Goal: Task Accomplishment & Management: Complete application form

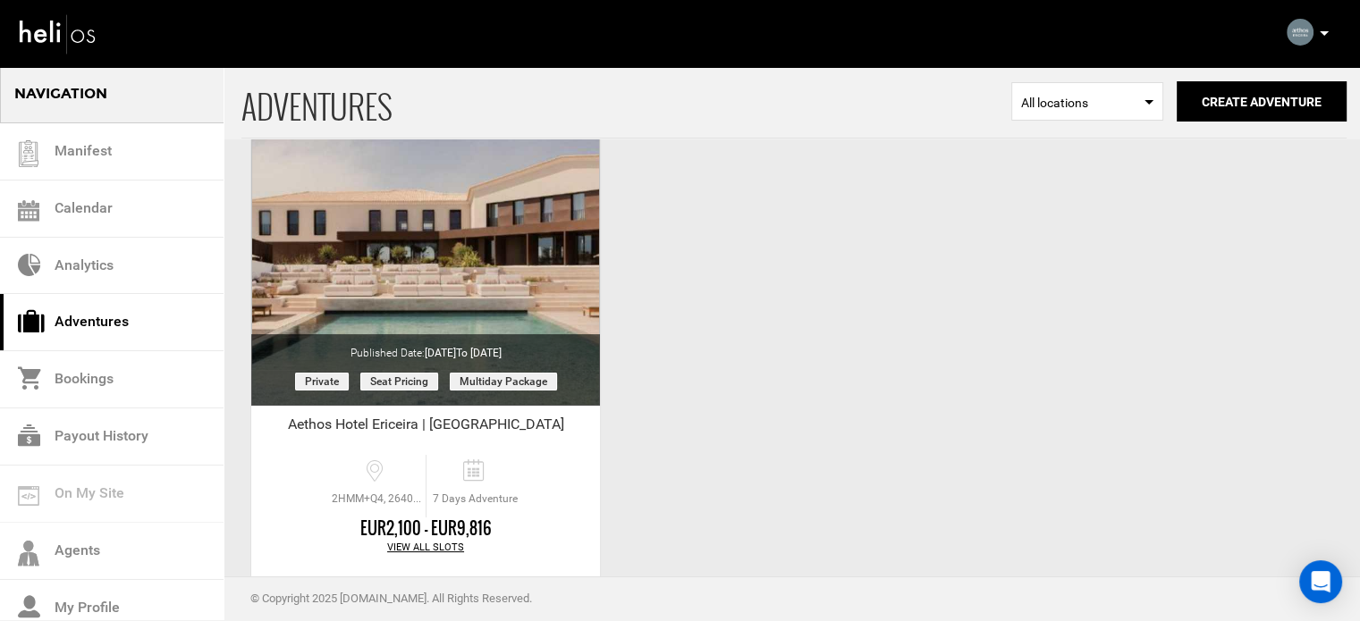
scroll to position [179, 0]
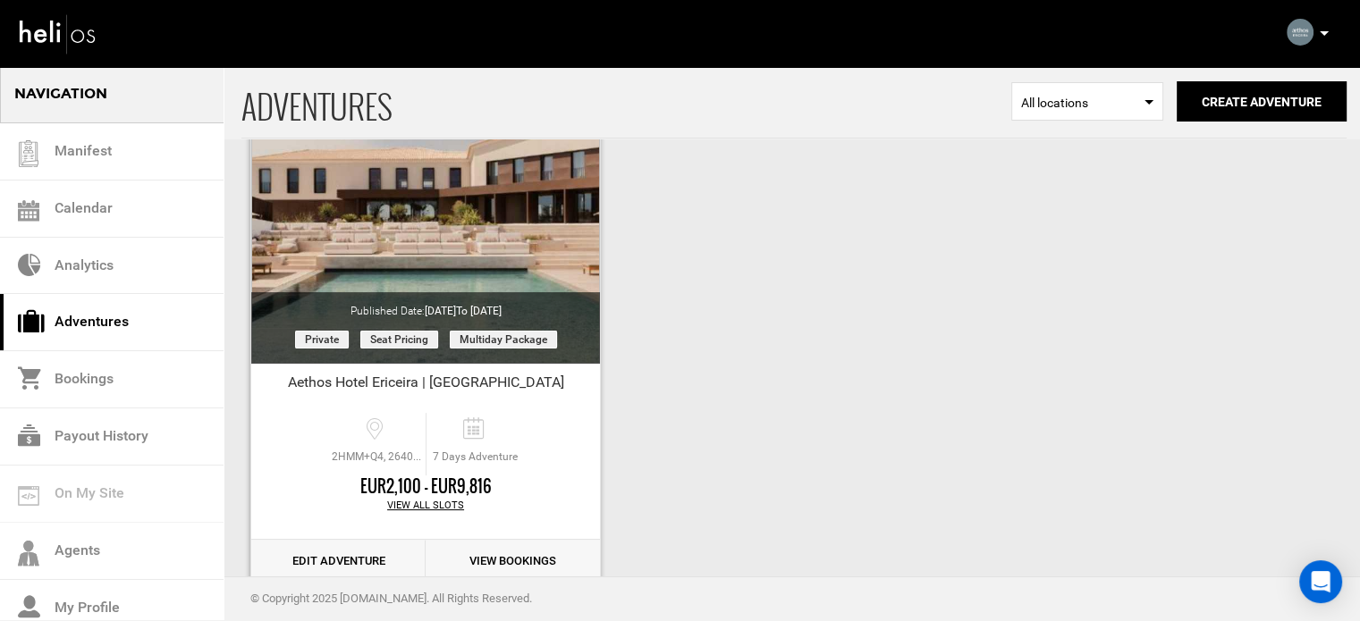
click at [359, 561] on link "Edit Adventure" at bounding box center [338, 562] width 174 height 44
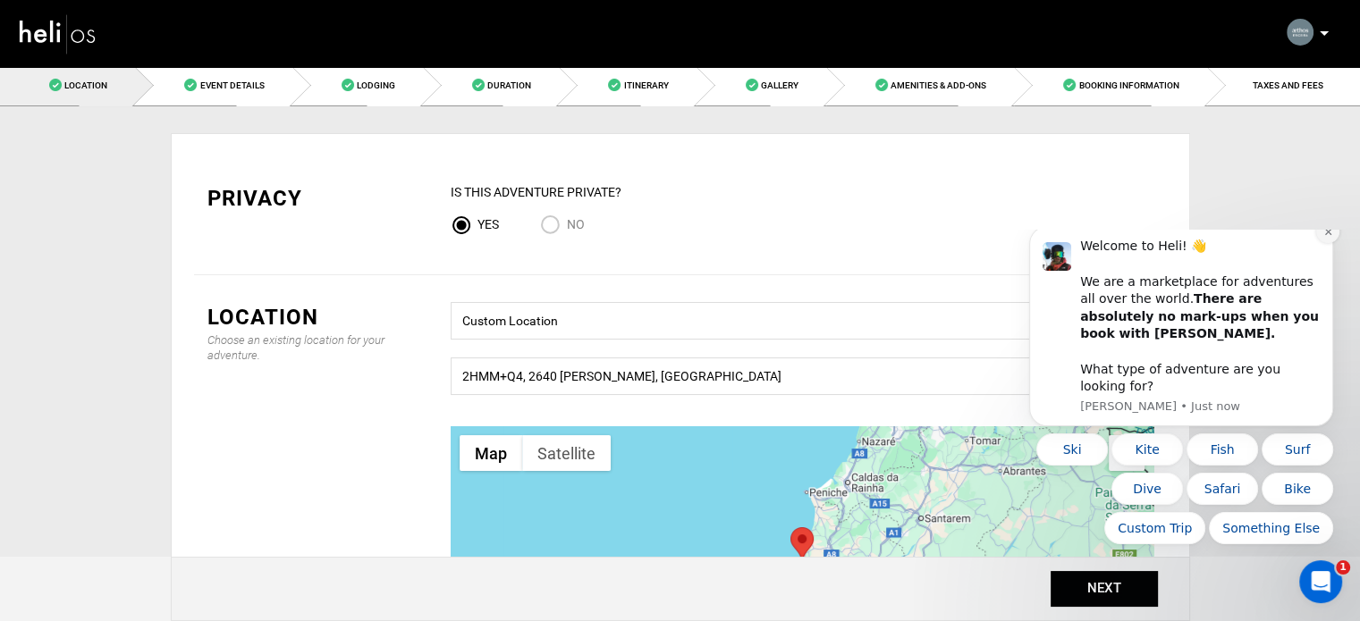
click at [1325, 237] on icon "Dismiss notification" at bounding box center [1328, 232] width 10 height 10
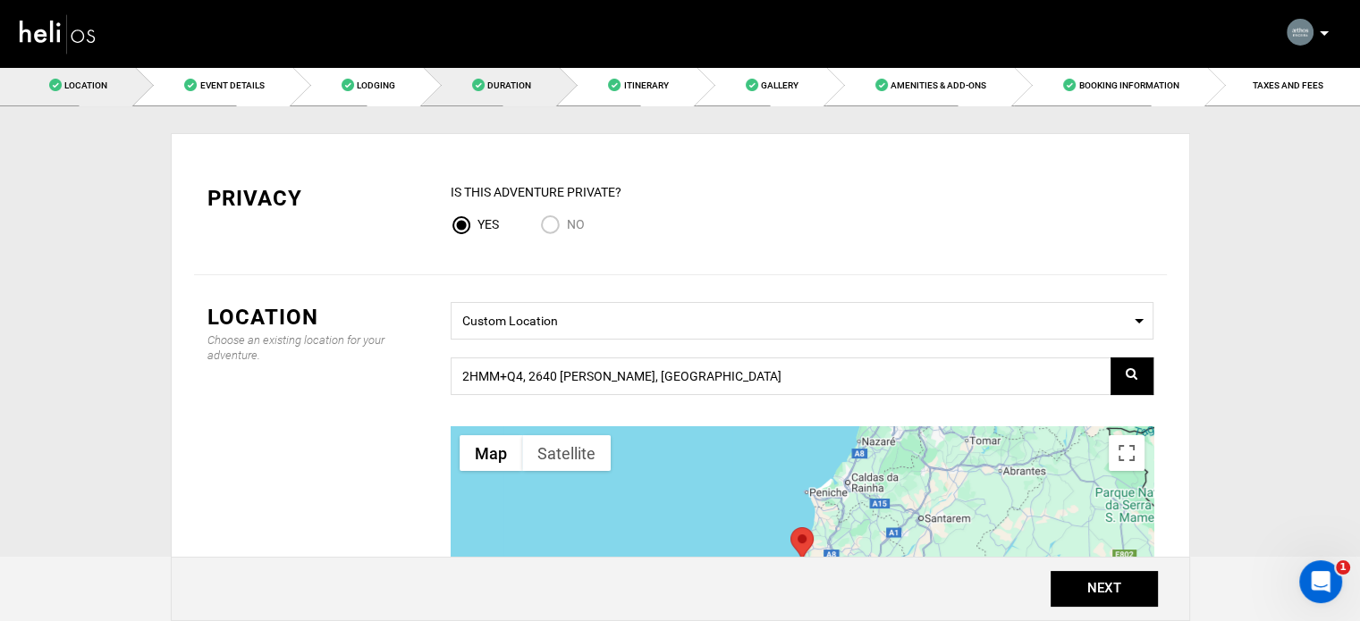
click at [476, 84] on span at bounding box center [478, 85] width 13 height 13
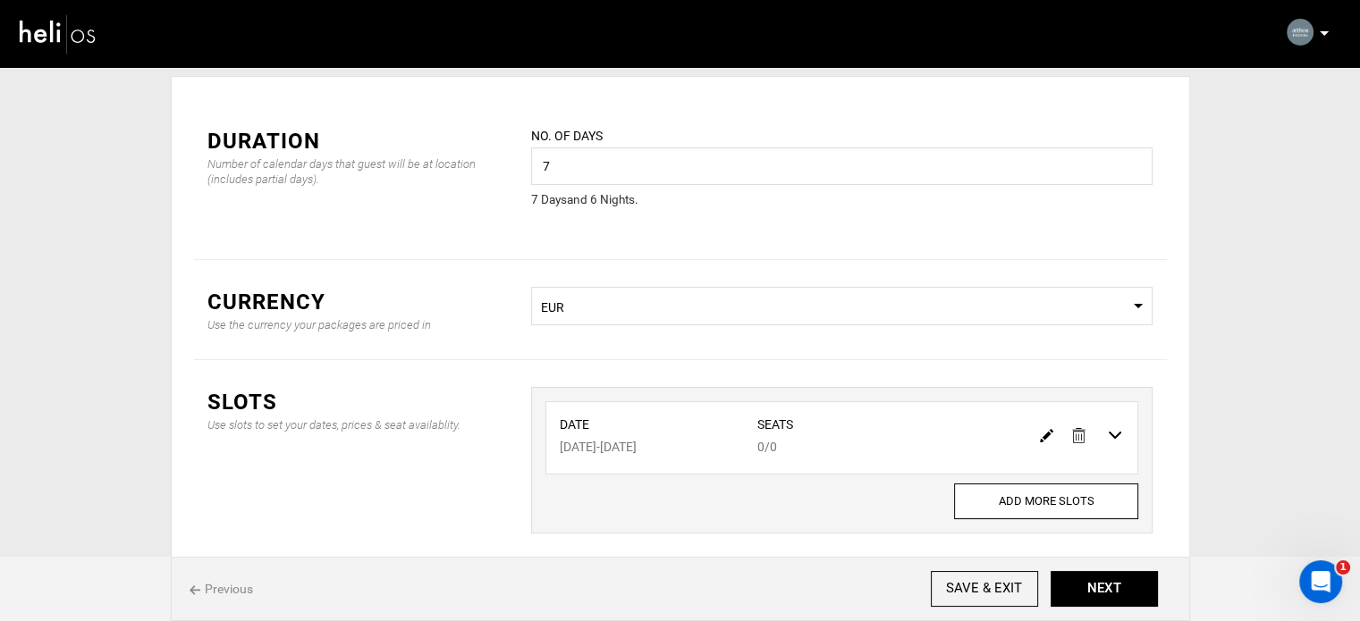
scroll to position [89, 0]
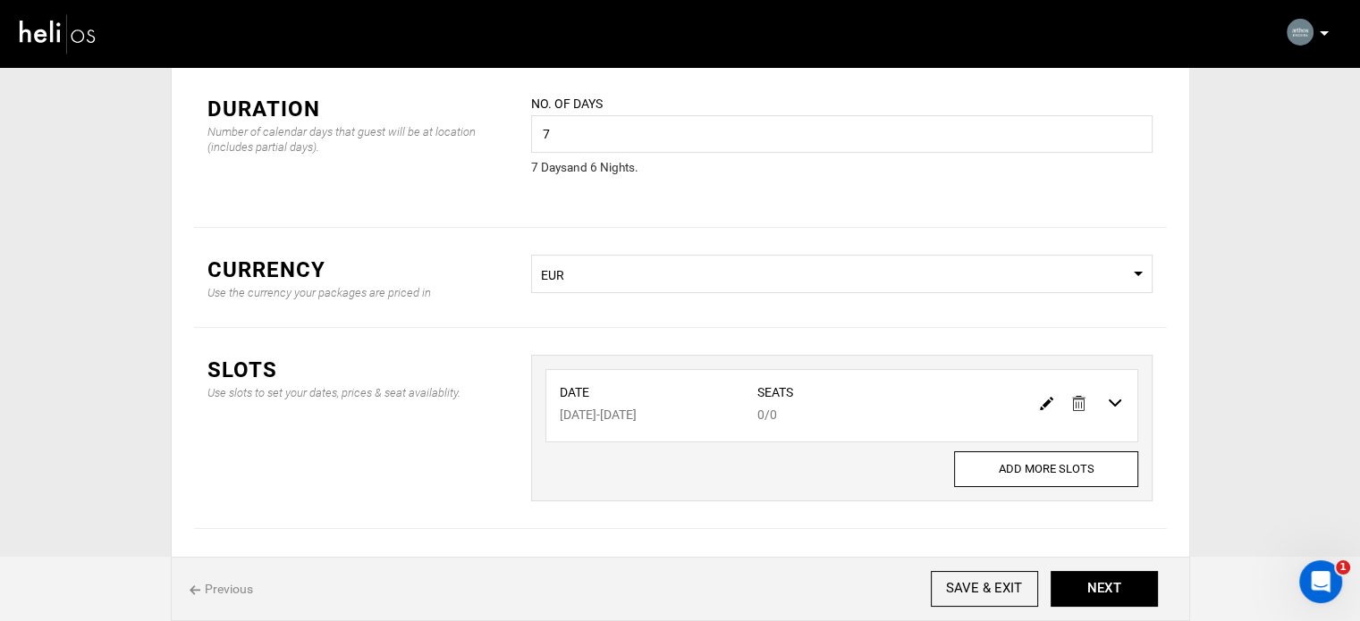
click at [1042, 403] on img at bounding box center [1046, 403] width 13 height 13
type input "08/16/2026"
type input "08/22/2026"
type input "0"
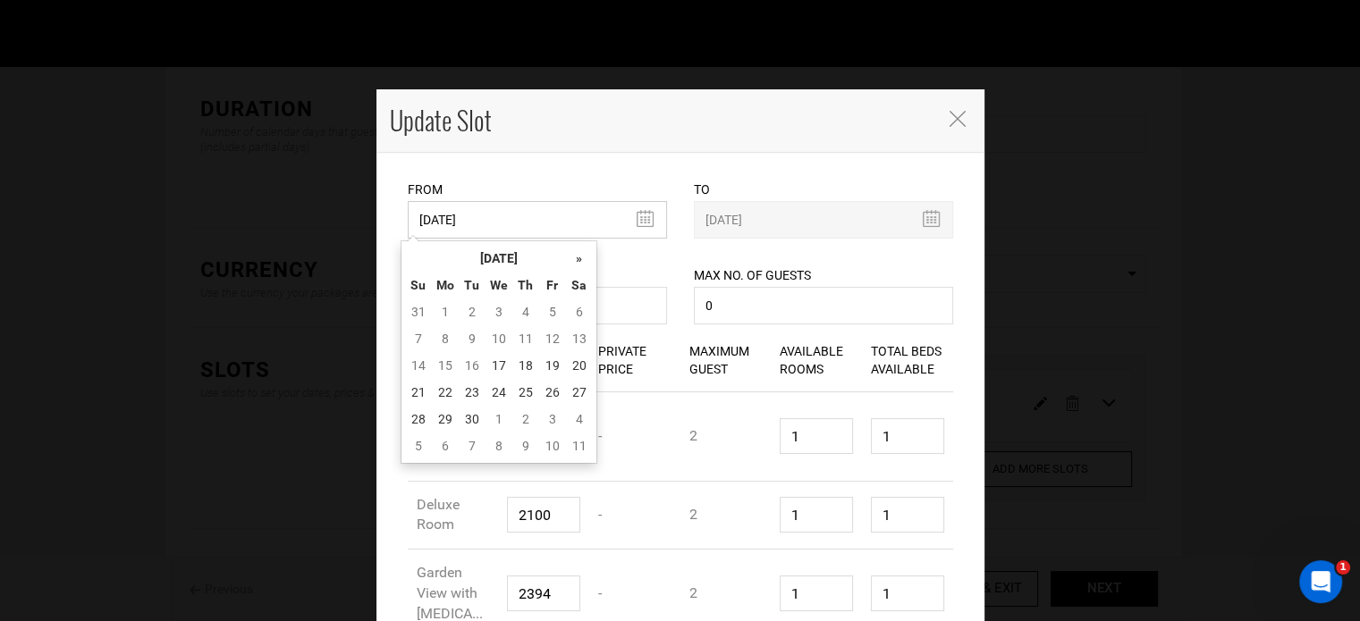
click at [511, 225] on input "08/16/2026" at bounding box center [537, 220] width 259 height 38
click at [518, 264] on th "[DATE]" at bounding box center [499, 258] width 134 height 27
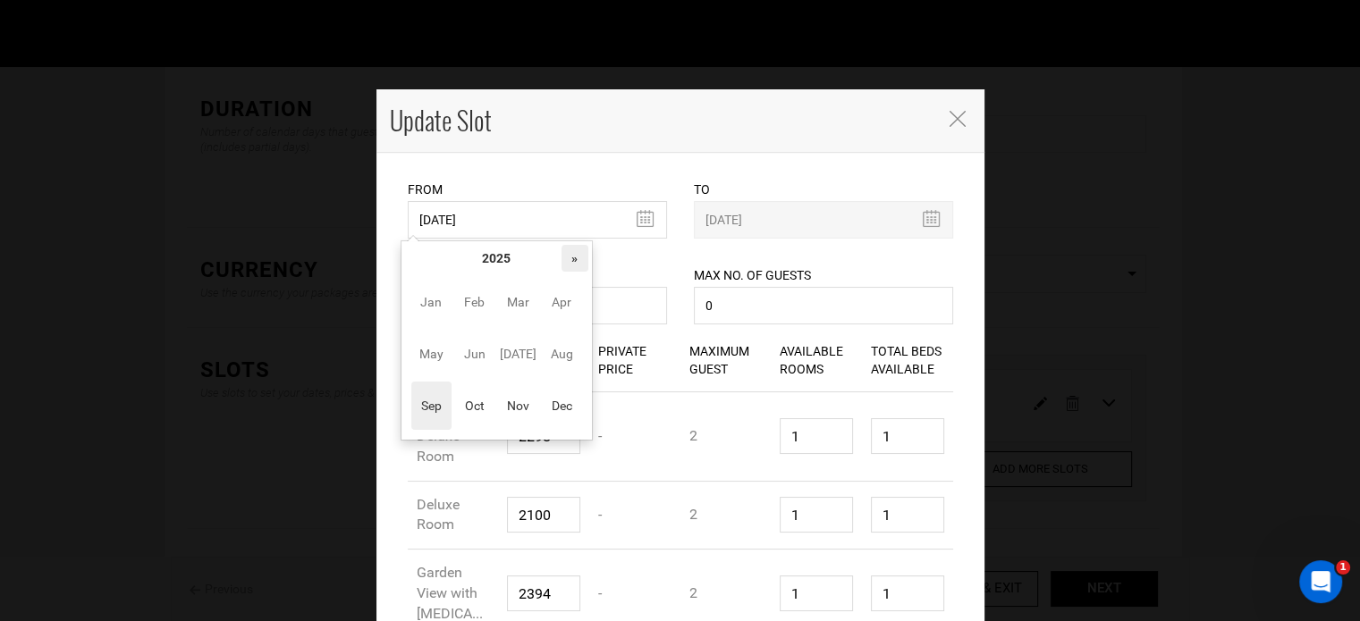
click at [565, 264] on th "»" at bounding box center [575, 258] width 27 height 27
click at [465, 401] on span "Oct" at bounding box center [474, 406] width 40 height 48
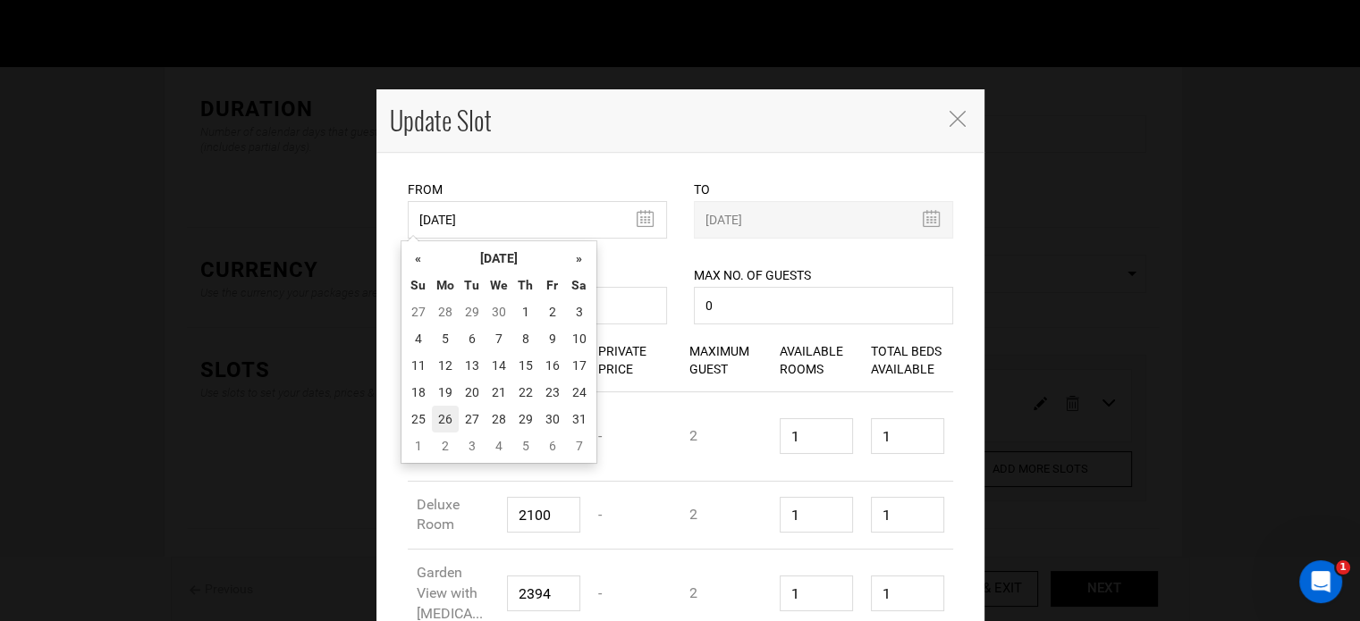
click at [442, 410] on td "26" at bounding box center [445, 419] width 27 height 27
type input "10/26/2026"
type input "11/01/2026"
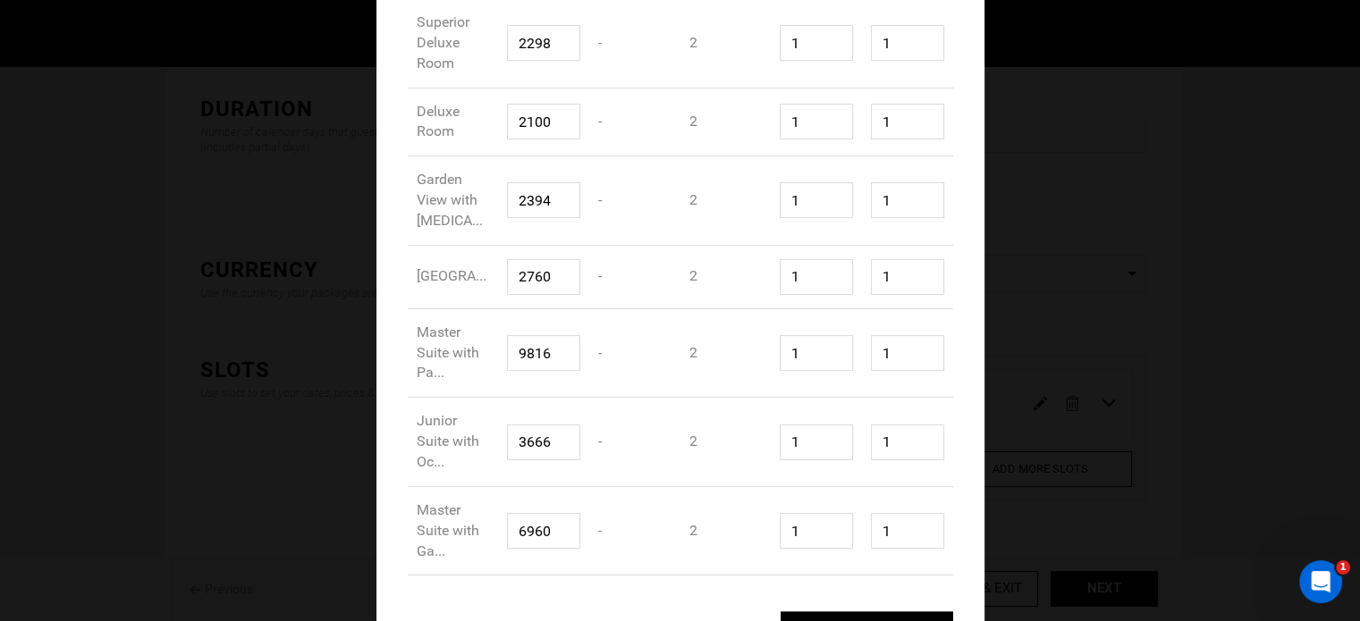
scroll to position [447, 0]
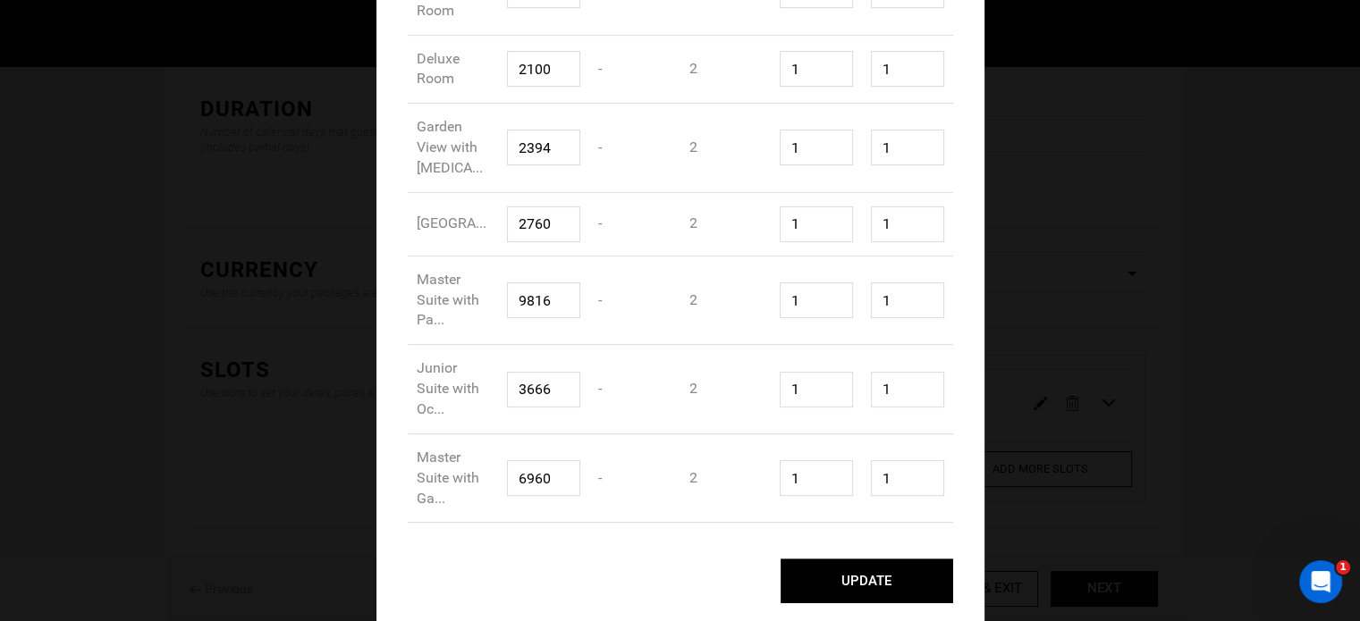
click at [872, 592] on button "UPDATE" at bounding box center [867, 581] width 173 height 45
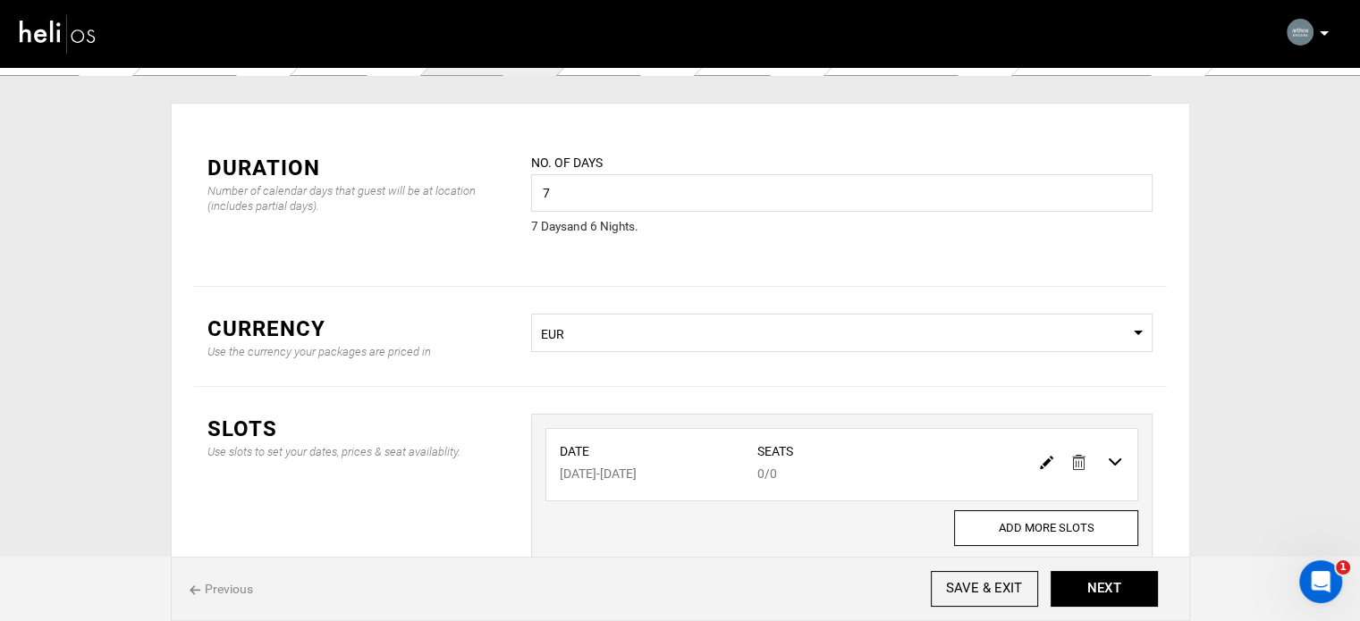
scroll to position [0, 0]
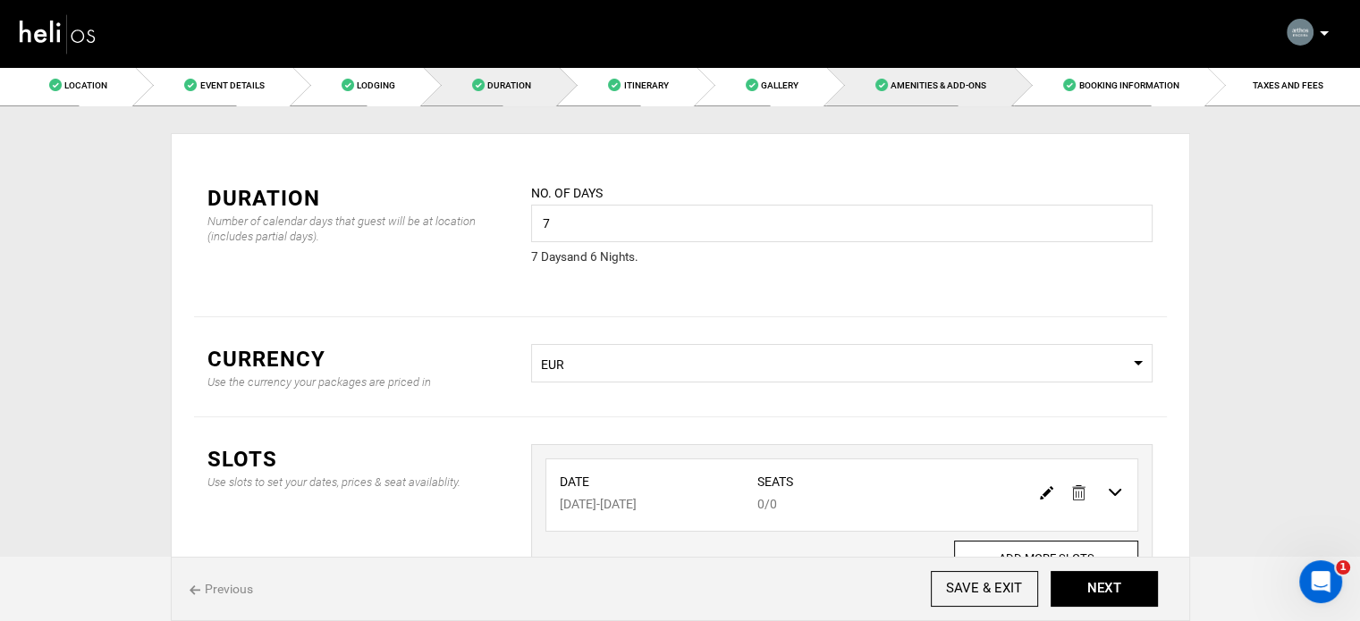
click at [947, 95] on link "Amenities & Add-Ons" at bounding box center [920, 85] width 188 height 40
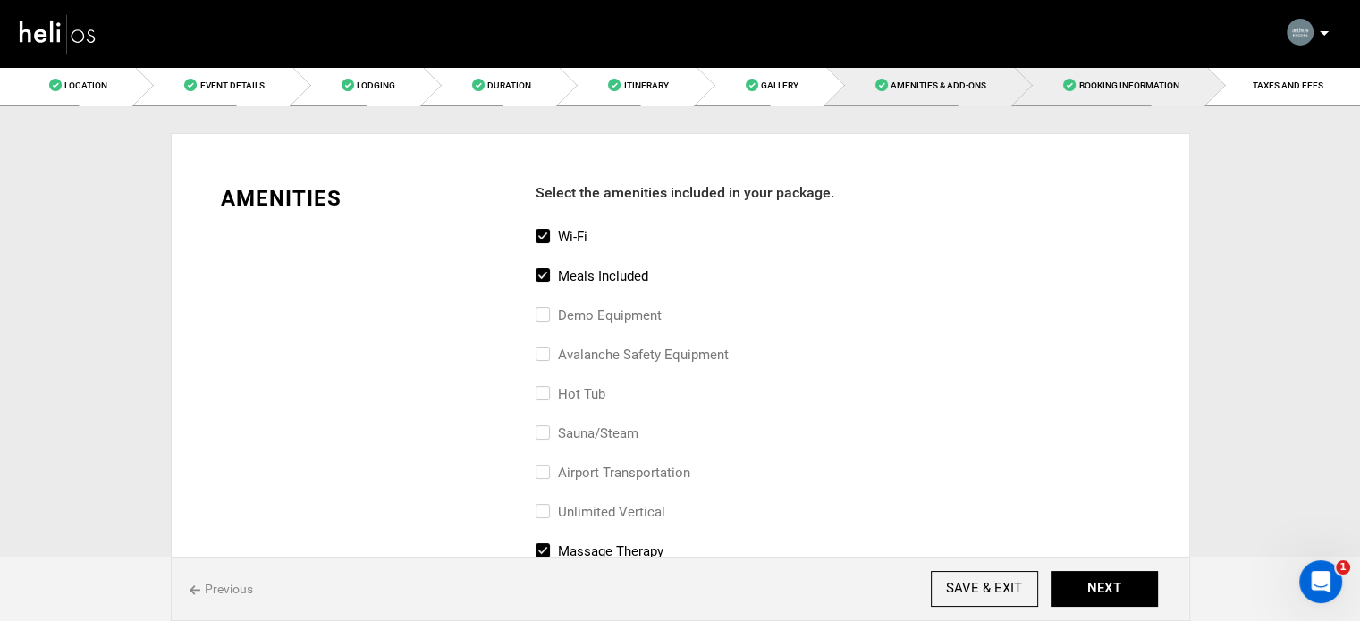
click at [1085, 91] on link "Booking Information" at bounding box center [1110, 85] width 192 height 40
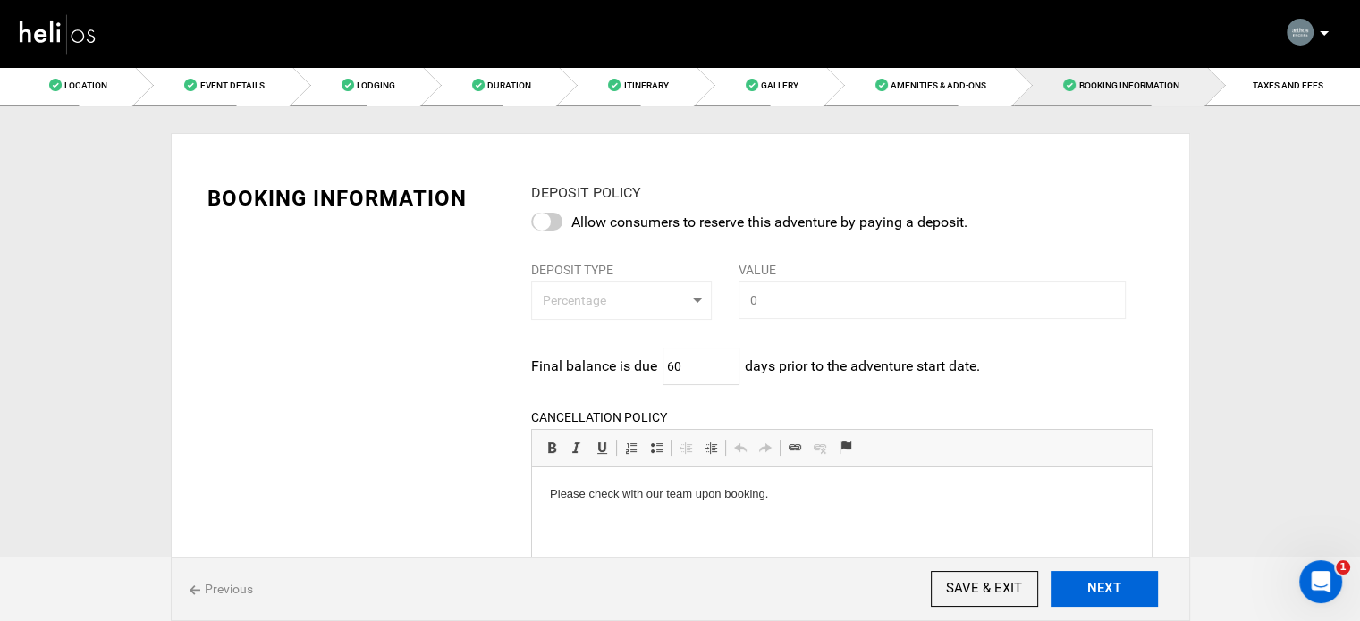
click at [1121, 586] on button "NEXT" at bounding box center [1104, 589] width 107 height 36
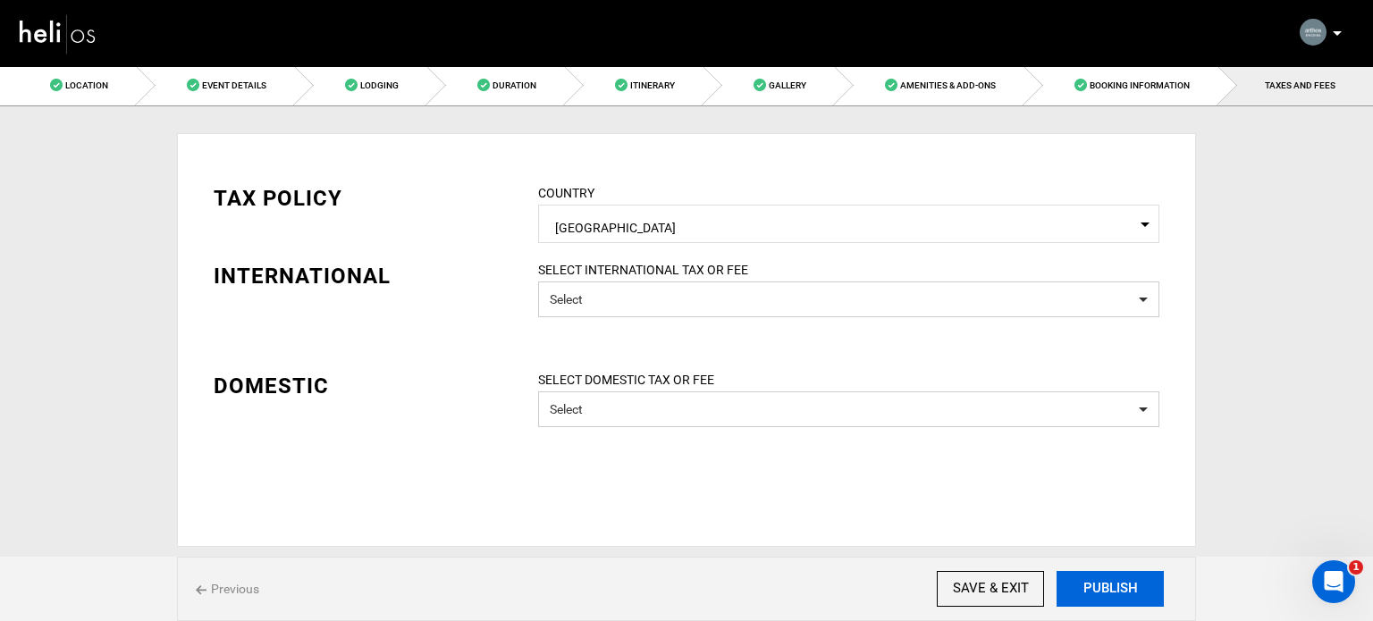
click at [1121, 586] on button "PUBLISH" at bounding box center [1110, 589] width 107 height 36
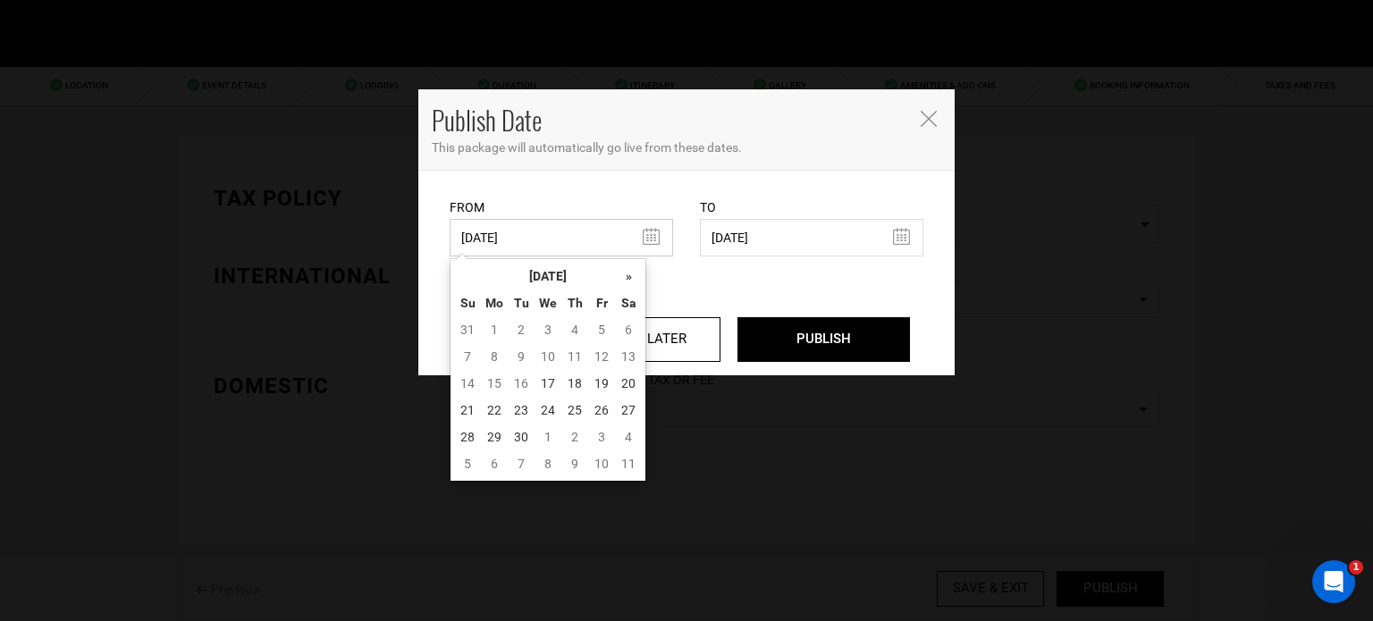
click at [547, 236] on input "07/14/2025" at bounding box center [562, 238] width 224 height 38
click at [544, 386] on td "17" at bounding box center [548, 383] width 27 height 27
type input "09/17/2025"
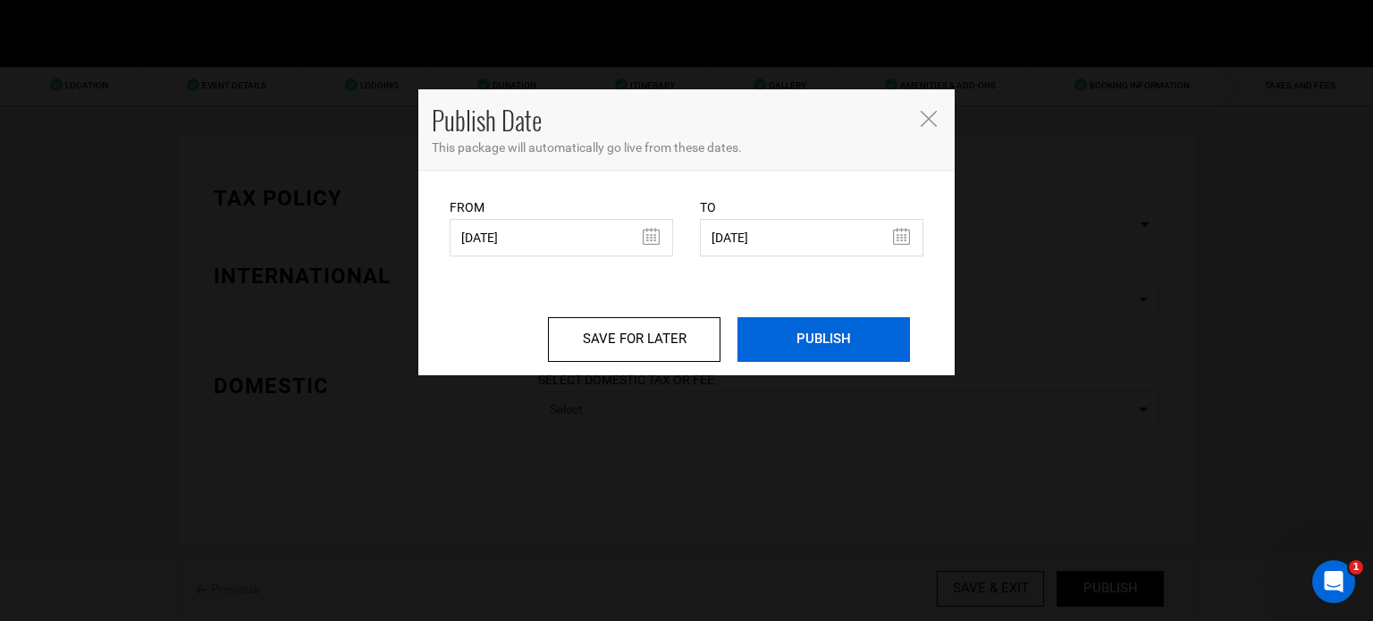
click at [857, 332] on input "PUBLISH" at bounding box center [824, 339] width 173 height 45
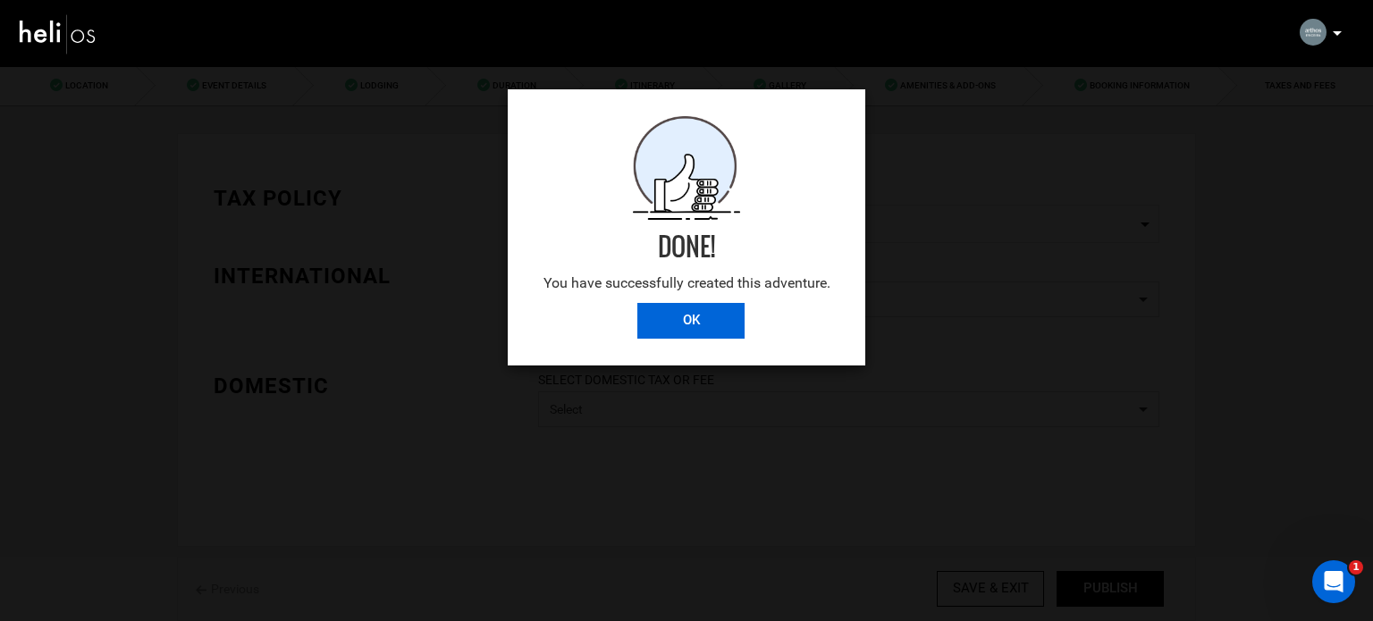
click at [714, 332] on input "OK" at bounding box center [691, 321] width 107 height 36
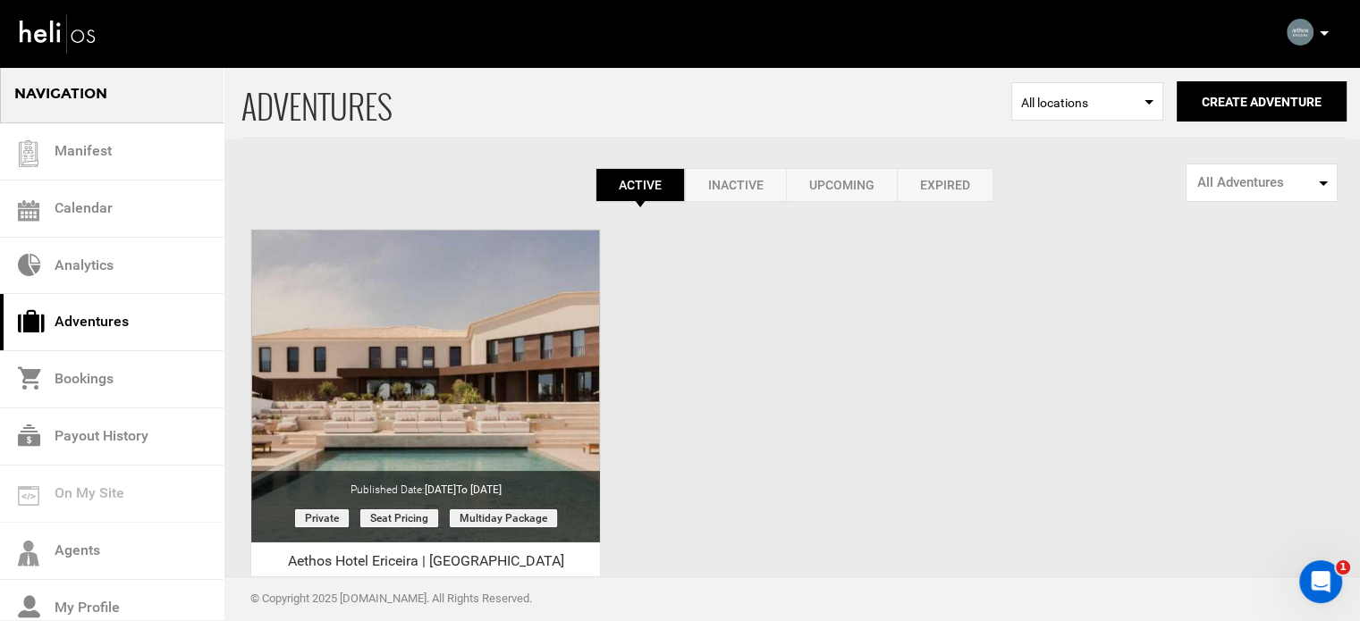
click at [1322, 30] on p at bounding box center [1323, 33] width 11 height 21
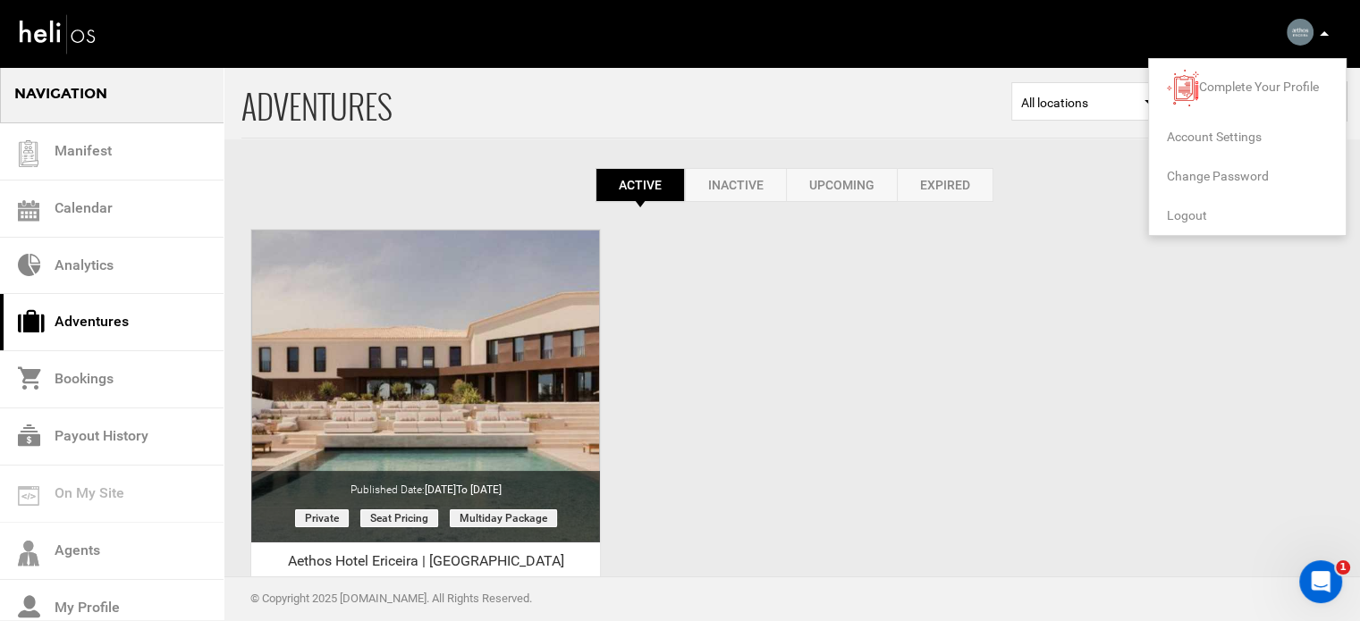
click at [1197, 213] on span "Logout" at bounding box center [1187, 215] width 40 height 14
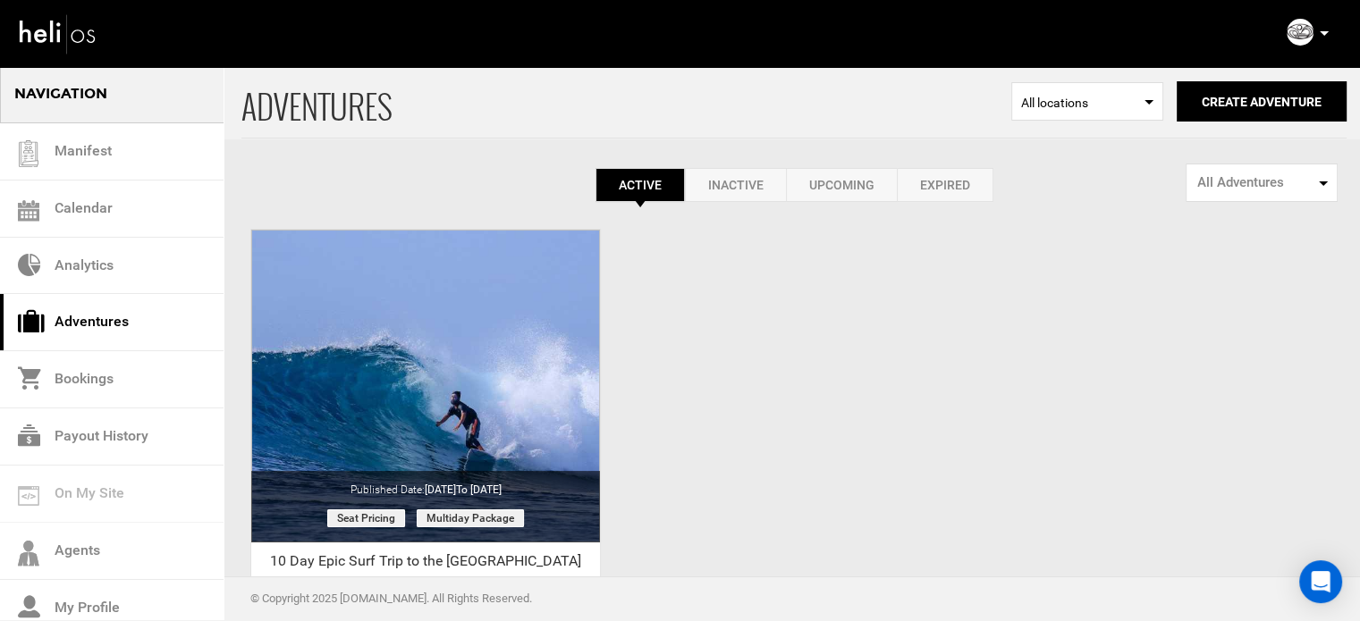
click at [933, 186] on link "Expired" at bounding box center [945, 185] width 97 height 34
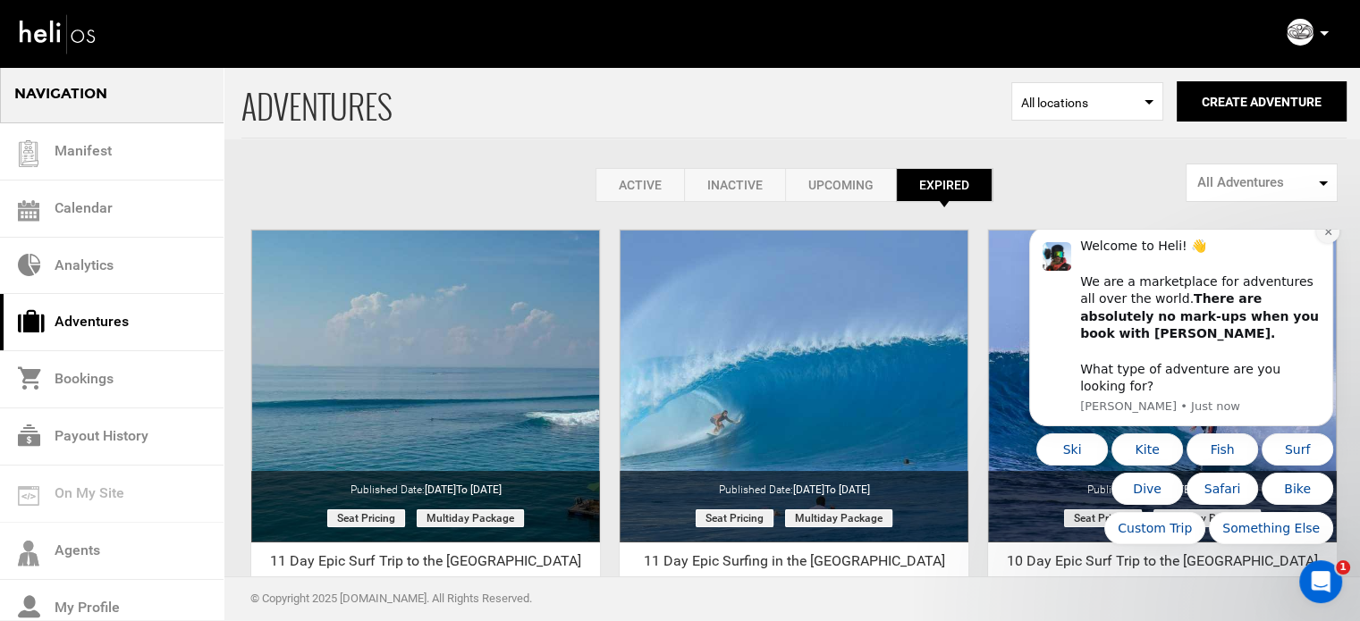
click at [1326, 237] on icon "Dismiss notification" at bounding box center [1328, 232] width 10 height 10
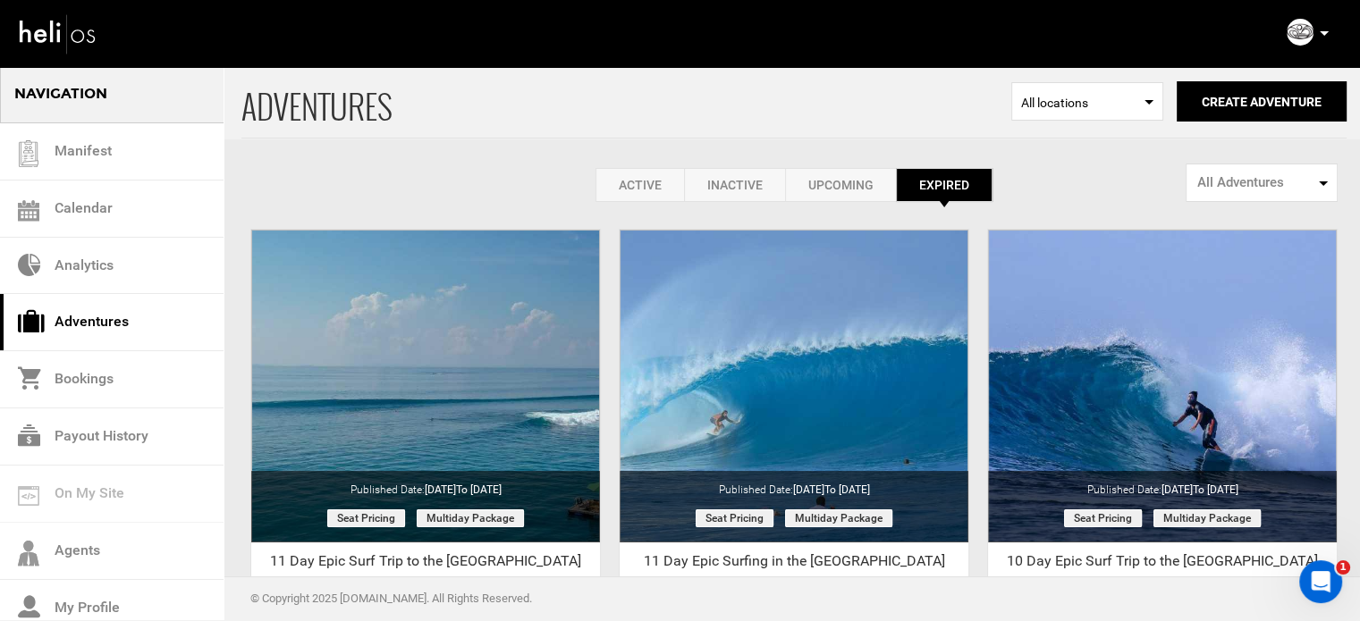
click at [651, 191] on link "Active" at bounding box center [639, 185] width 89 height 34
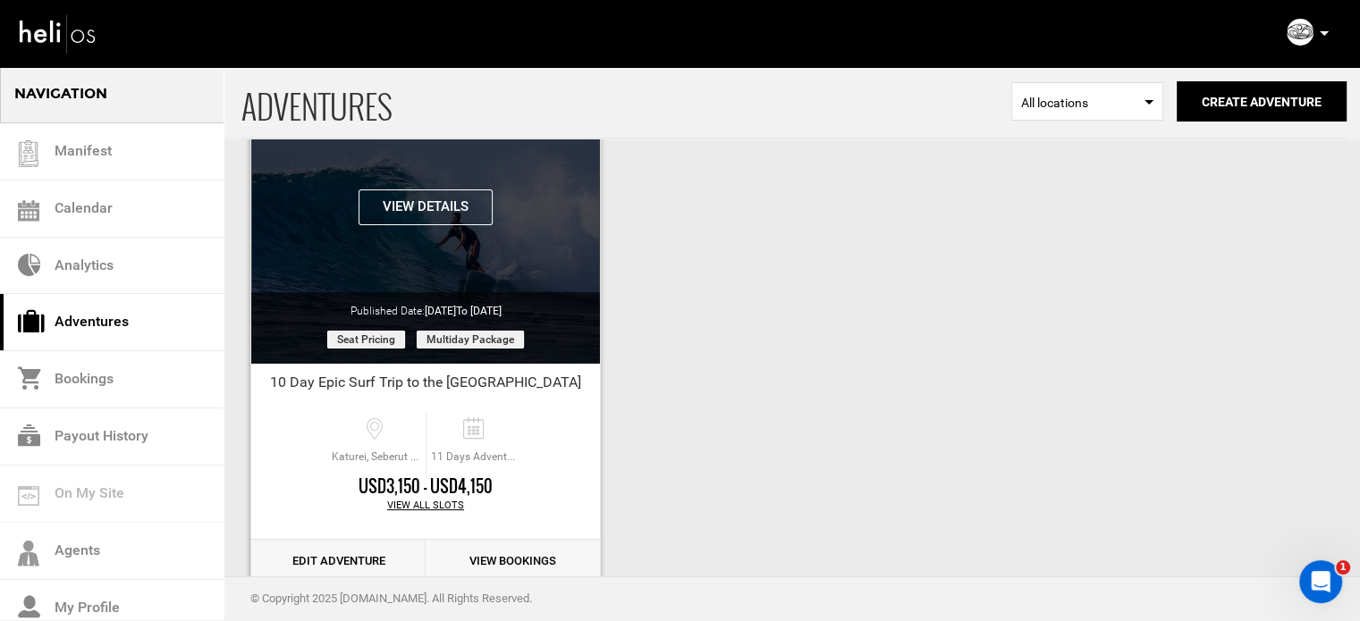
scroll to position [222, 0]
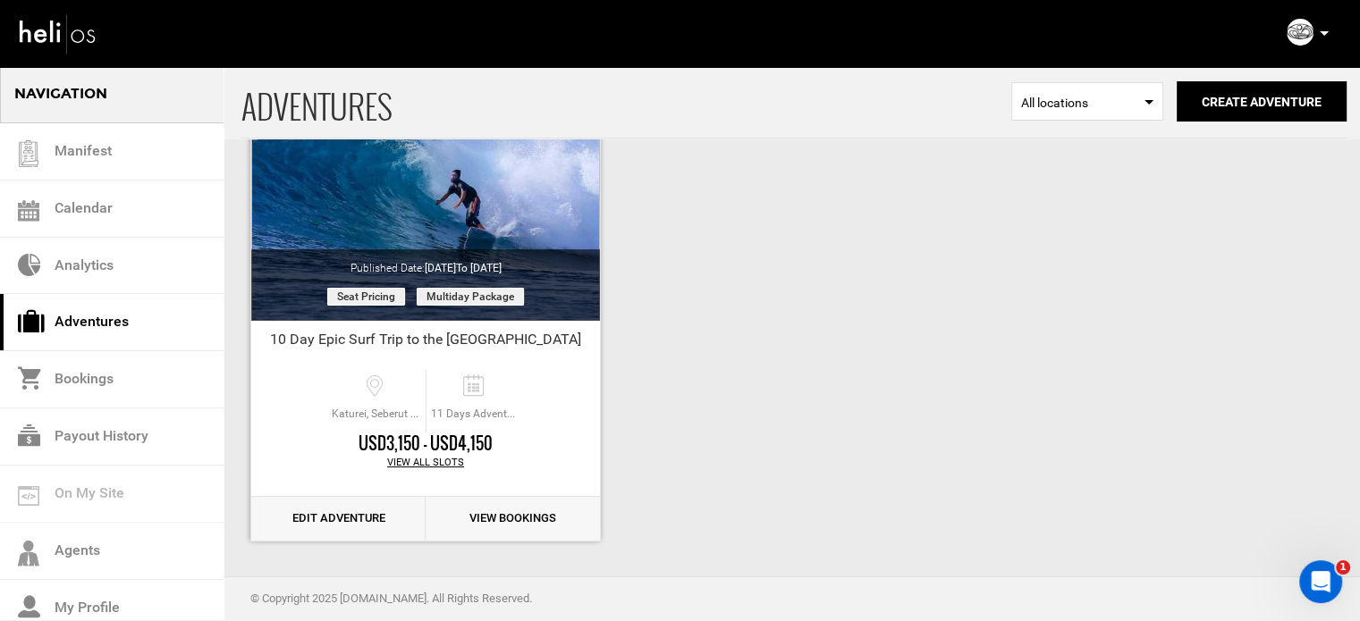
click at [349, 519] on link "Edit Adventure" at bounding box center [338, 519] width 174 height 44
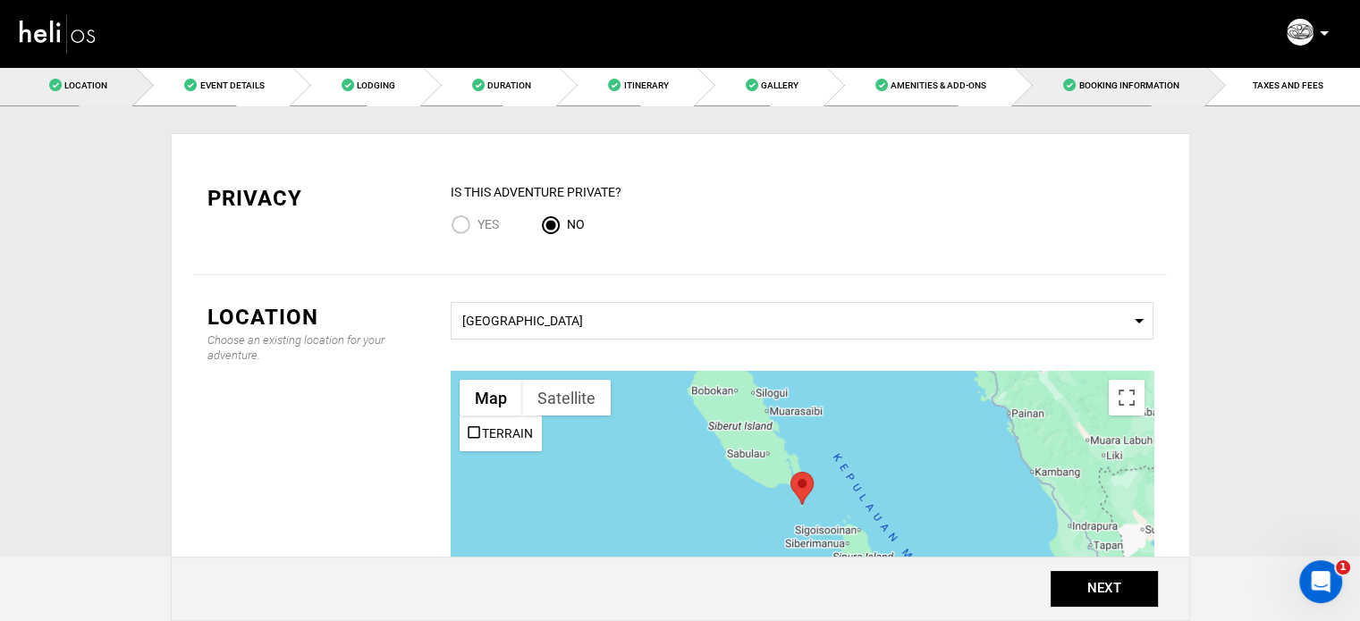
click at [1137, 89] on span "Booking Information" at bounding box center [1128, 85] width 100 height 10
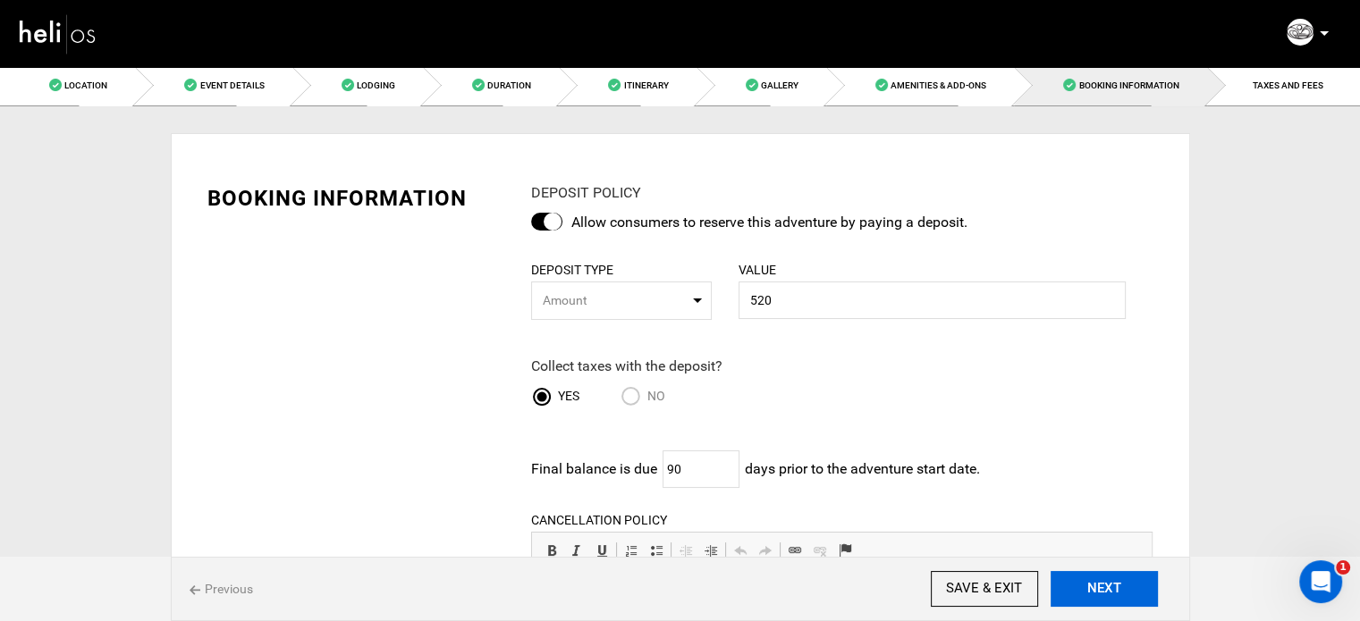
click at [1102, 596] on button "NEXT" at bounding box center [1104, 589] width 107 height 36
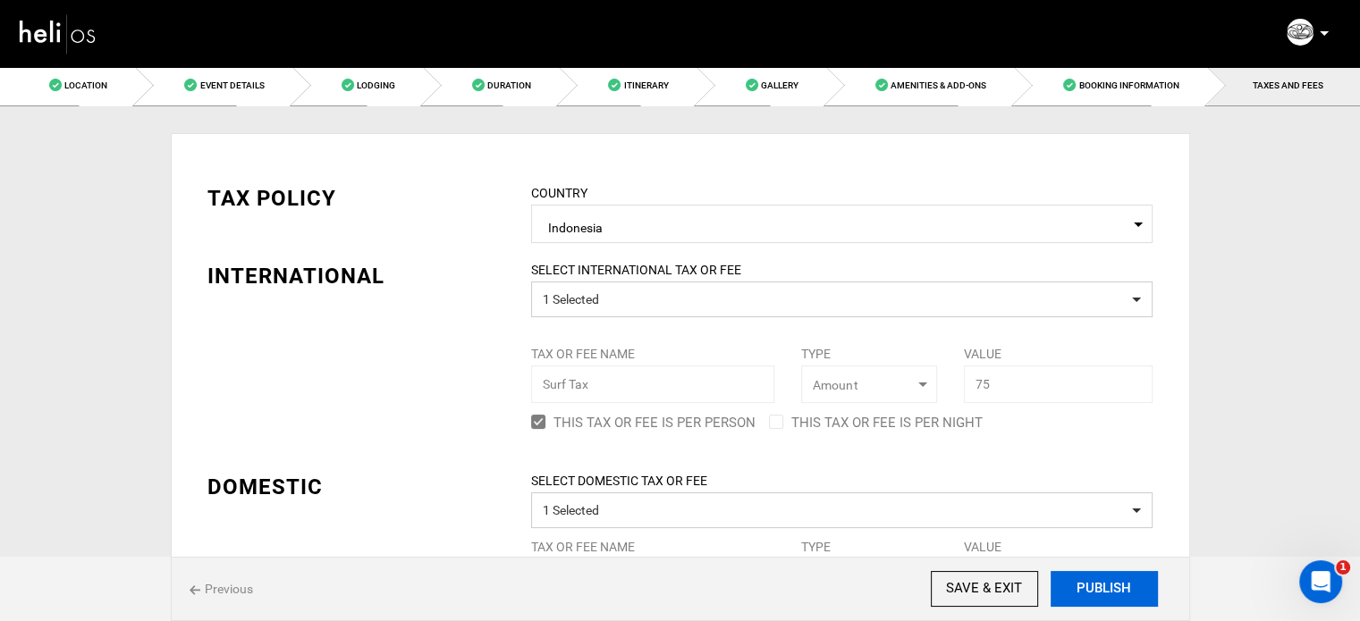
click at [1079, 593] on button "PUBLISH" at bounding box center [1104, 589] width 107 height 36
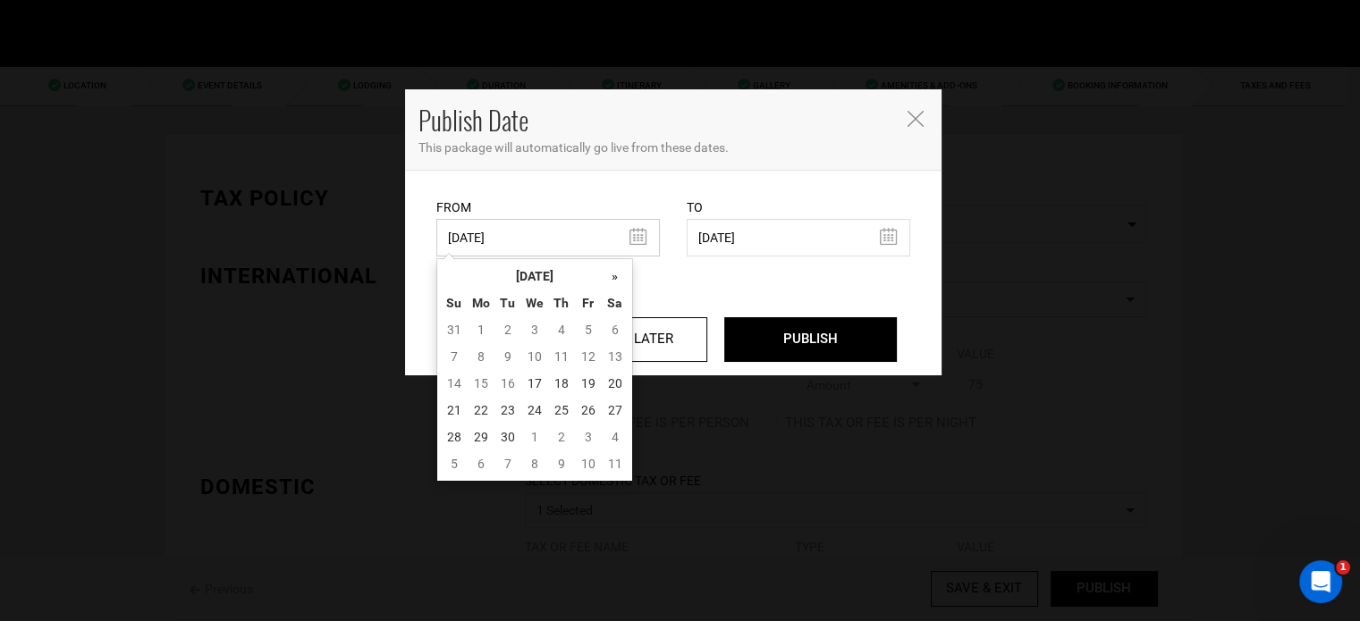
click at [499, 242] on input "[DATE]" at bounding box center [548, 238] width 224 height 38
click at [535, 385] on td "17" at bounding box center [534, 383] width 27 height 27
type input "09/17/2025"
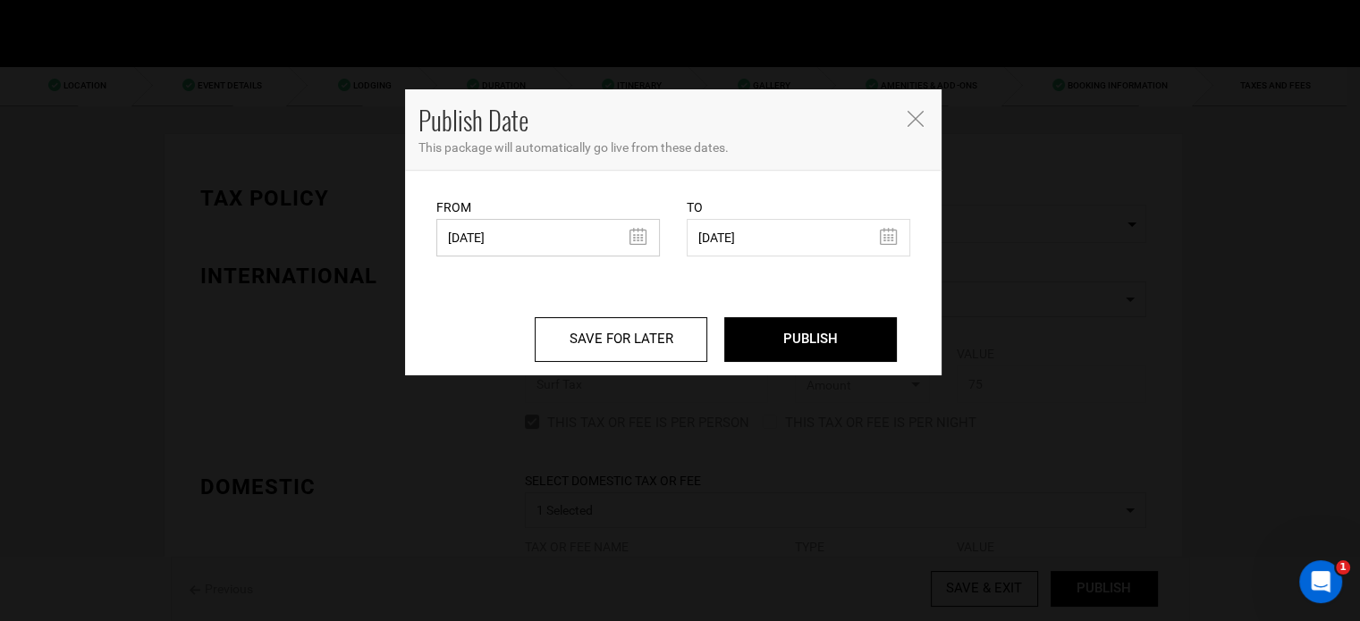
click at [545, 251] on input "09/17/2025" at bounding box center [548, 238] width 224 height 38
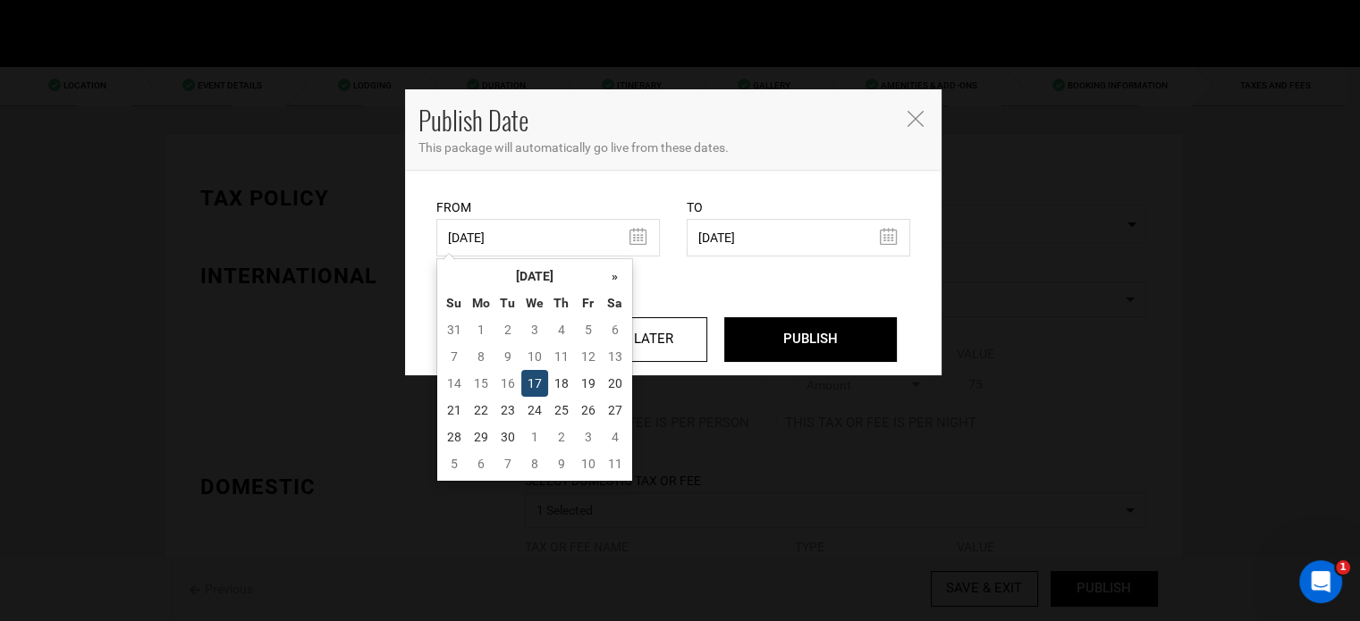
click at [533, 383] on td "17" at bounding box center [534, 383] width 27 height 27
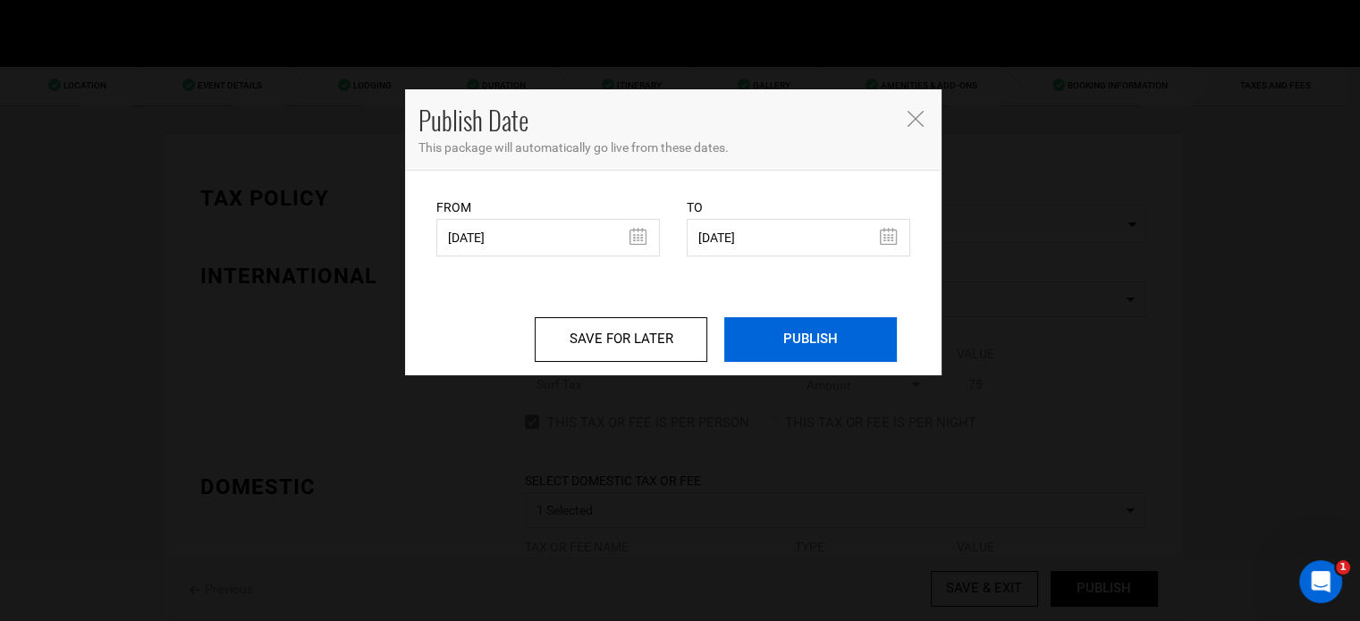
click at [855, 325] on input "PUBLISH" at bounding box center [810, 339] width 173 height 45
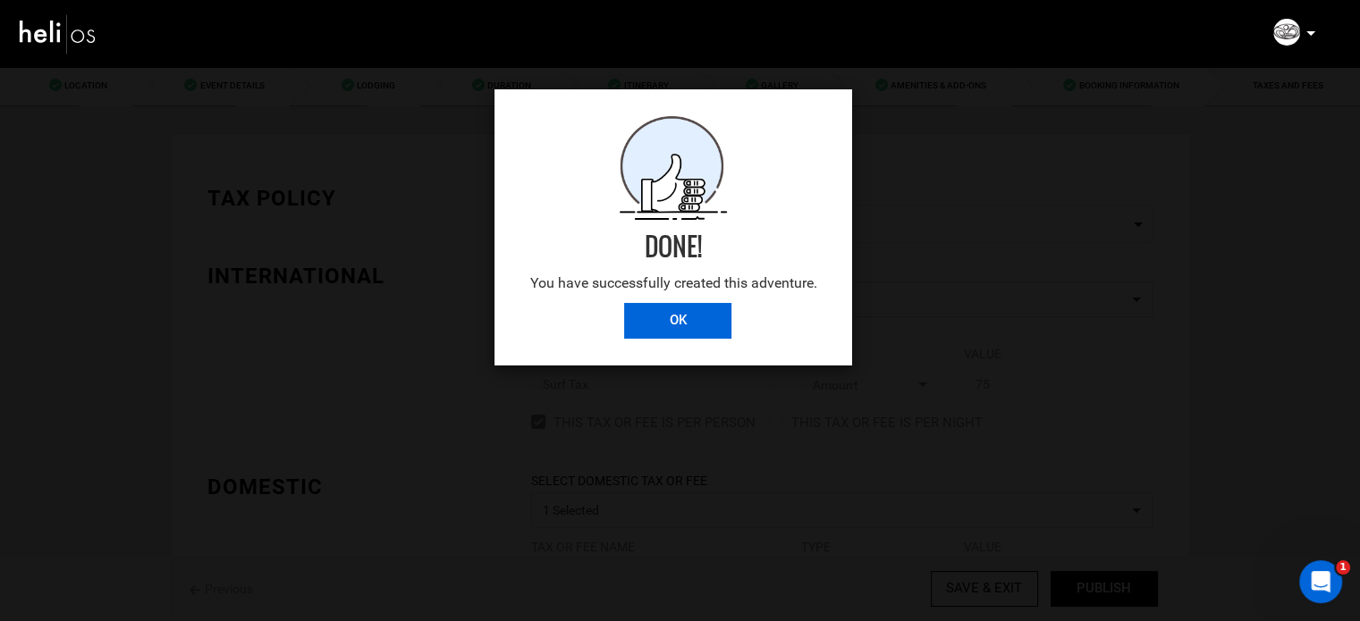
click at [636, 310] on input "OK" at bounding box center [677, 321] width 107 height 36
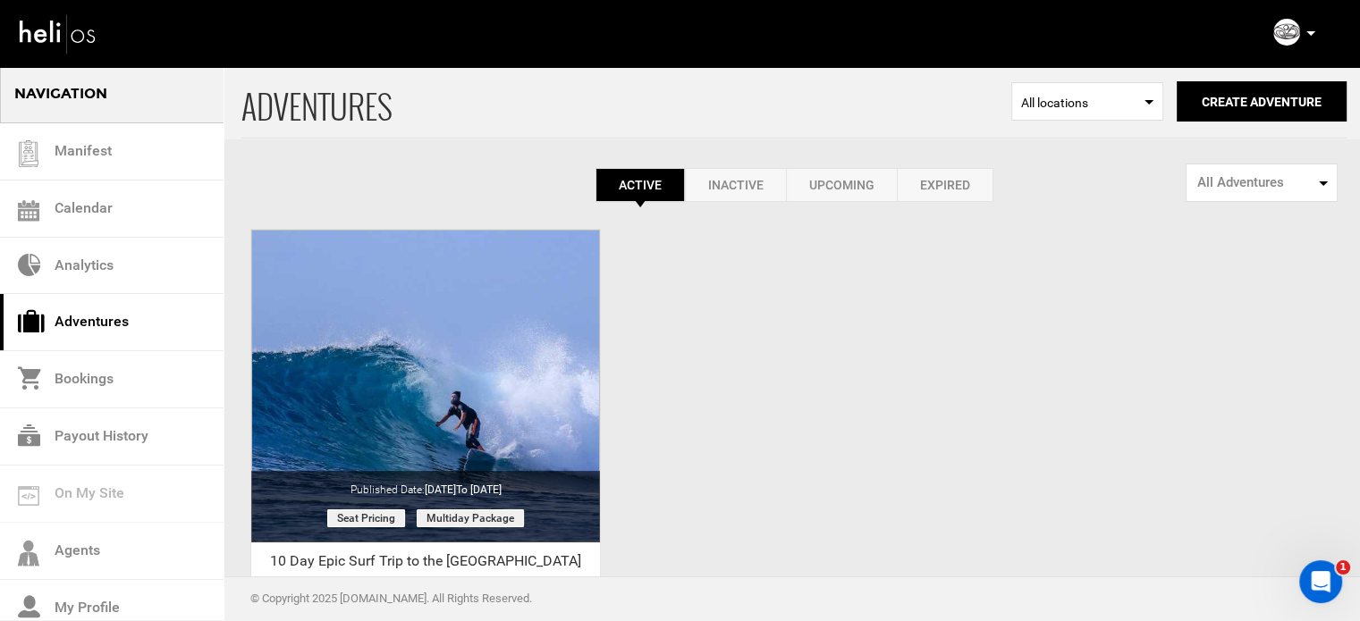
click at [1308, 35] on icon at bounding box center [1310, 33] width 9 height 4
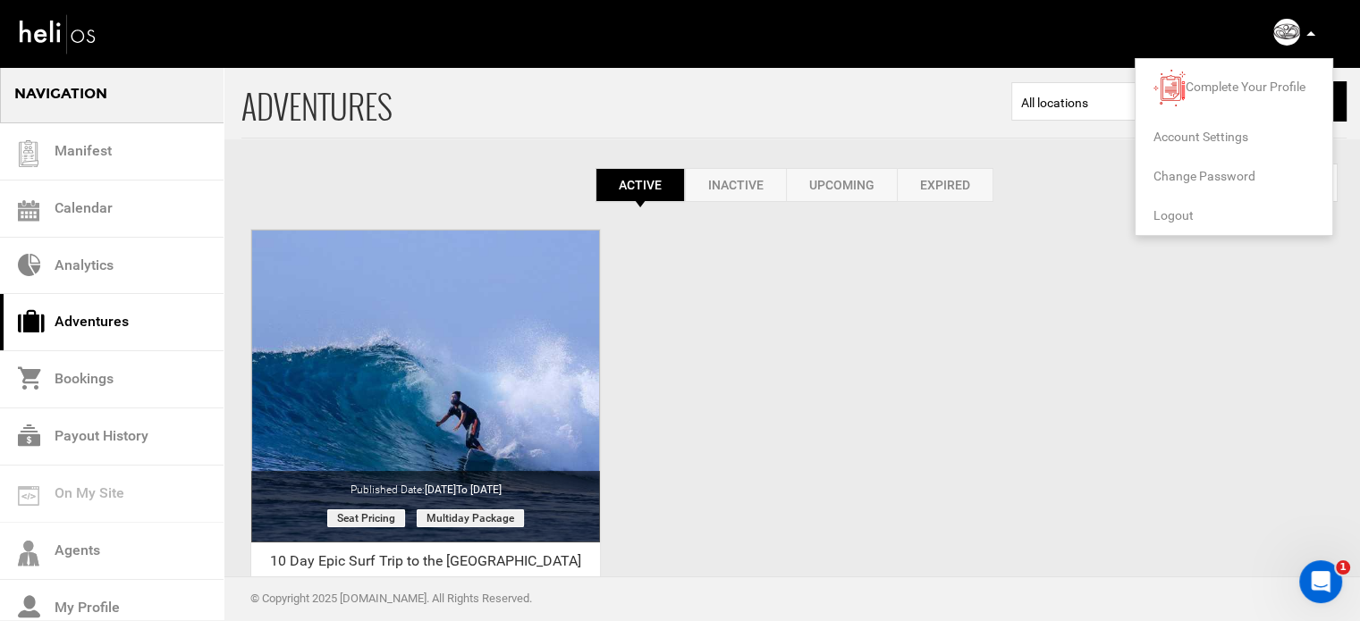
click at [1168, 219] on span "Logout" at bounding box center [1173, 215] width 40 height 14
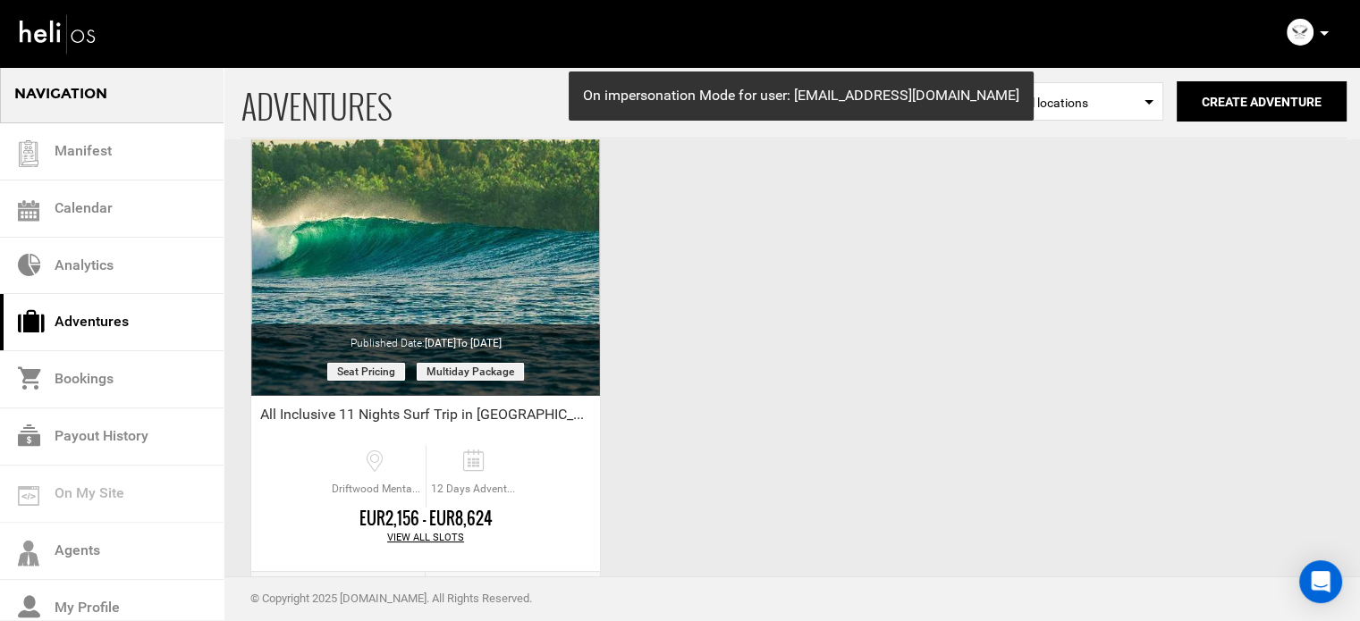
scroll to position [179, 0]
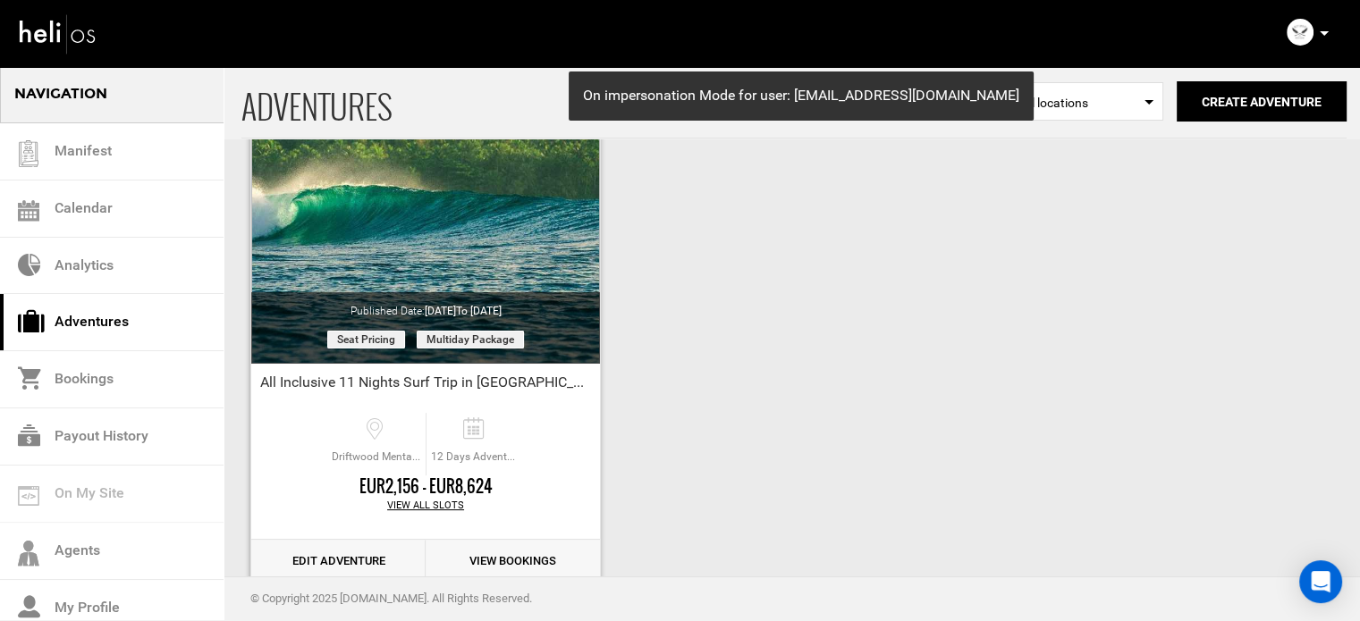
click at [351, 570] on link "Edit Adventure" at bounding box center [338, 562] width 174 height 44
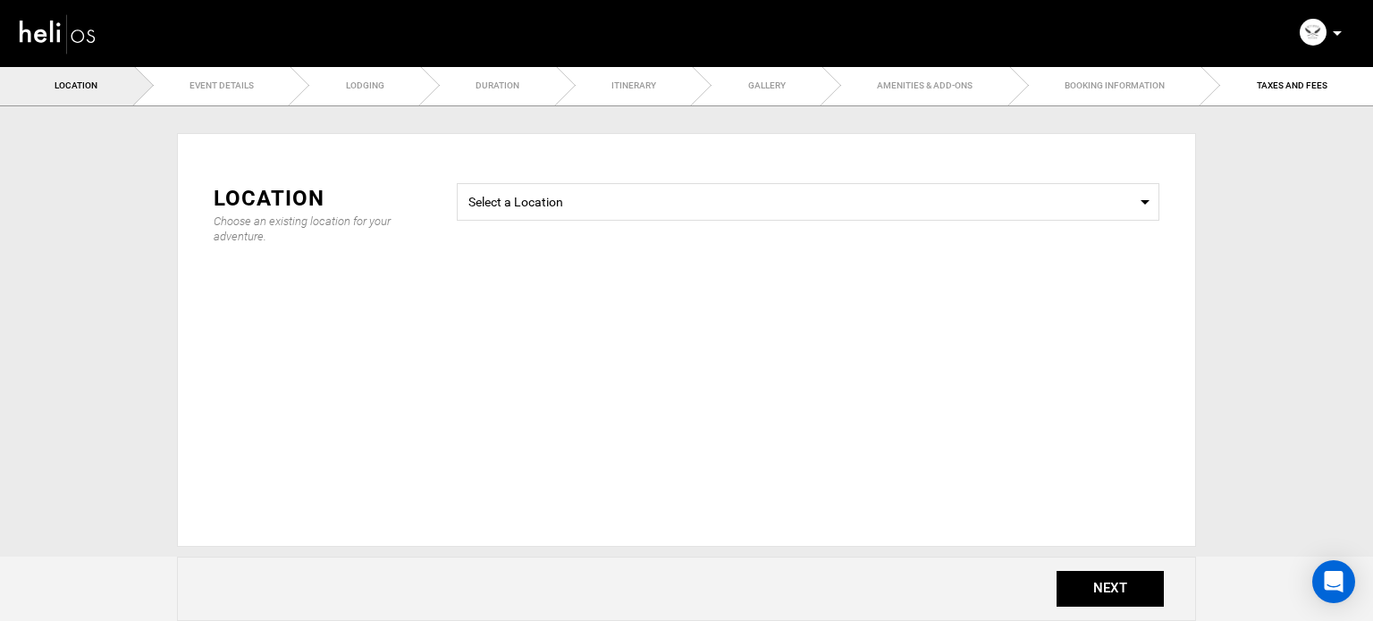
type input "12"
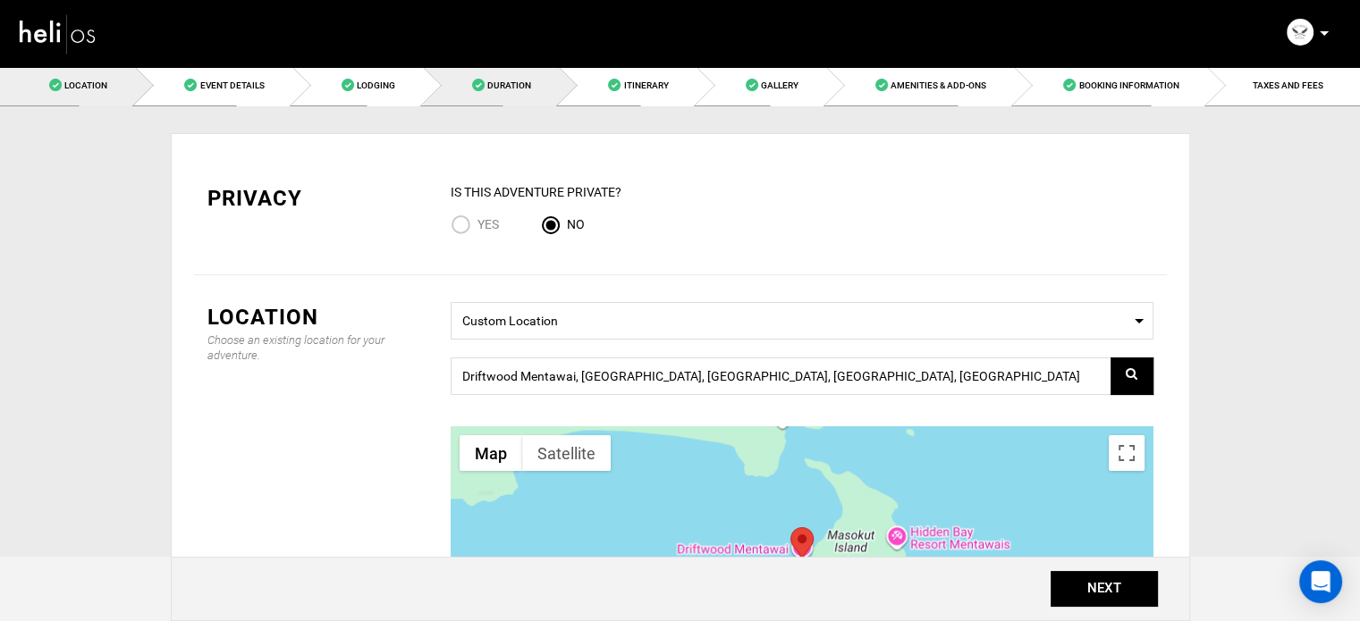
click at [494, 90] on span "Duration" at bounding box center [509, 85] width 44 height 10
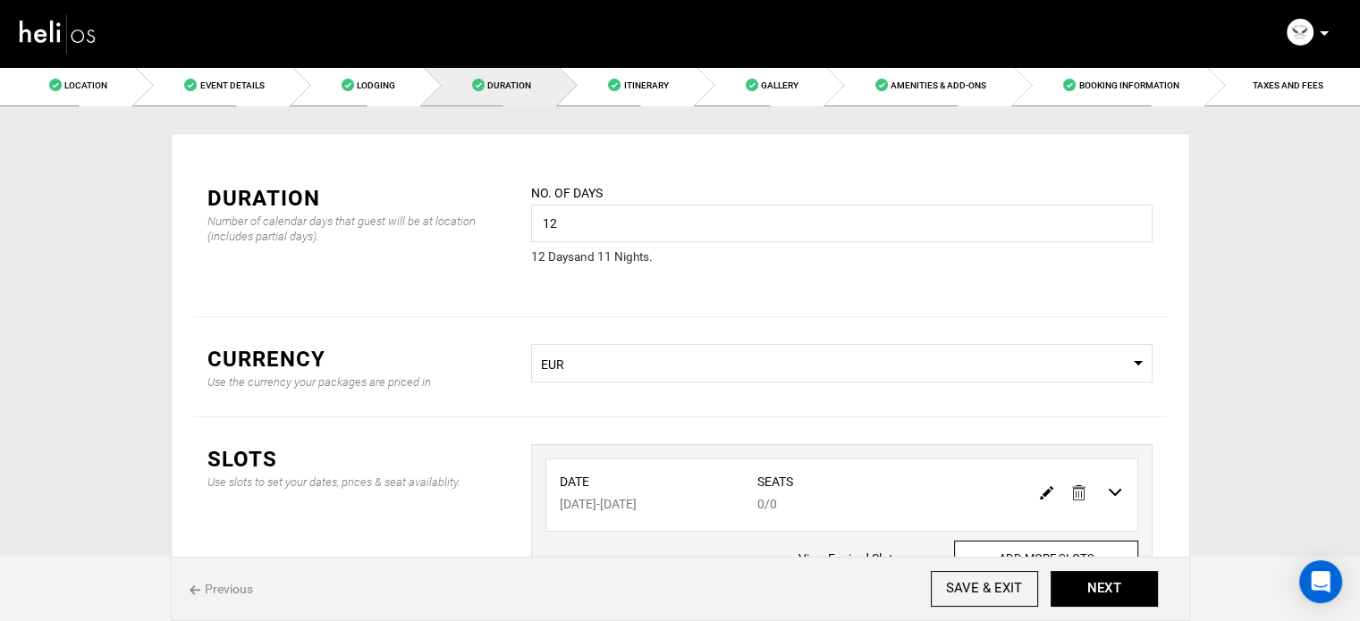
click at [1048, 486] on img at bounding box center [1046, 492] width 13 height 13
type input "08/17/2026"
type input "08/28/2026"
type input "0"
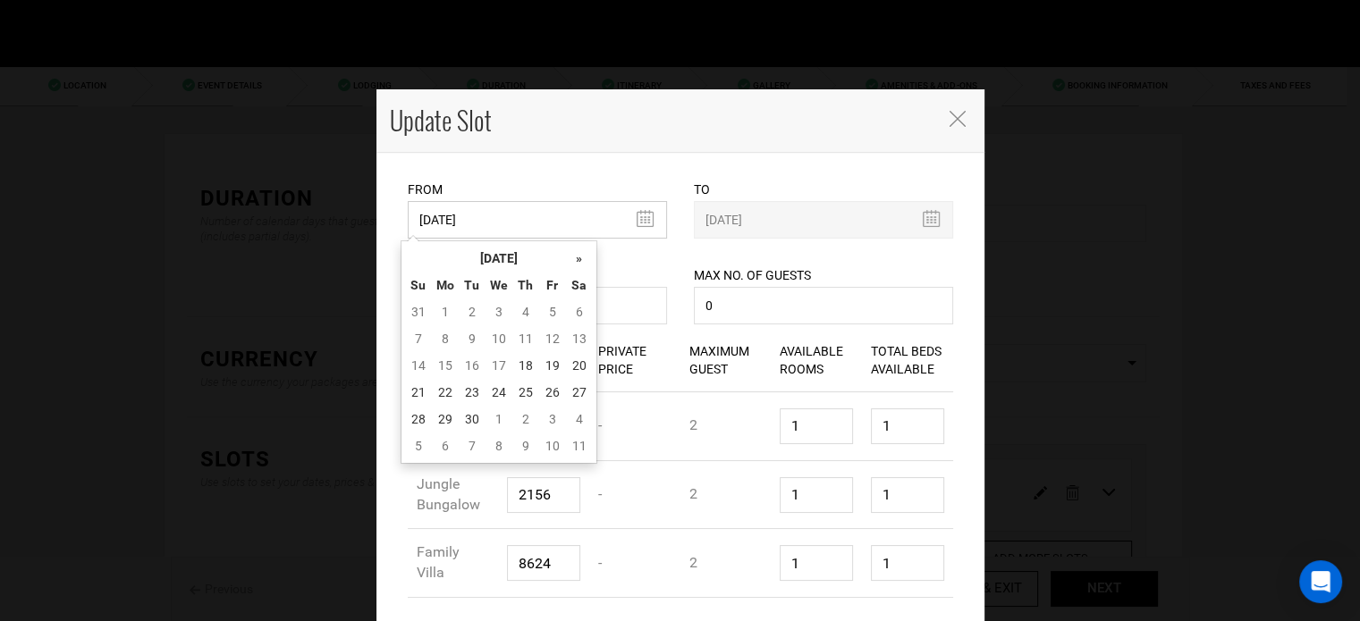
click at [448, 225] on input "[DATE]" at bounding box center [537, 220] width 259 height 38
click at [477, 249] on th "[DATE]" at bounding box center [499, 258] width 134 height 27
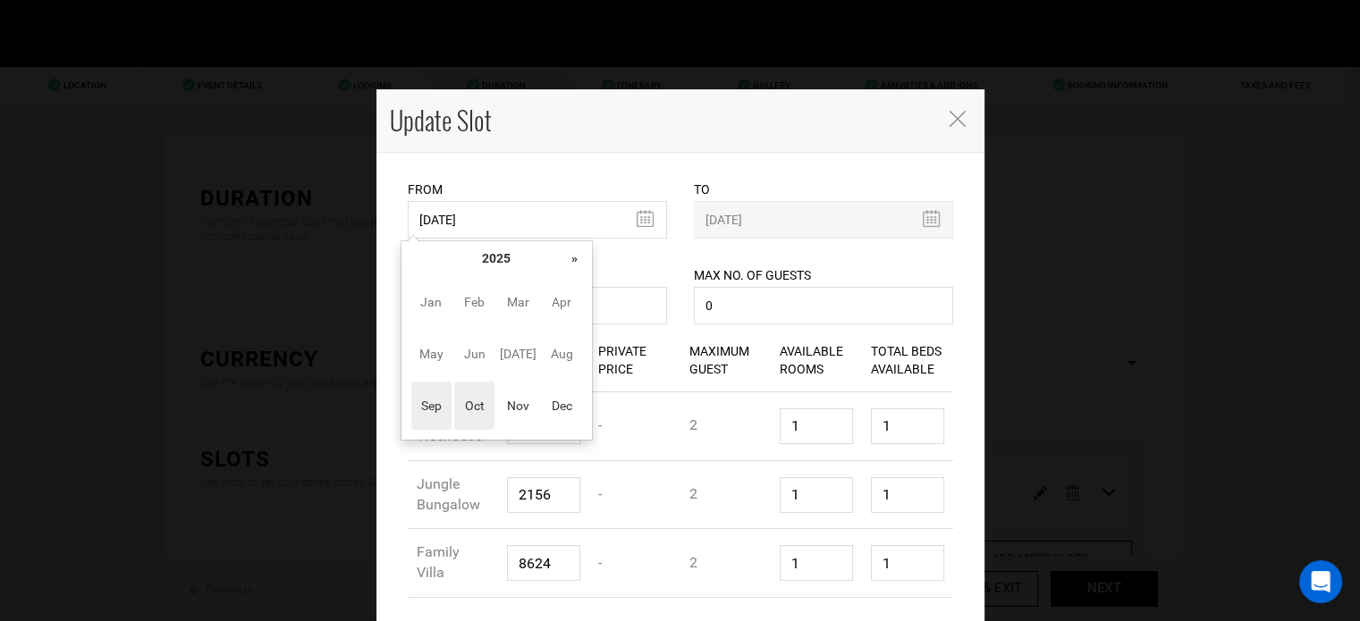
click at [486, 411] on span "Oct" at bounding box center [474, 406] width 40 height 48
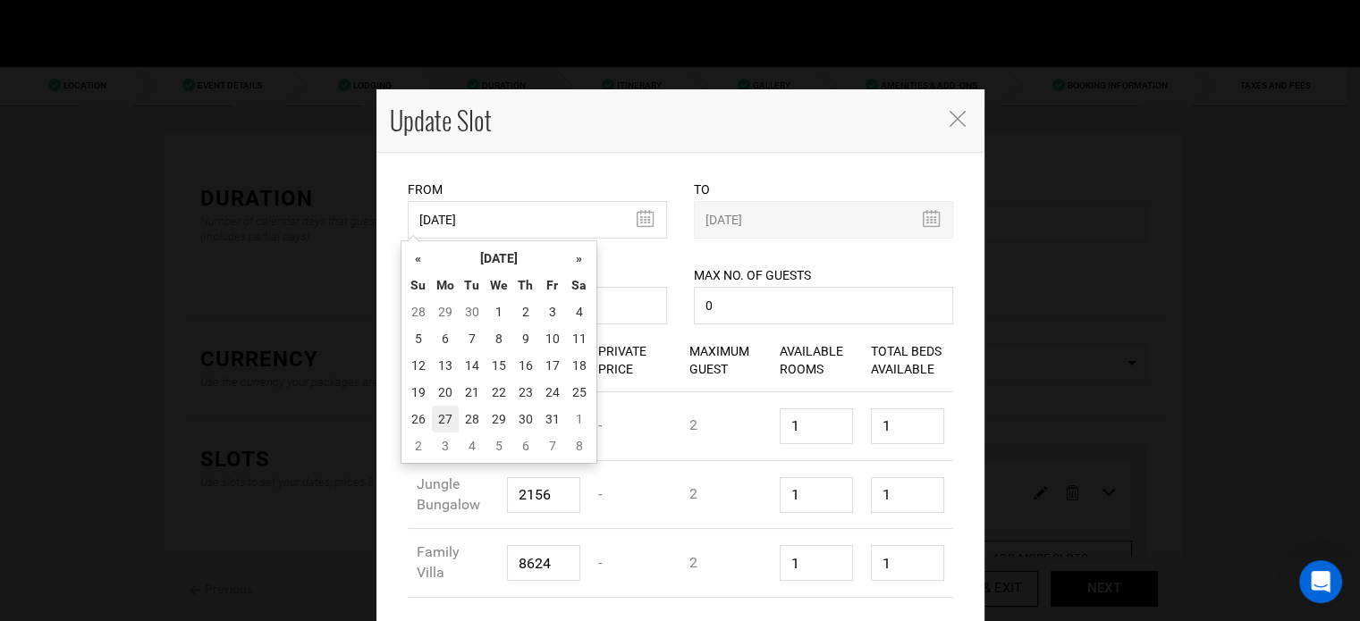
click at [453, 421] on td "27" at bounding box center [445, 419] width 27 height 27
type input "10/27/2025"
type input "11/06/2025"
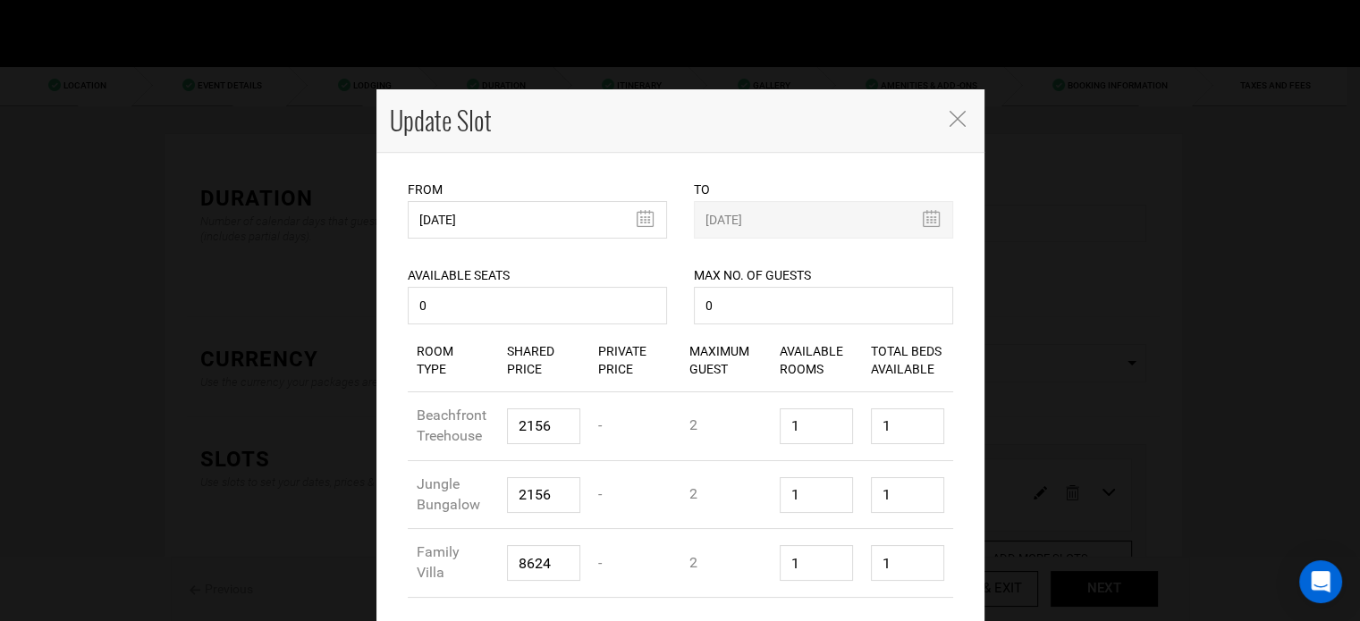
scroll to position [70, 0]
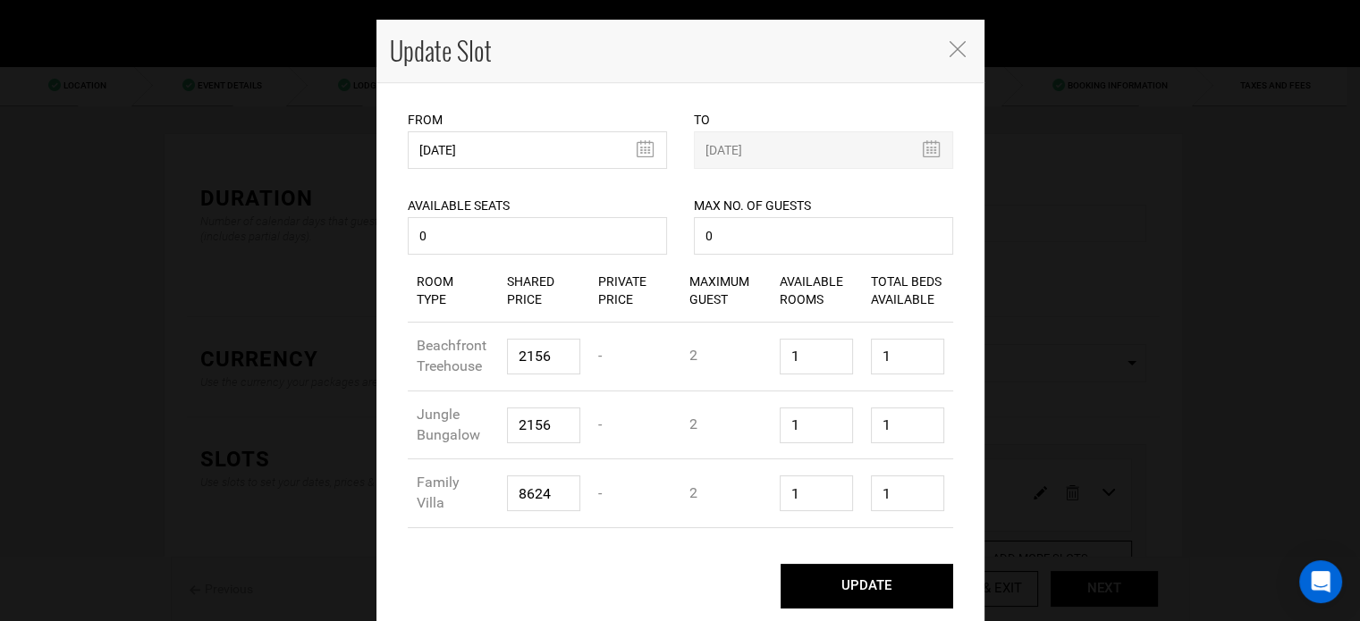
click at [900, 585] on button "UPDATE" at bounding box center [867, 586] width 173 height 45
type input "10/27/2025"
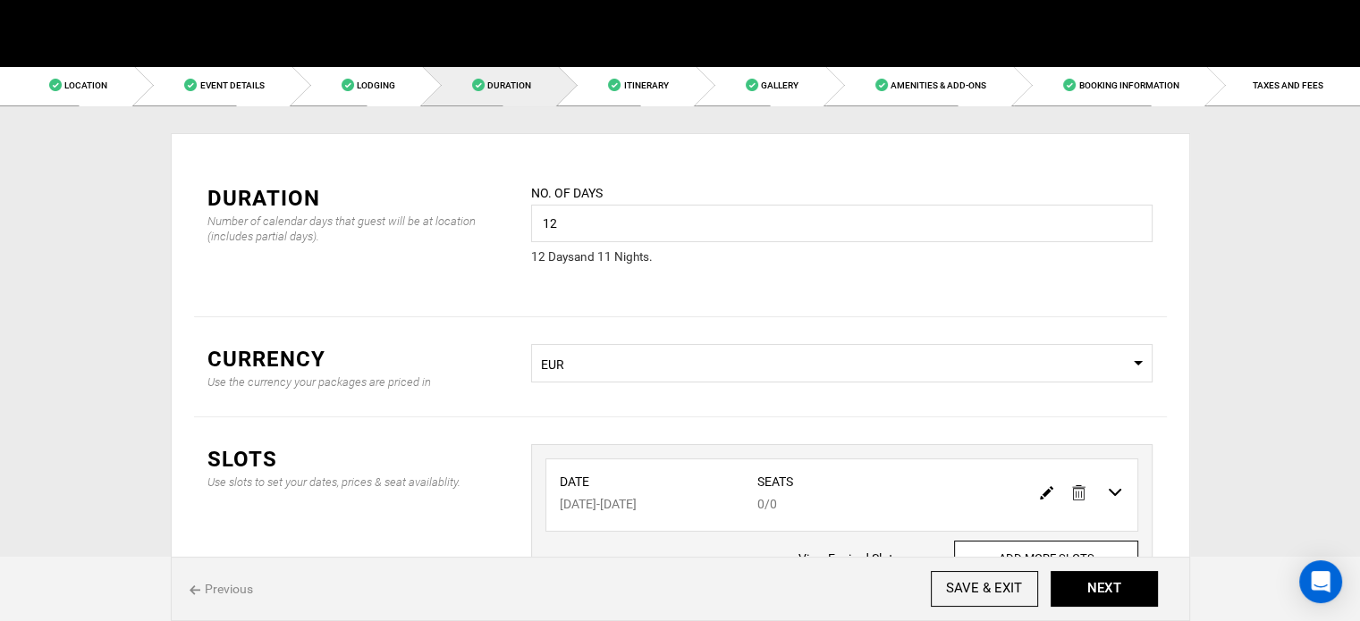
scroll to position [0, 0]
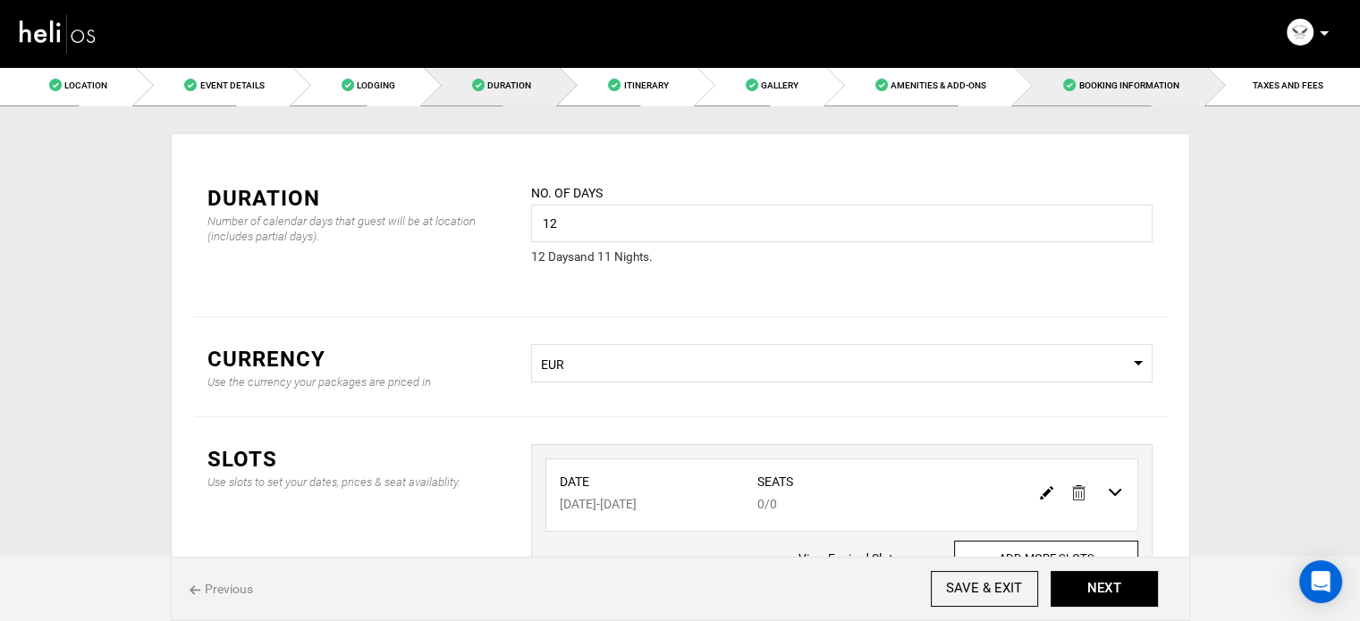
click at [1155, 81] on span "Booking Information" at bounding box center [1128, 85] width 100 height 10
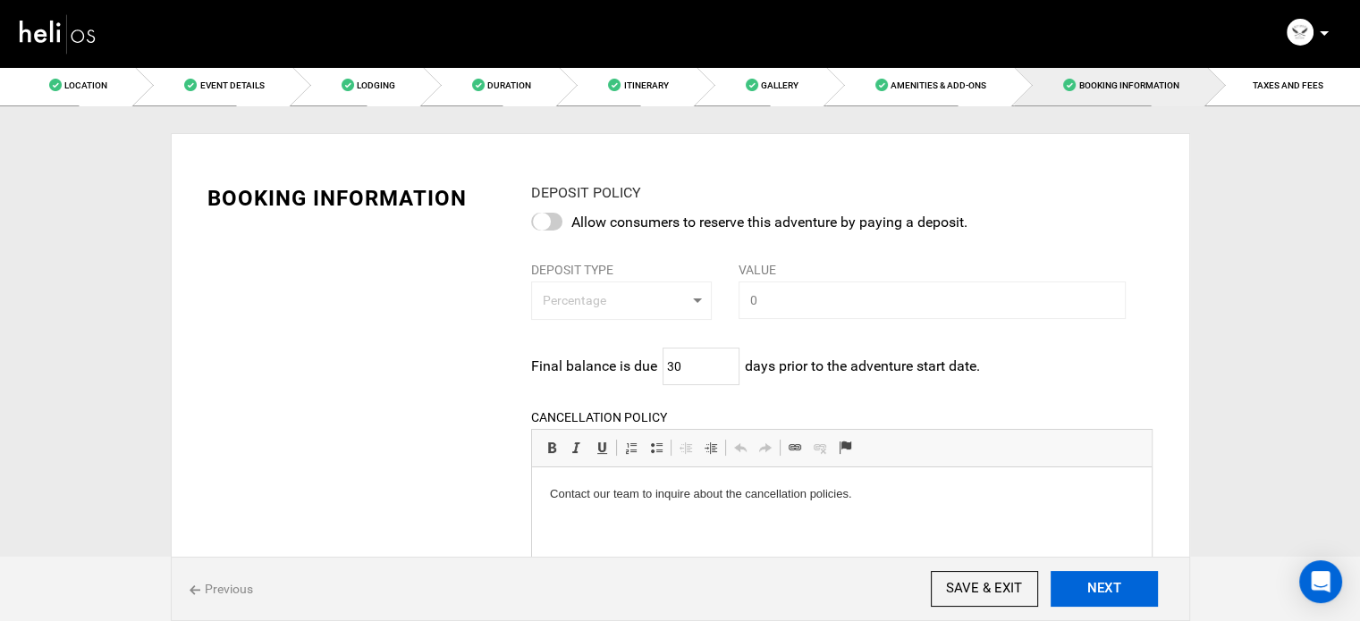
click at [1130, 592] on button "NEXT" at bounding box center [1104, 589] width 107 height 36
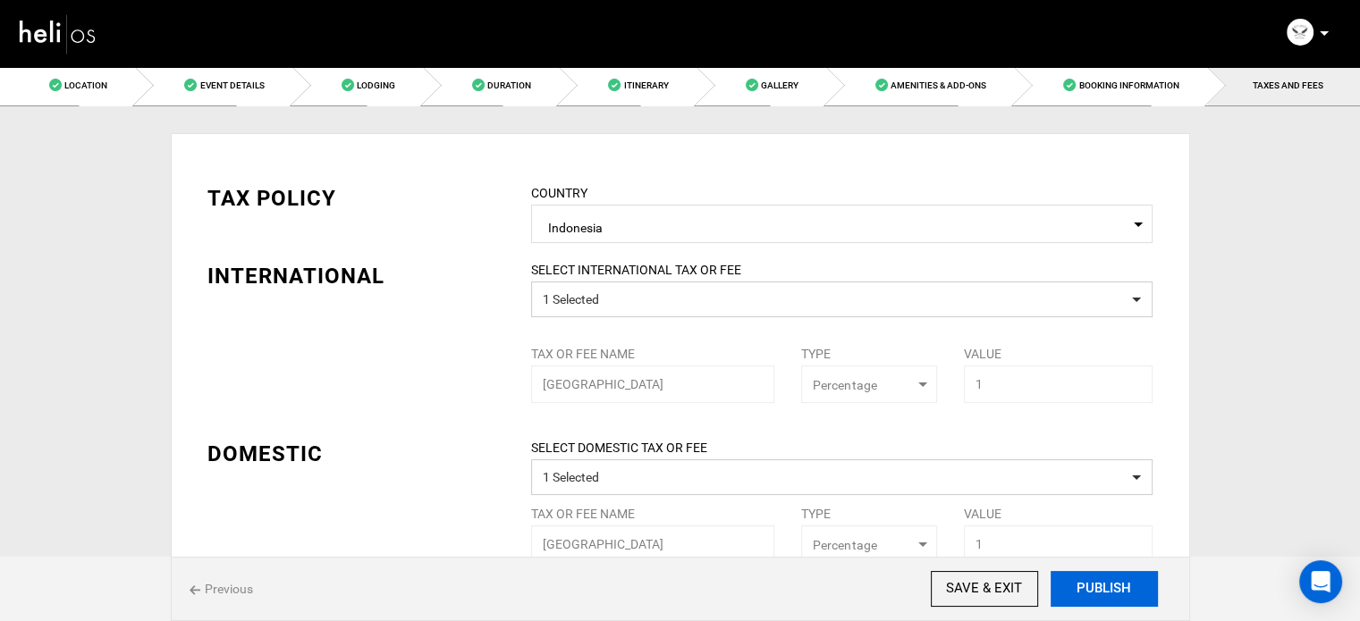
click at [1130, 592] on button "PUBLISH" at bounding box center [1104, 589] width 107 height 36
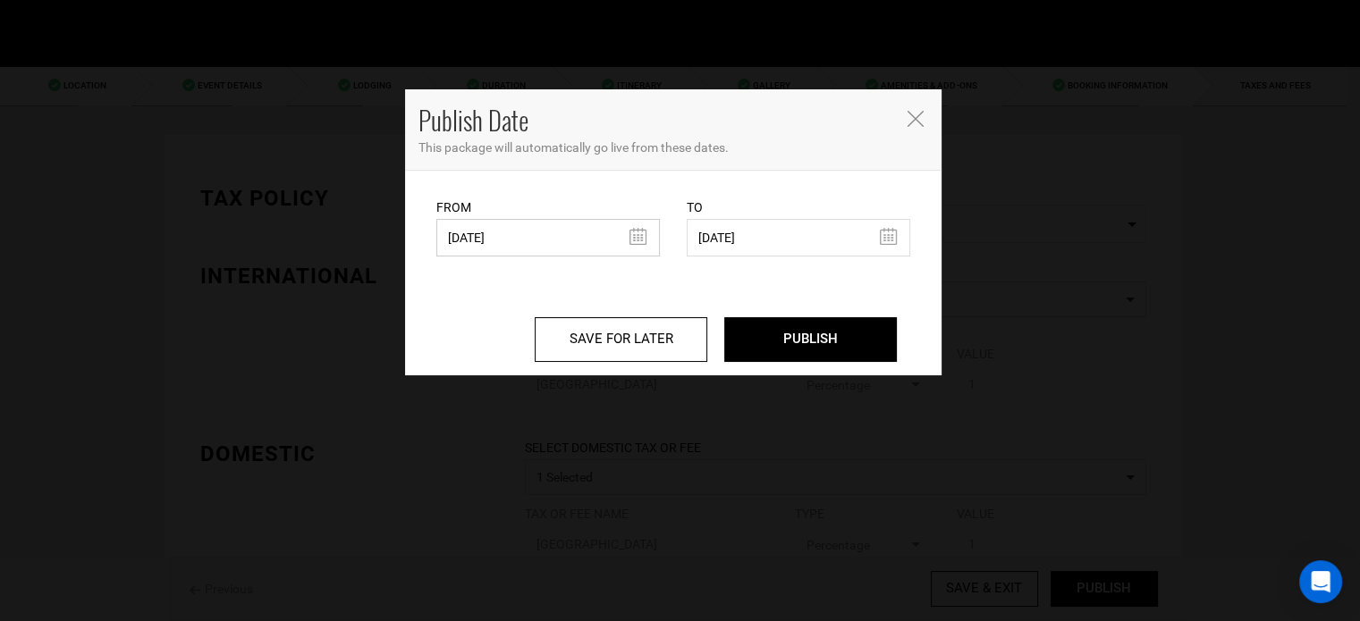
click at [503, 228] on input "[DATE]" at bounding box center [548, 238] width 224 height 38
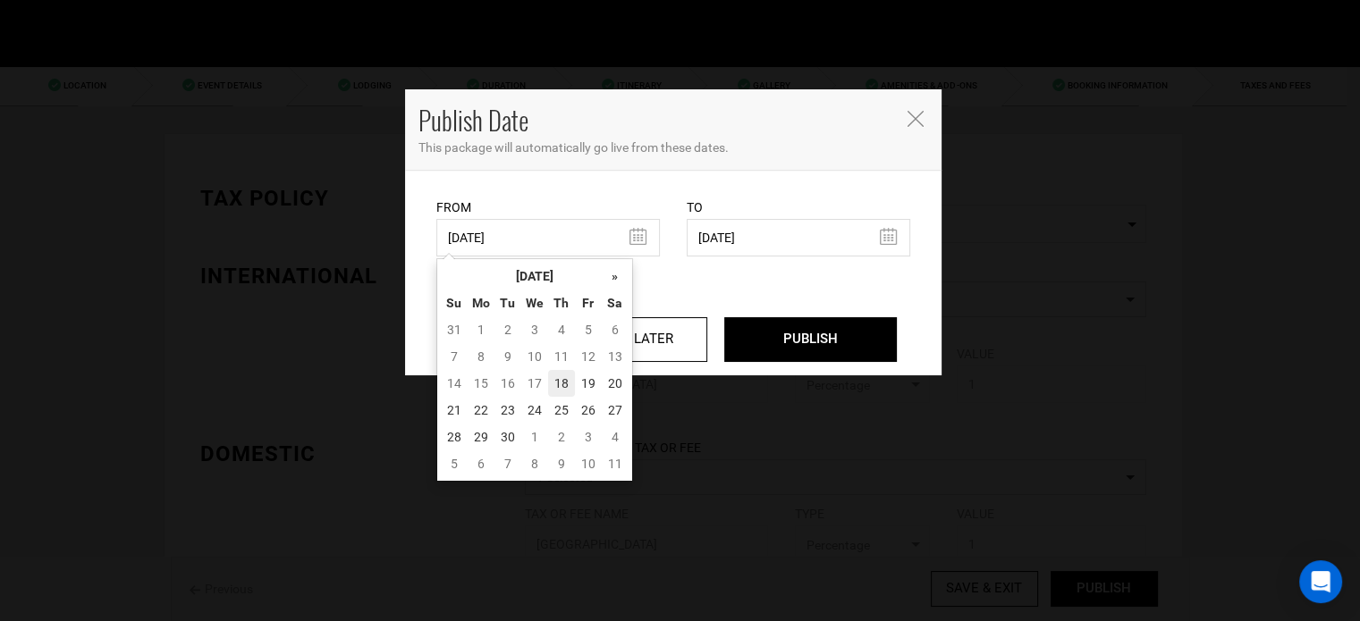
click at [560, 378] on td "18" at bounding box center [561, 383] width 27 height 27
type input "[DATE]"
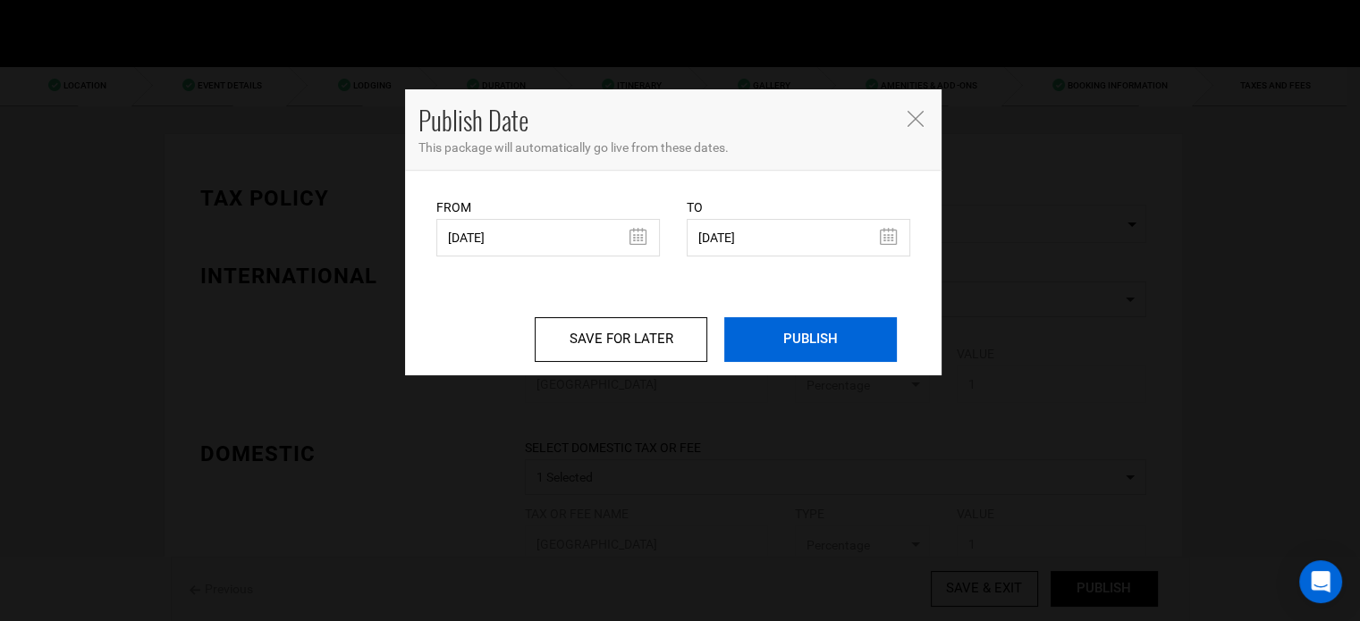
click at [795, 332] on input "PUBLISH" at bounding box center [810, 339] width 173 height 45
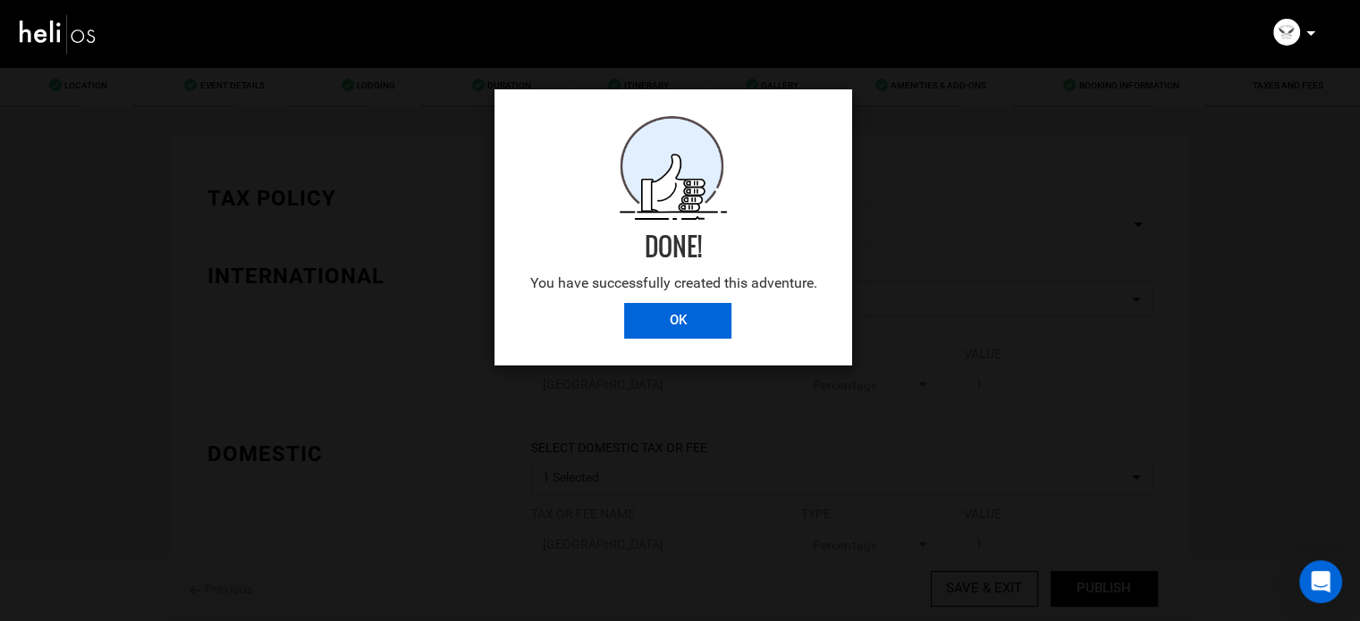
click at [696, 317] on input "OK" at bounding box center [677, 321] width 107 height 36
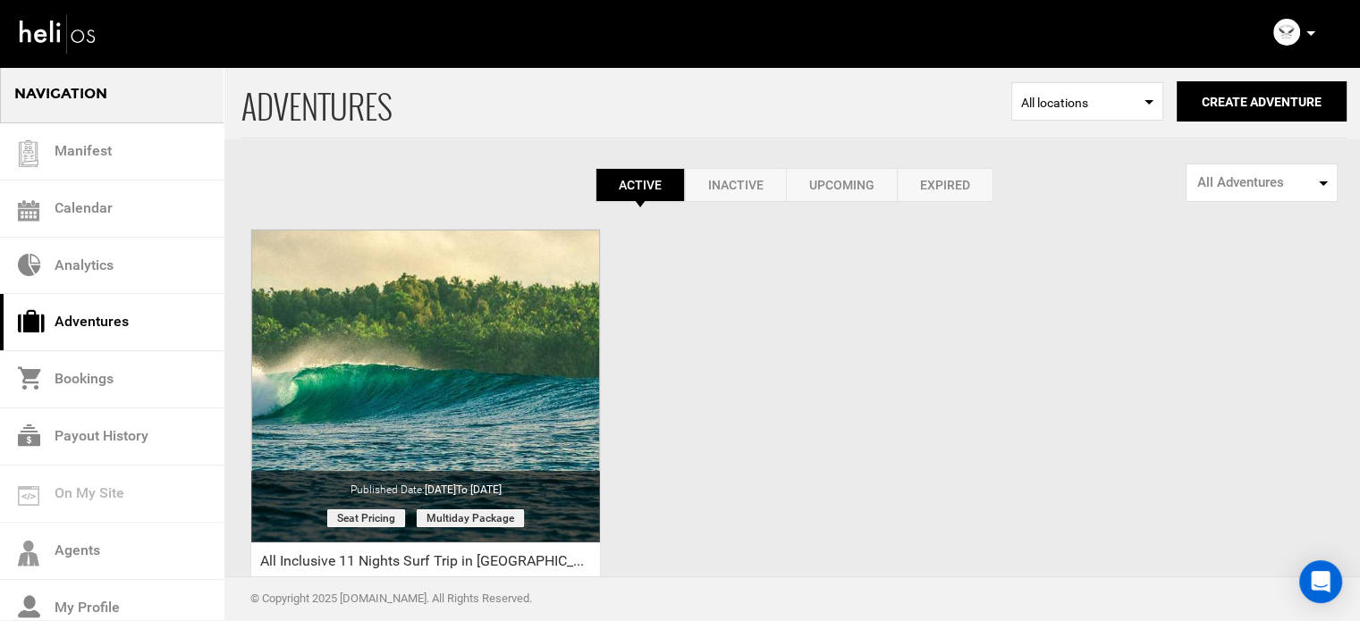
click at [1311, 38] on p at bounding box center [1310, 33] width 11 height 21
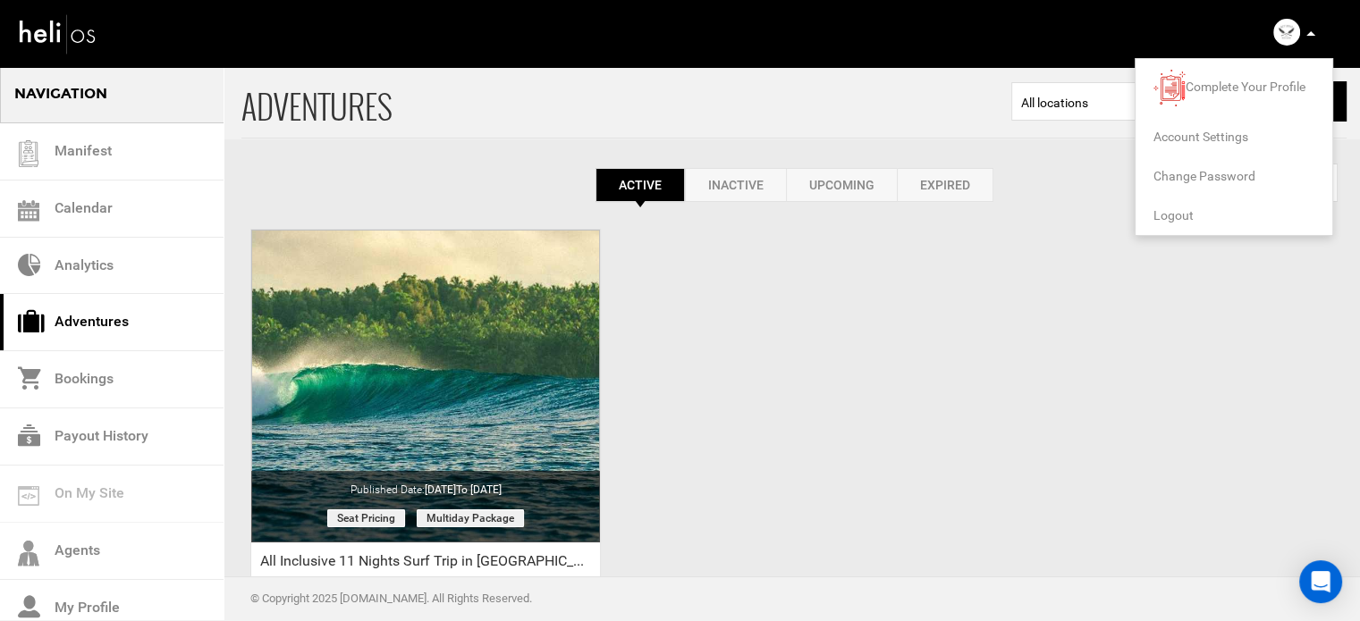
click at [1172, 212] on span "Logout" at bounding box center [1173, 215] width 40 height 14
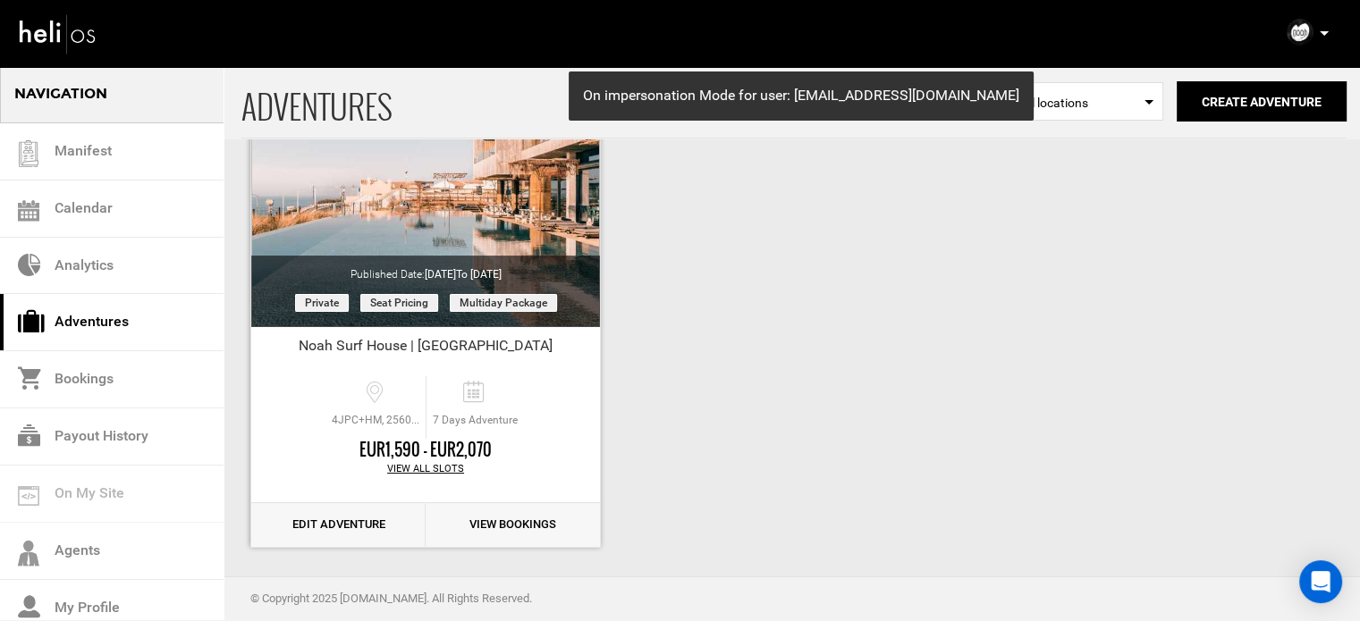
scroll to position [222, 0]
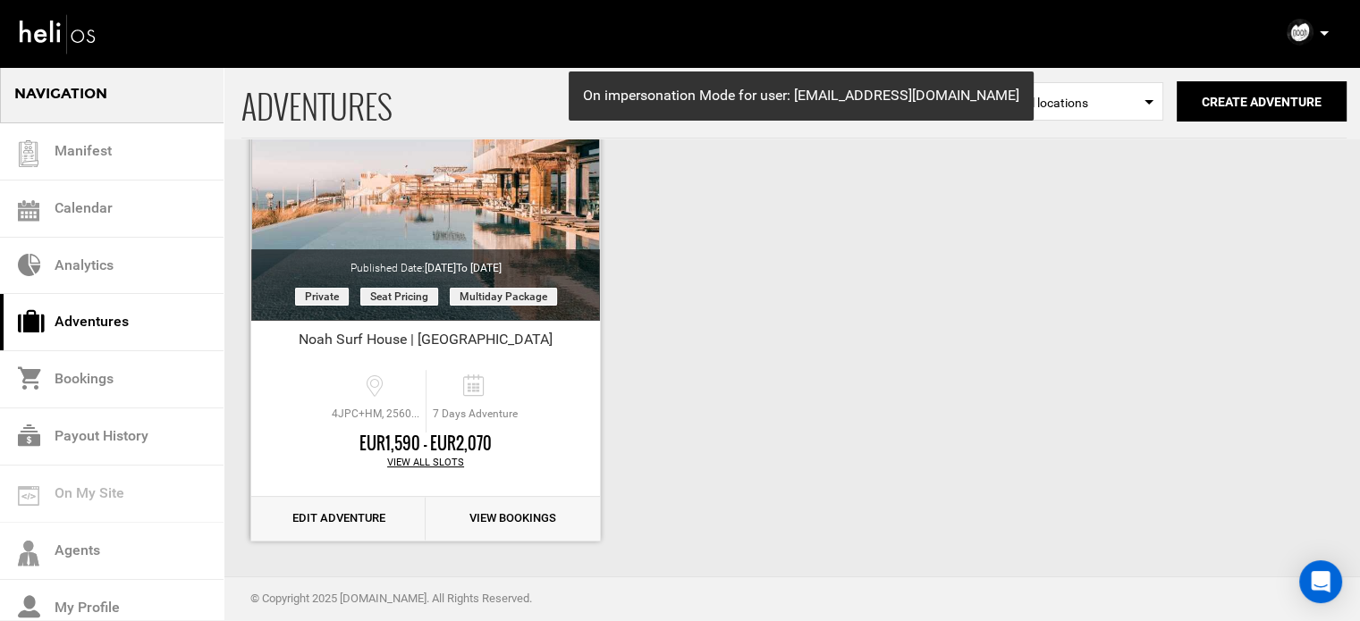
click at [340, 522] on link "Edit Adventure" at bounding box center [338, 519] width 174 height 44
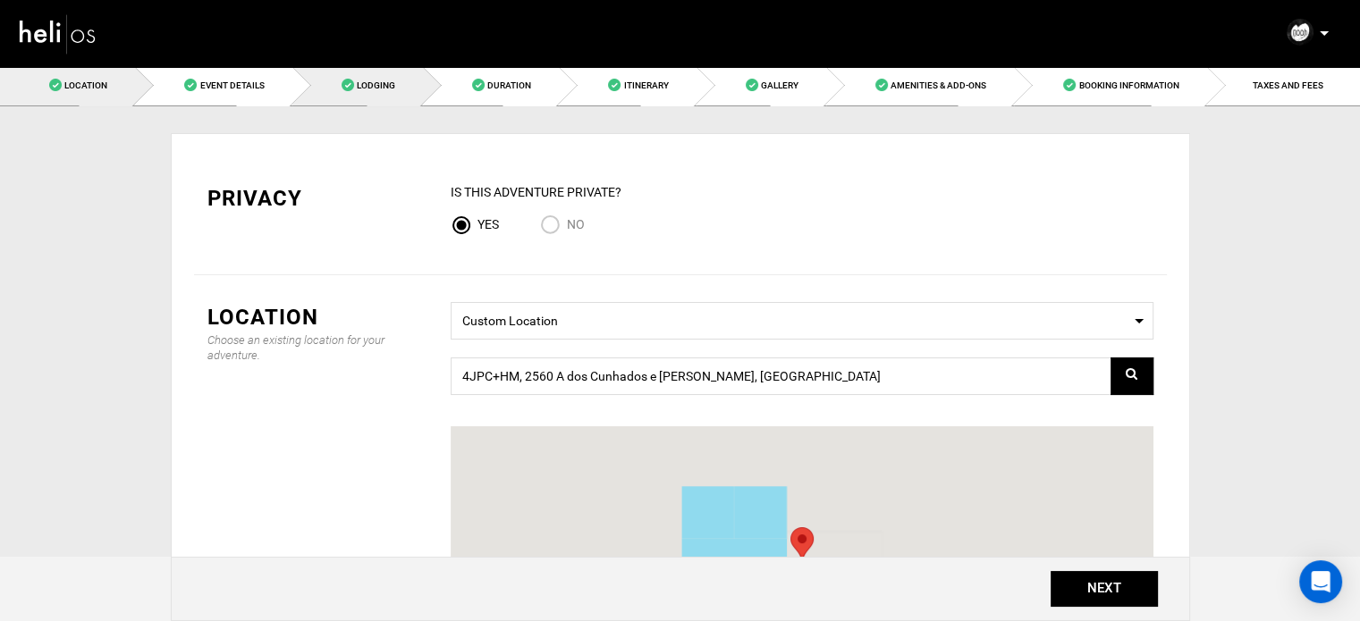
click at [391, 80] on span "Lodging" at bounding box center [376, 85] width 38 height 10
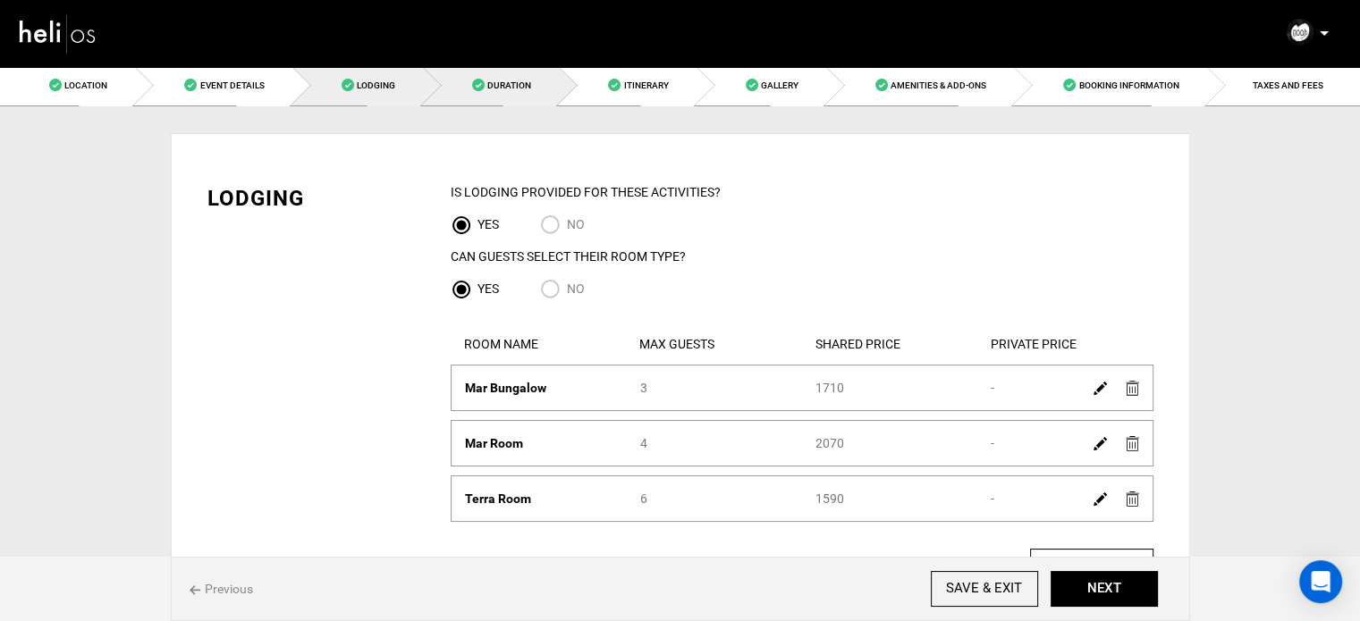
click at [508, 83] on span "Duration" at bounding box center [509, 85] width 44 height 10
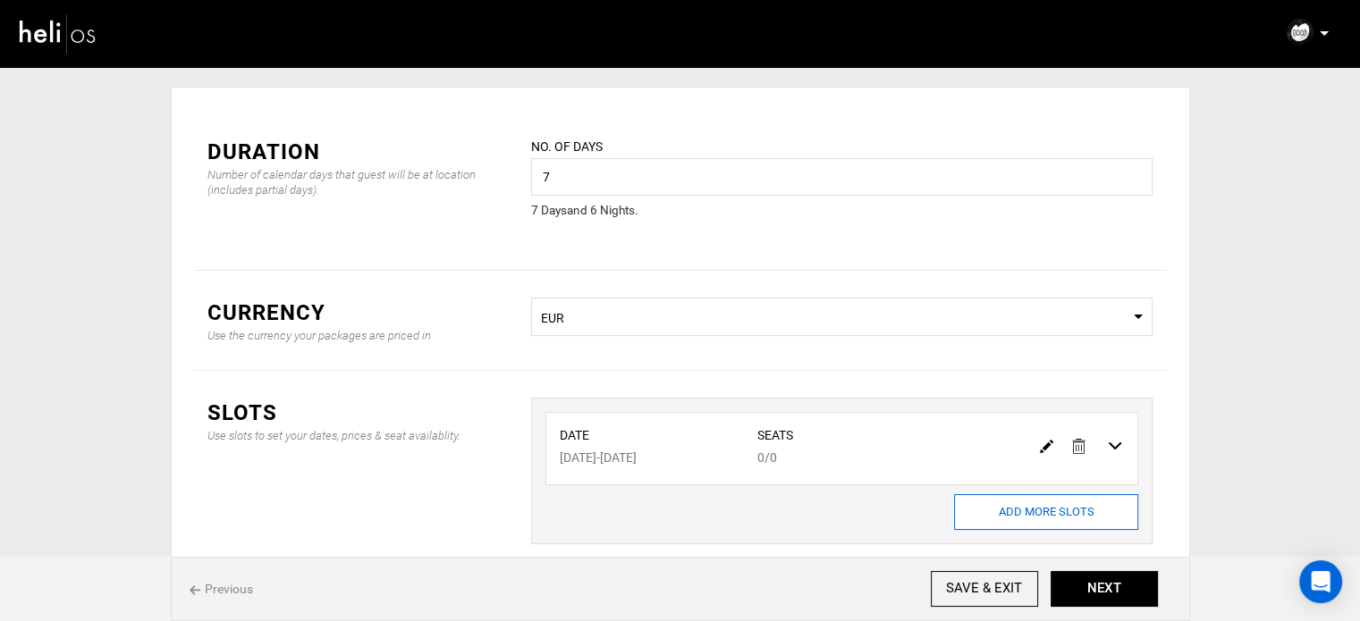
scroll to position [89, 0]
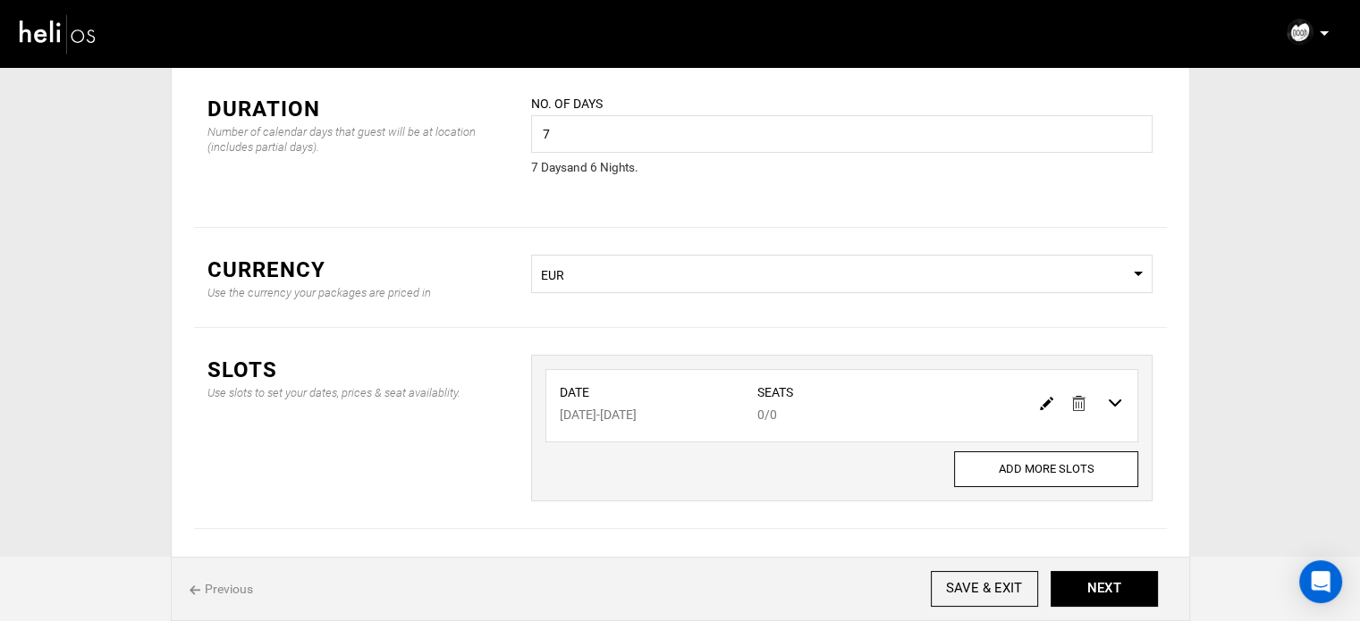
click at [1040, 401] on img at bounding box center [1046, 403] width 13 height 13
type input "08/17/2026"
type input "08/23/2026"
type input "0"
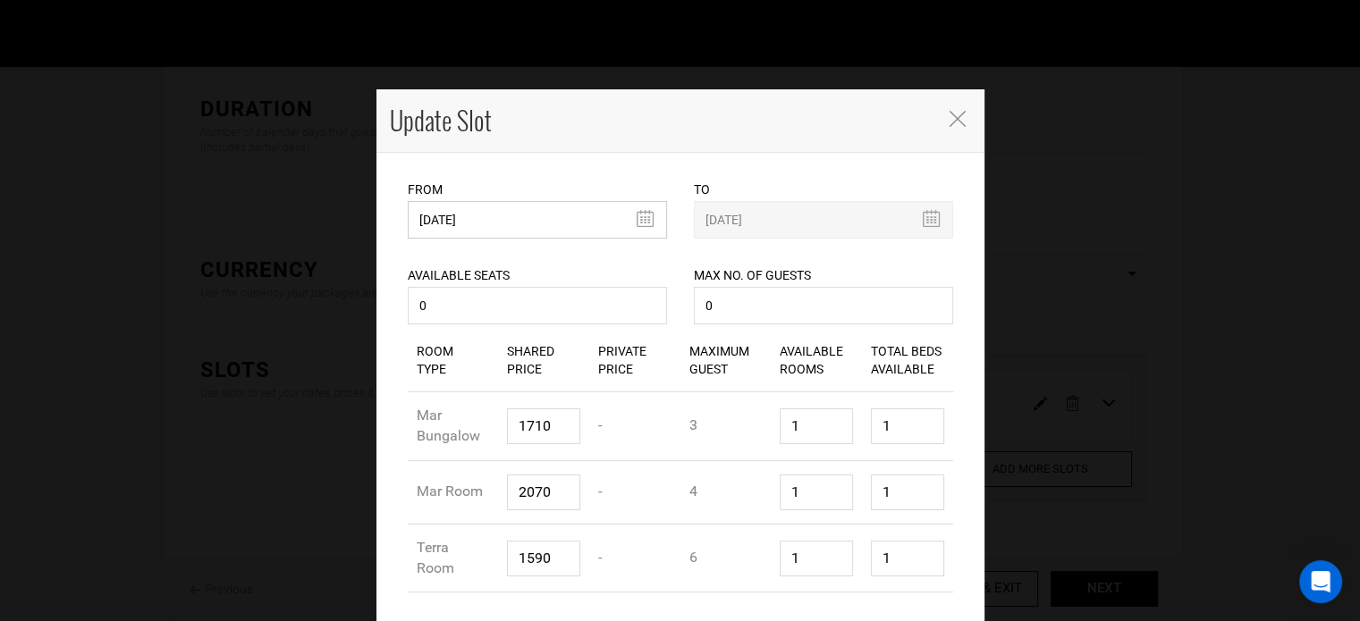
click at [511, 210] on input "08/17/2026" at bounding box center [537, 220] width 259 height 38
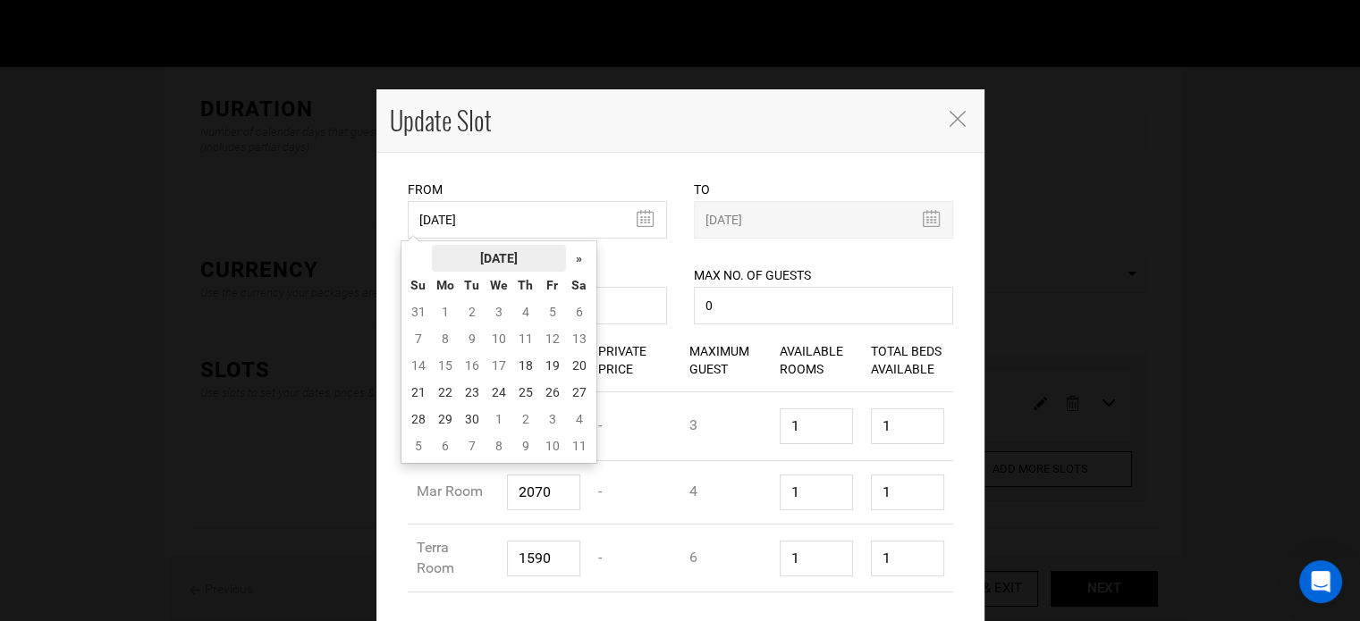
click at [501, 257] on th "[DATE]" at bounding box center [499, 258] width 134 height 27
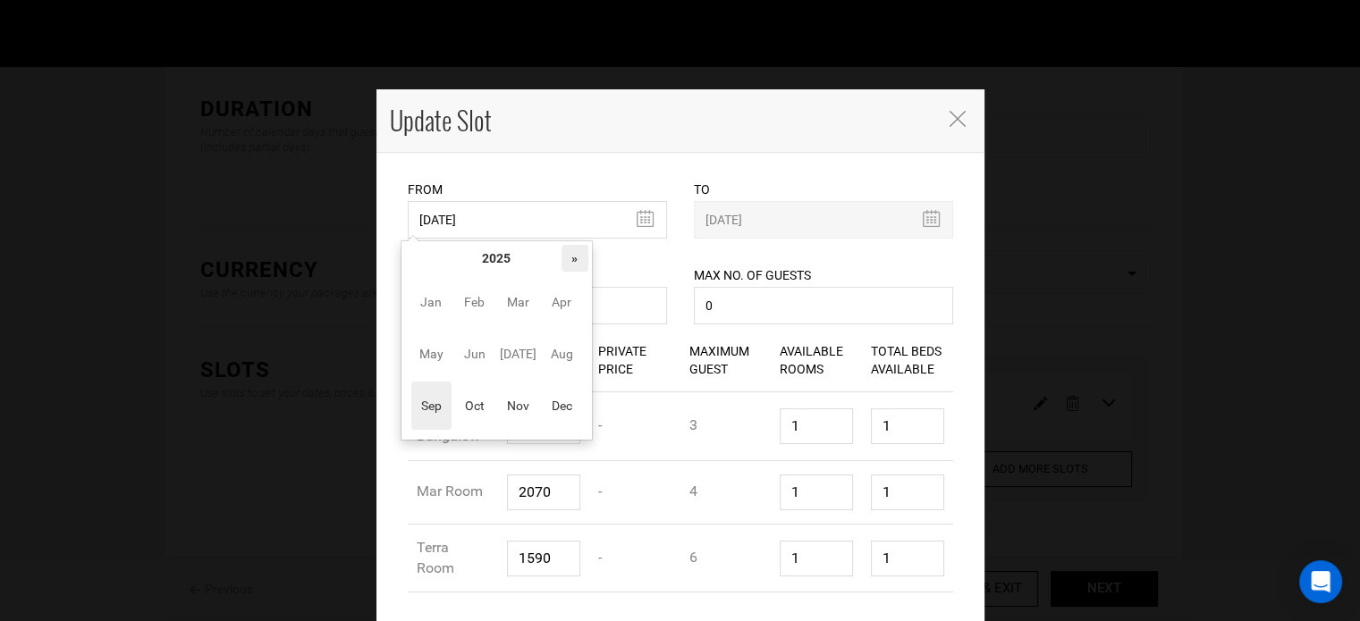
click at [567, 258] on th "»" at bounding box center [575, 258] width 27 height 27
click at [511, 415] on span "Nov" at bounding box center [518, 406] width 40 height 48
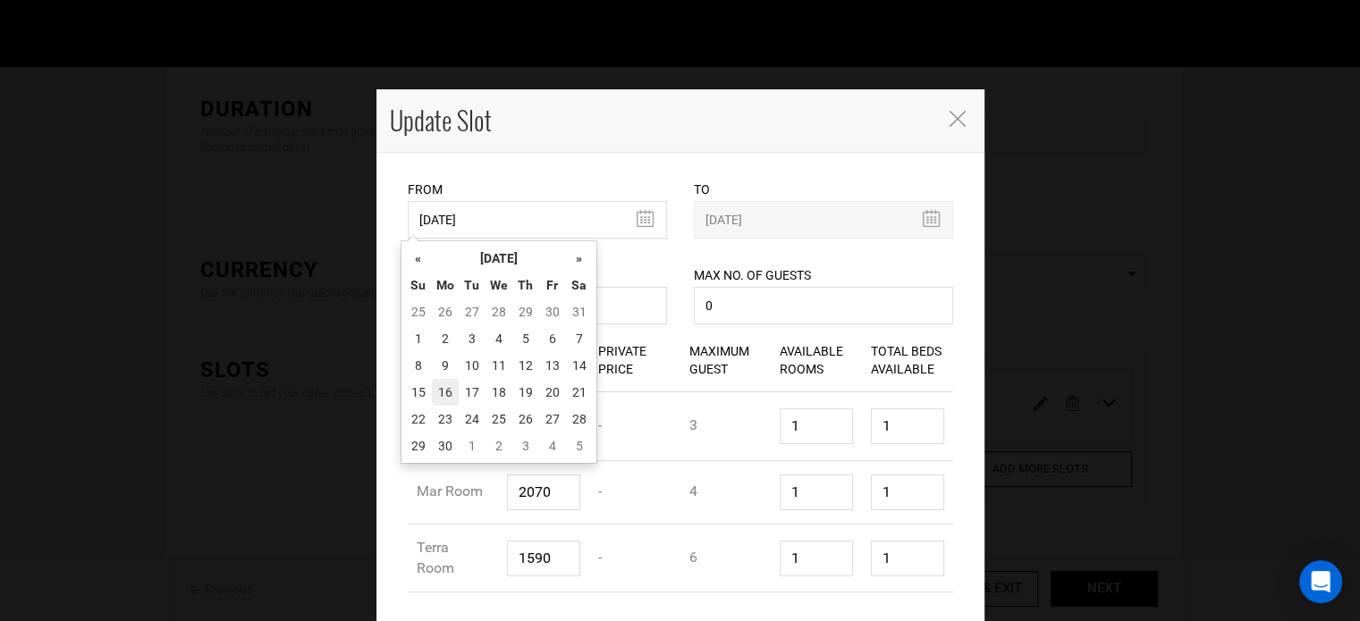
click at [448, 394] on td "16" at bounding box center [445, 392] width 27 height 27
type input "[DATE]"
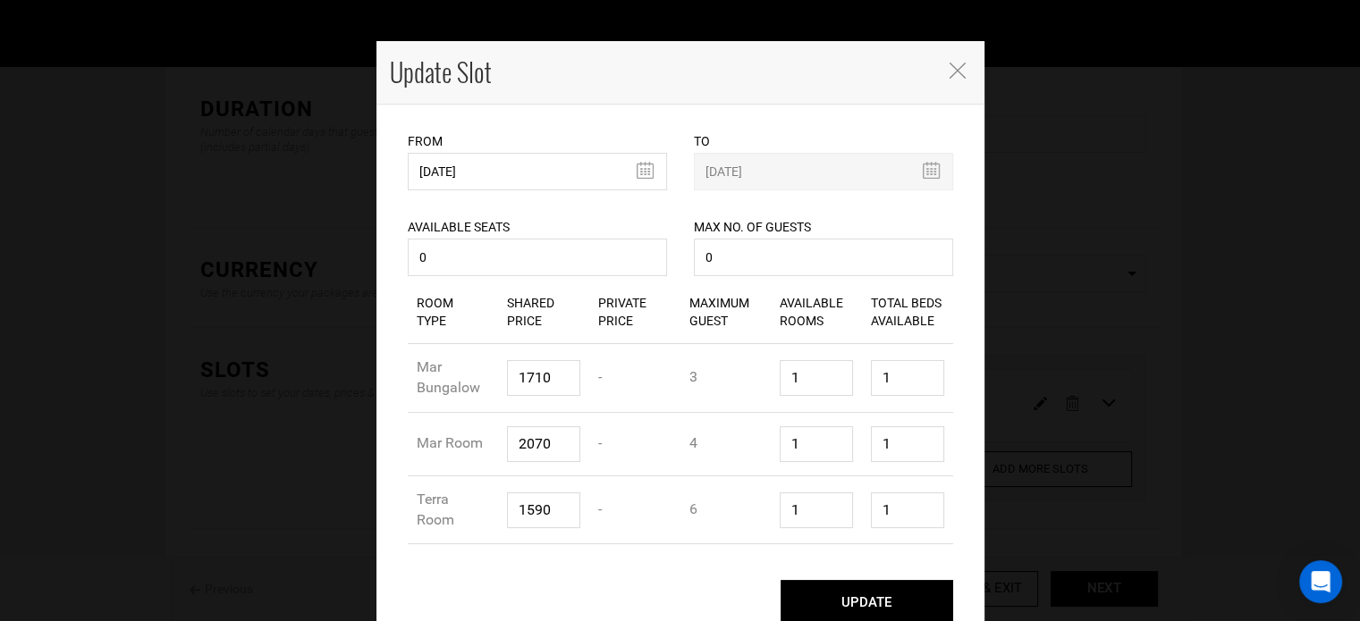
scroll to position [70, 0]
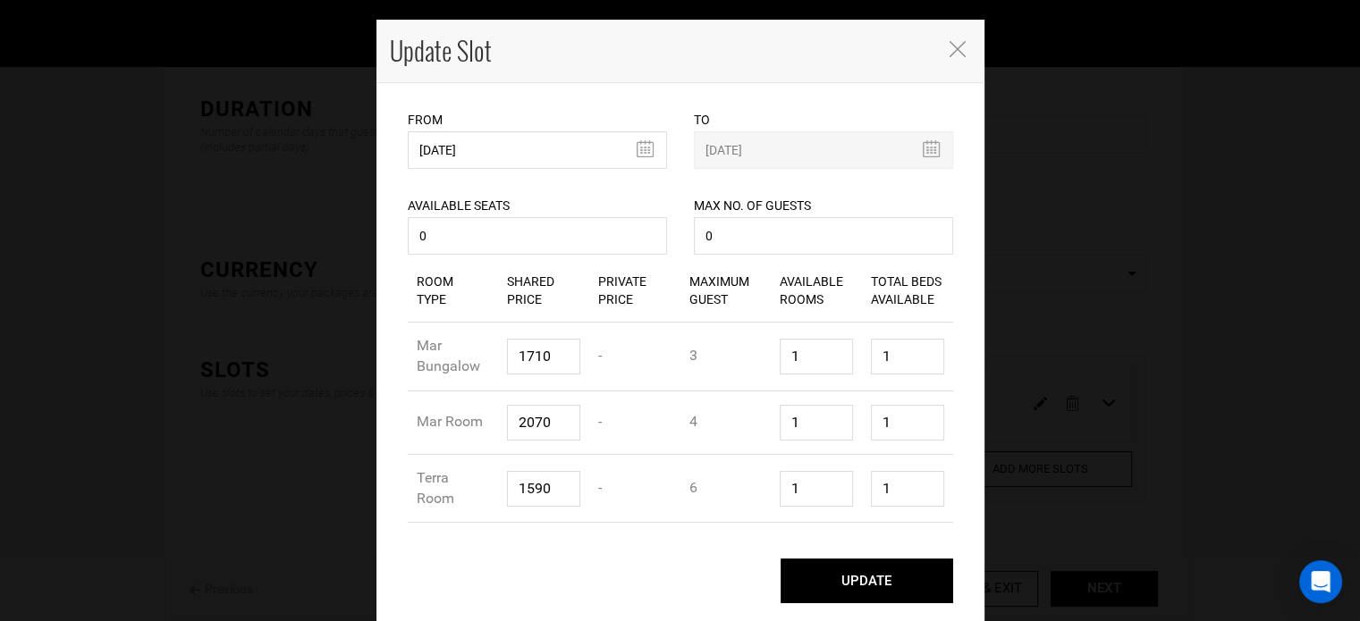
click at [881, 573] on button "UPDATE" at bounding box center [867, 581] width 173 height 45
type input "[DATE]"
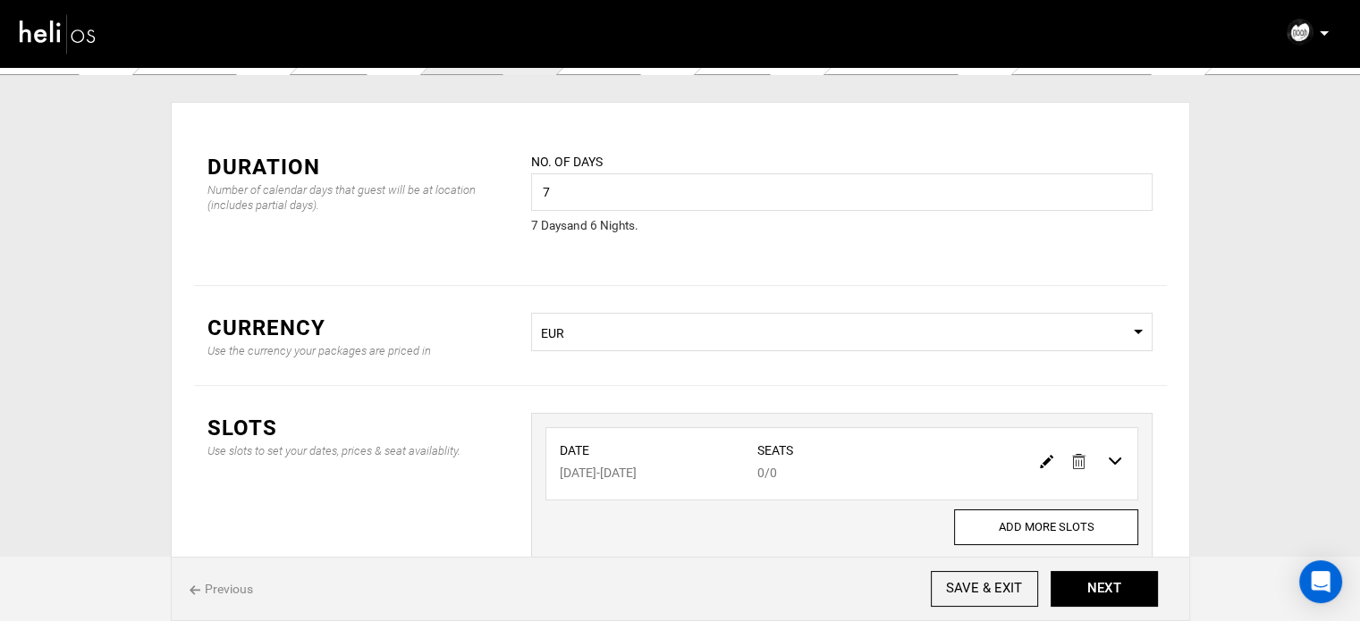
scroll to position [0, 0]
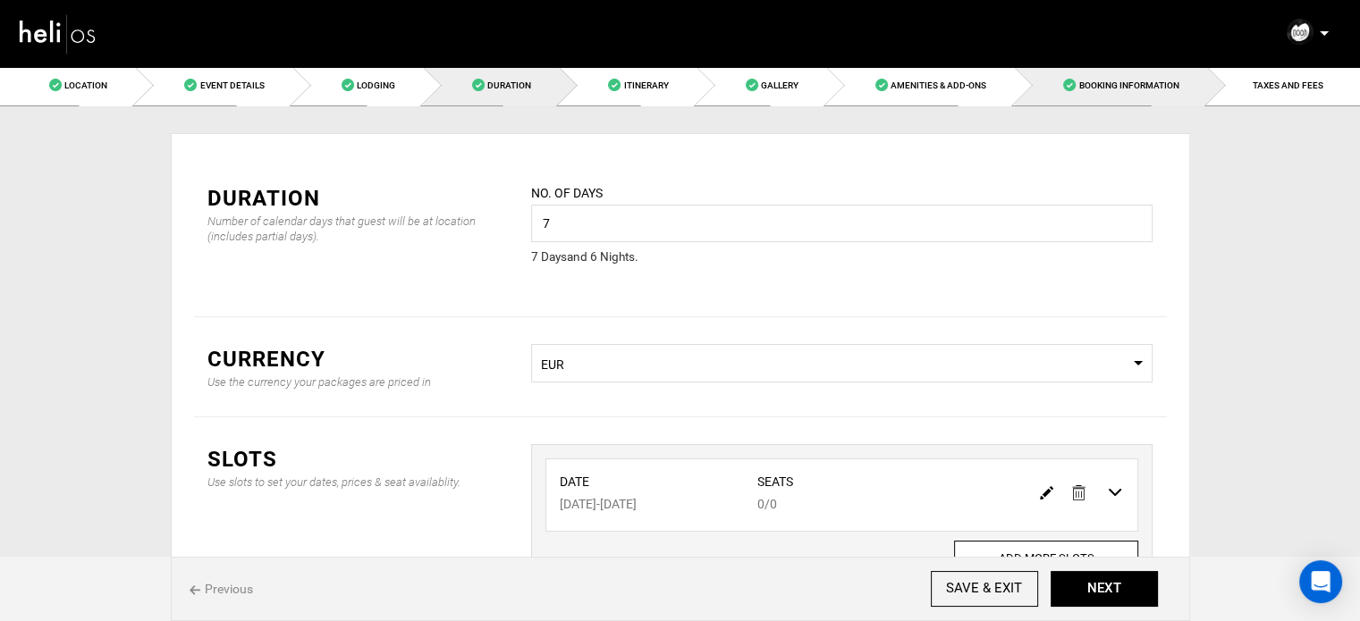
click at [1183, 88] on link "Booking Information" at bounding box center [1110, 85] width 192 height 40
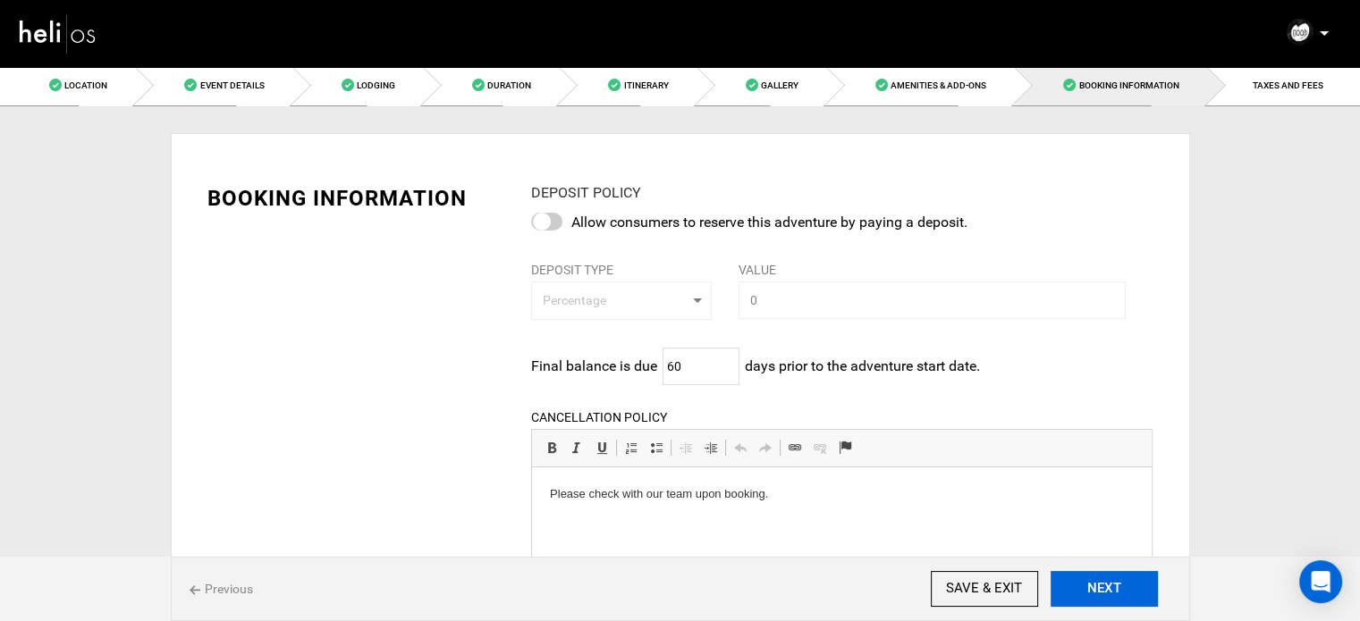
click at [1103, 596] on button "NEXT" at bounding box center [1104, 589] width 107 height 36
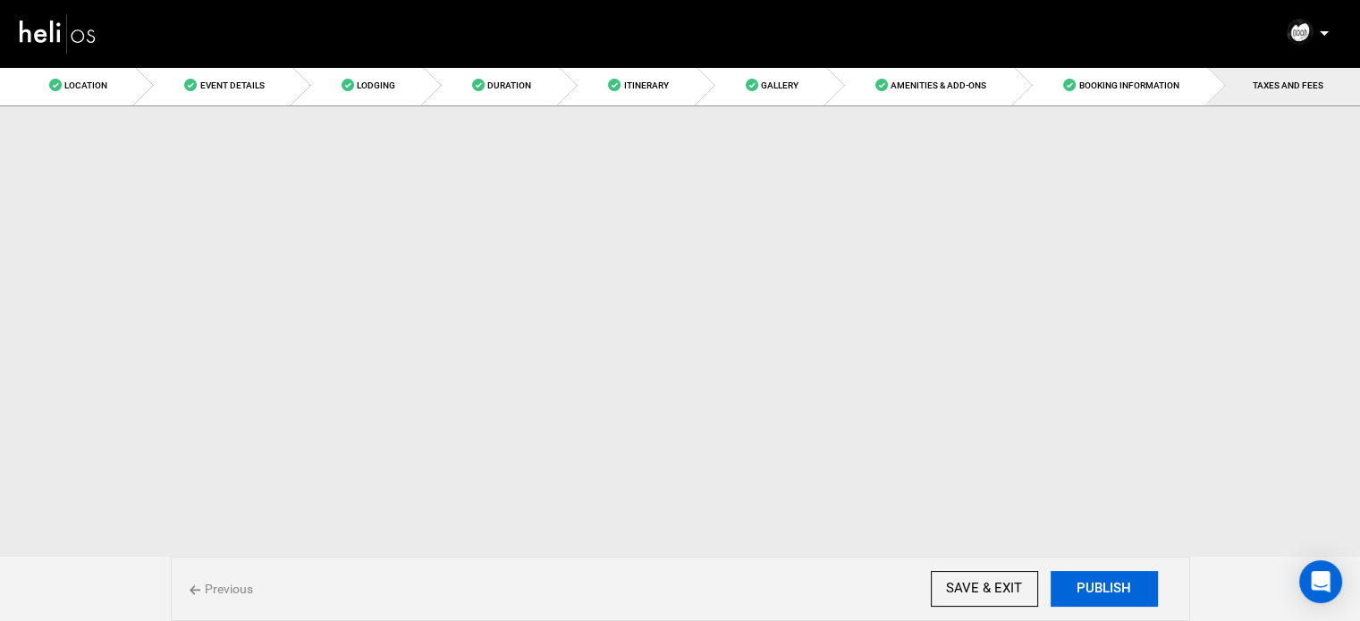
click at [1102, 596] on button "PUBLISH" at bounding box center [1104, 589] width 107 height 36
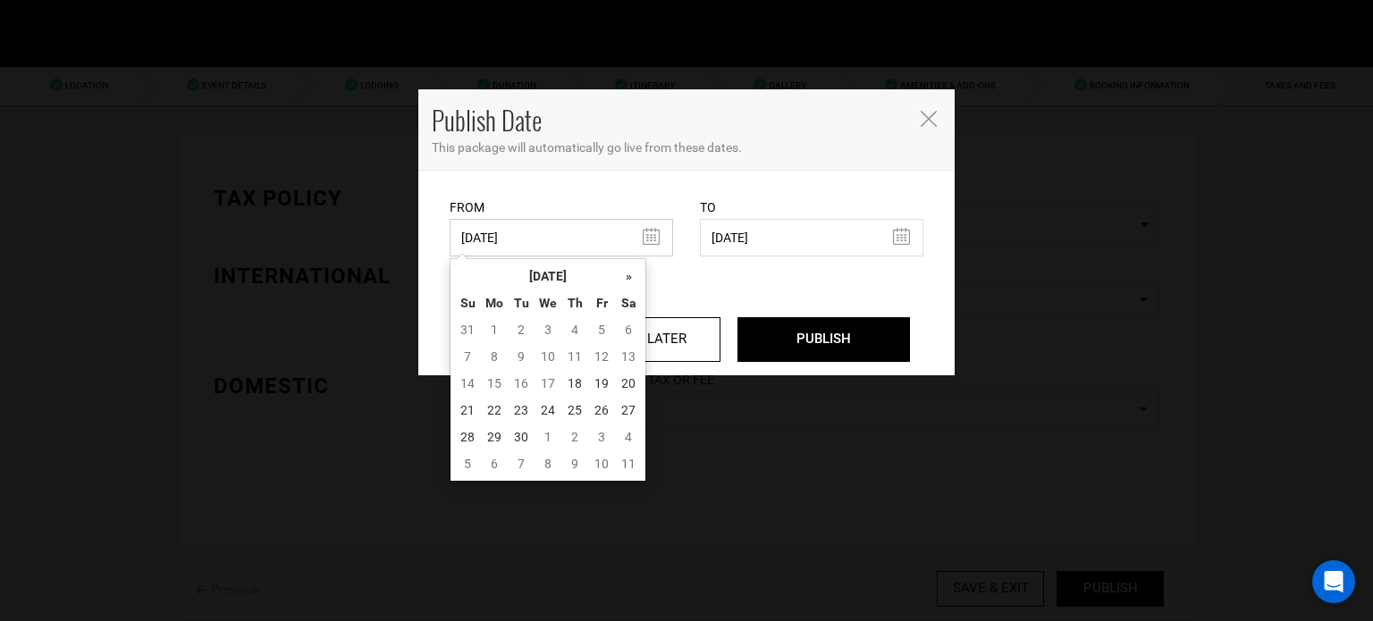
click at [547, 238] on input "07/11/2025" at bounding box center [562, 238] width 224 height 38
click at [572, 380] on td "18" at bounding box center [575, 383] width 27 height 27
type input "[DATE]"
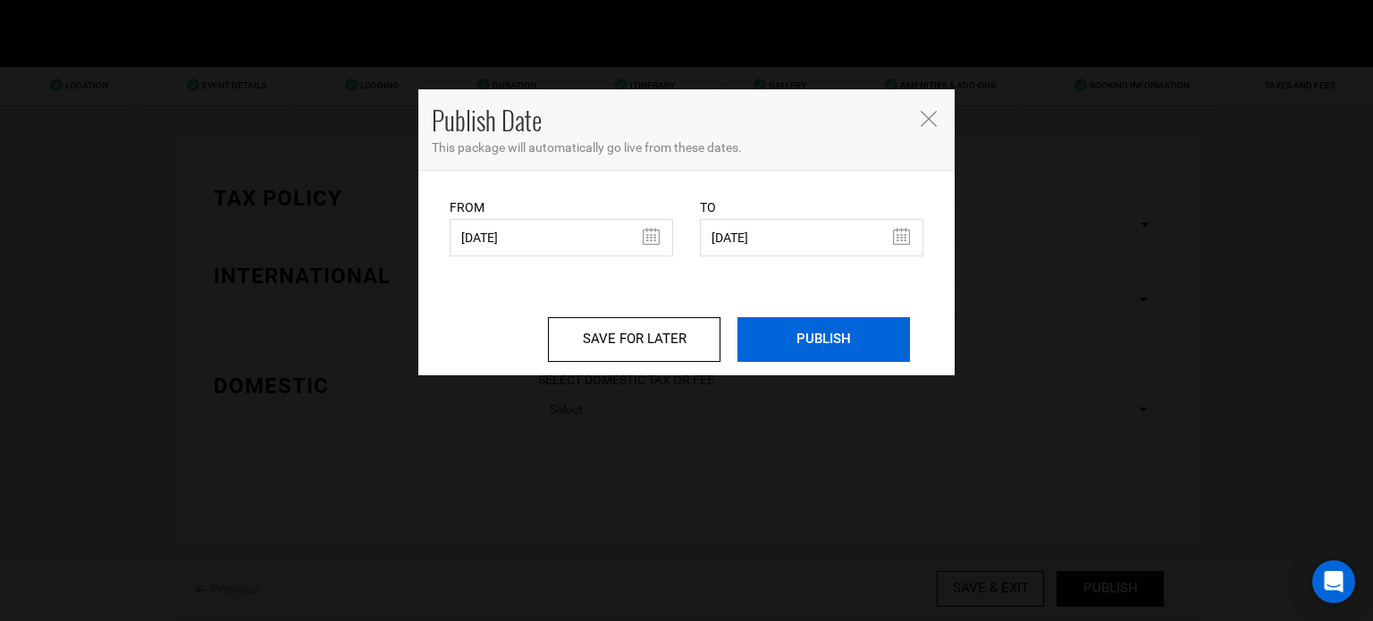
click at [836, 341] on input "PUBLISH" at bounding box center [824, 339] width 173 height 45
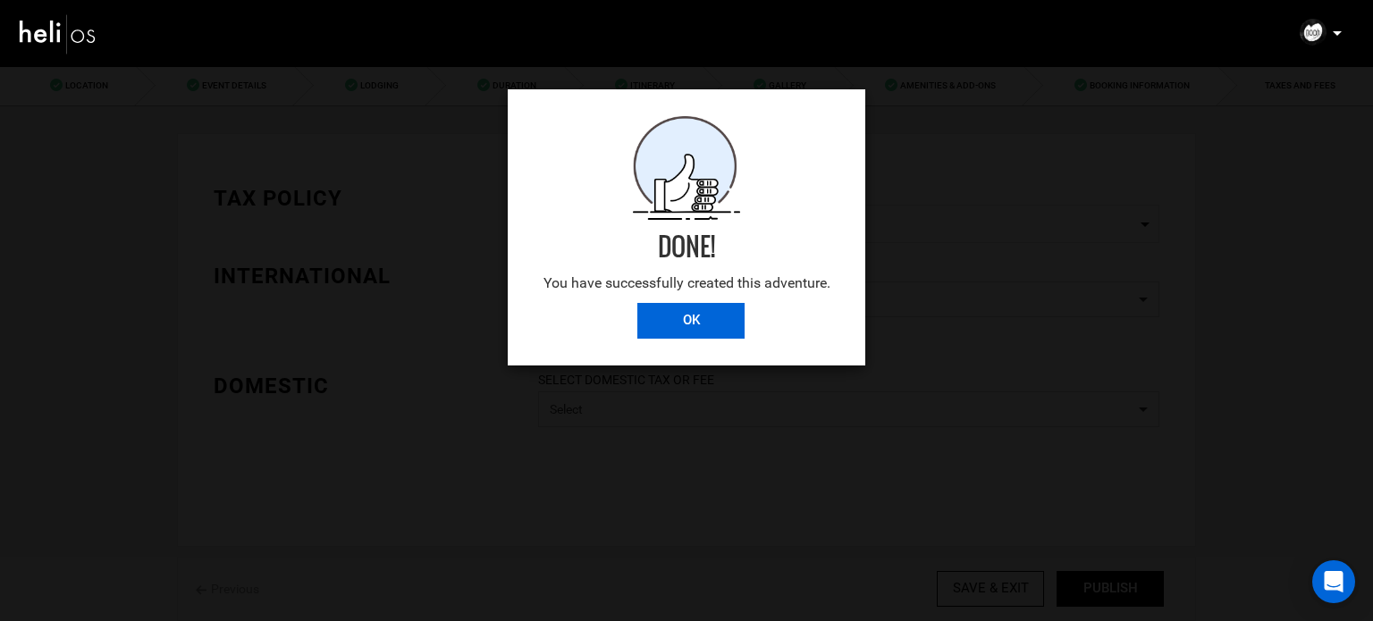
click at [701, 321] on input "OK" at bounding box center [691, 321] width 107 height 36
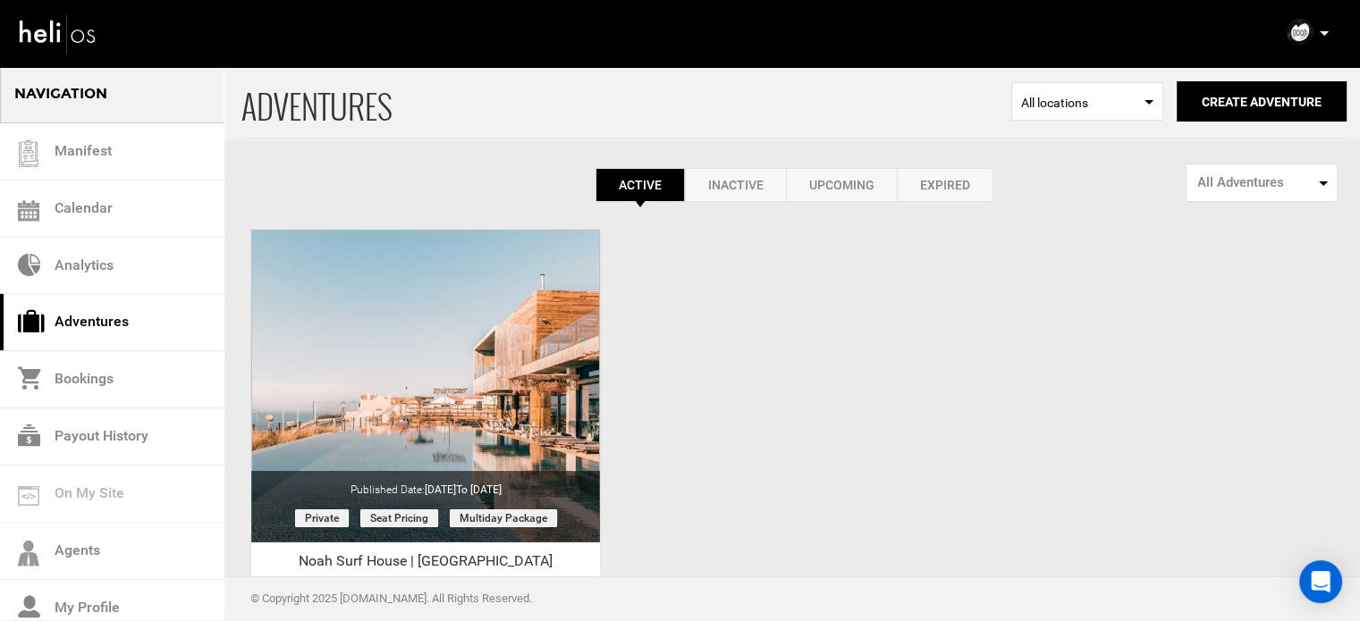
click at [1325, 33] on icon at bounding box center [1324, 33] width 9 height 4
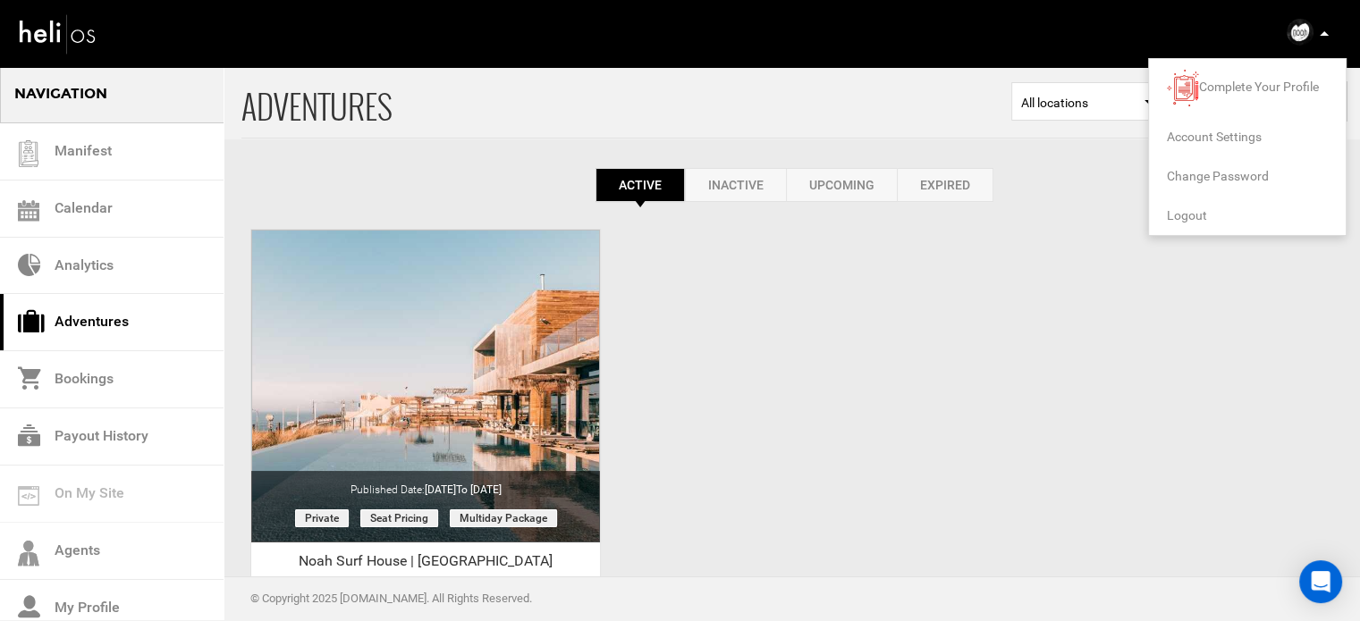
click at [1180, 210] on span "Logout" at bounding box center [1187, 215] width 40 height 14
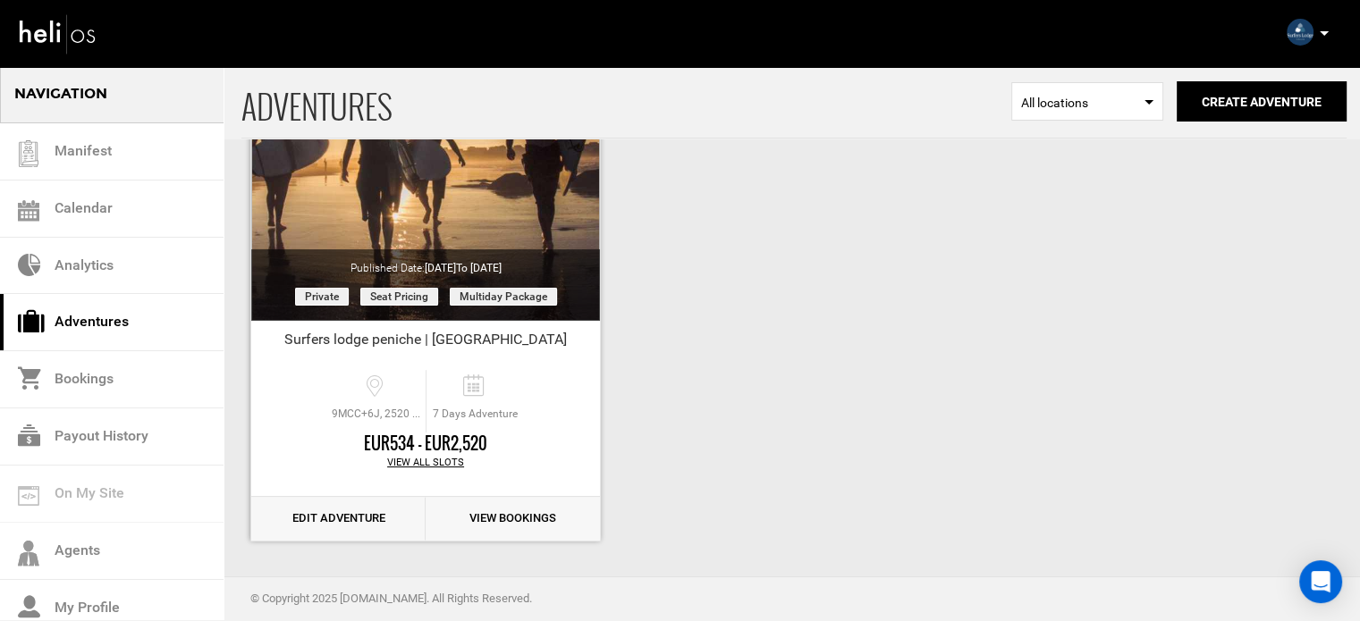
scroll to position [222, 0]
click at [346, 513] on link "Edit Adventure" at bounding box center [338, 519] width 174 height 44
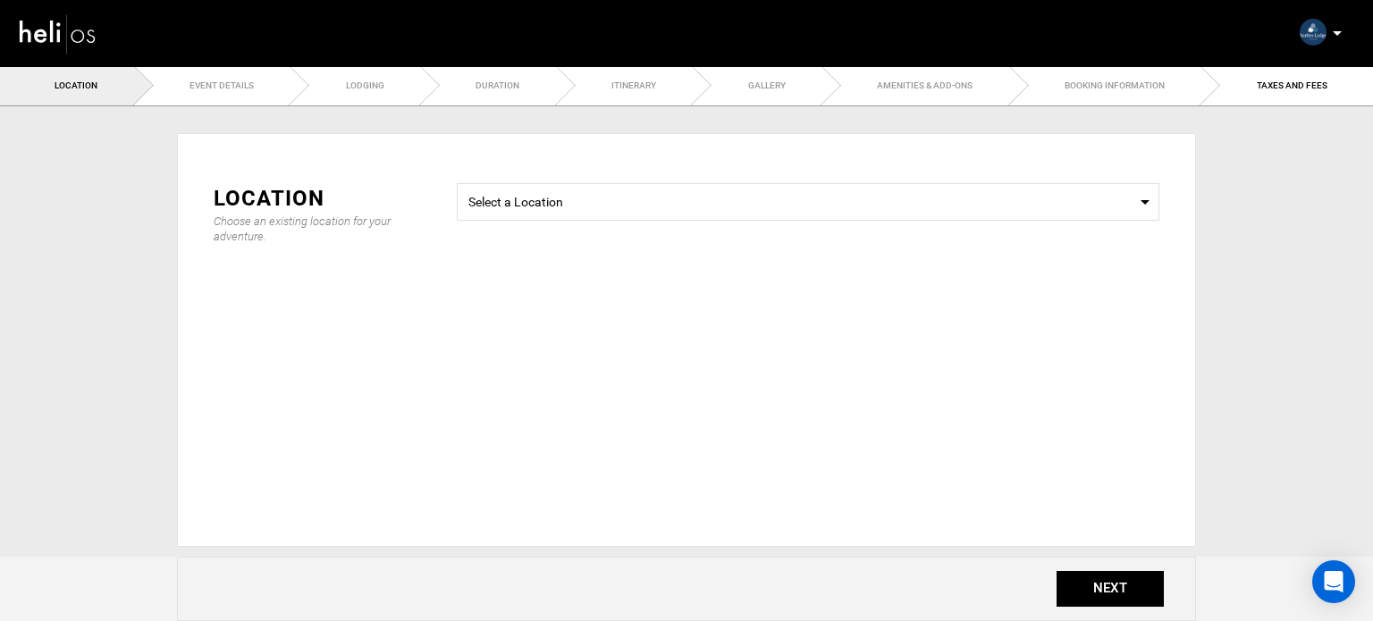
radio input "true"
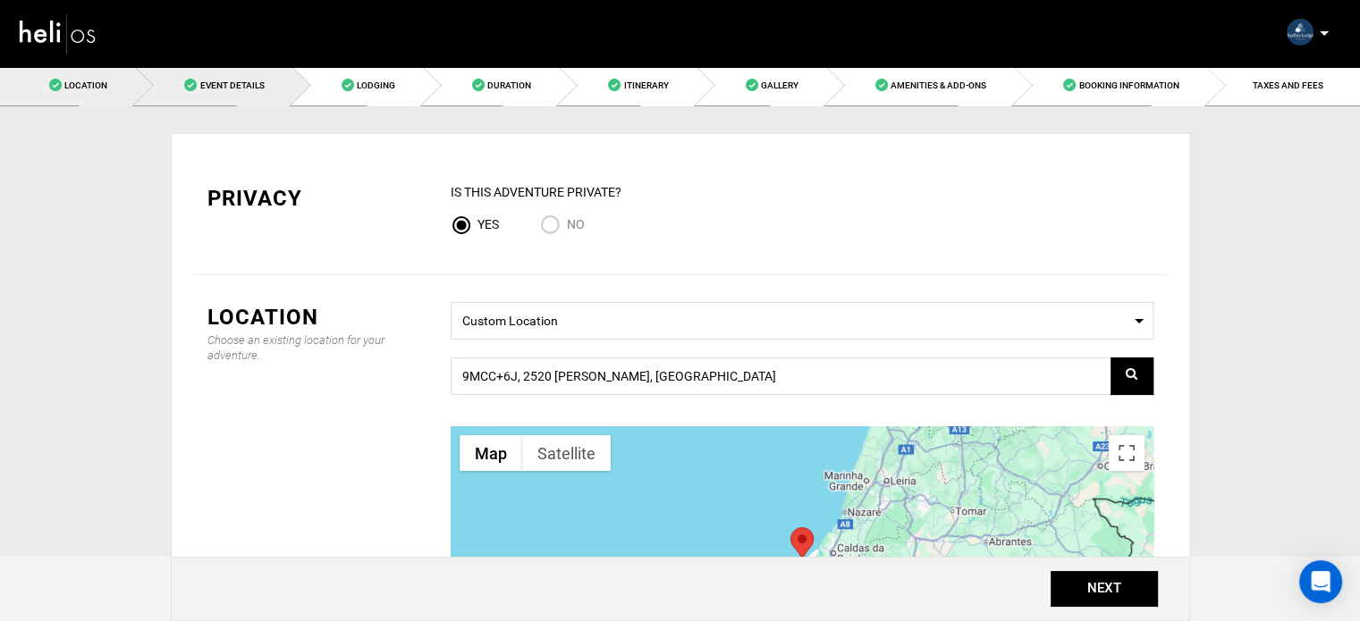
click at [198, 81] on link "Event Details" at bounding box center [213, 85] width 156 height 40
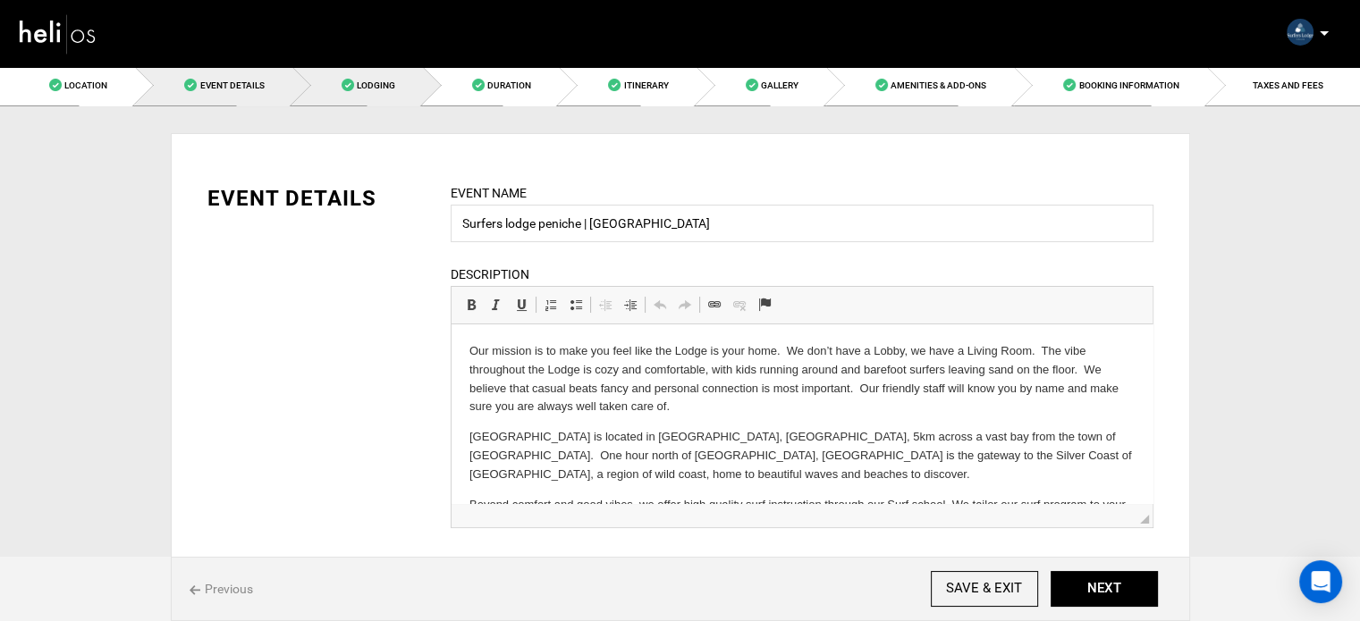
click at [385, 82] on span "Lodging" at bounding box center [376, 85] width 38 height 10
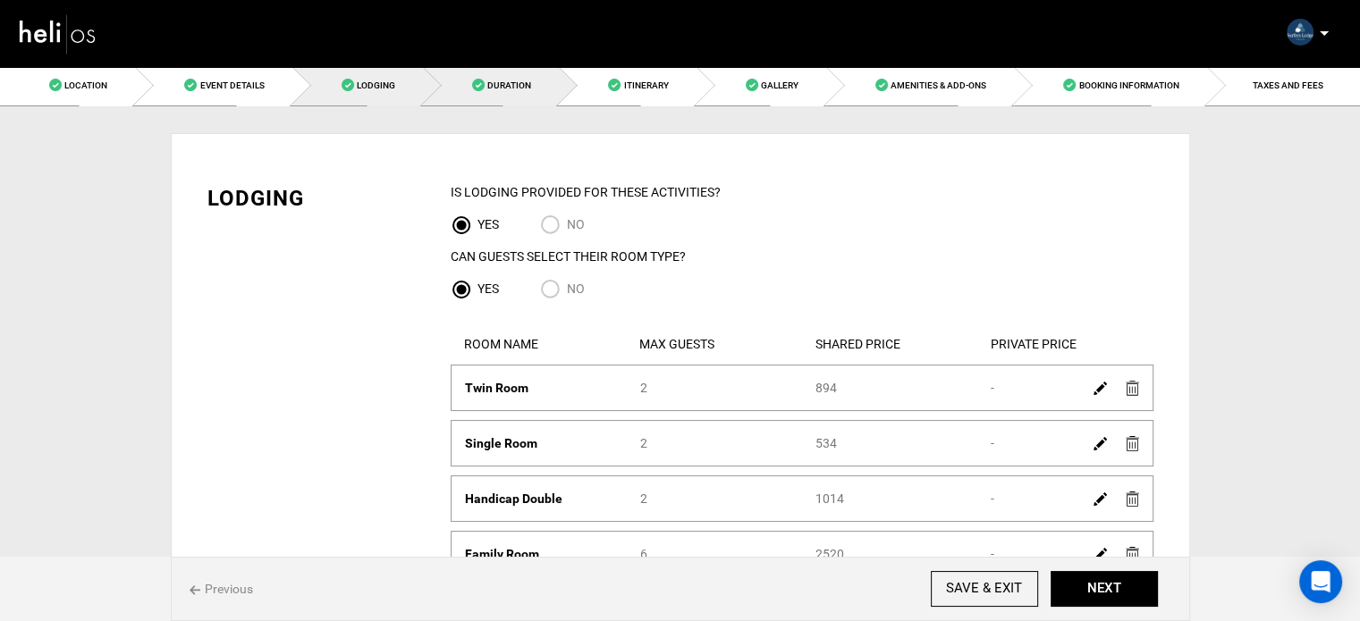
click at [544, 87] on link "Duration" at bounding box center [491, 85] width 136 height 40
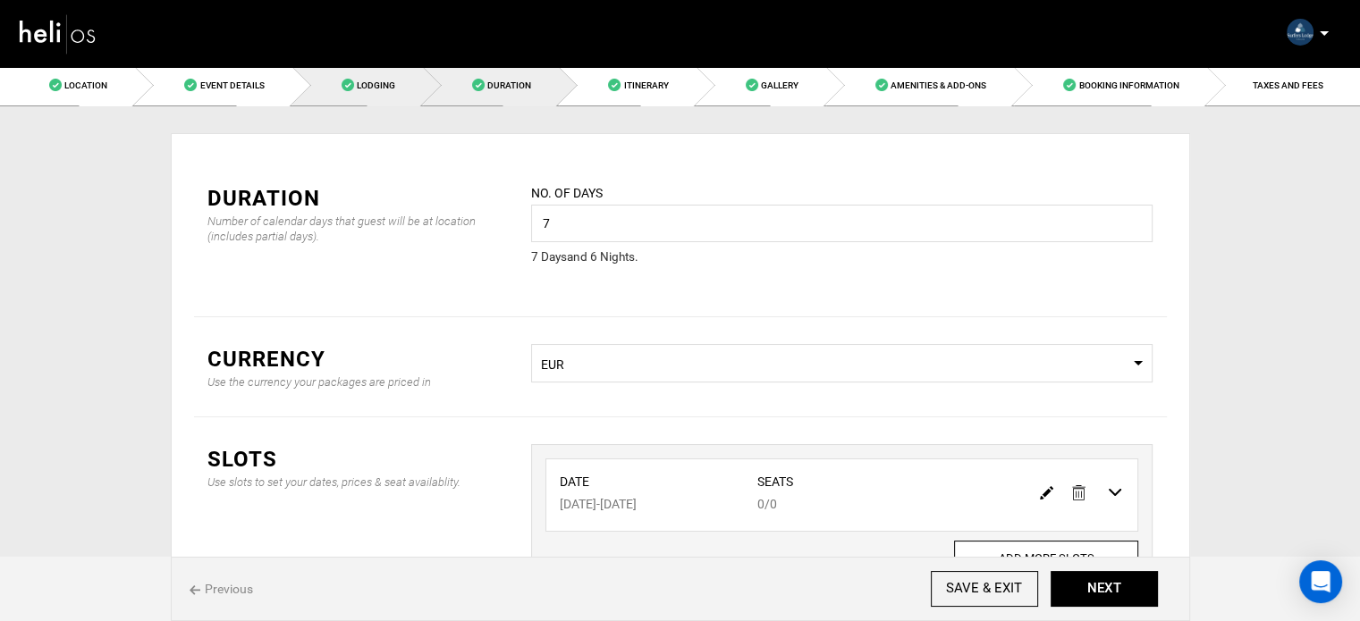
click at [395, 99] on link "Lodging" at bounding box center [357, 85] width 131 height 40
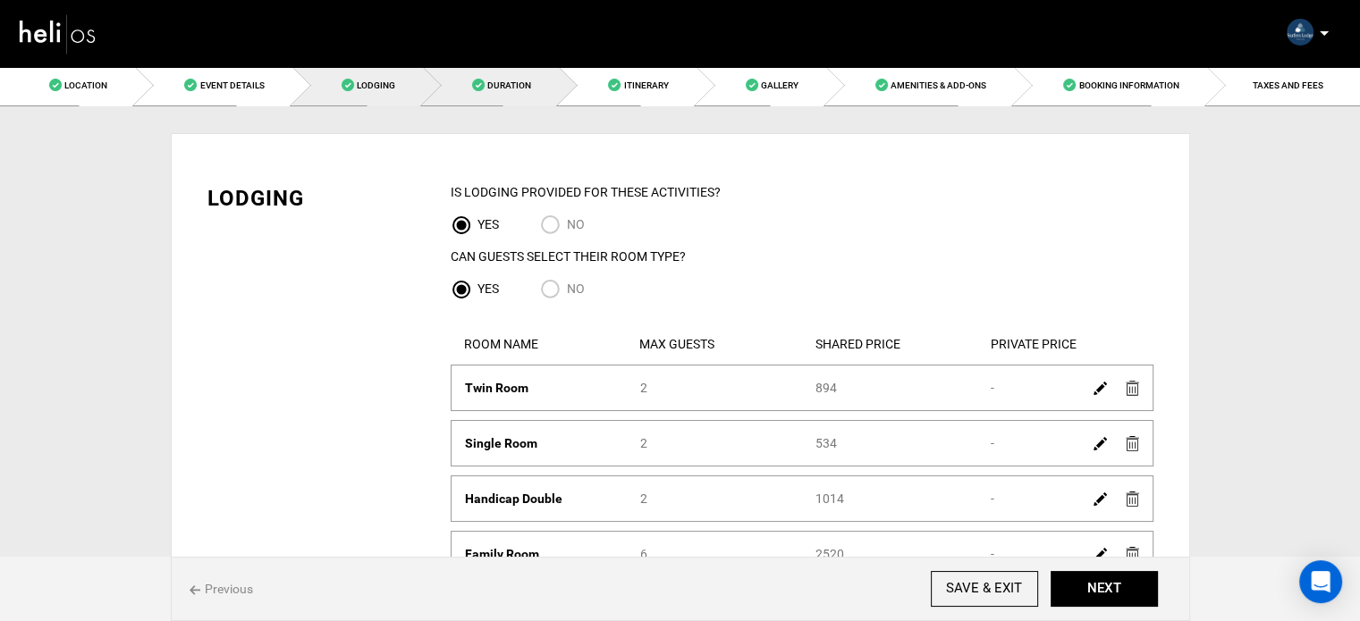
click at [476, 103] on link "Duration" at bounding box center [491, 85] width 136 height 40
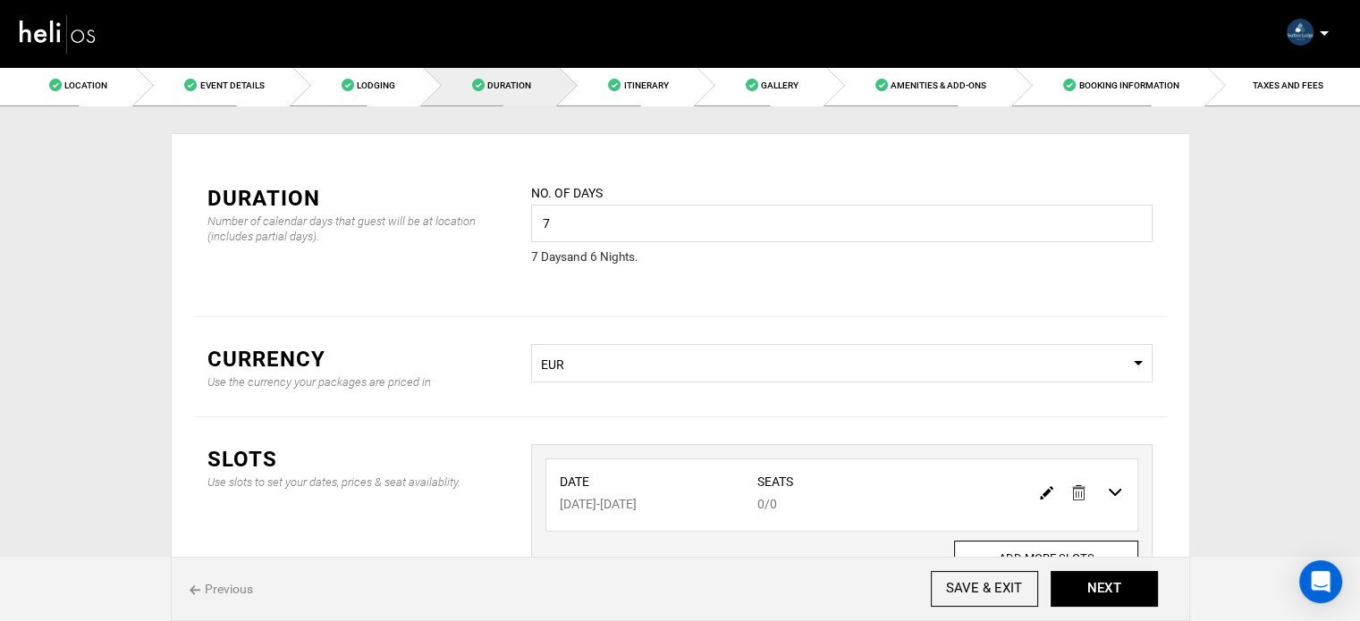
click at [1041, 490] on img at bounding box center [1046, 492] width 13 height 13
type input "[DATE]"
type input "0"
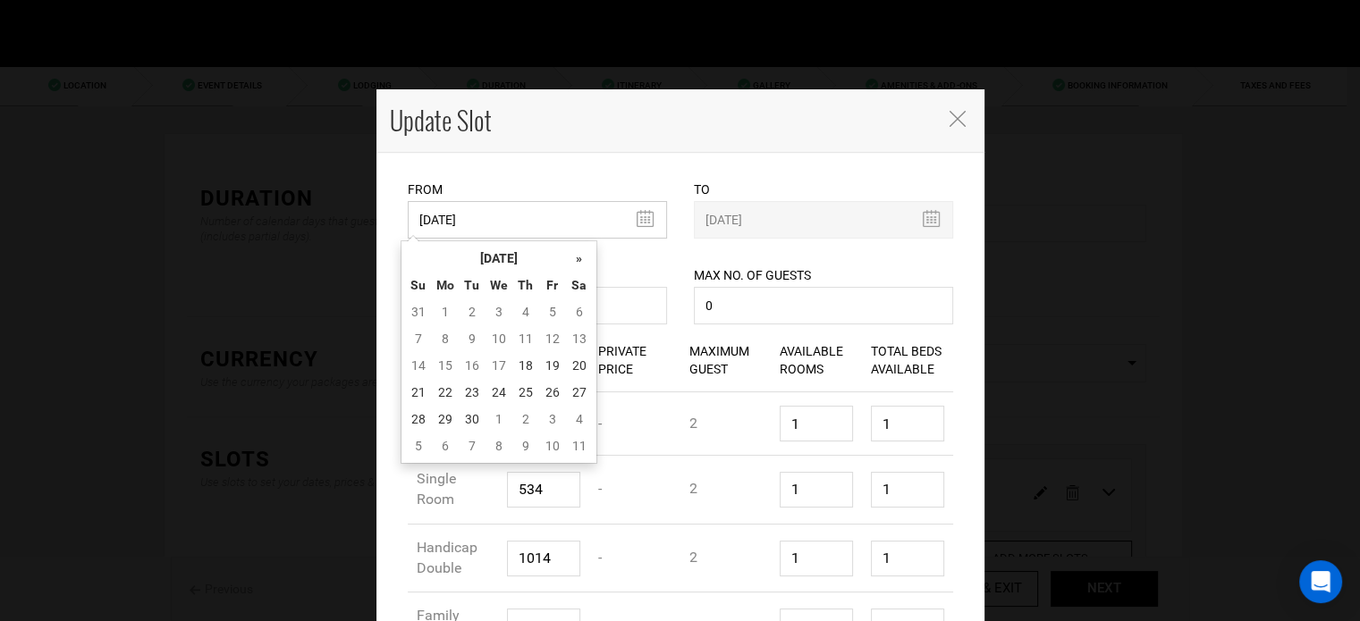
click at [475, 212] on input "[DATE]" at bounding box center [537, 220] width 259 height 38
click at [570, 258] on th "»" at bounding box center [579, 258] width 27 height 27
click at [534, 259] on th "[DATE]" at bounding box center [499, 258] width 134 height 27
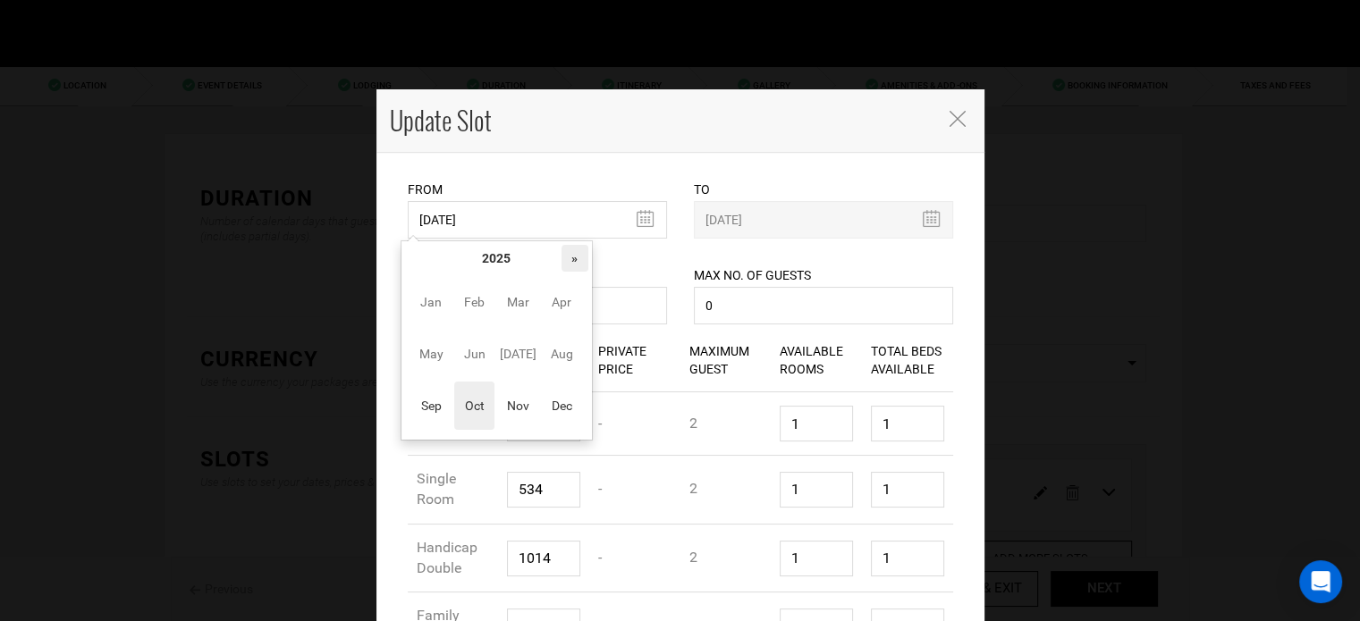
click at [573, 256] on th "»" at bounding box center [575, 258] width 27 height 27
click at [497, 419] on td "Jan Feb Mar Apr May Jun [DATE] Aug Sep Oct Nov Dec" at bounding box center [496, 354] width 183 height 165
click at [515, 406] on span "Nov" at bounding box center [518, 406] width 40 height 48
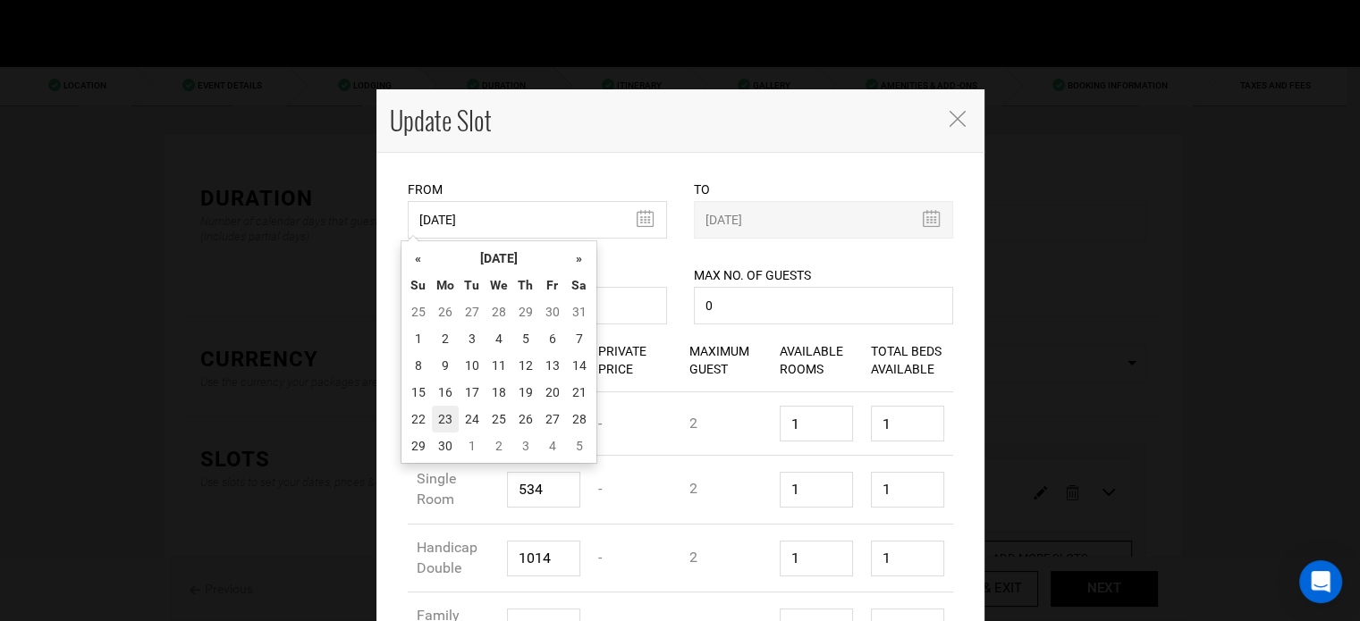
click at [444, 407] on td "23" at bounding box center [445, 419] width 27 height 27
type input "[DATE]"
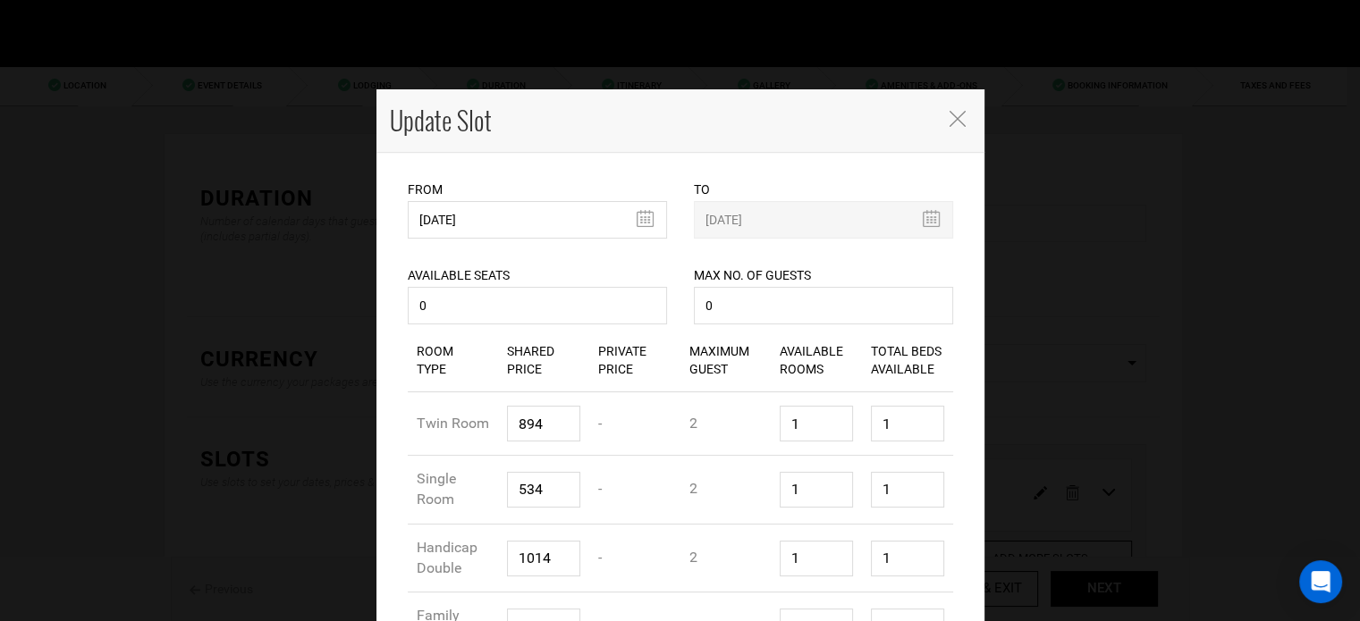
scroll to position [407, 0]
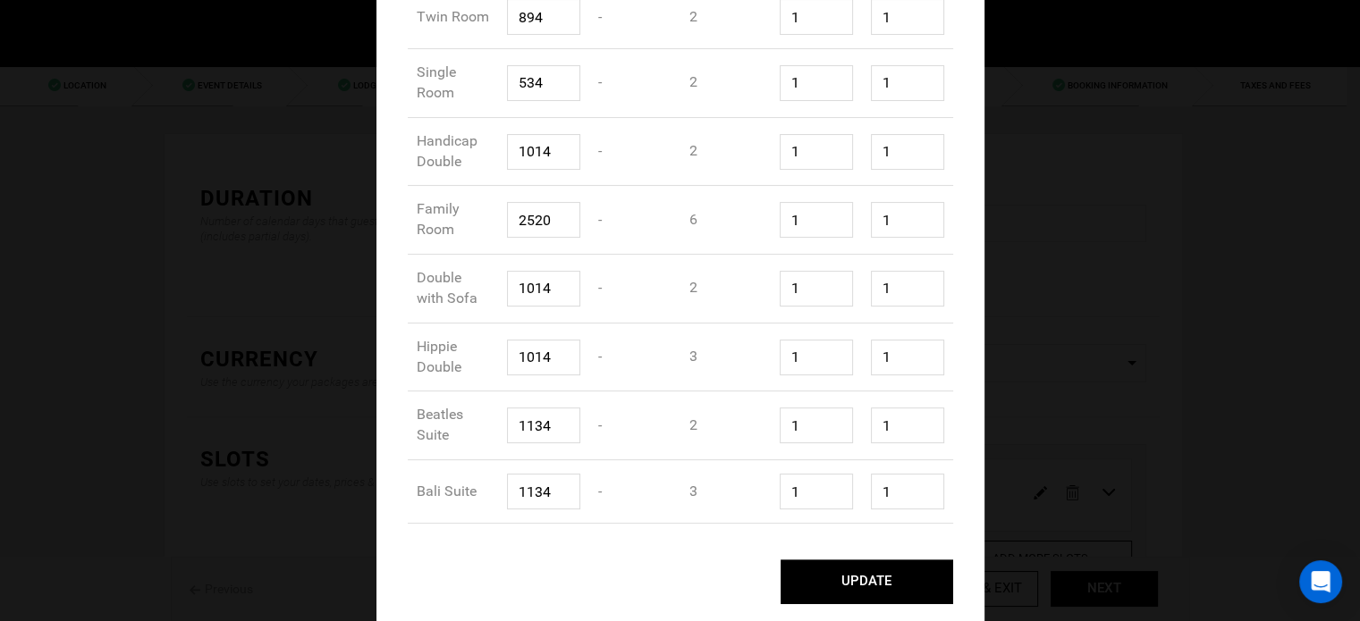
click at [878, 583] on button "UPDATE" at bounding box center [867, 582] width 173 height 45
type input "[DATE]"
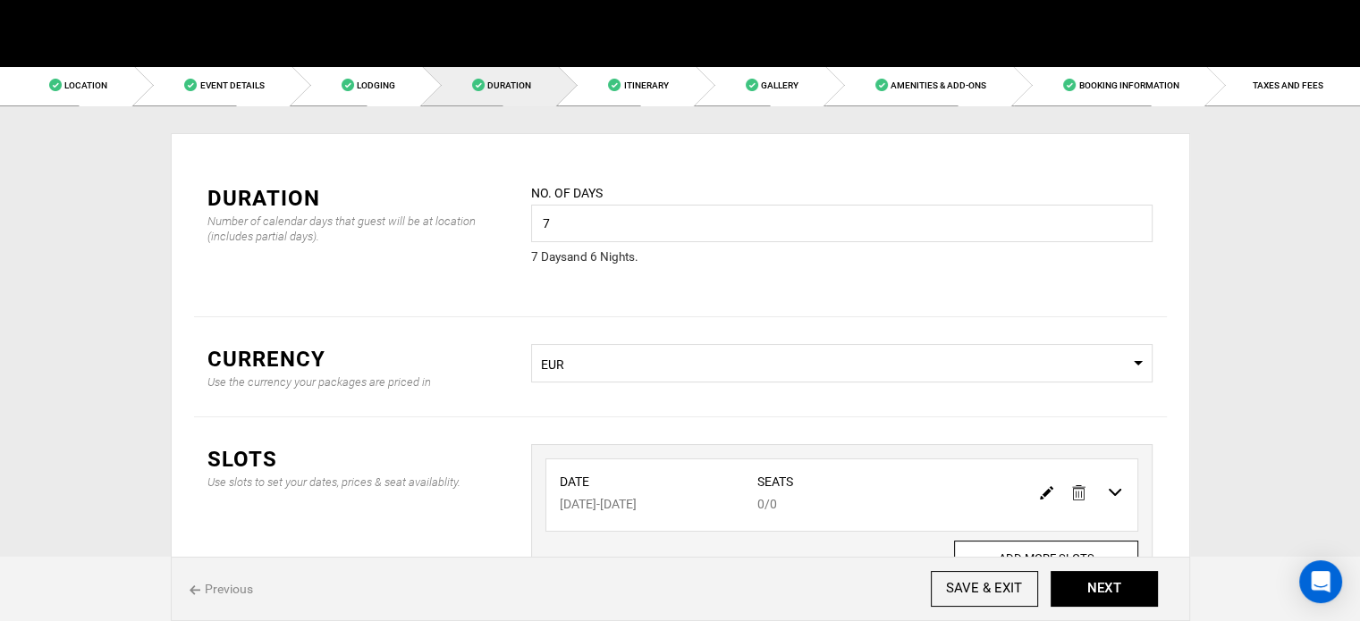
scroll to position [0, 0]
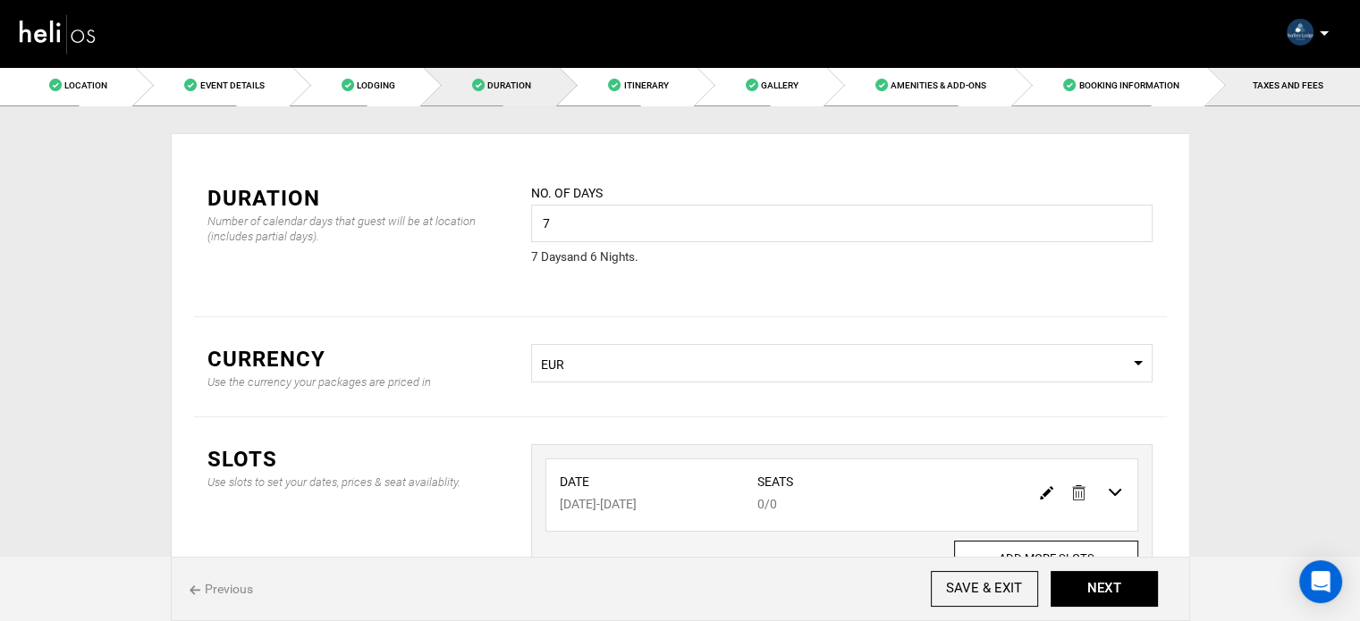
click at [1223, 96] on link "TAXES AND FEES" at bounding box center [1283, 85] width 153 height 40
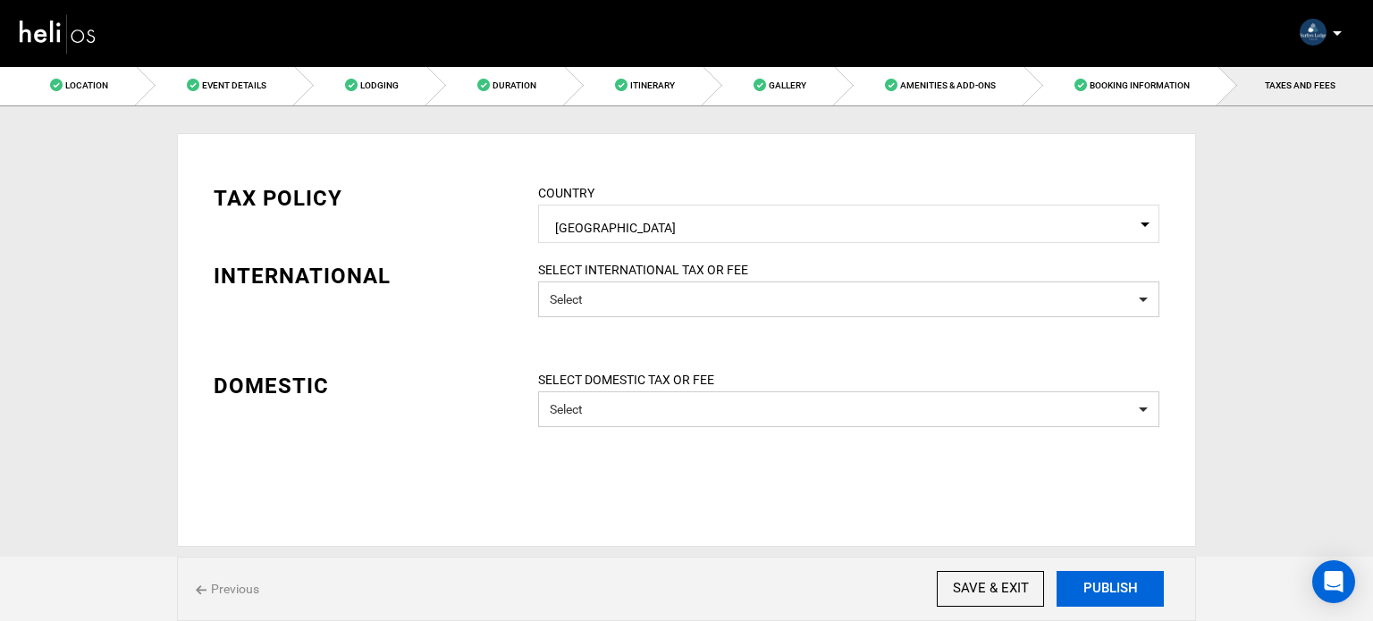
click at [1131, 595] on button "PUBLISH" at bounding box center [1110, 589] width 107 height 36
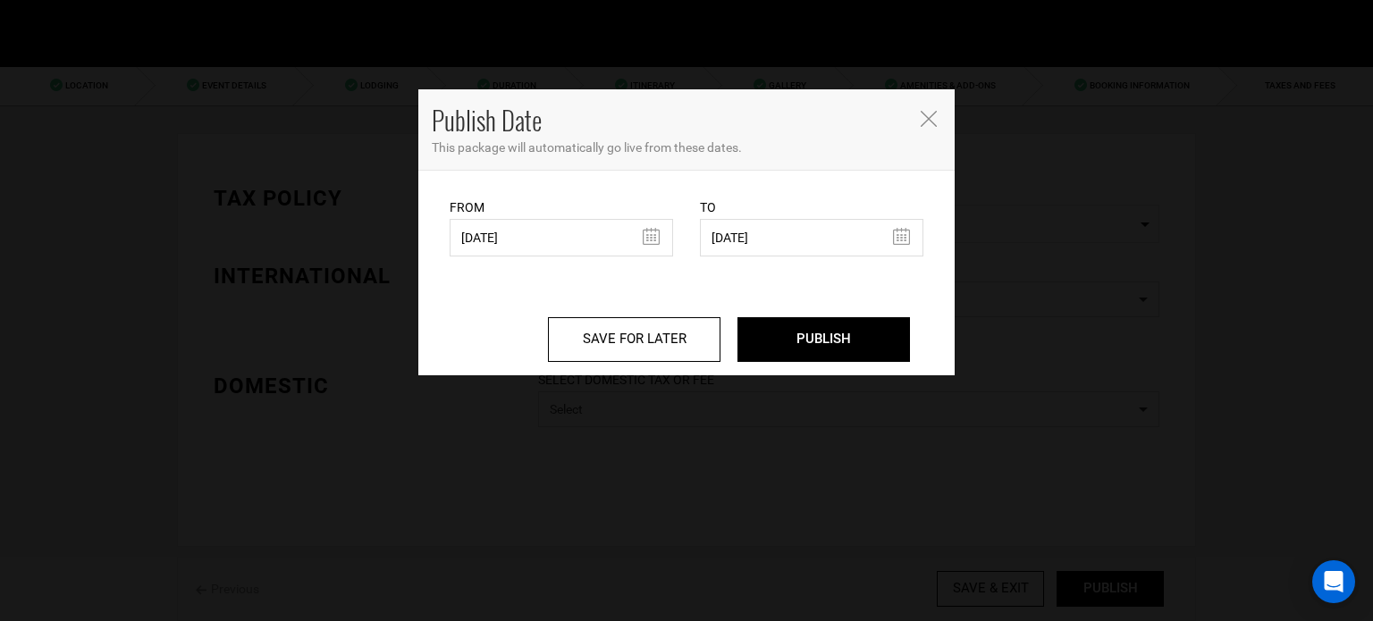
click at [525, 208] on div "From [DATE] From Date needs to be future date. Please select From Date." at bounding box center [562, 227] width 224 height 59
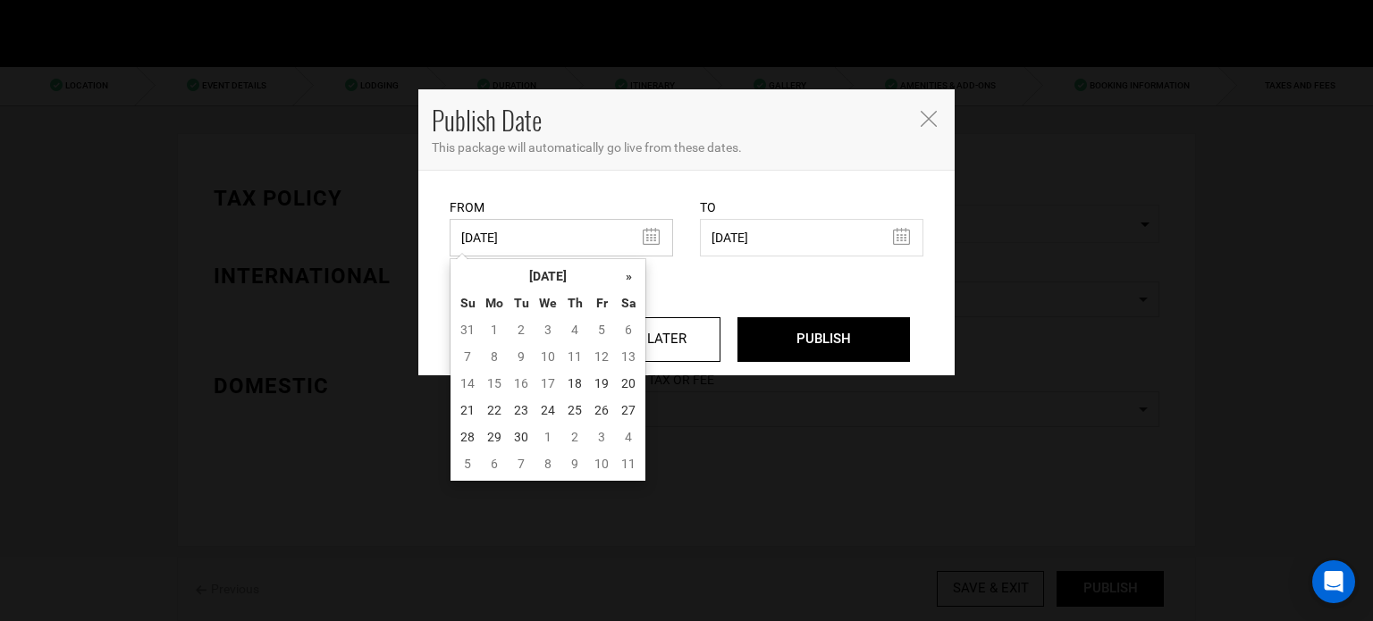
click at [523, 227] on input "[DATE]" at bounding box center [562, 238] width 224 height 38
click at [578, 382] on td "18" at bounding box center [575, 383] width 27 height 27
type input "[DATE]"
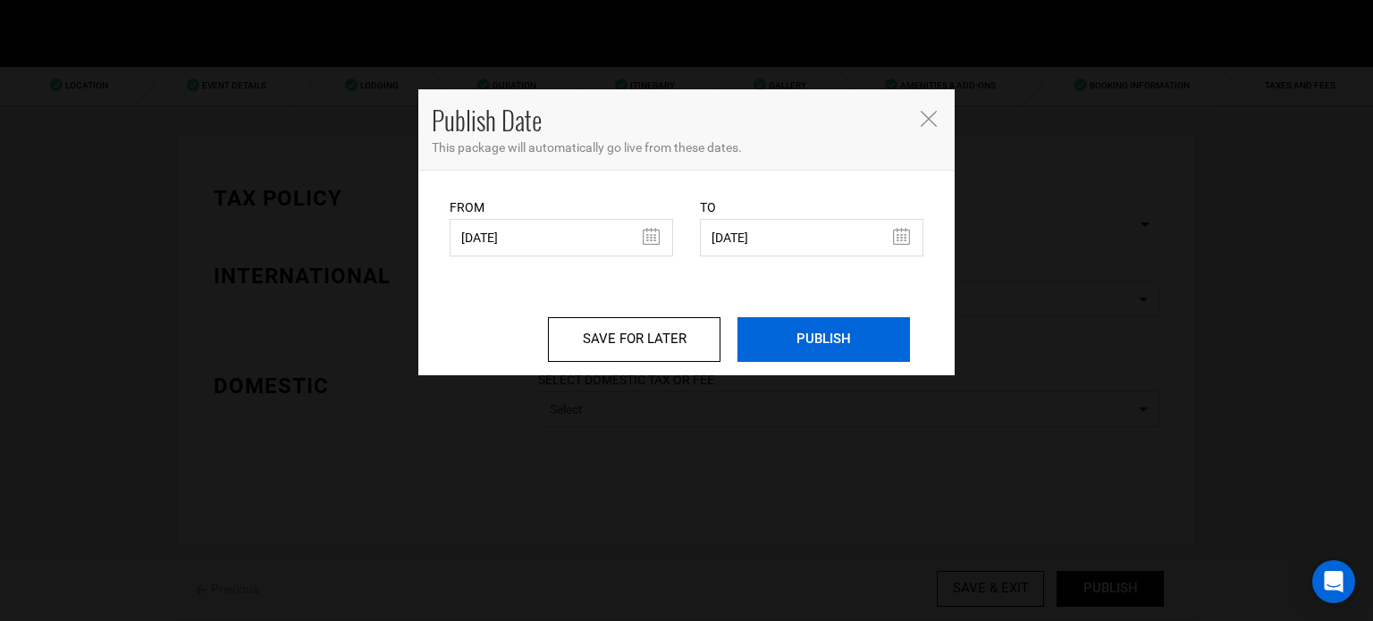
click at [801, 321] on input "PUBLISH" at bounding box center [824, 339] width 173 height 45
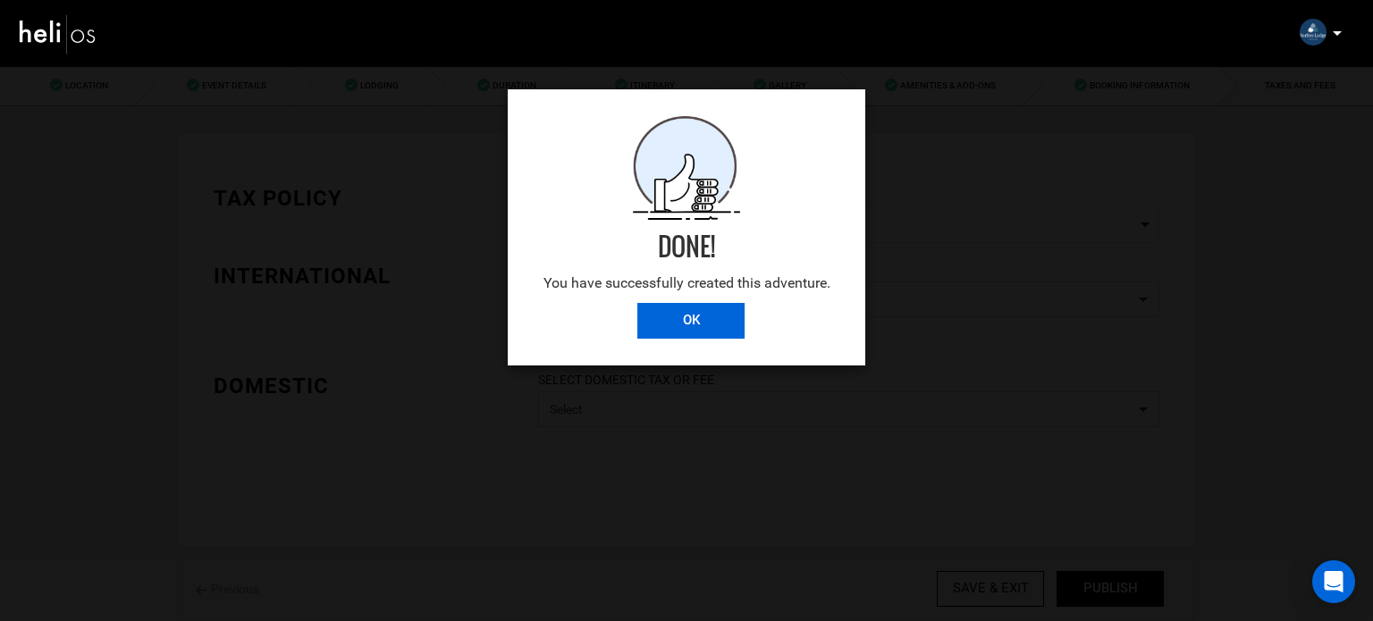
click at [721, 322] on input "OK" at bounding box center [691, 321] width 107 height 36
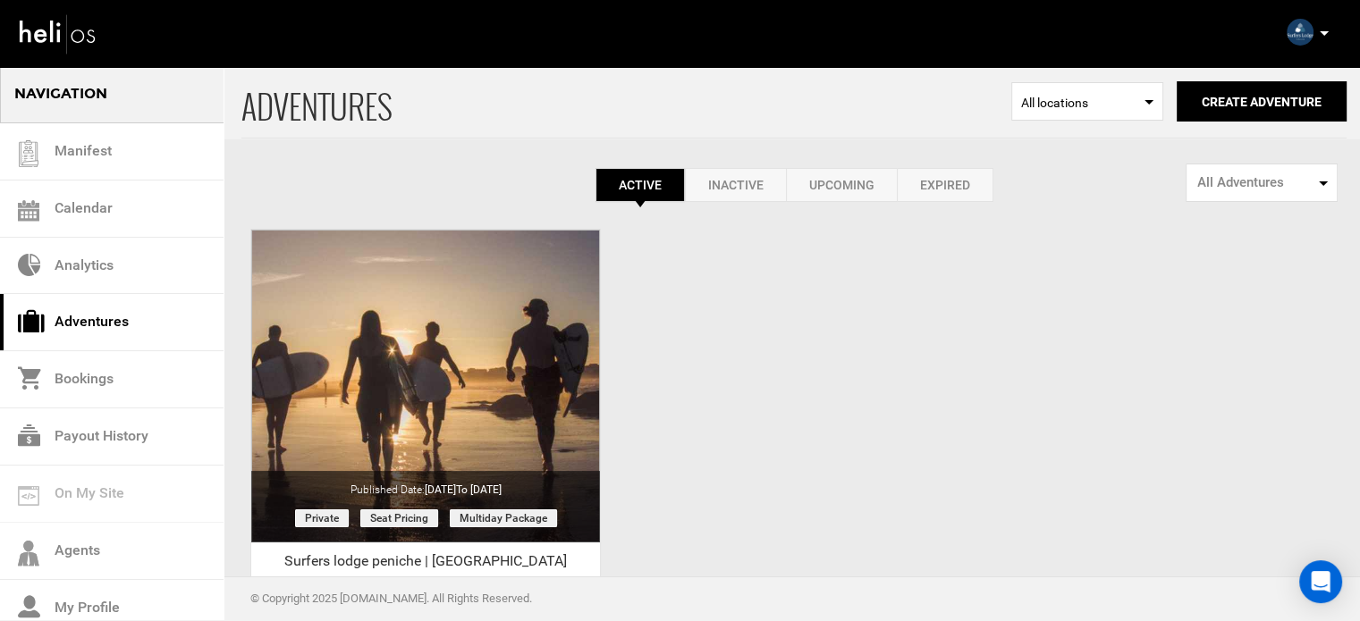
click at [1314, 21] on div "Complete Your Profile Account Settings Change Password Logout" at bounding box center [1310, 32] width 64 height 35
click at [1321, 33] on icon at bounding box center [1324, 33] width 9 height 4
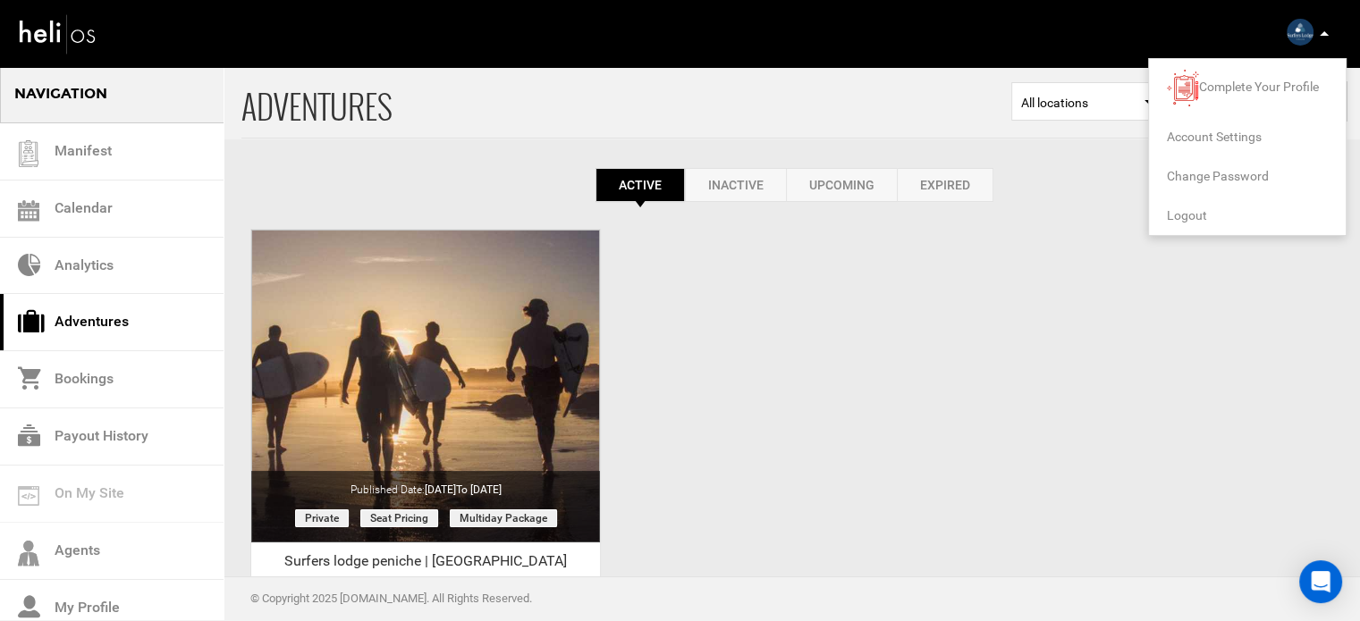
click at [1193, 212] on span "Logout" at bounding box center [1187, 215] width 40 height 14
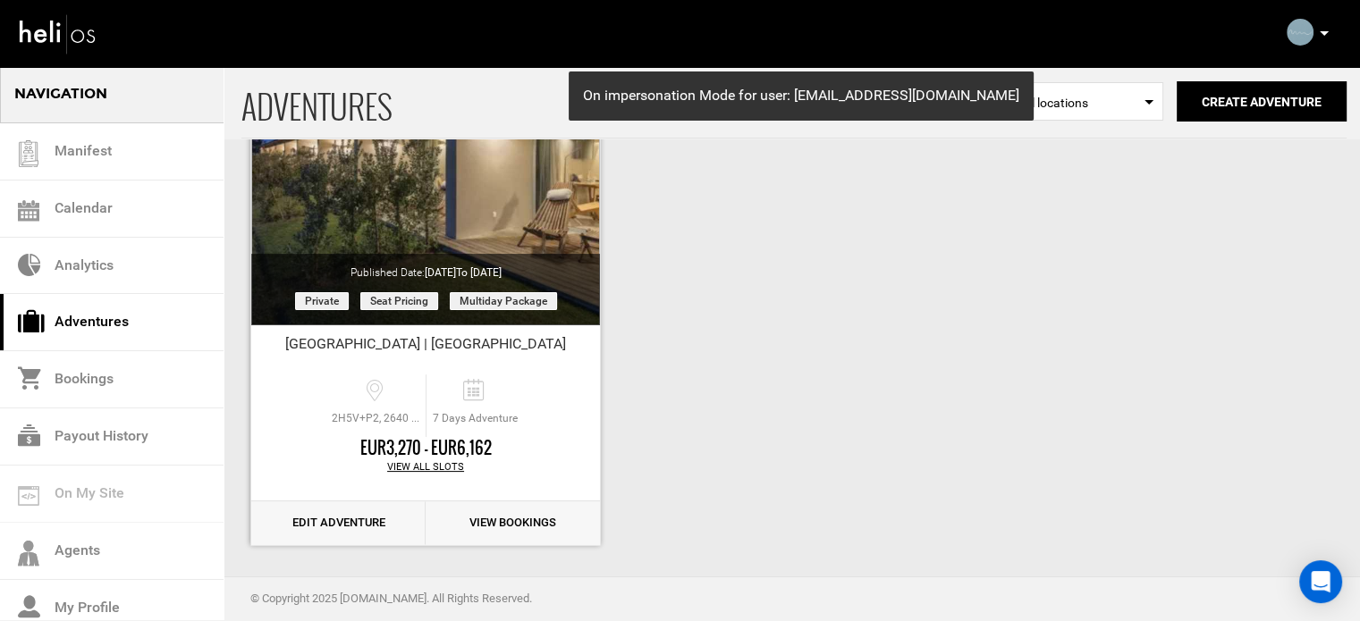
scroll to position [222, 0]
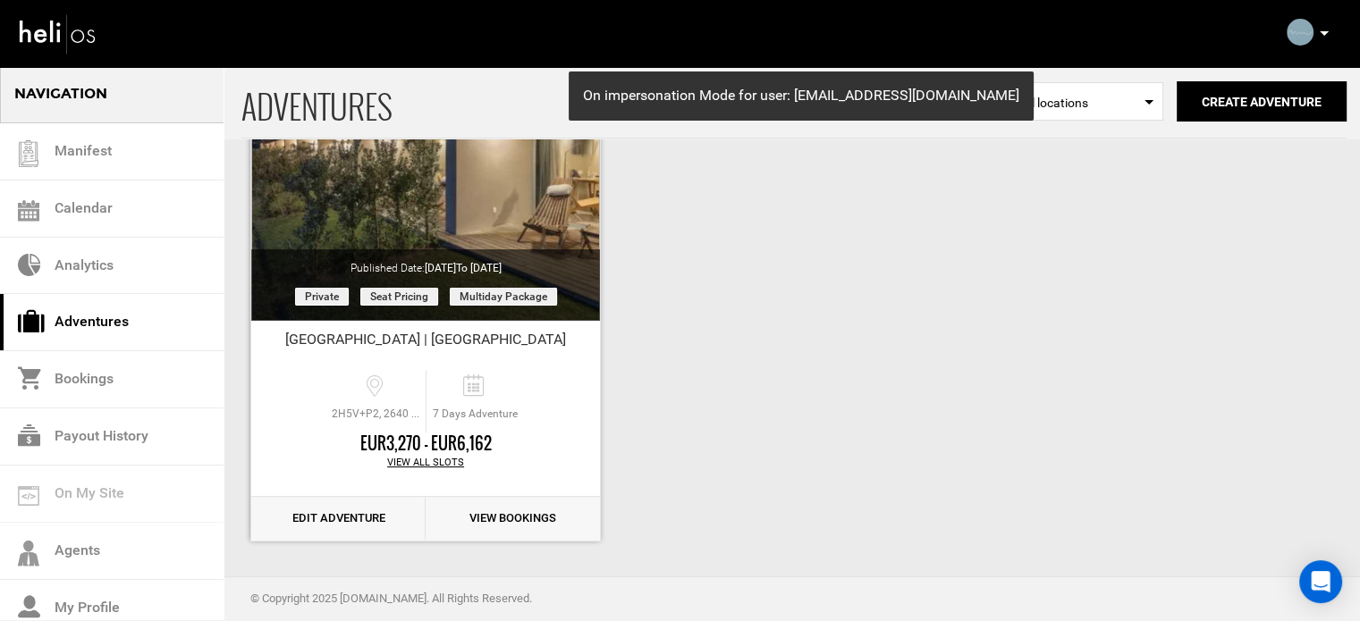
click at [339, 516] on link "Edit Adventure" at bounding box center [338, 519] width 174 height 44
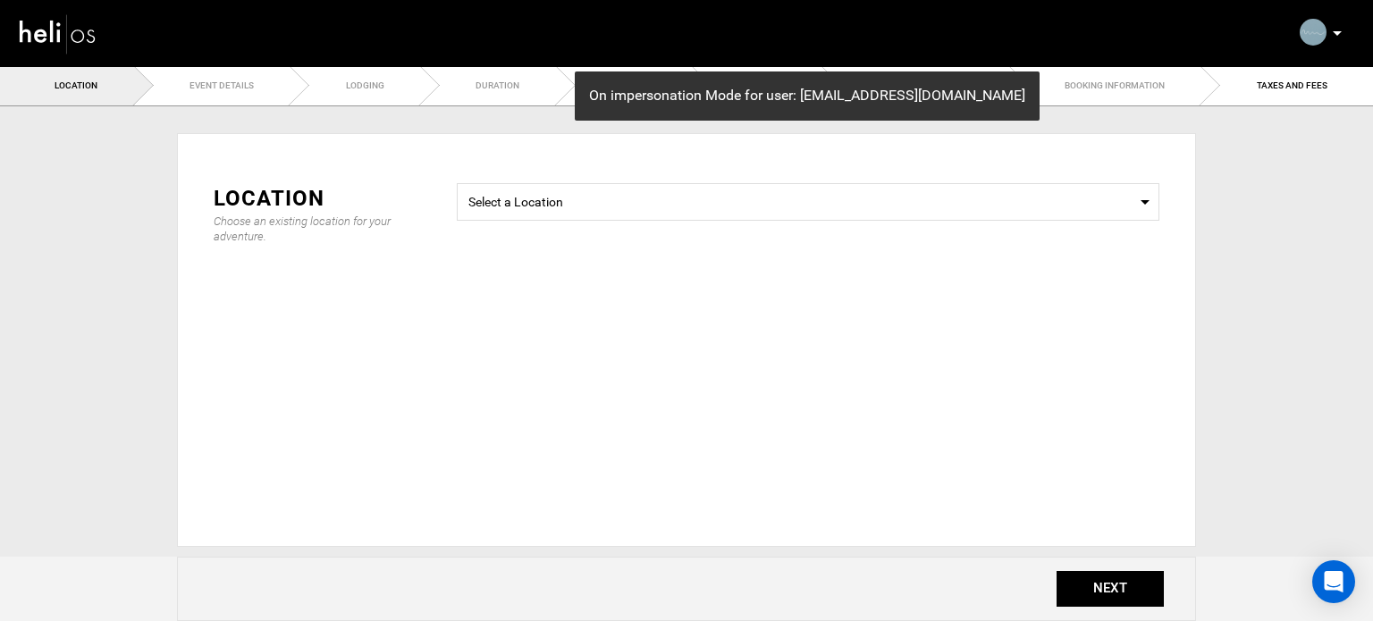
radio input "true"
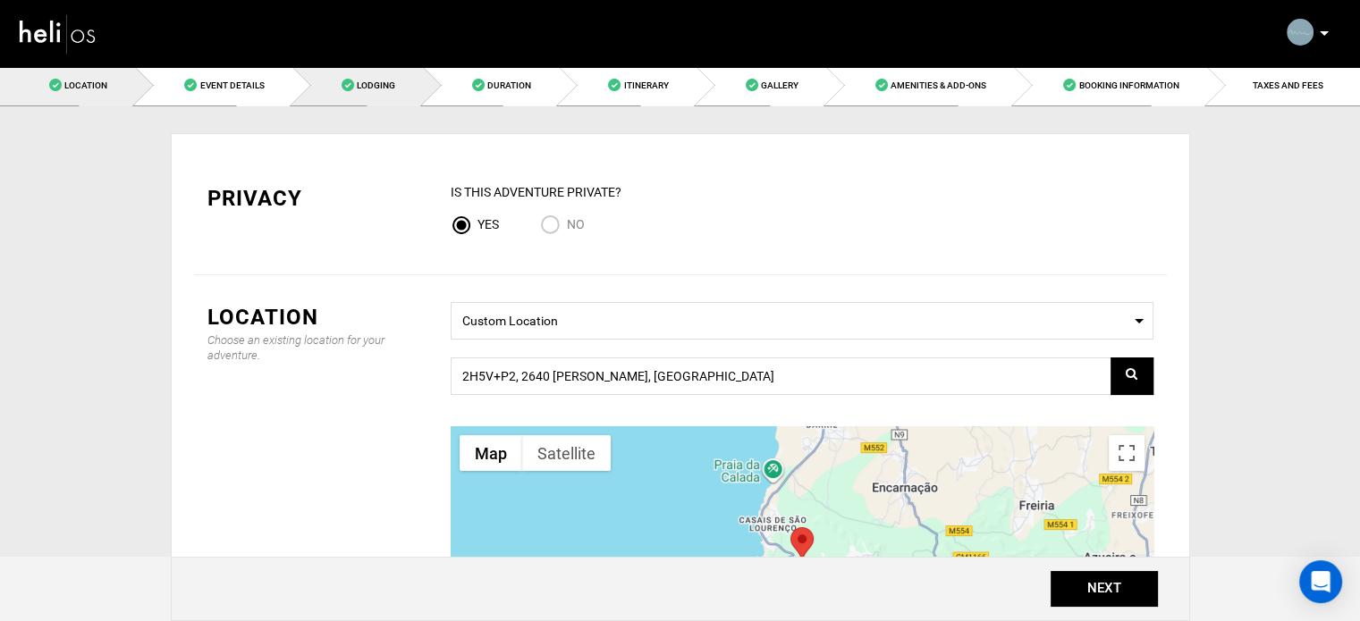
click at [366, 80] on span "Lodging" at bounding box center [376, 85] width 38 height 10
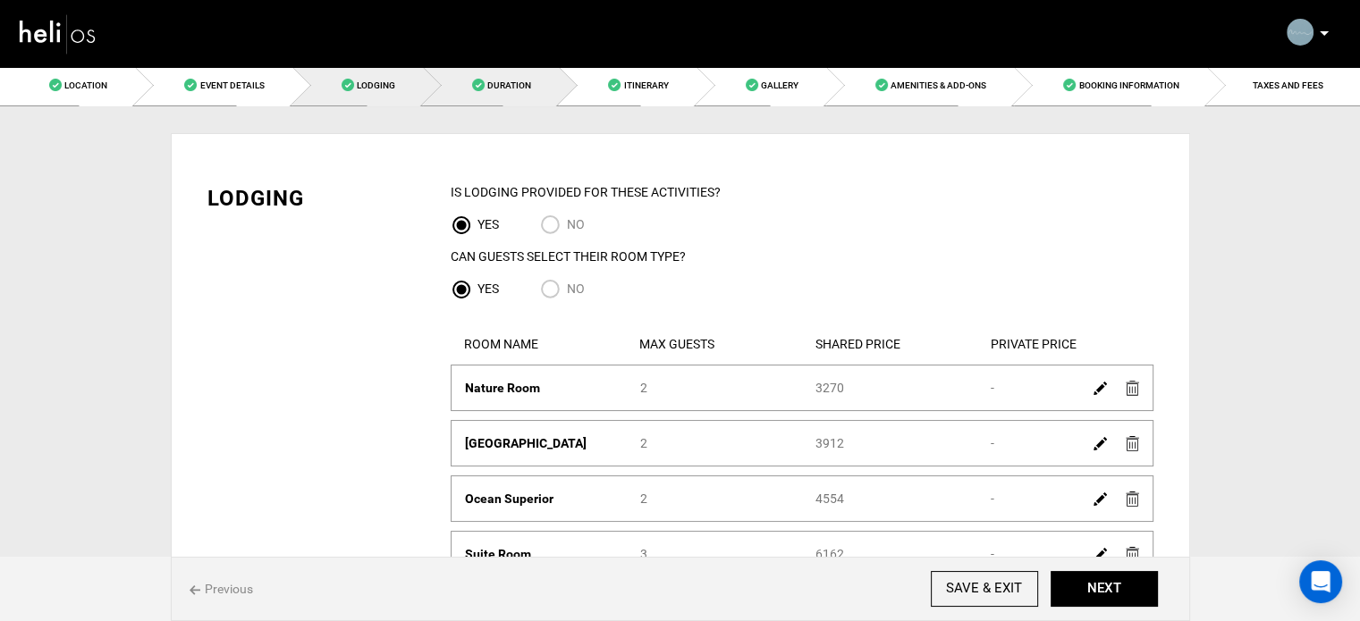
click at [519, 79] on link "Duration" at bounding box center [491, 85] width 136 height 40
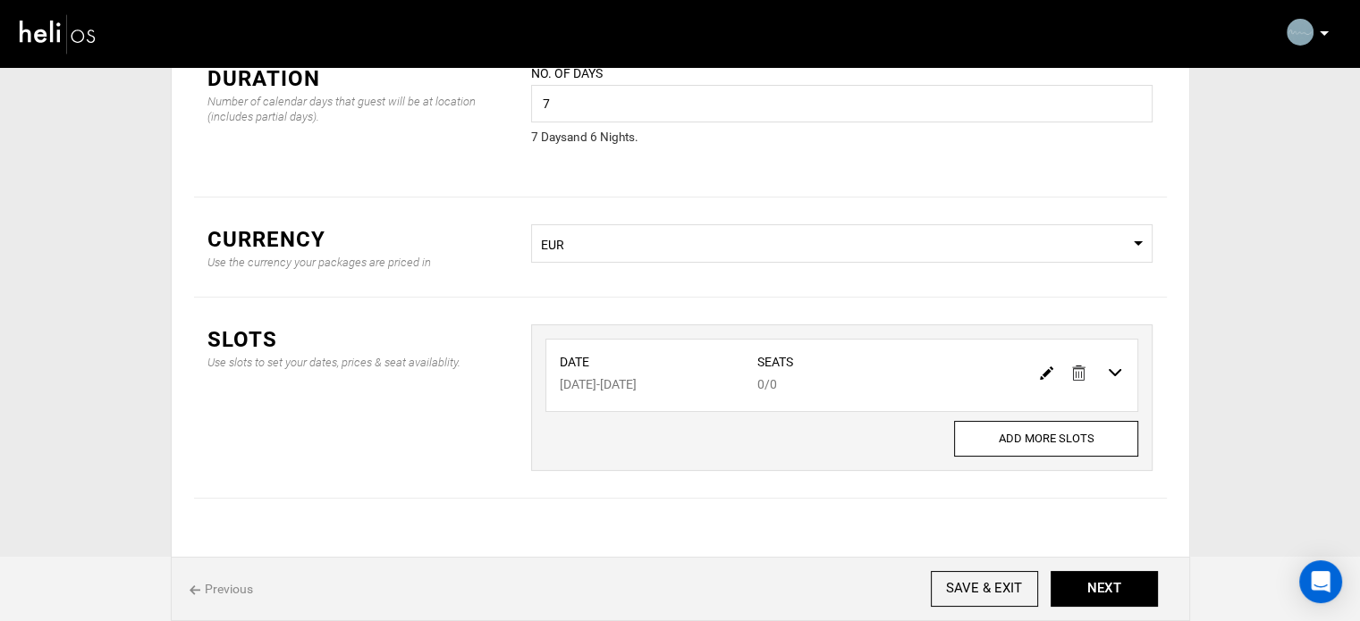
scroll to position [148, 0]
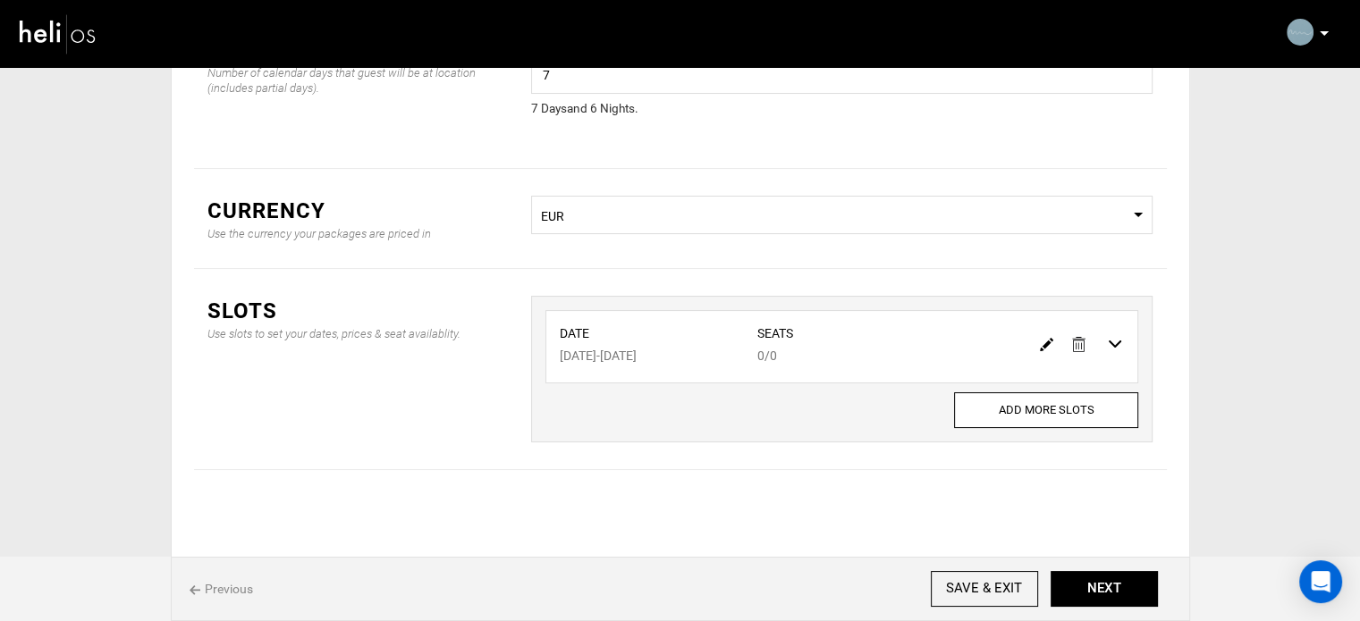
click at [1041, 350] on img at bounding box center [1046, 344] width 13 height 13
type input "[DATE]"
type input "0"
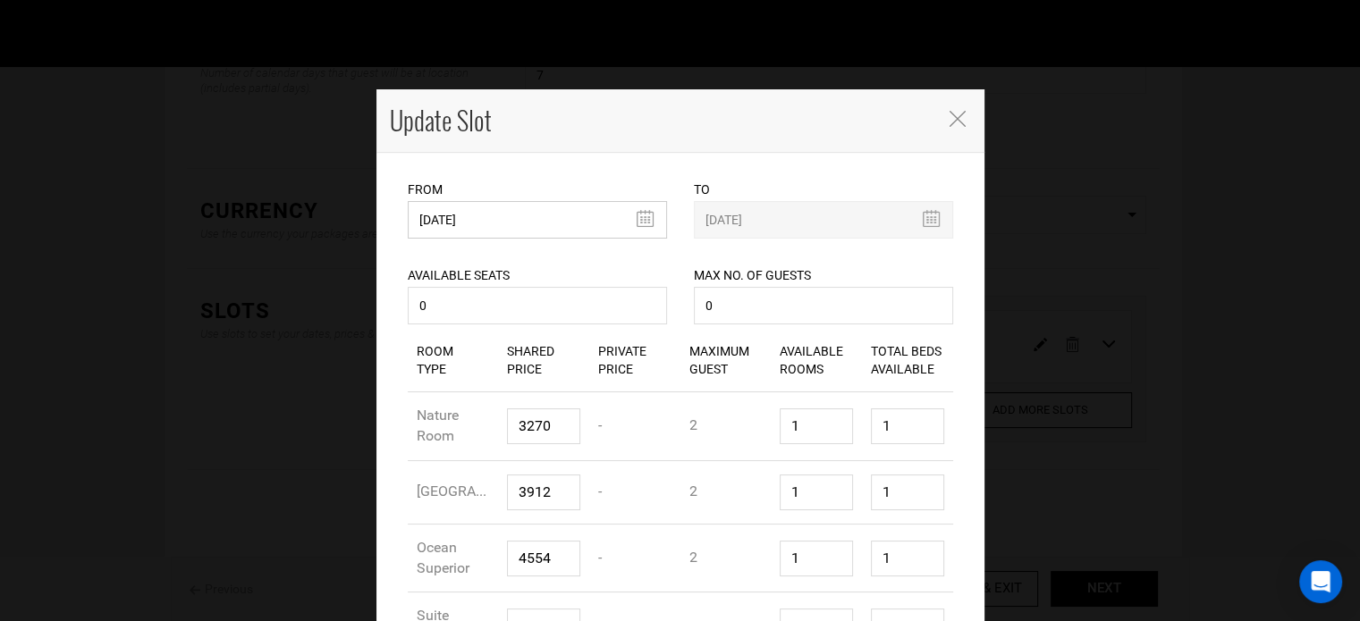
click at [477, 215] on input "08/17/2026" at bounding box center [537, 220] width 259 height 38
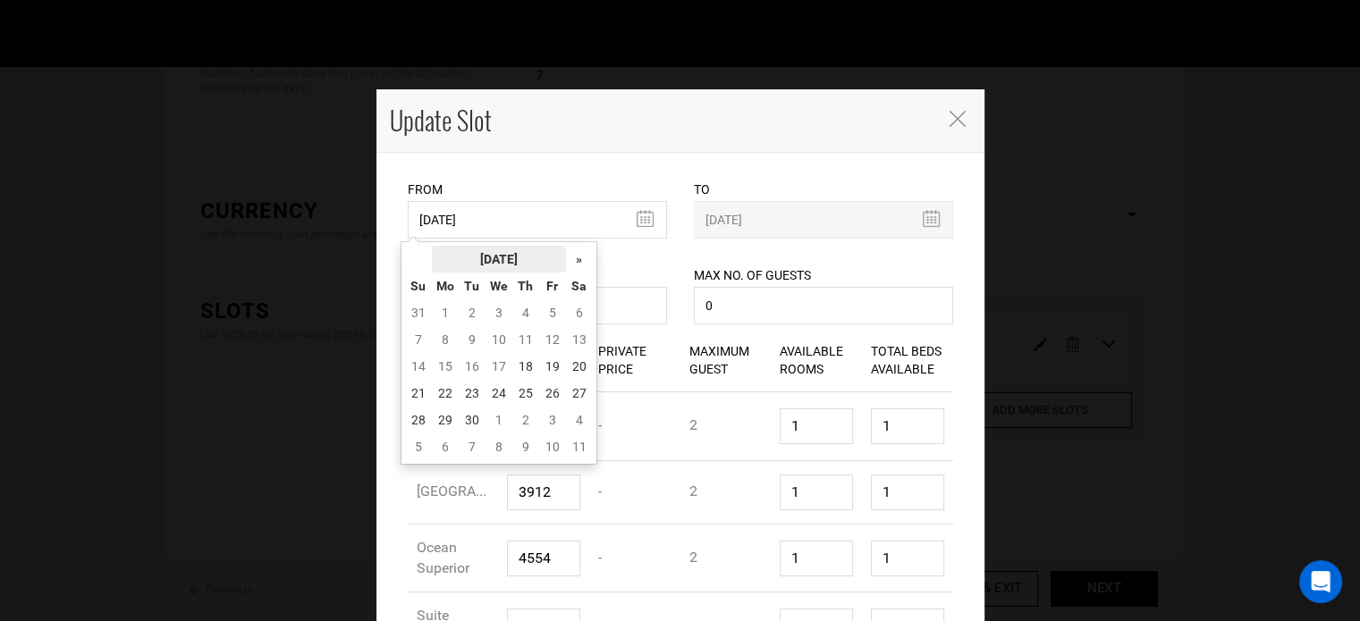
click at [513, 256] on th "[DATE]" at bounding box center [499, 259] width 134 height 27
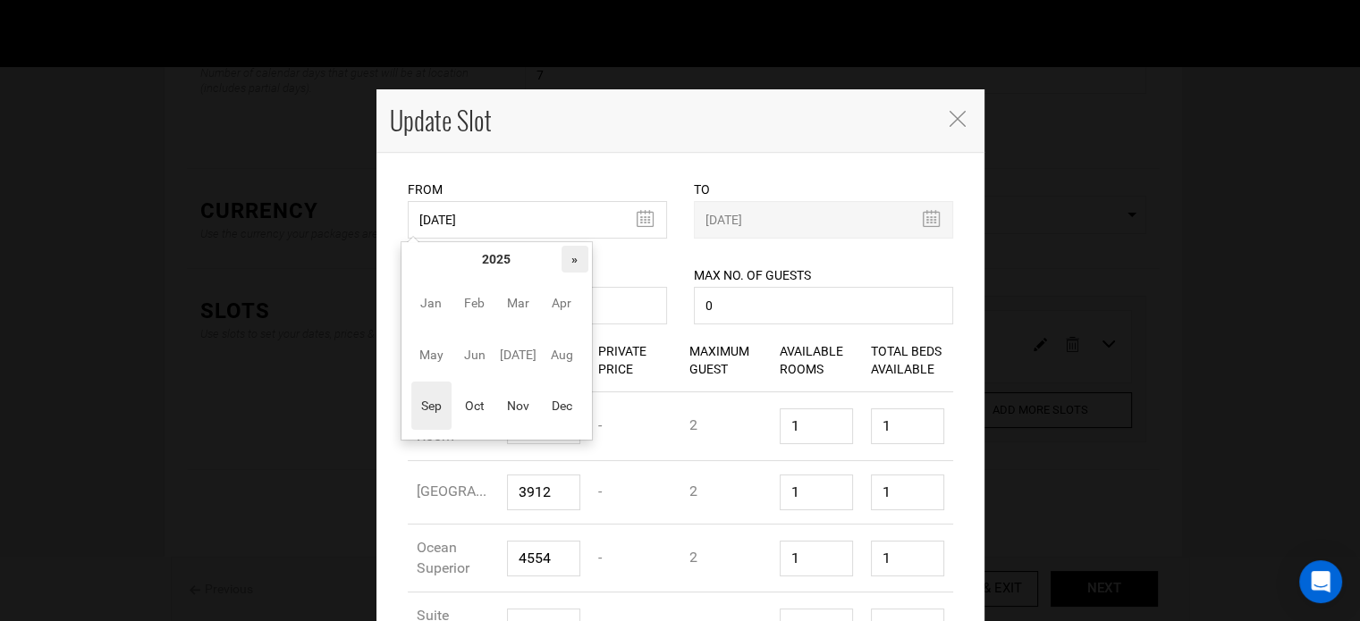
click at [576, 264] on th "»" at bounding box center [575, 259] width 27 height 27
click at [486, 418] on span "Oct" at bounding box center [474, 406] width 40 height 48
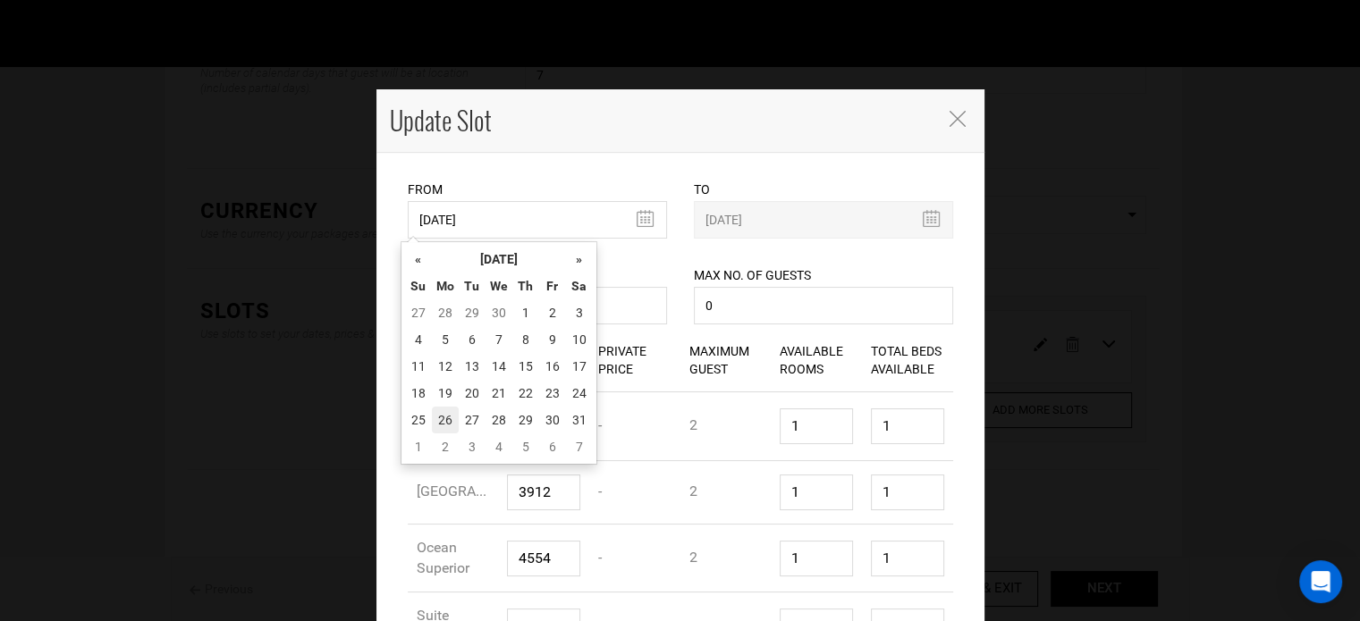
click at [442, 419] on td "26" at bounding box center [445, 420] width 27 height 27
type input "10/26/2026"
type input "11/01/2026"
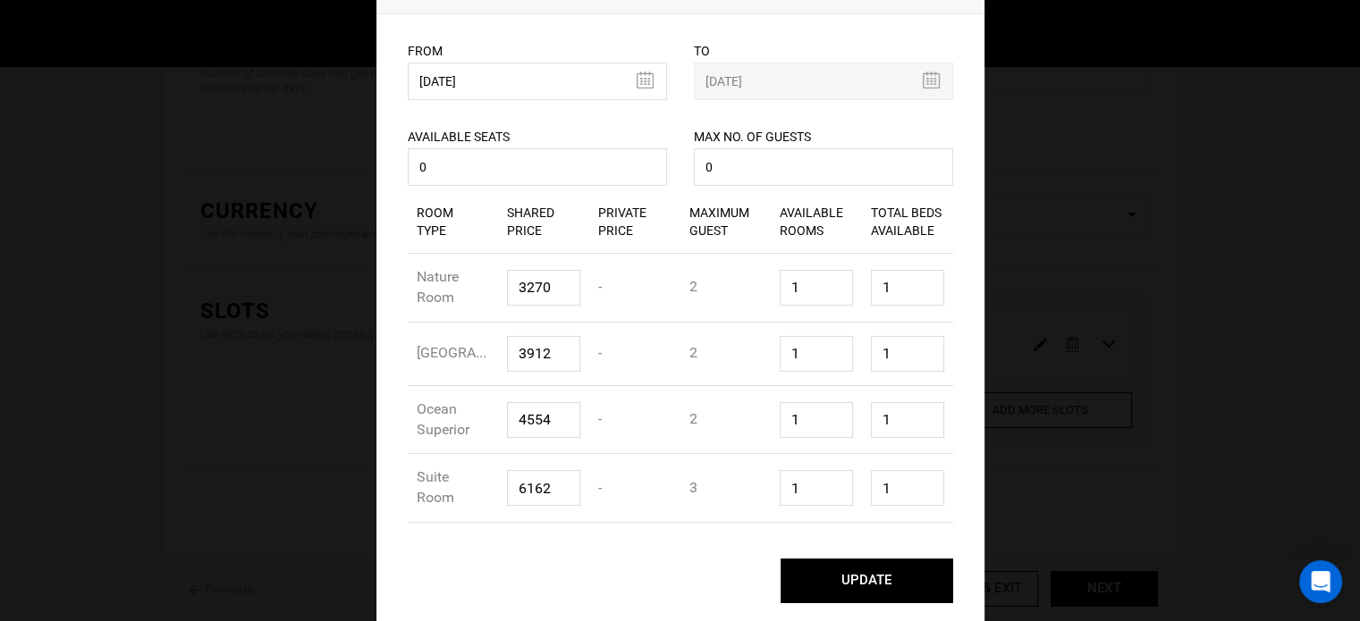
scroll to position [143, 0]
click at [890, 571] on button "UPDATE" at bounding box center [867, 581] width 173 height 45
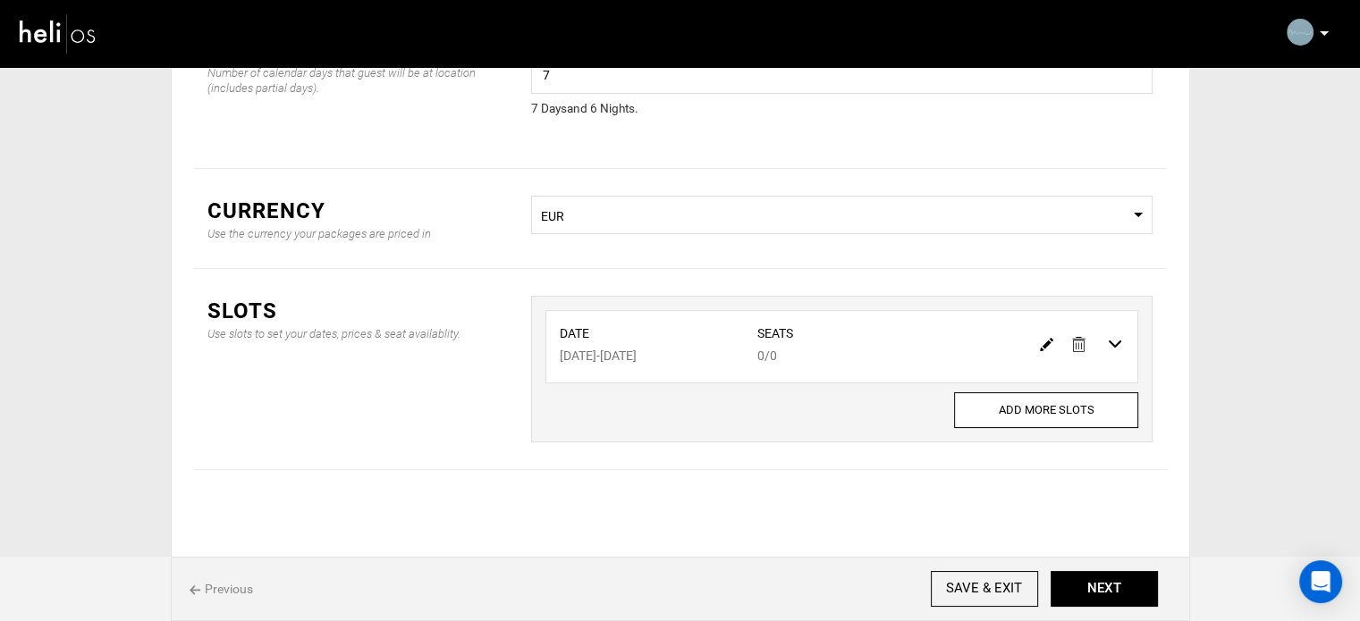
scroll to position [0, 0]
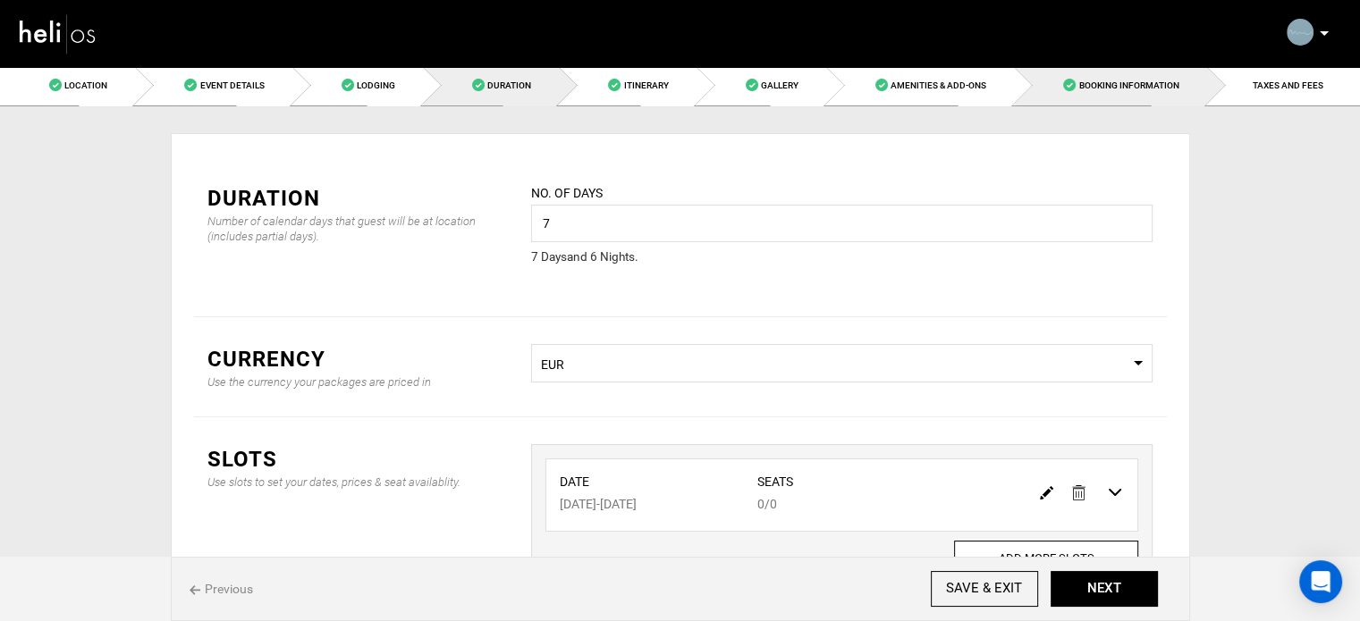
click at [1140, 85] on span "Booking Information" at bounding box center [1128, 85] width 100 height 10
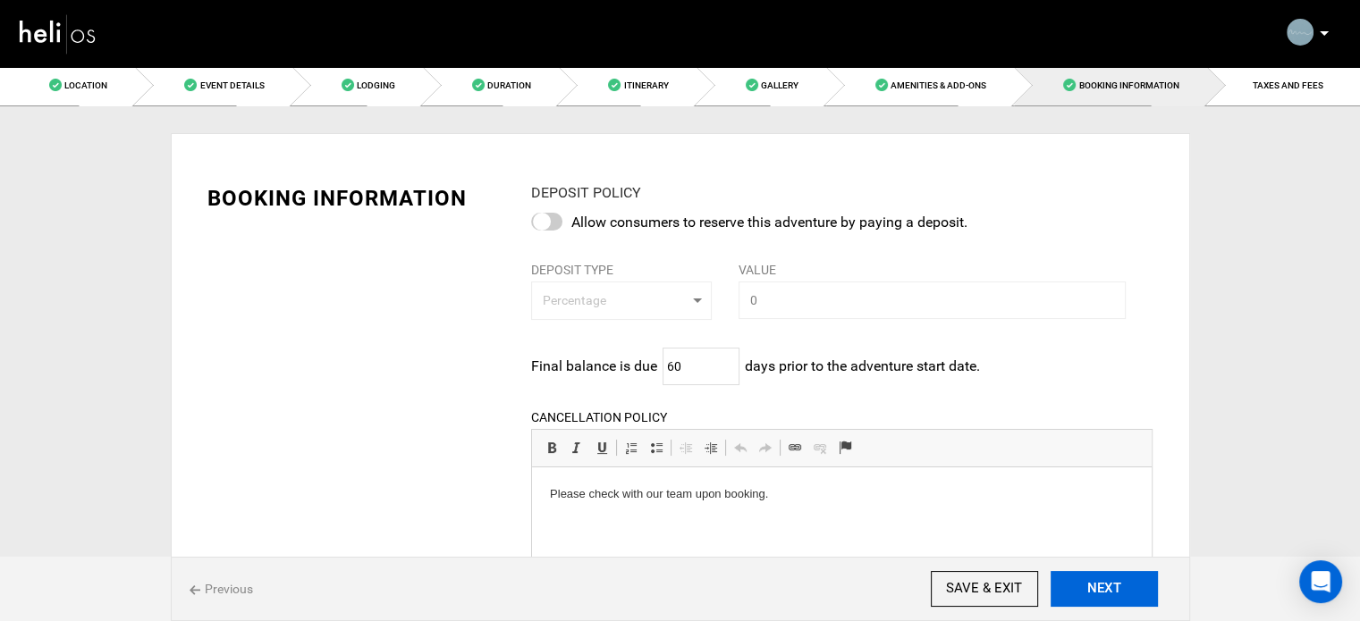
click at [1102, 598] on button "NEXT" at bounding box center [1104, 589] width 107 height 36
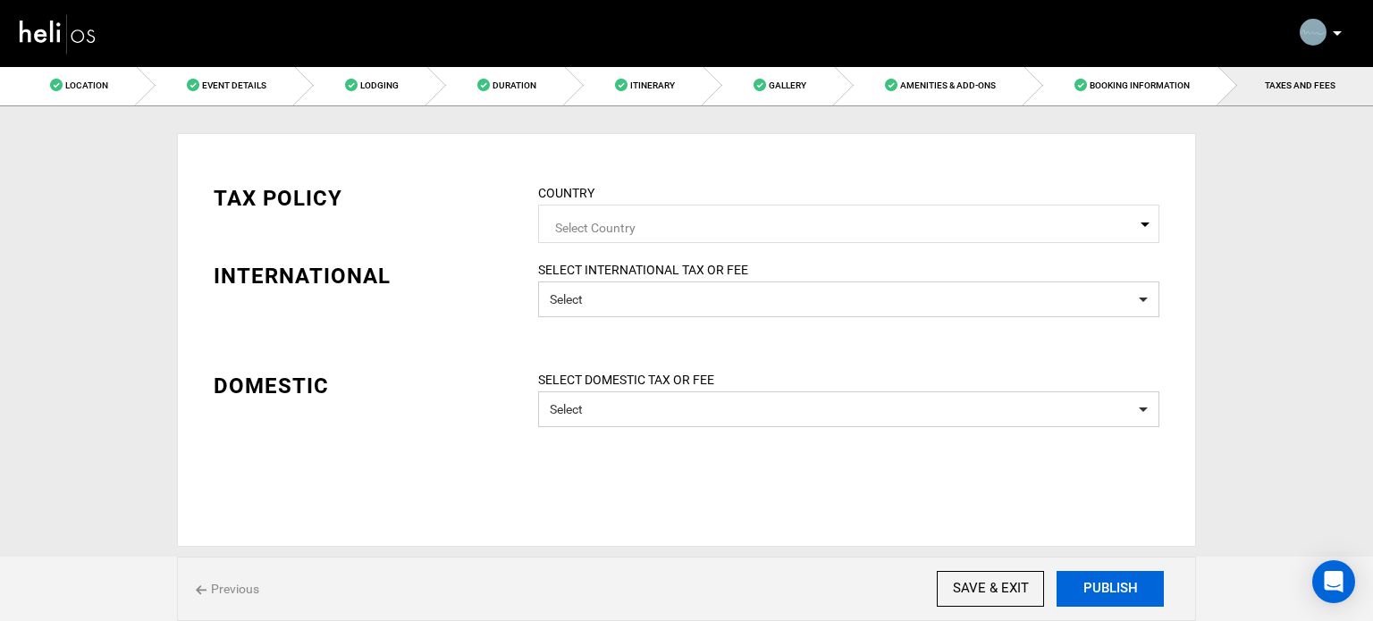
click at [1102, 598] on button "PUBLISH" at bounding box center [1110, 589] width 107 height 36
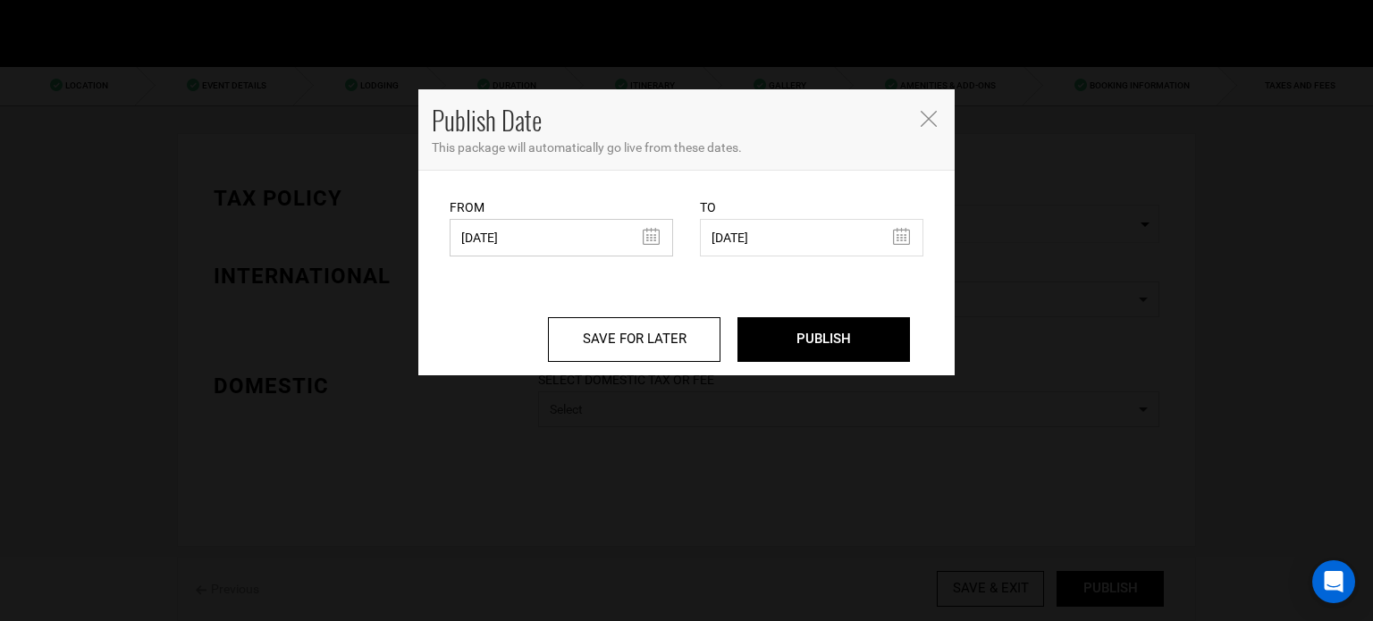
click at [564, 237] on input "07/14/2025" at bounding box center [562, 238] width 224 height 38
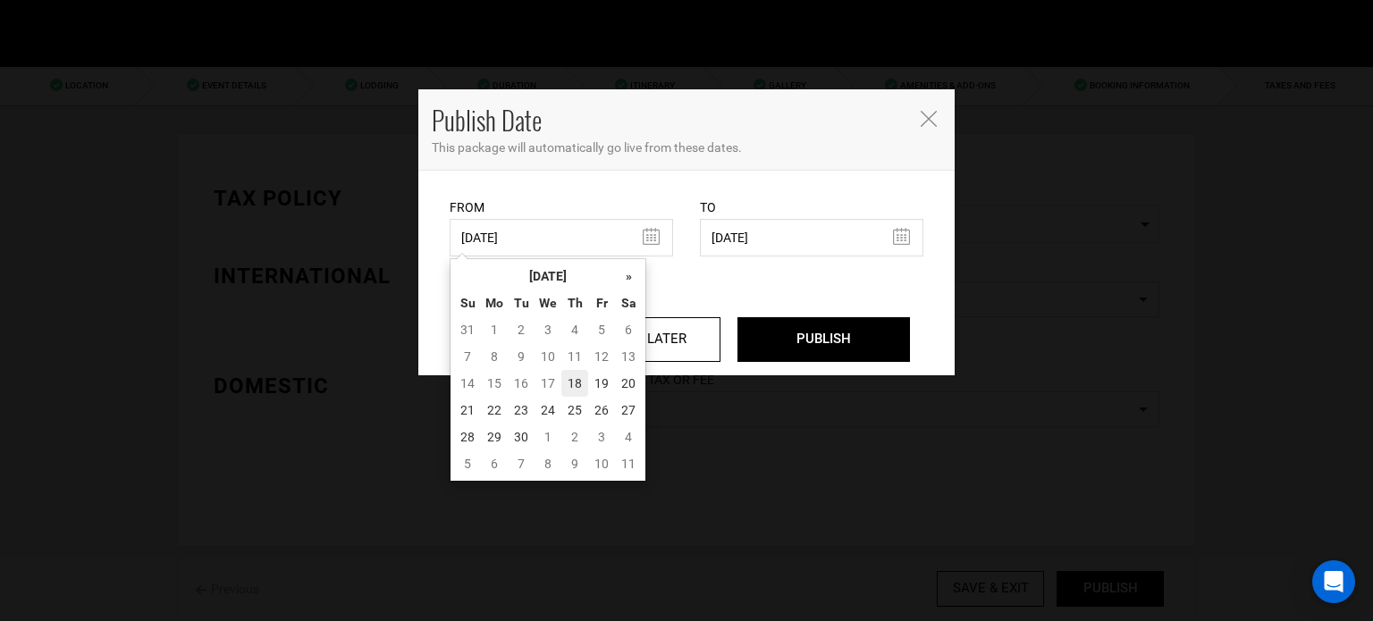
click at [580, 389] on td "18" at bounding box center [575, 383] width 27 height 27
type input "[DATE]"
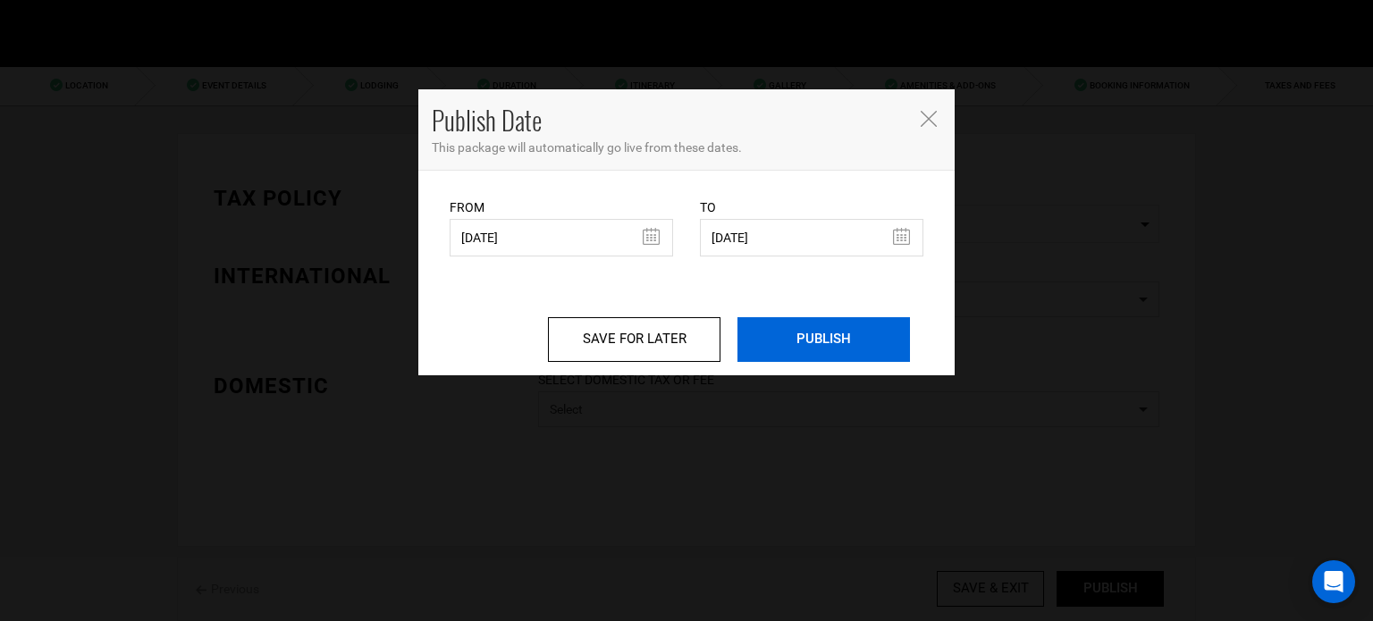
click at [776, 339] on input "PUBLISH" at bounding box center [824, 339] width 173 height 45
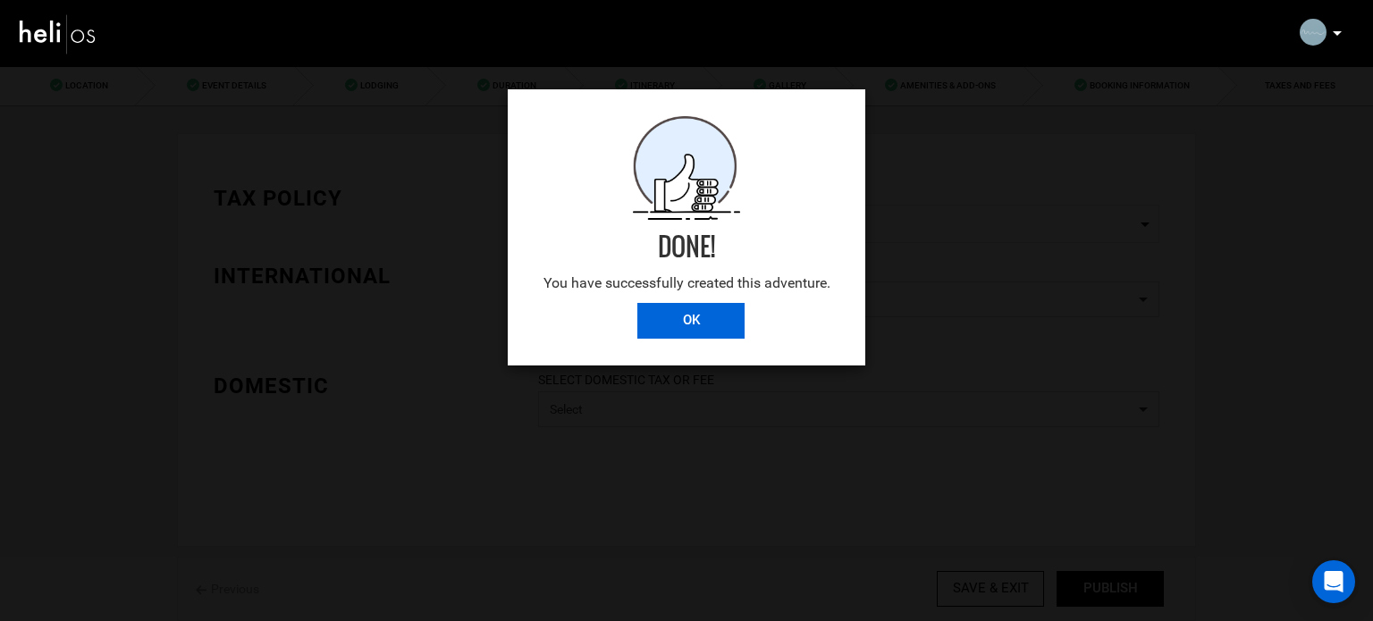
click at [723, 312] on input "OK" at bounding box center [691, 321] width 107 height 36
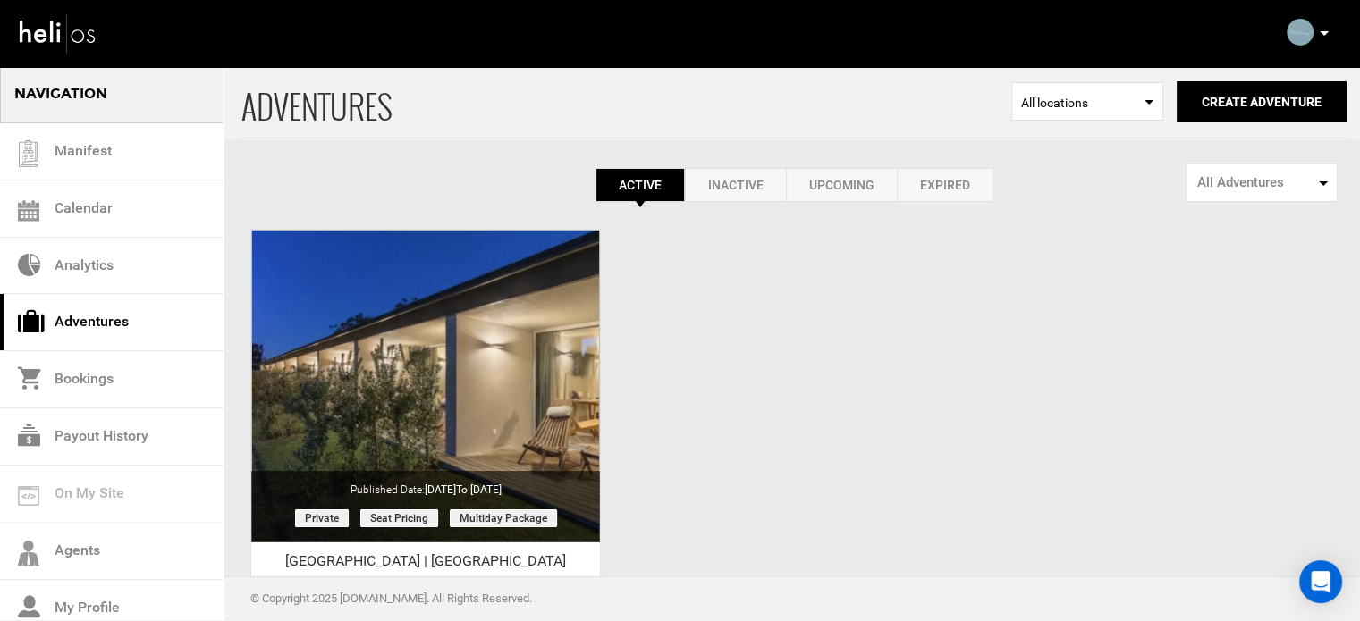
scroll to position [89, 0]
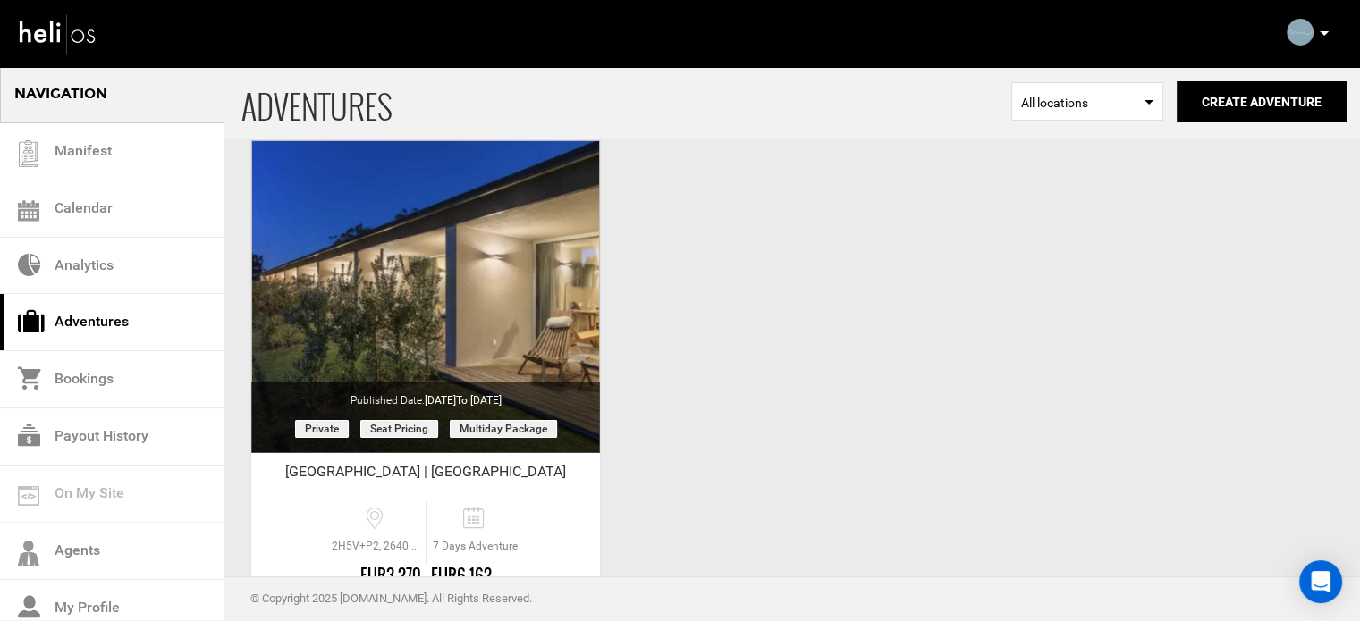
click at [1324, 29] on p at bounding box center [1323, 33] width 11 height 21
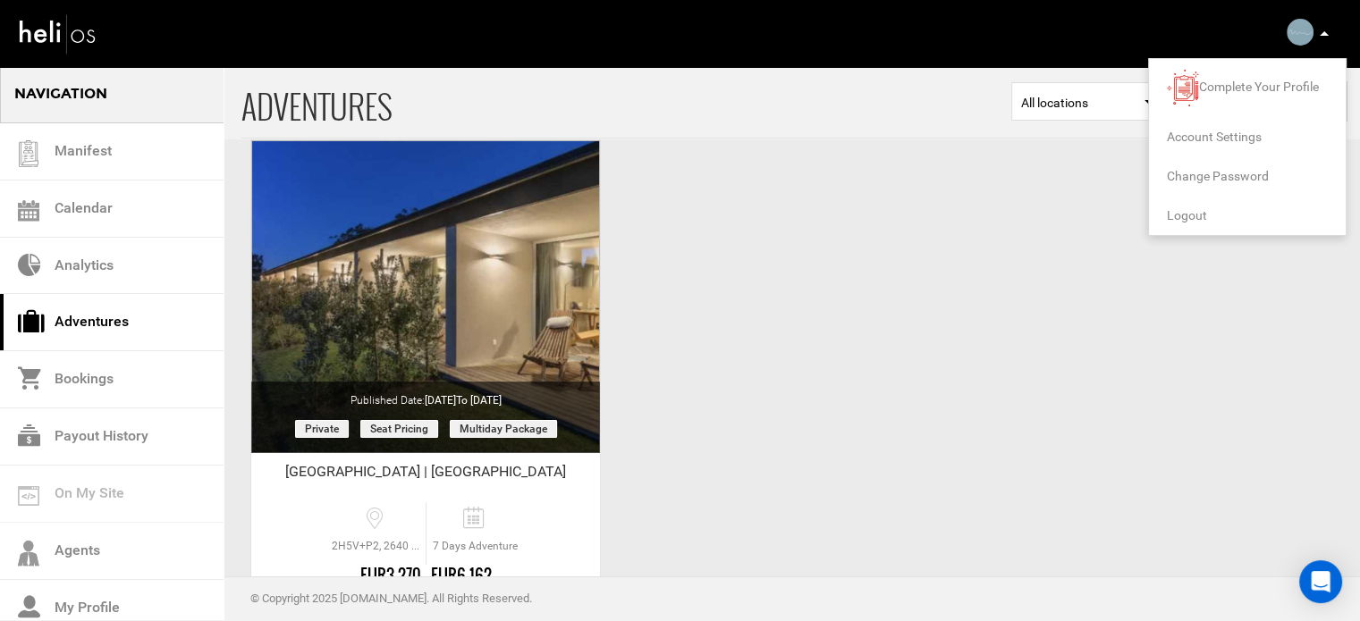
click at [1194, 208] on span "Logout" at bounding box center [1187, 215] width 40 height 14
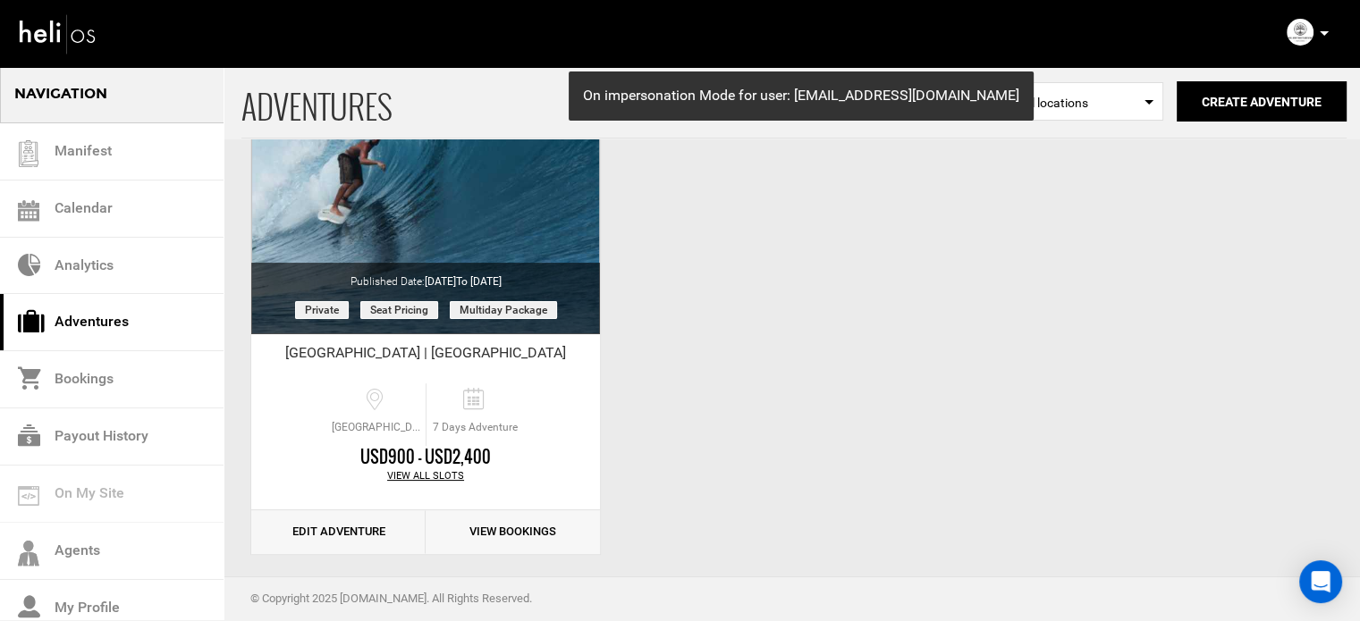
scroll to position [222, 0]
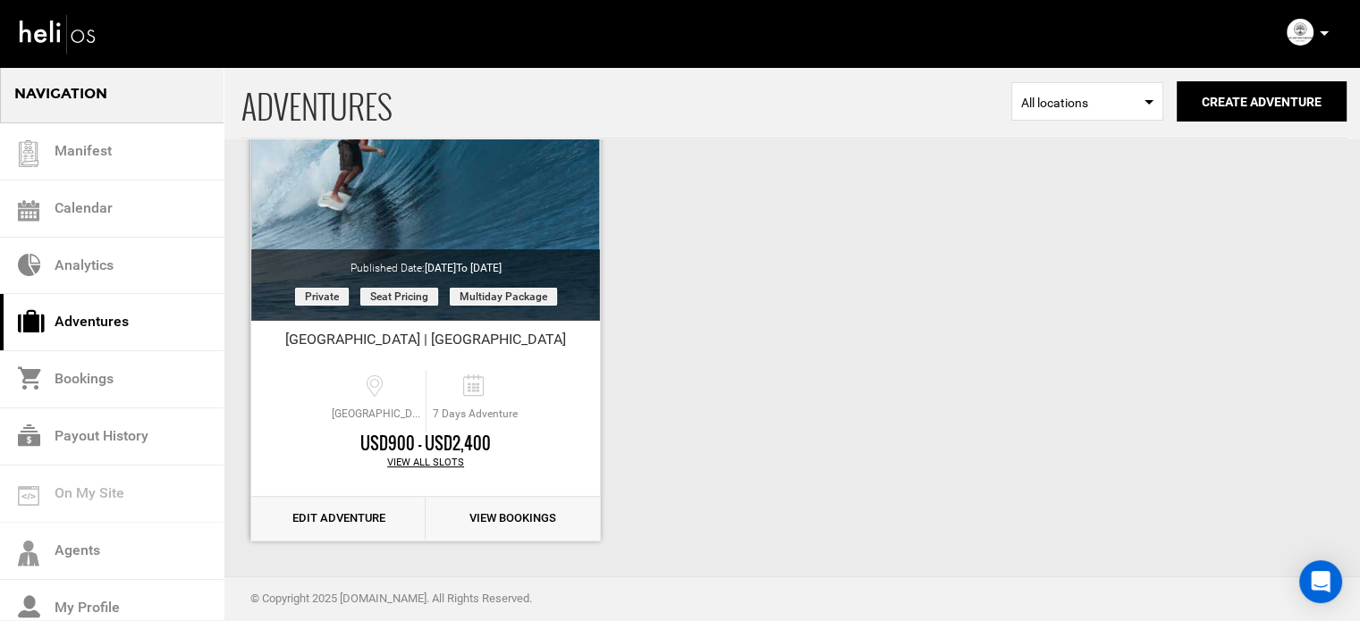
click at [351, 512] on link "Edit Adventure" at bounding box center [338, 519] width 174 height 44
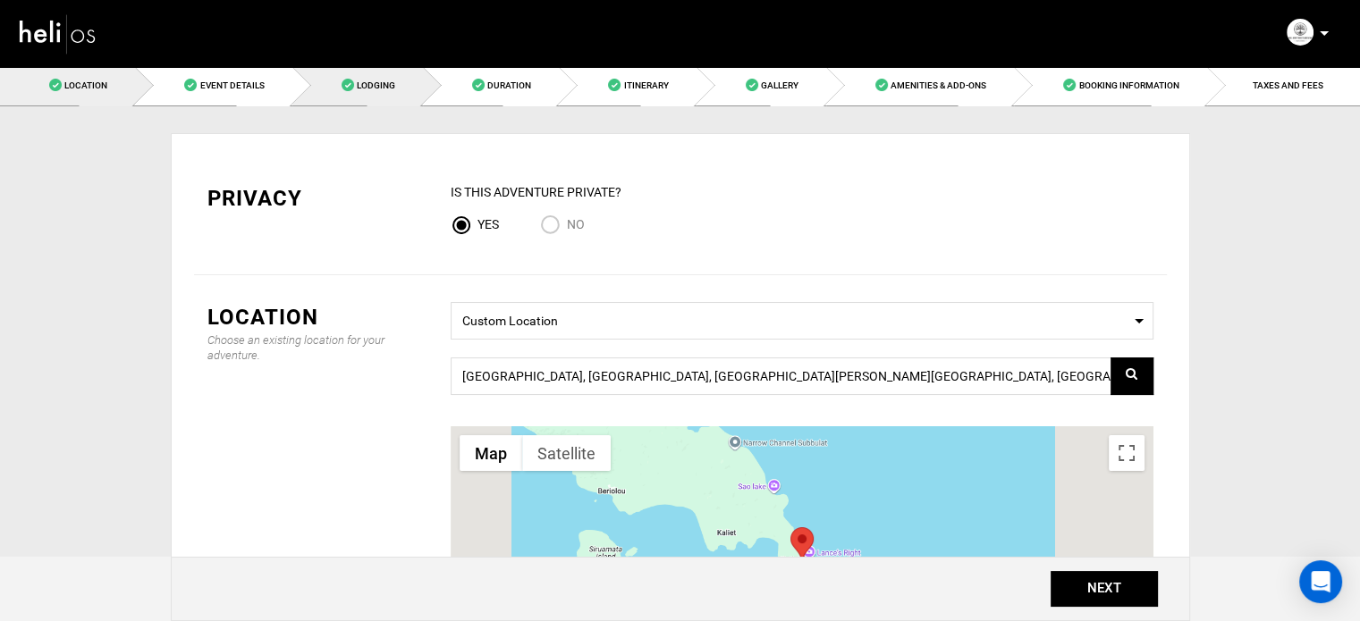
click at [338, 91] on link "Lodging" at bounding box center [357, 85] width 131 height 40
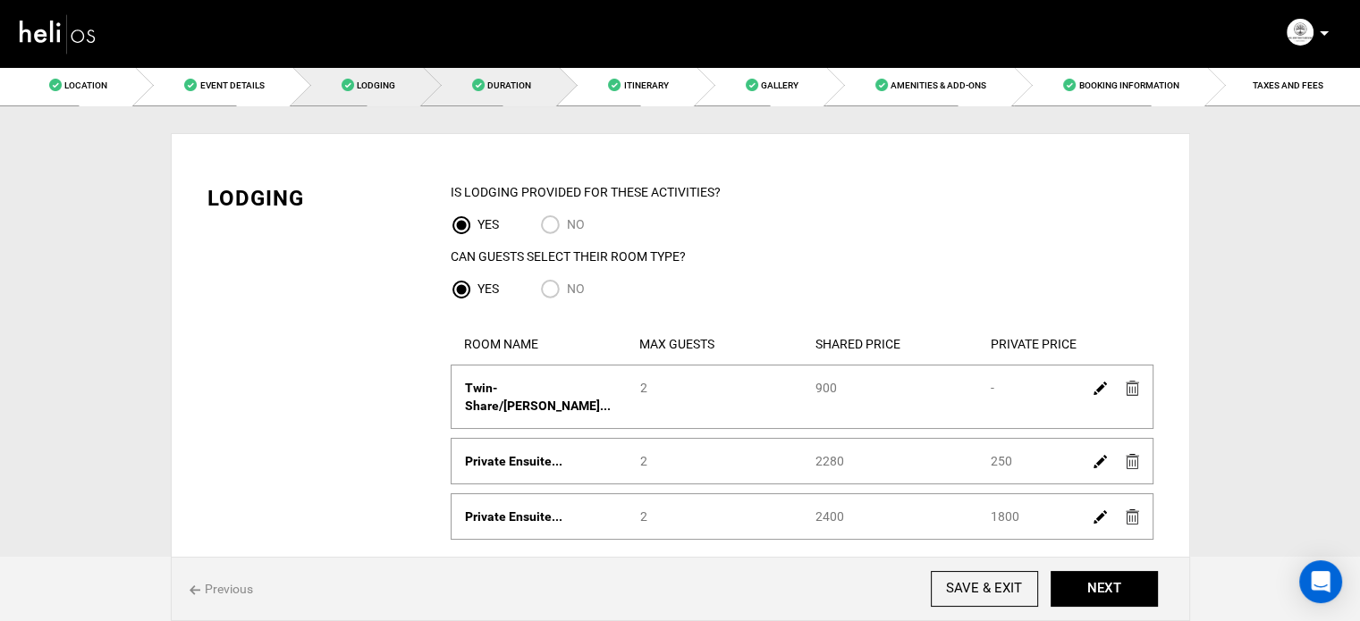
click at [542, 78] on link "Duration" at bounding box center [491, 85] width 136 height 40
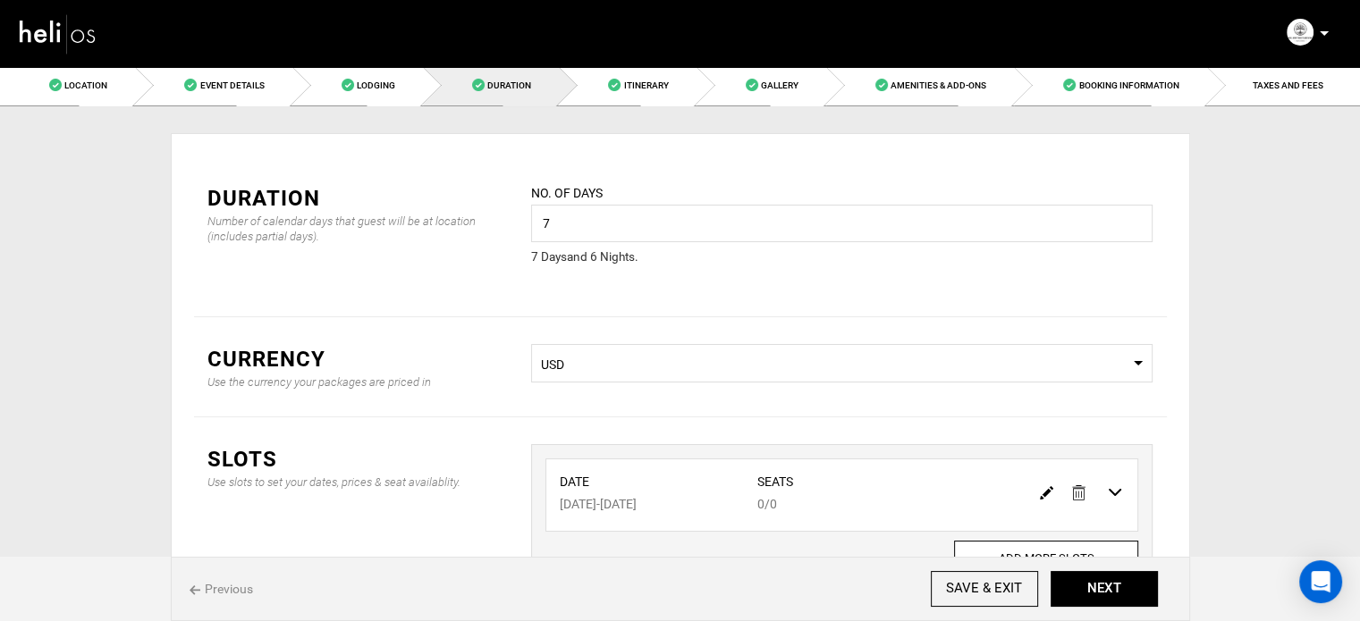
click at [1045, 487] on img at bounding box center [1046, 492] width 13 height 13
type input "[DATE]"
type input "0"
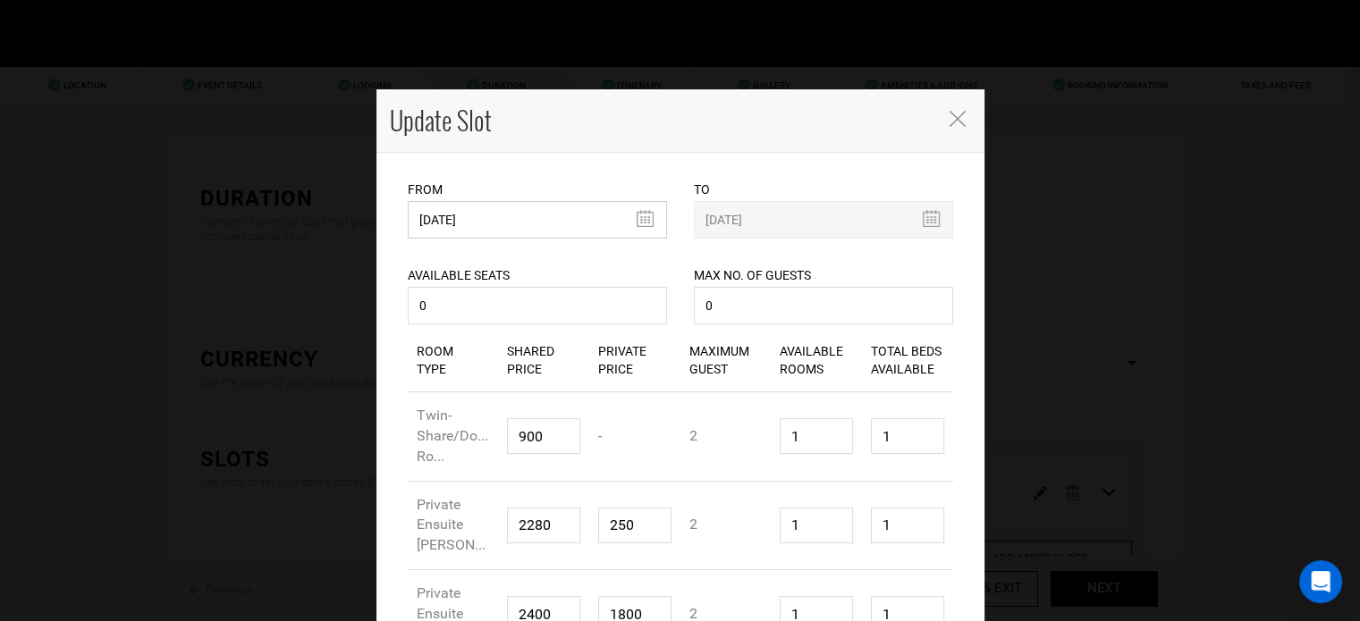
click at [547, 229] on input "[DATE]" at bounding box center [537, 220] width 259 height 38
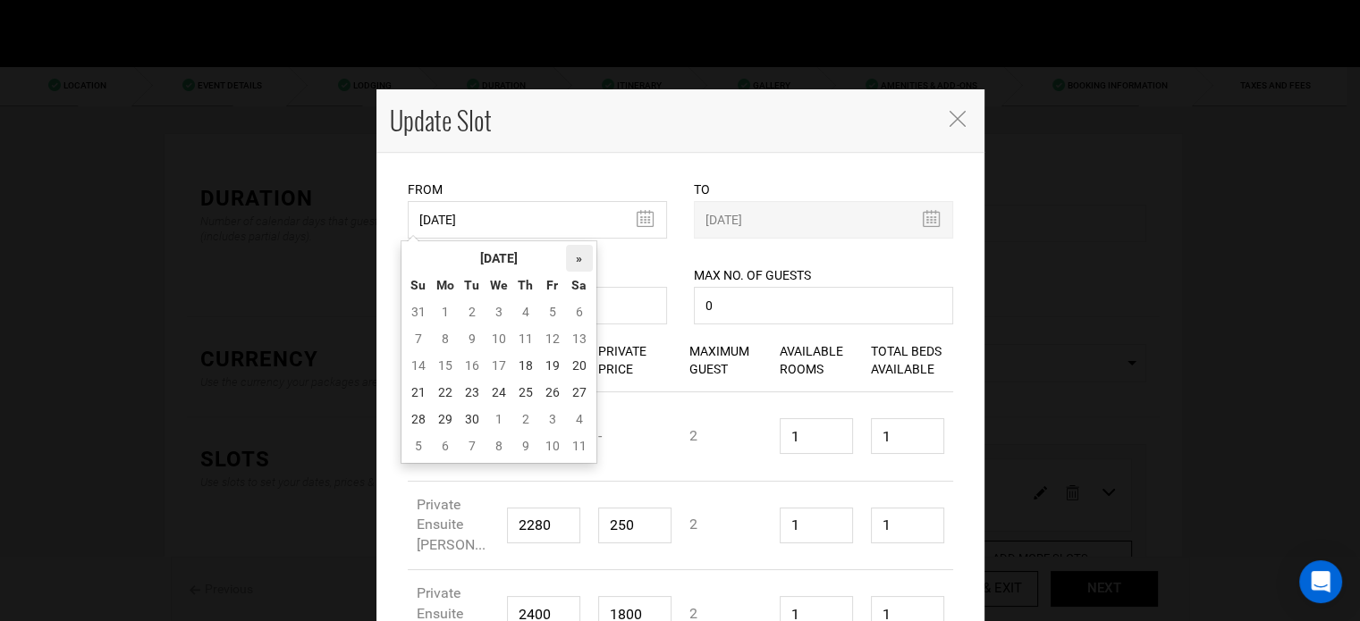
click at [576, 257] on th "»" at bounding box center [579, 258] width 27 height 27
click at [492, 263] on th "[DATE]" at bounding box center [499, 258] width 134 height 27
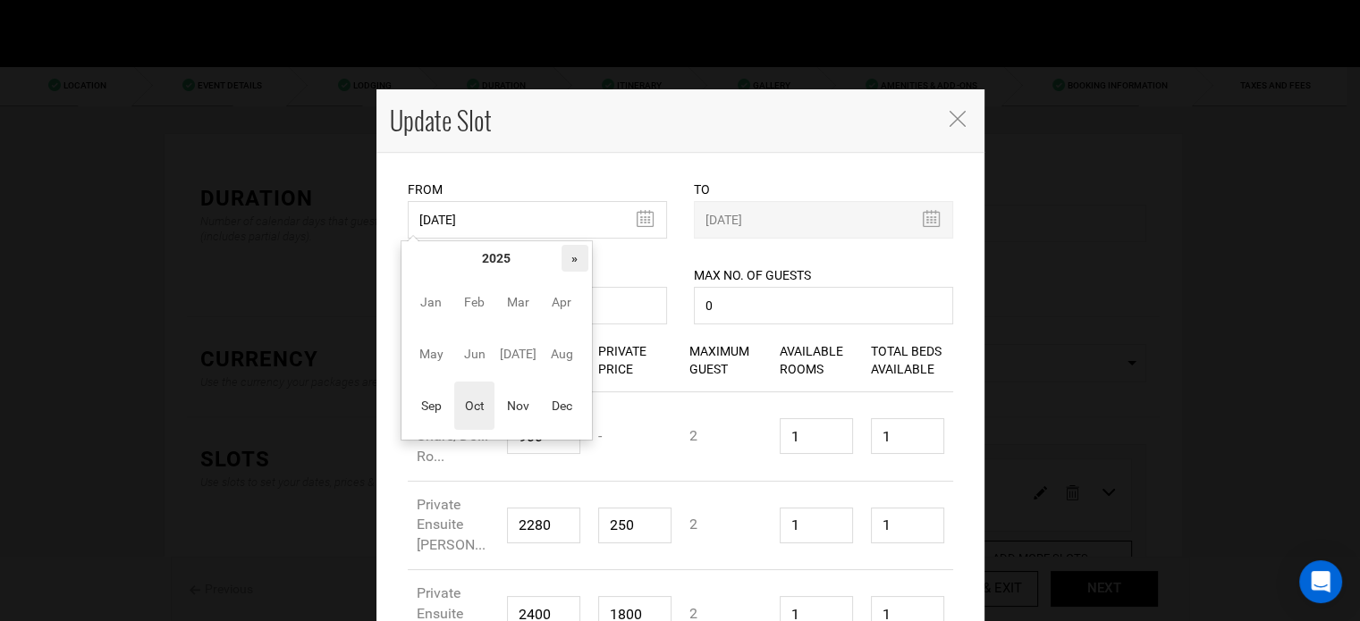
click at [579, 249] on th "»" at bounding box center [575, 258] width 27 height 27
click at [504, 396] on span "Nov" at bounding box center [518, 406] width 40 height 48
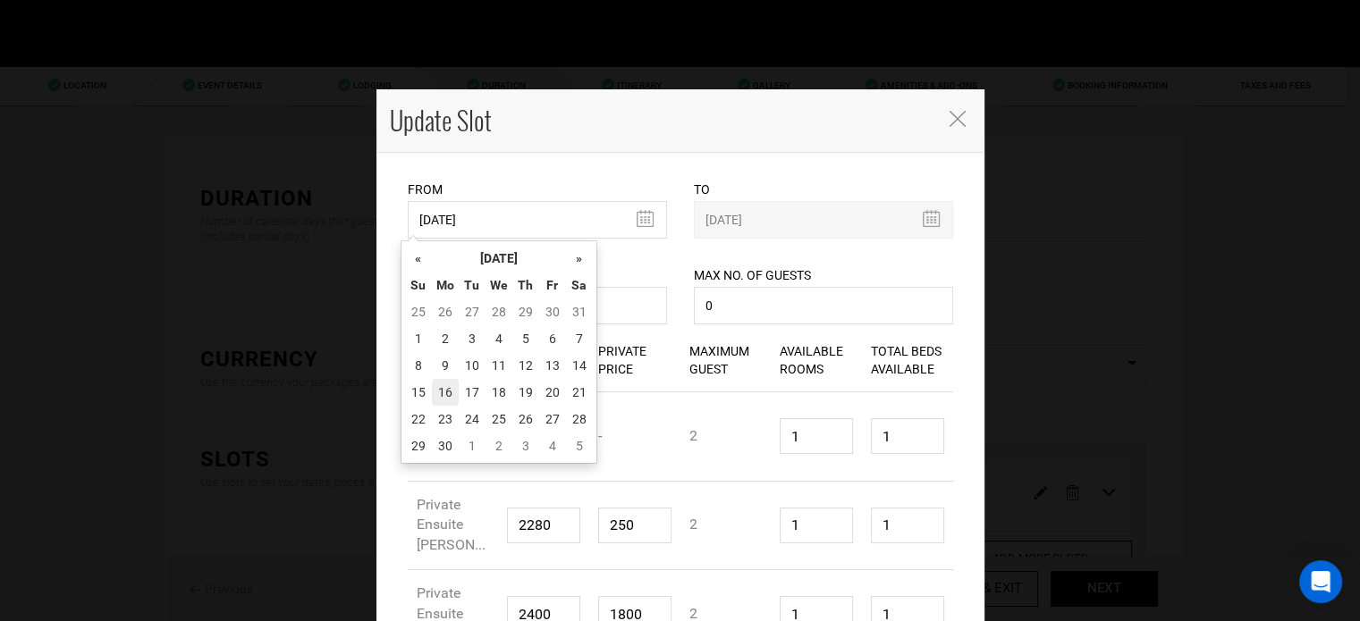
click at [451, 386] on td "16" at bounding box center [445, 392] width 27 height 27
type input "[DATE]"
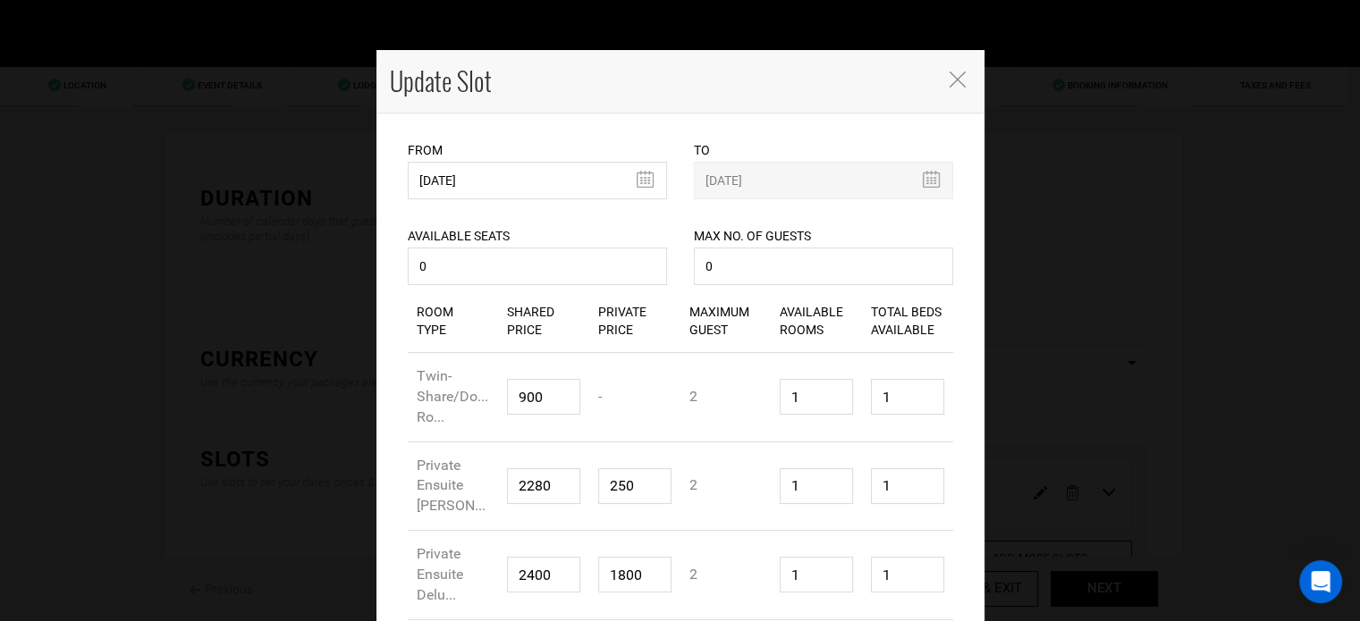
scroll to position [136, 0]
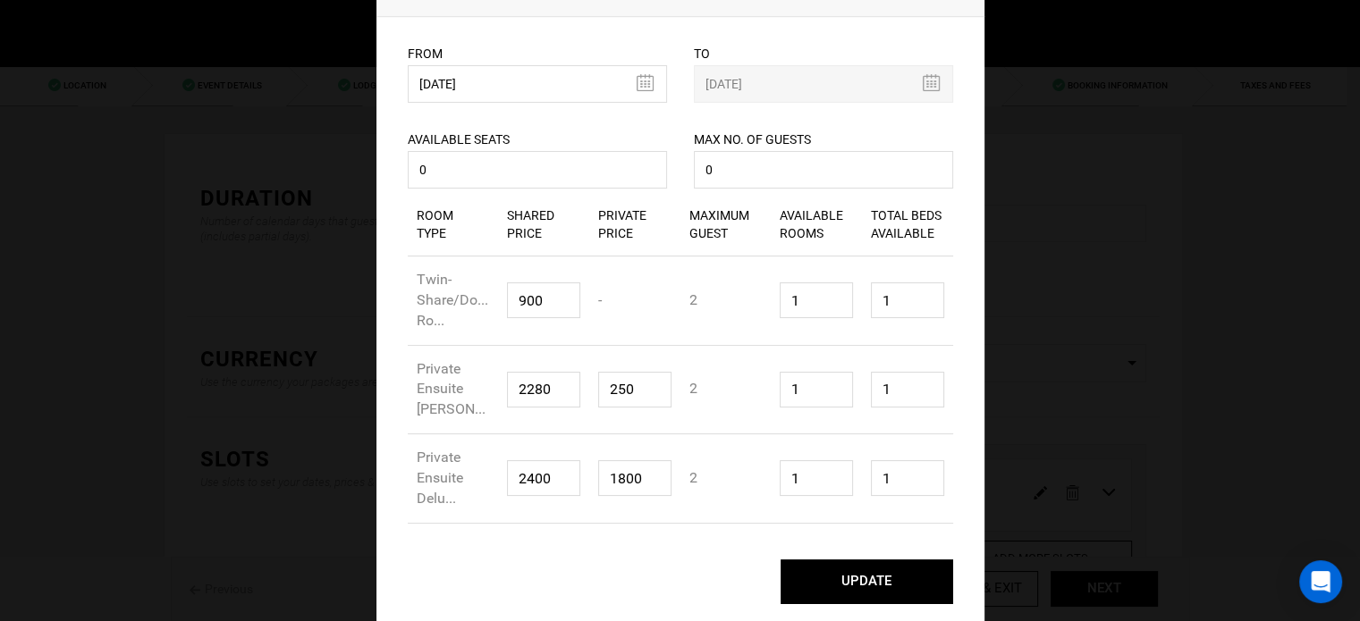
click at [898, 579] on button "UPDATE" at bounding box center [867, 582] width 173 height 45
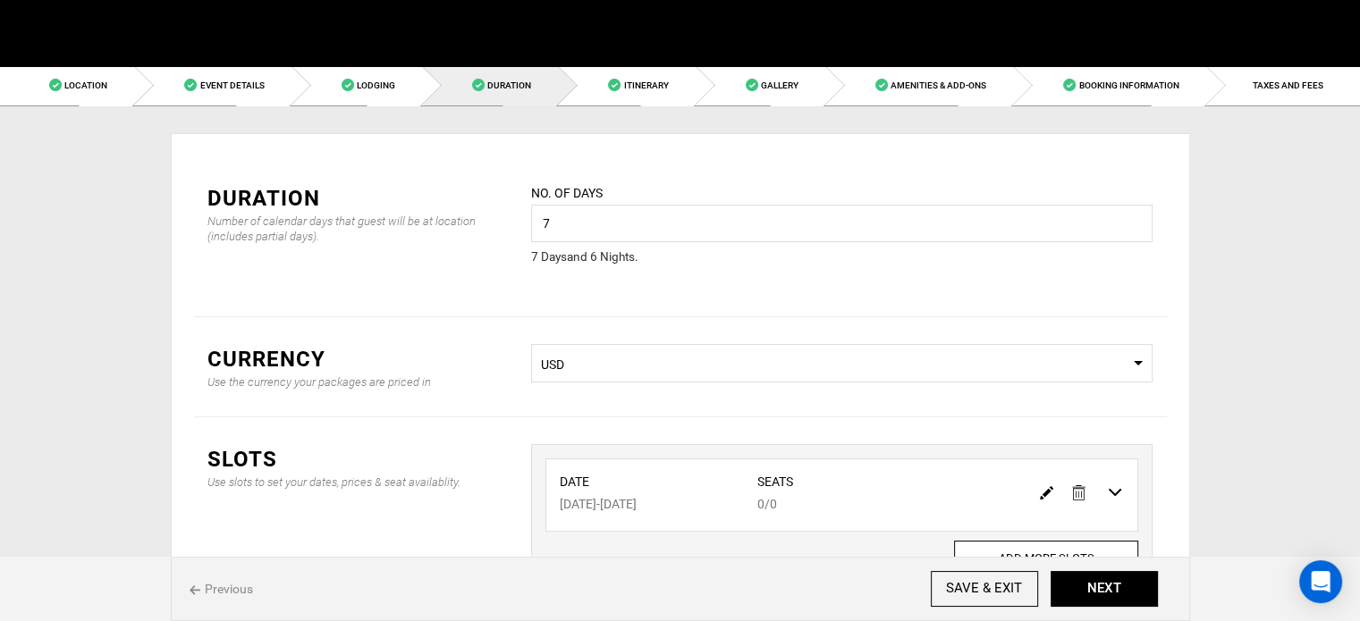
scroll to position [0, 0]
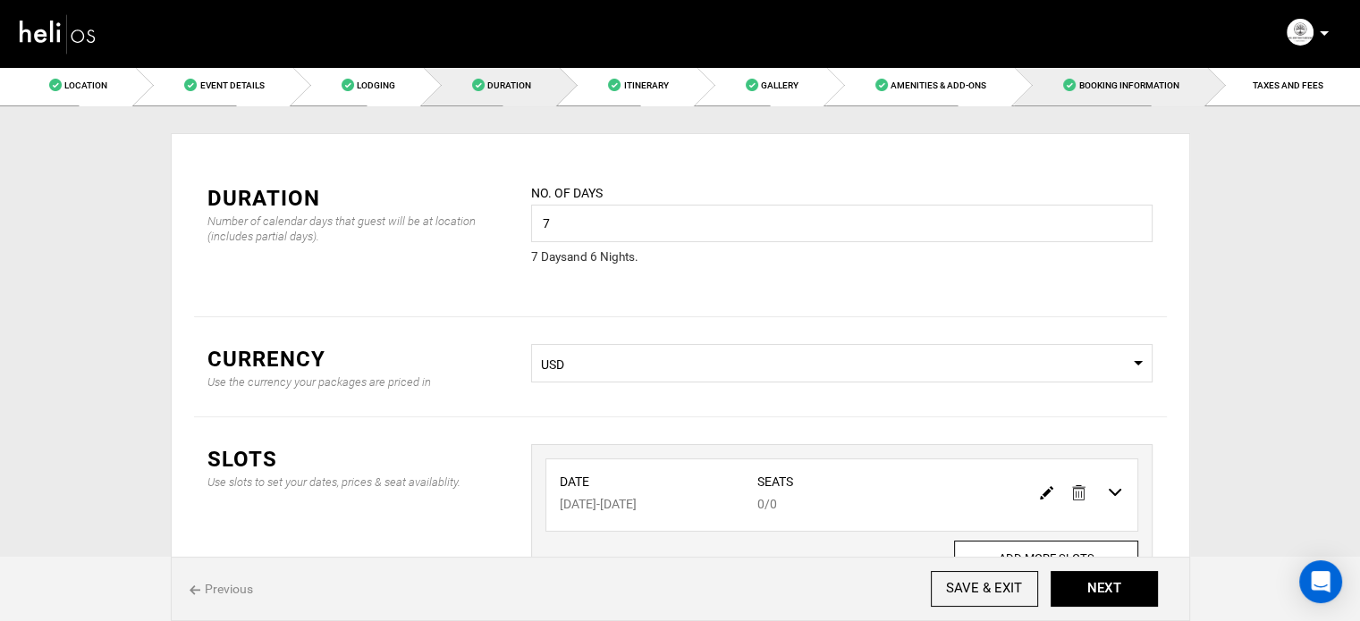
click at [1201, 80] on link "Booking Information" at bounding box center [1110, 85] width 192 height 40
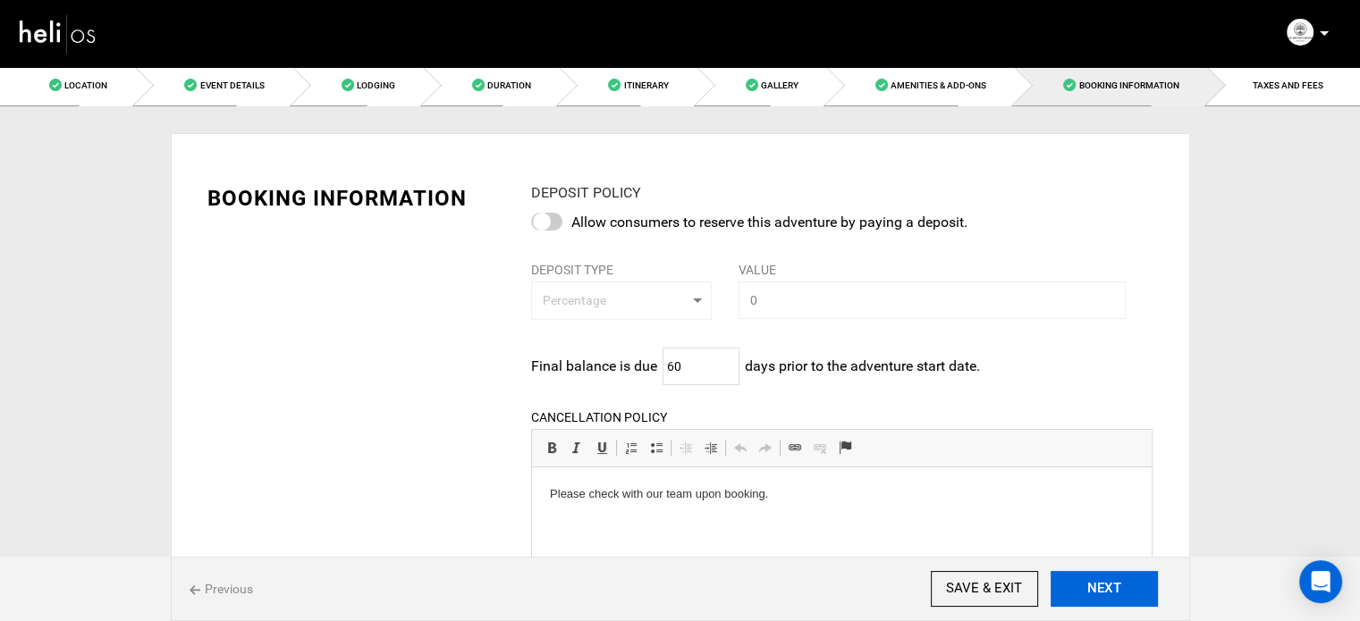
click at [1093, 586] on button "NEXT" at bounding box center [1104, 589] width 107 height 36
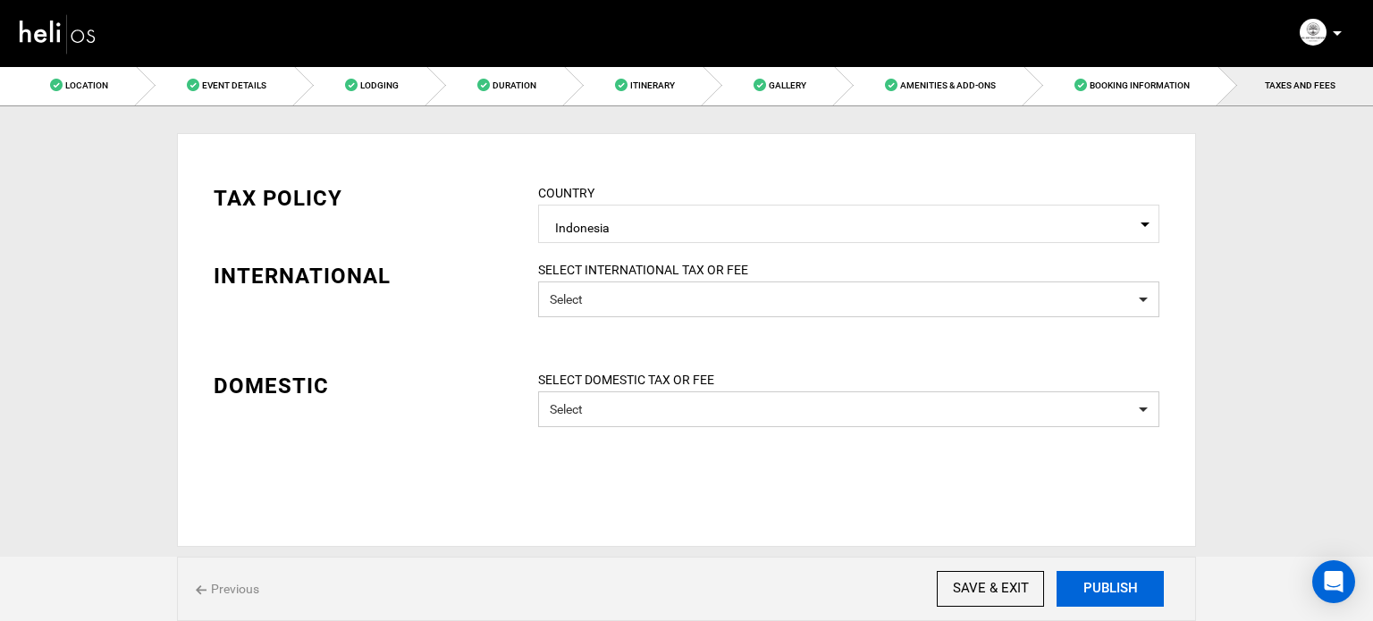
click at [1093, 586] on button "PUBLISH" at bounding box center [1110, 589] width 107 height 36
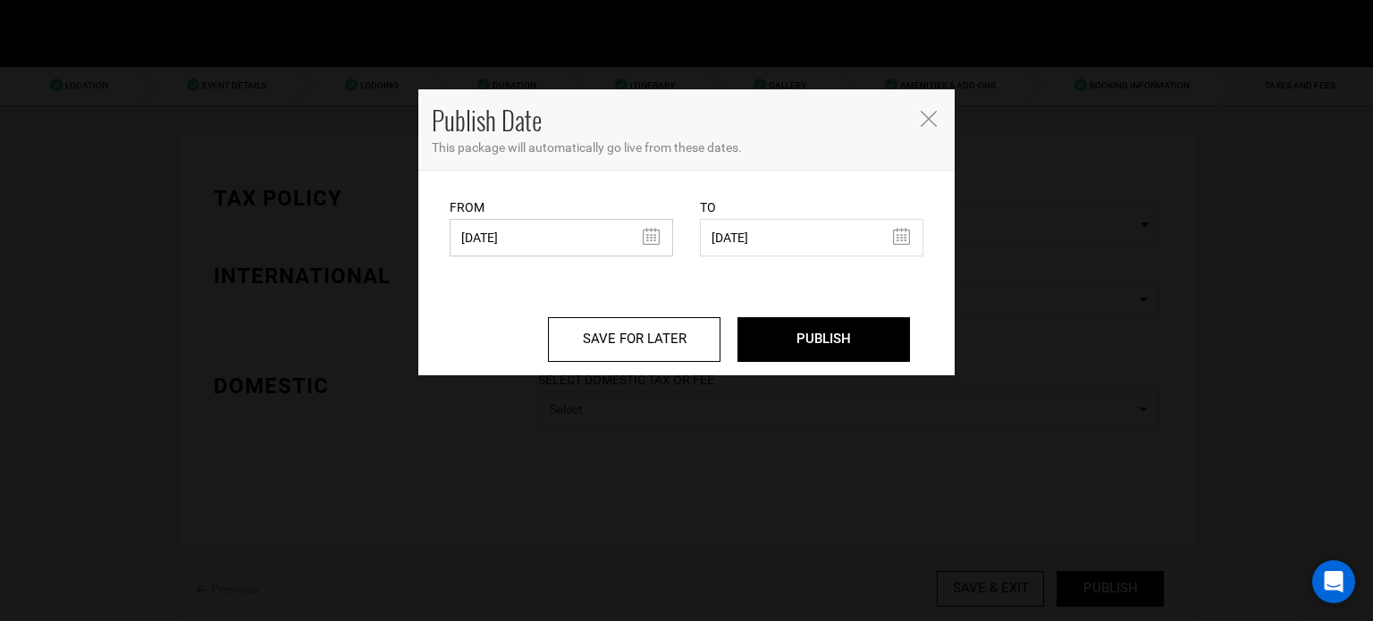
click at [511, 252] on input "[DATE]" at bounding box center [562, 238] width 224 height 38
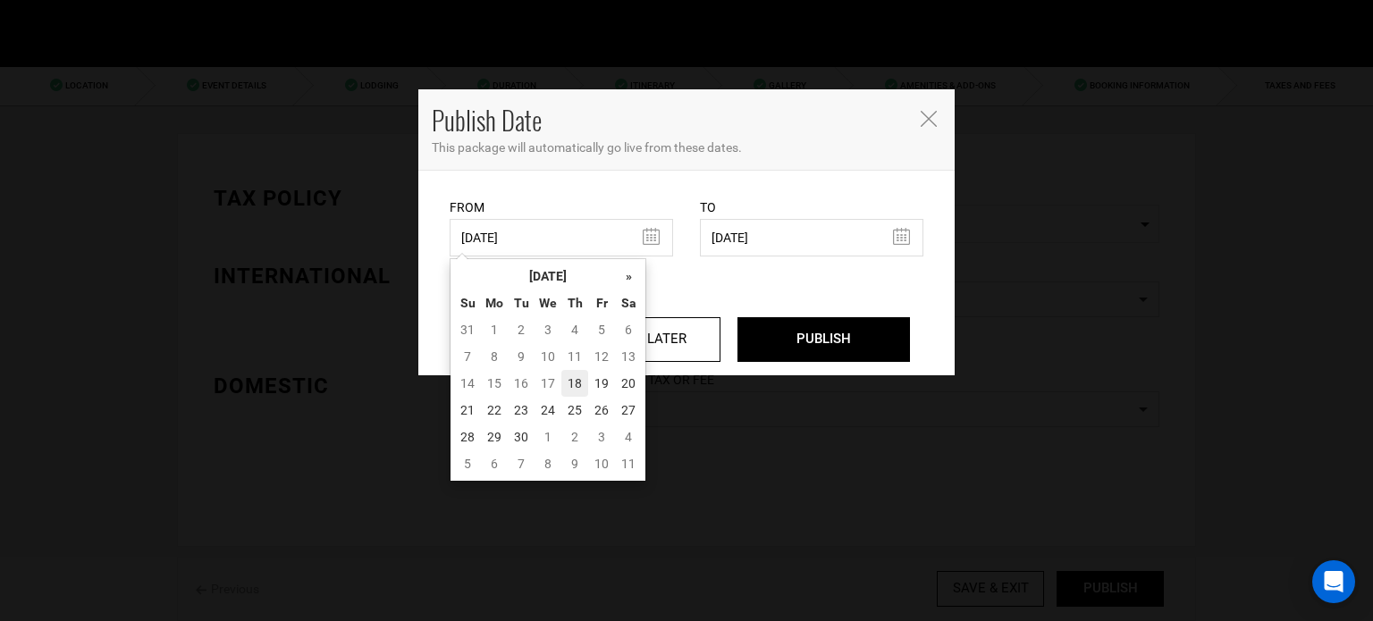
click at [576, 383] on td "18" at bounding box center [575, 383] width 27 height 27
type input "[DATE]"
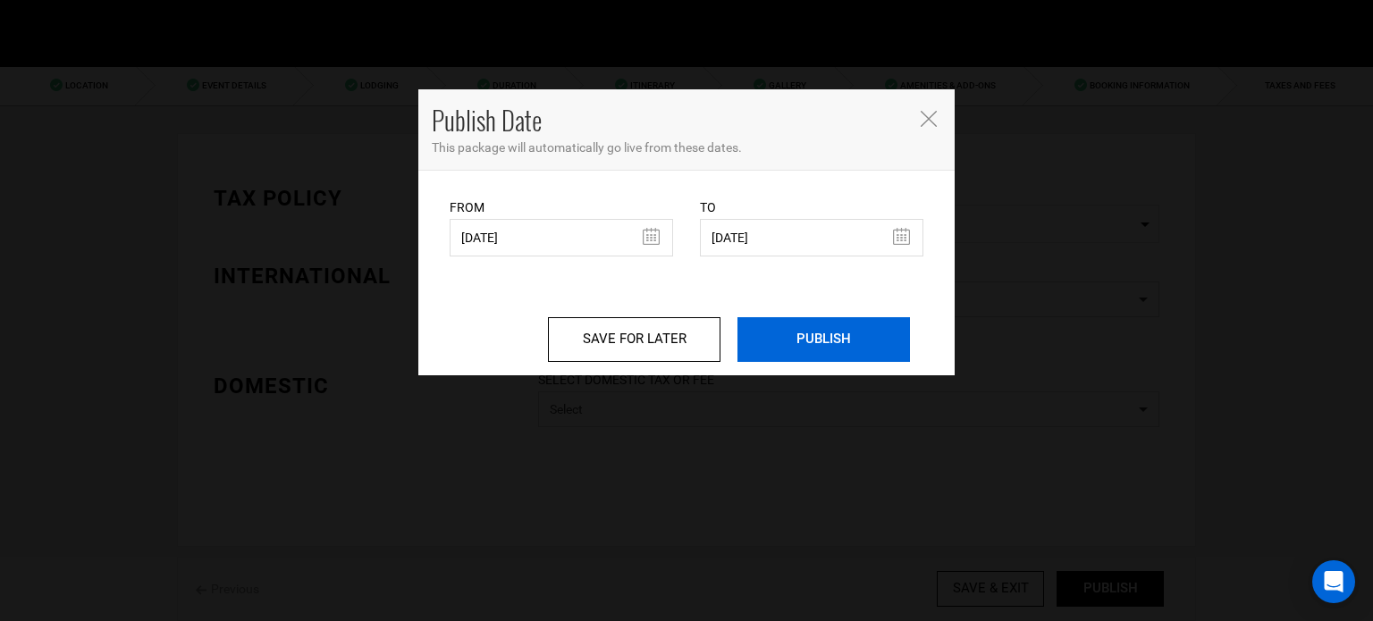
click at [836, 328] on input "PUBLISH" at bounding box center [824, 339] width 173 height 45
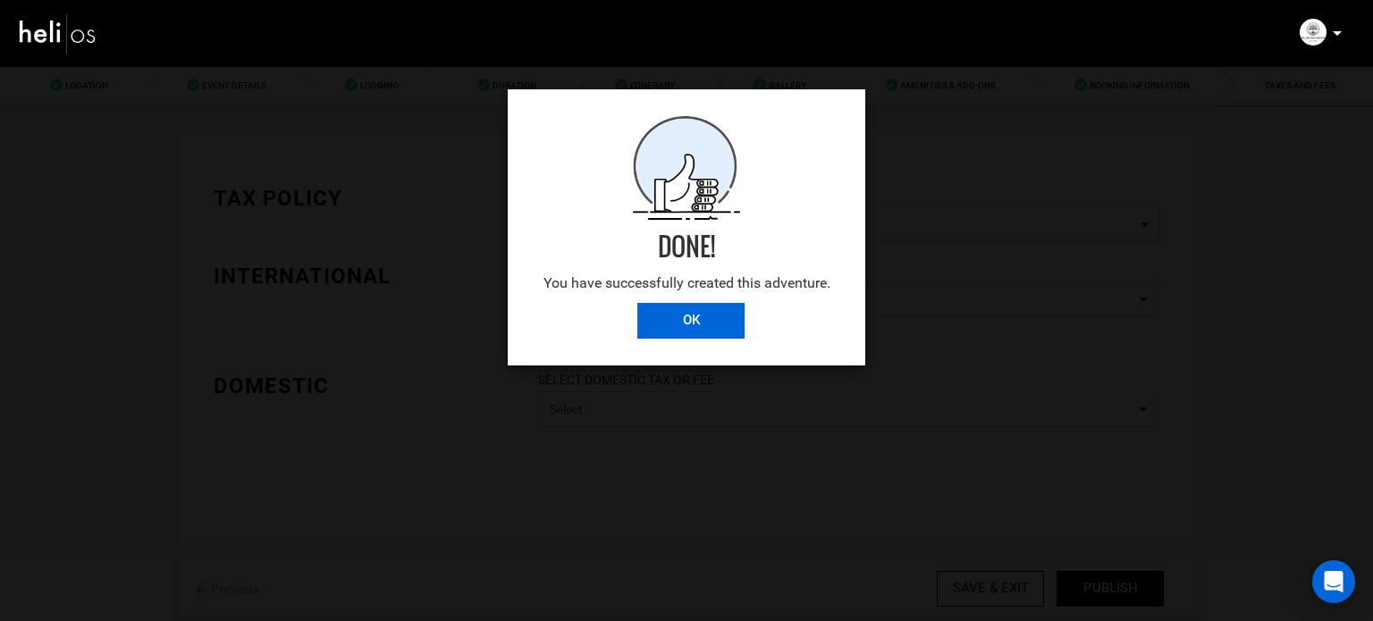
click at [709, 314] on input "OK" at bounding box center [691, 321] width 107 height 36
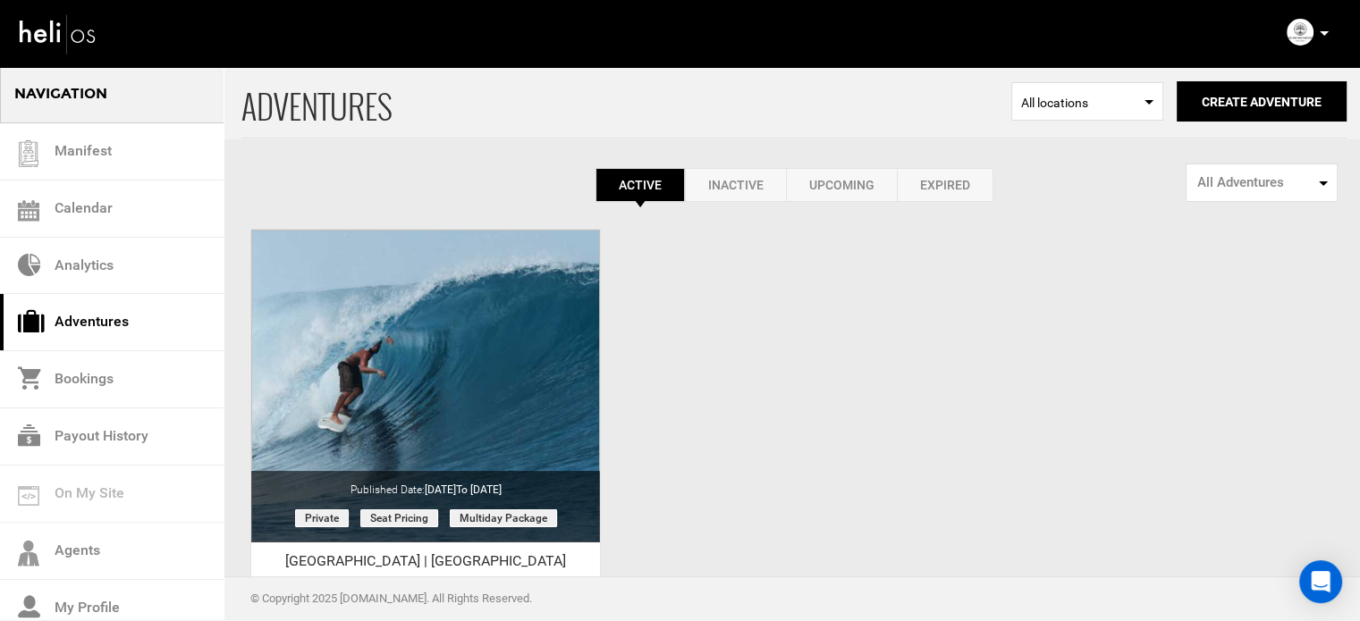
click at [1323, 31] on icon at bounding box center [1324, 33] width 9 height 4
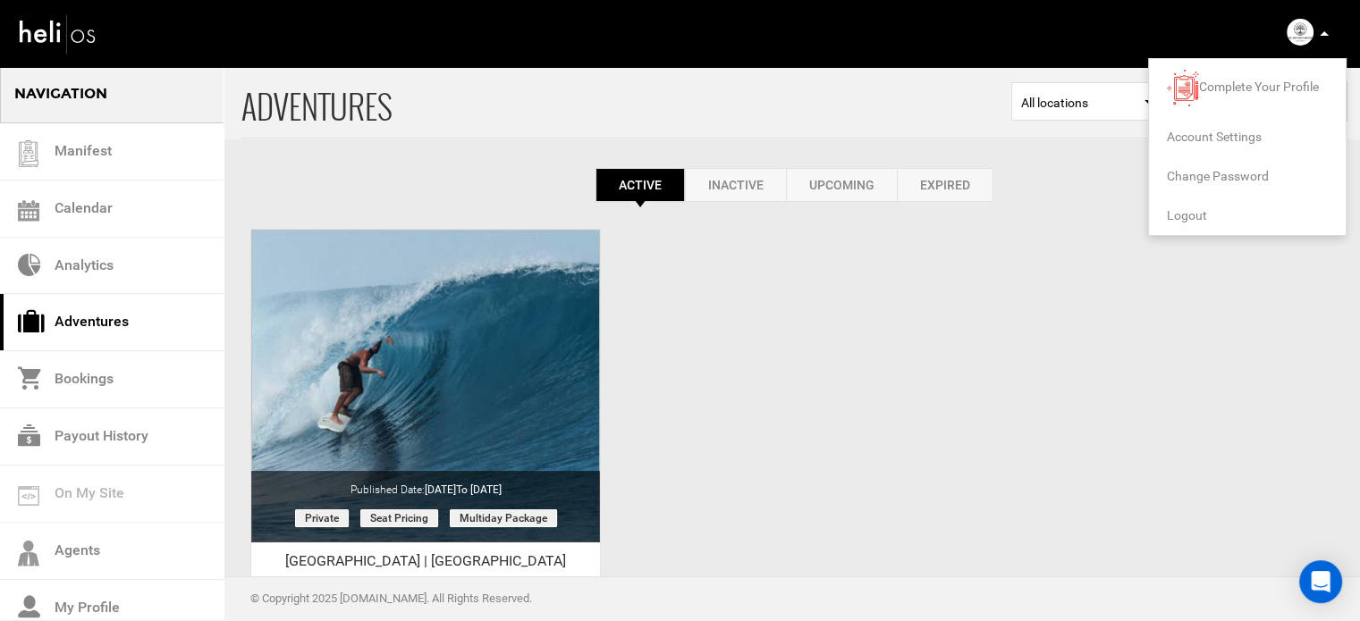
click at [1193, 209] on span "Logout" at bounding box center [1187, 215] width 40 height 14
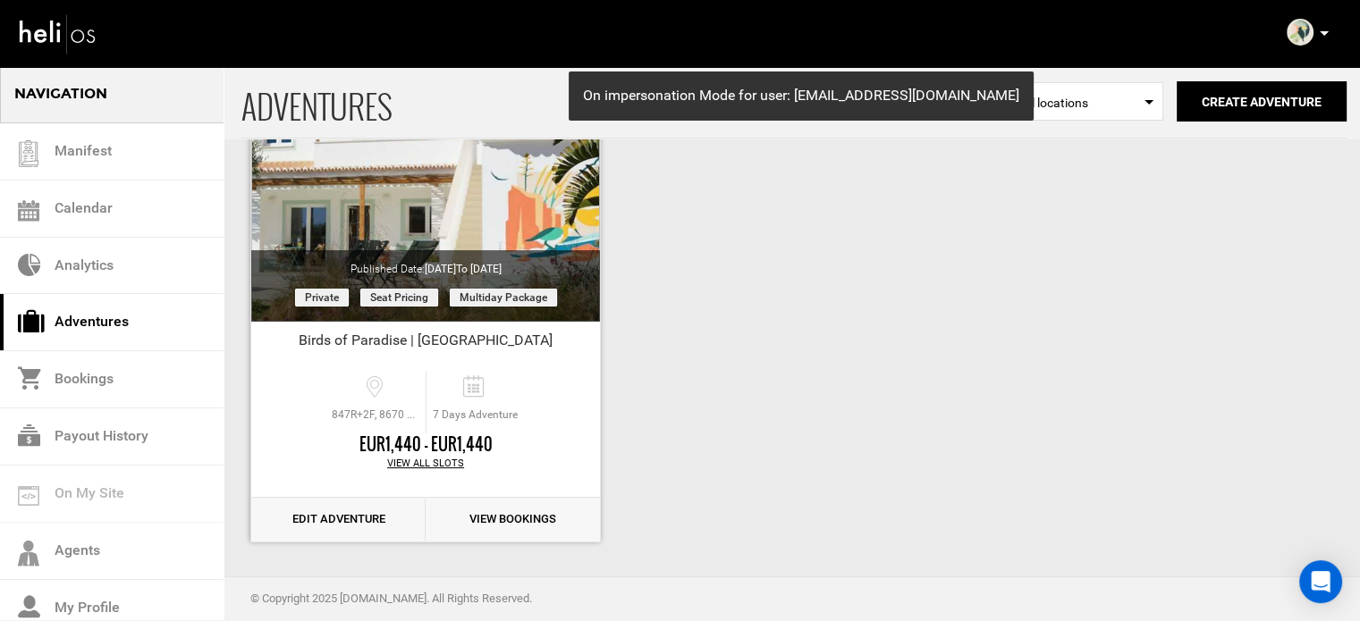
scroll to position [222, 0]
click at [336, 508] on link "Edit Adventure" at bounding box center [338, 519] width 174 height 44
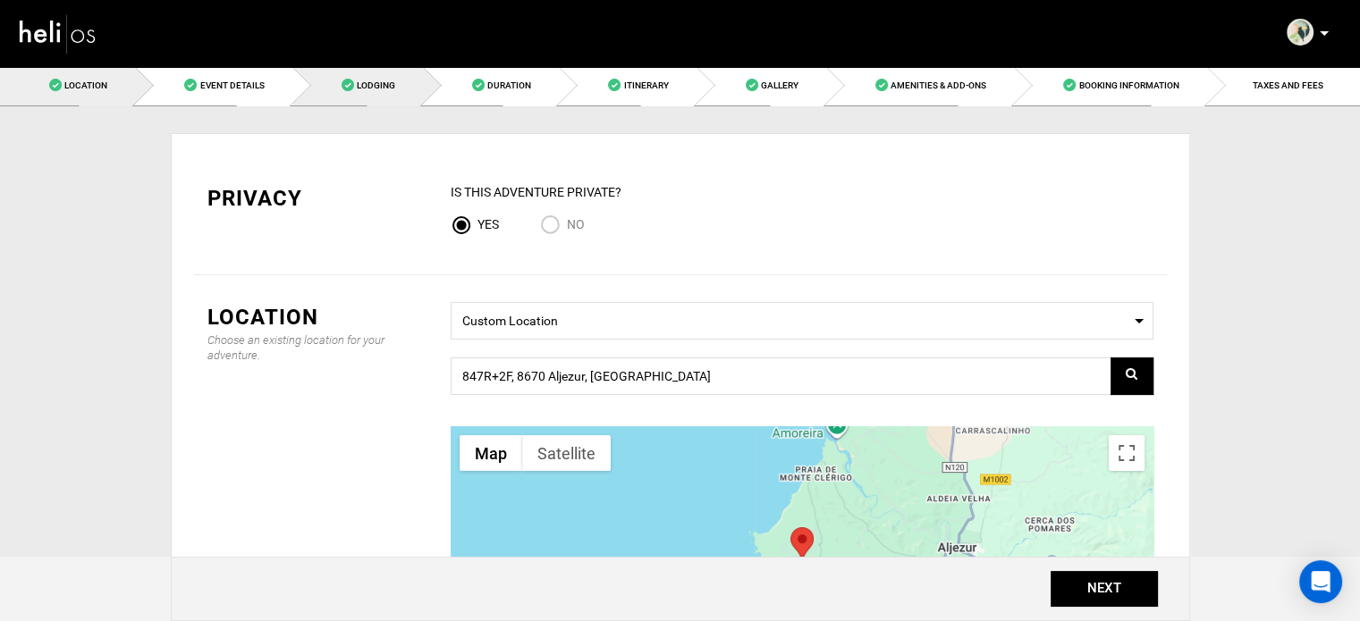
click at [417, 81] on link "Lodging" at bounding box center [357, 85] width 131 height 40
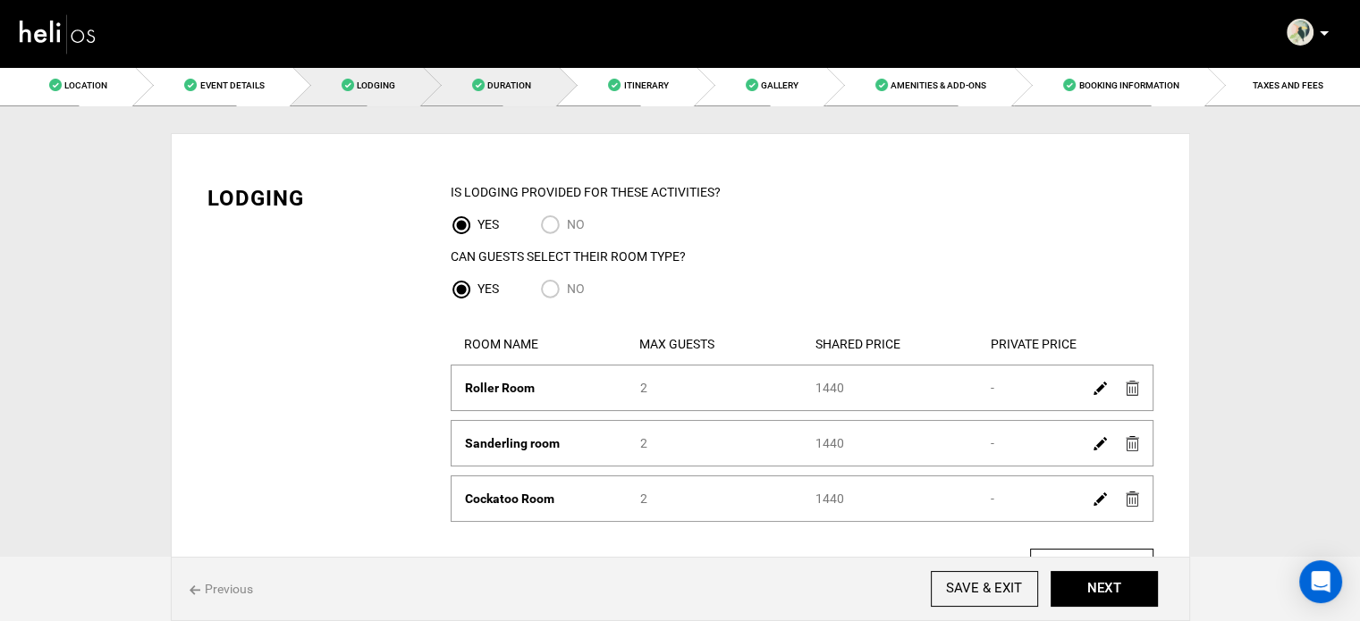
click at [490, 87] on span "Duration" at bounding box center [509, 85] width 44 height 10
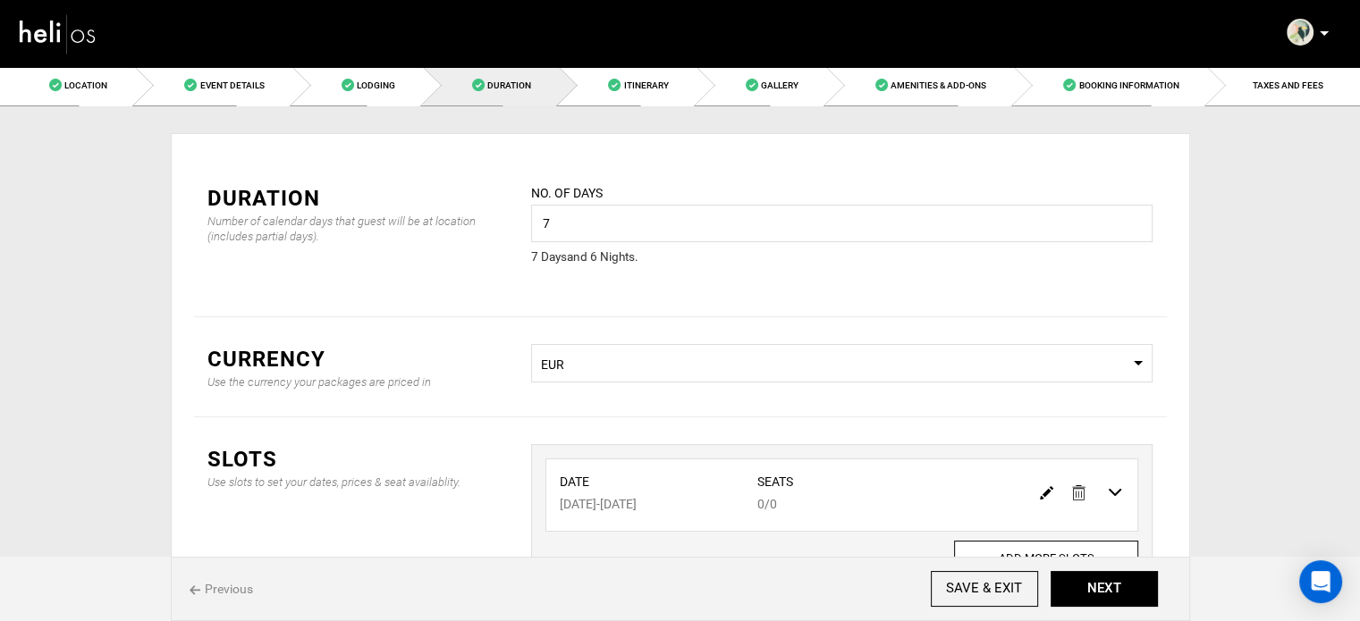
click at [1048, 492] on img at bounding box center [1046, 492] width 13 height 13
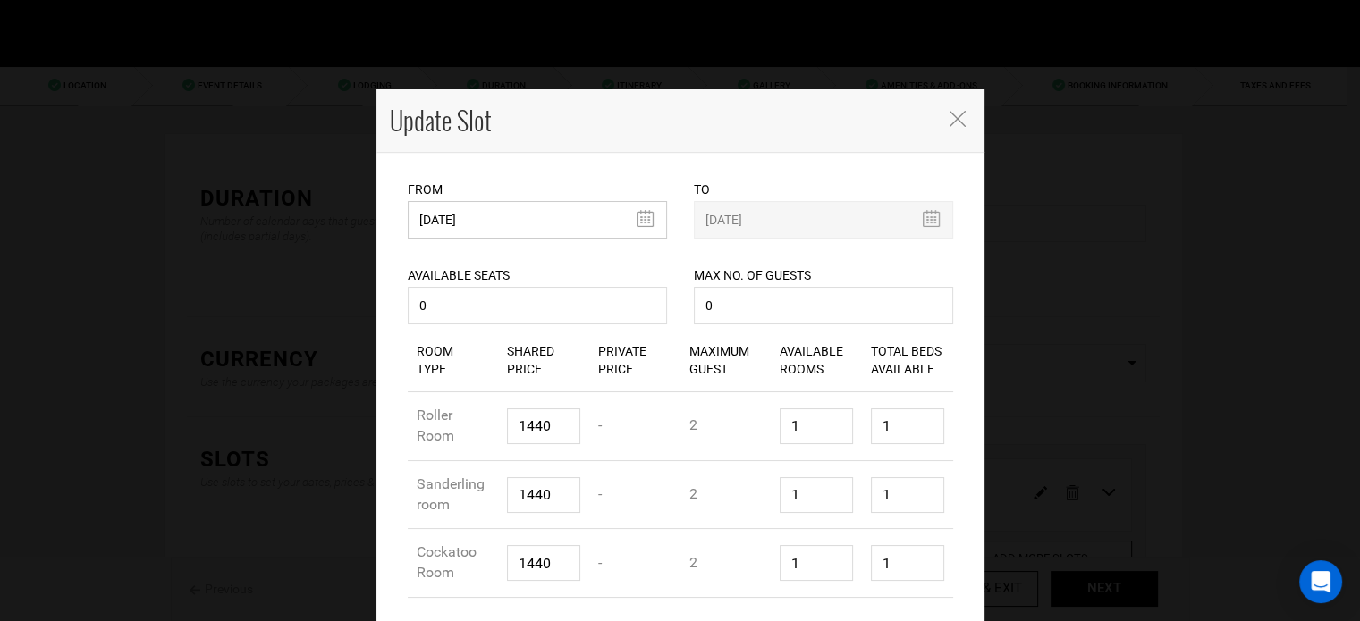
click at [561, 216] on input "[DATE]" at bounding box center [537, 220] width 259 height 38
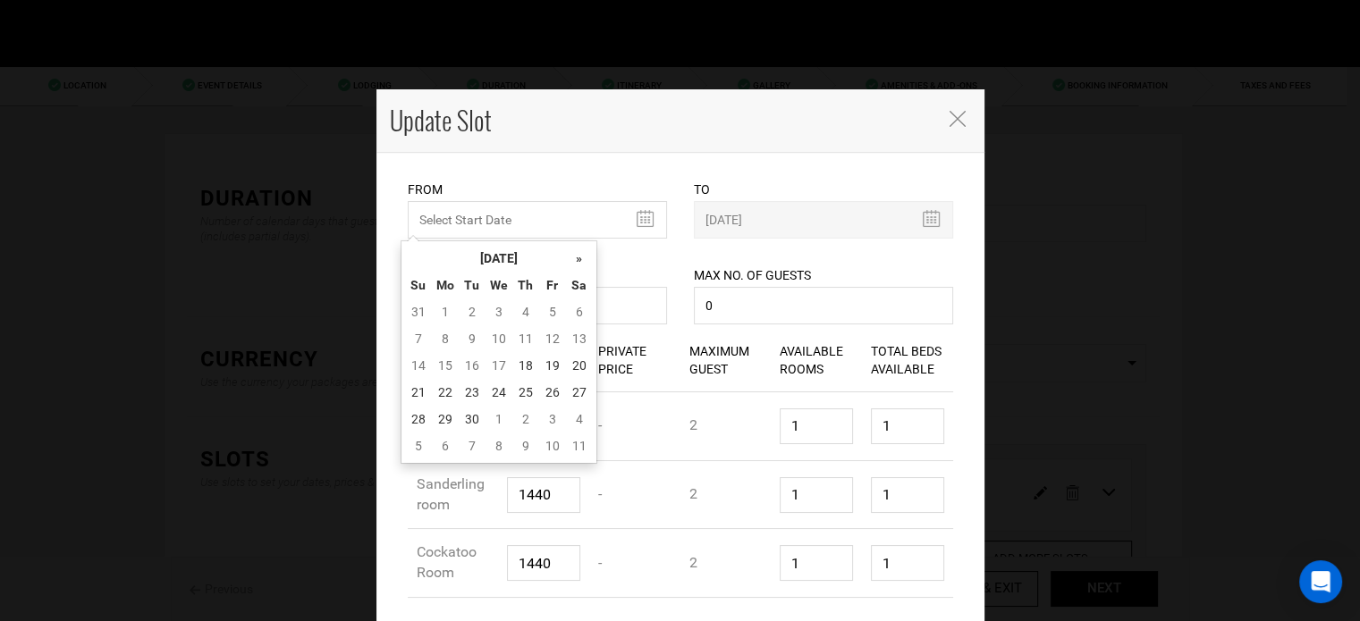
click at [823, 160] on div "To [DATE]" at bounding box center [823, 196] width 259 height 86
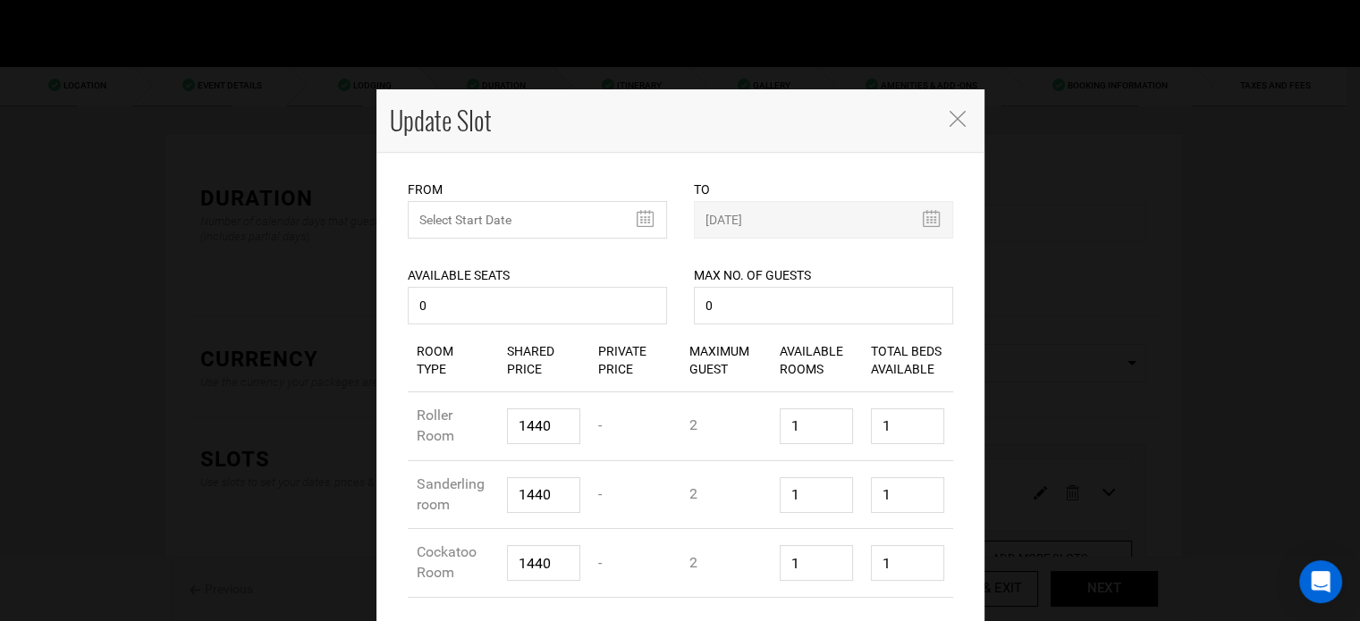
click at [950, 114] on icon "Close" at bounding box center [958, 119] width 16 height 16
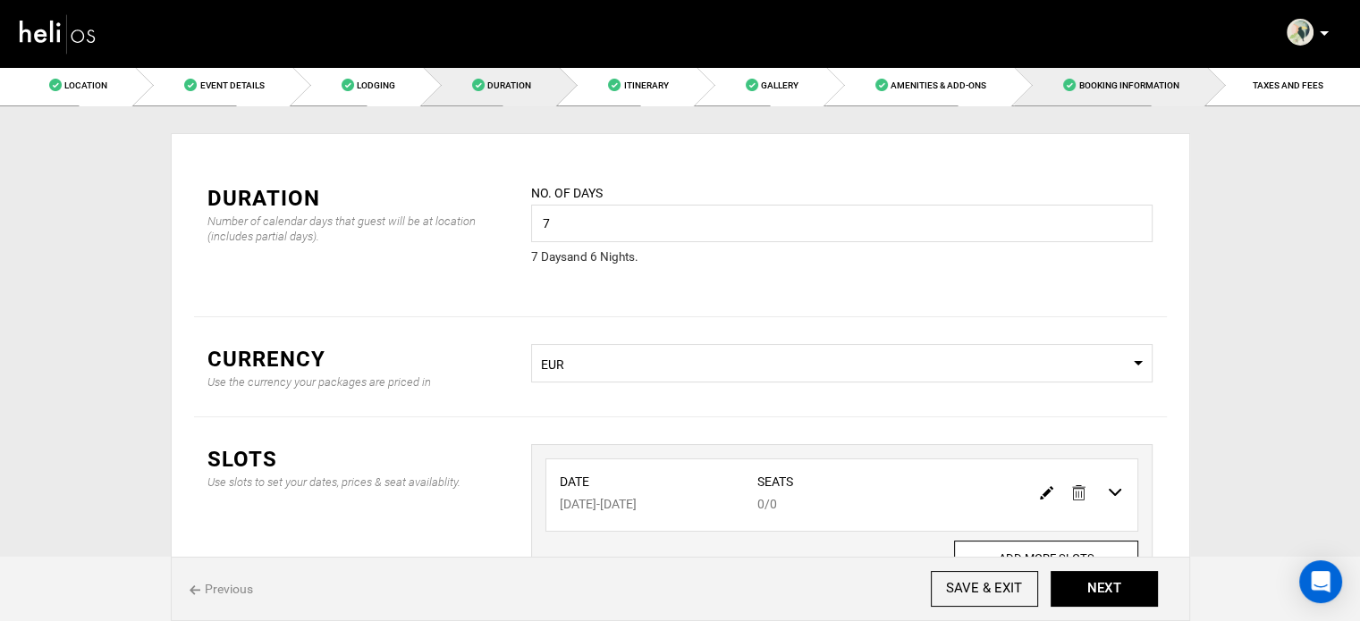
click at [1137, 89] on span "Booking Information" at bounding box center [1128, 85] width 100 height 10
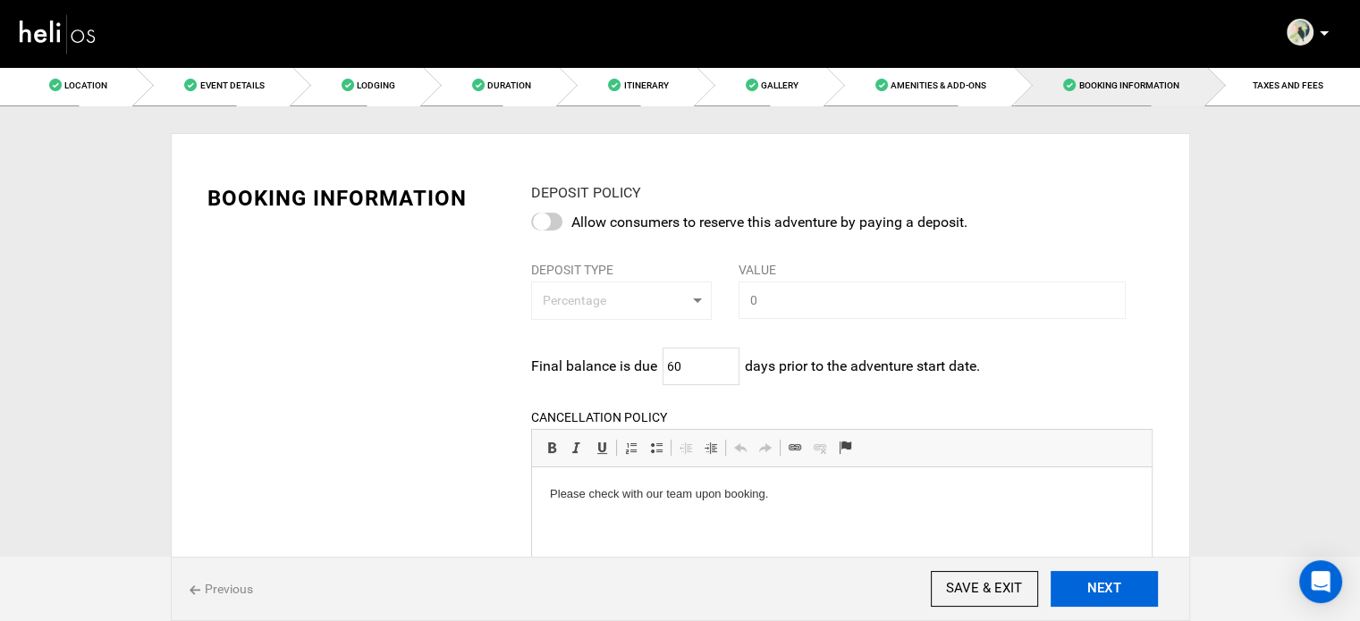
click at [1123, 594] on button "NEXT" at bounding box center [1104, 589] width 107 height 36
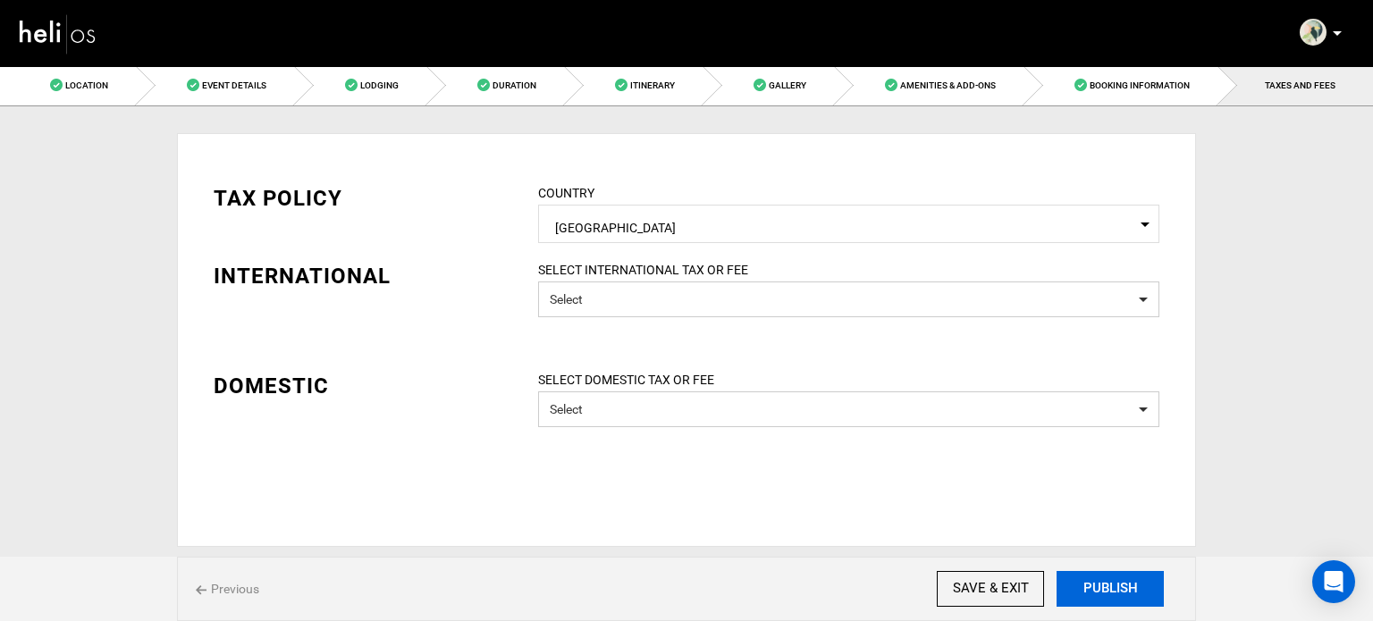
click at [1123, 594] on button "PUBLISH" at bounding box center [1110, 589] width 107 height 36
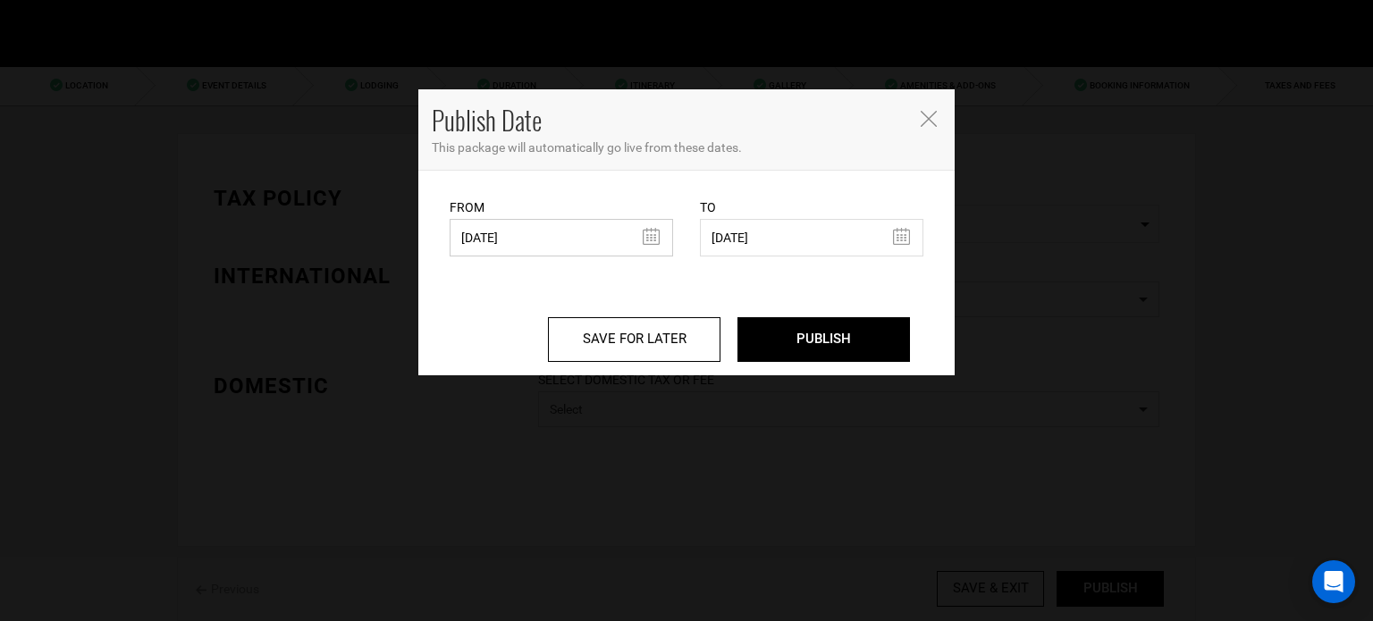
click at [562, 241] on input "[DATE]" at bounding box center [562, 238] width 224 height 38
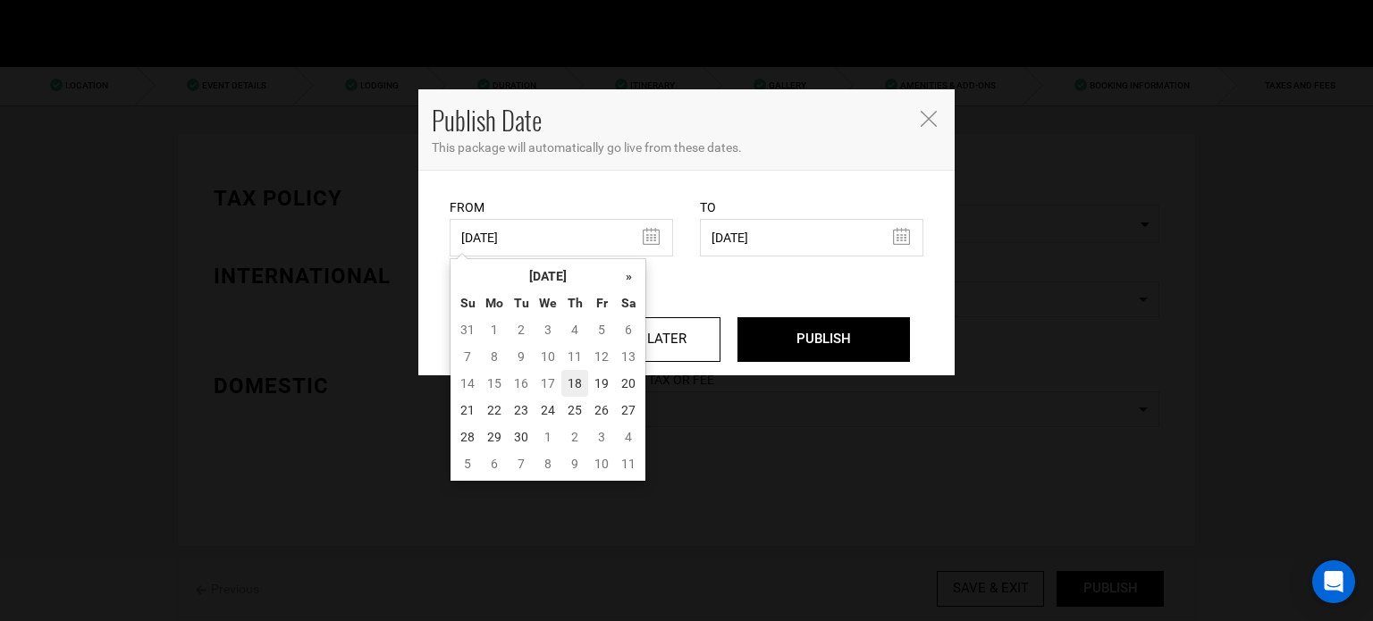
click at [574, 385] on td "18" at bounding box center [575, 383] width 27 height 27
type input "[DATE]"
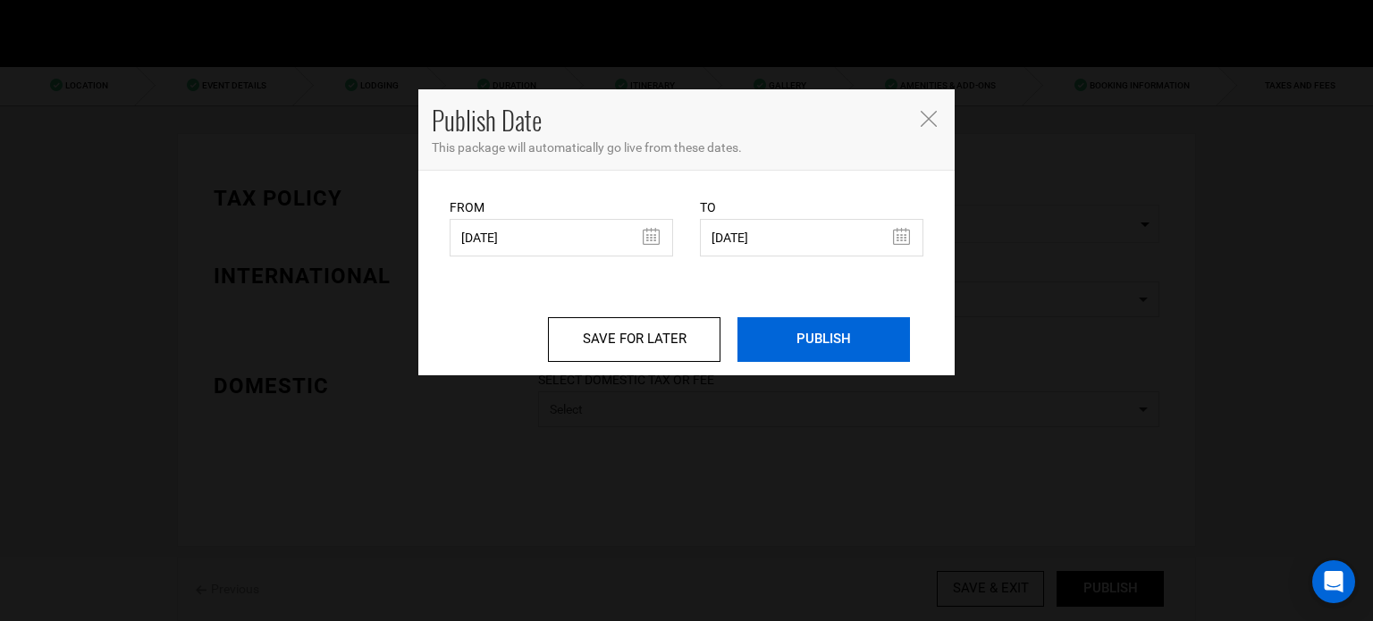
click at [837, 344] on input "PUBLISH" at bounding box center [824, 339] width 173 height 45
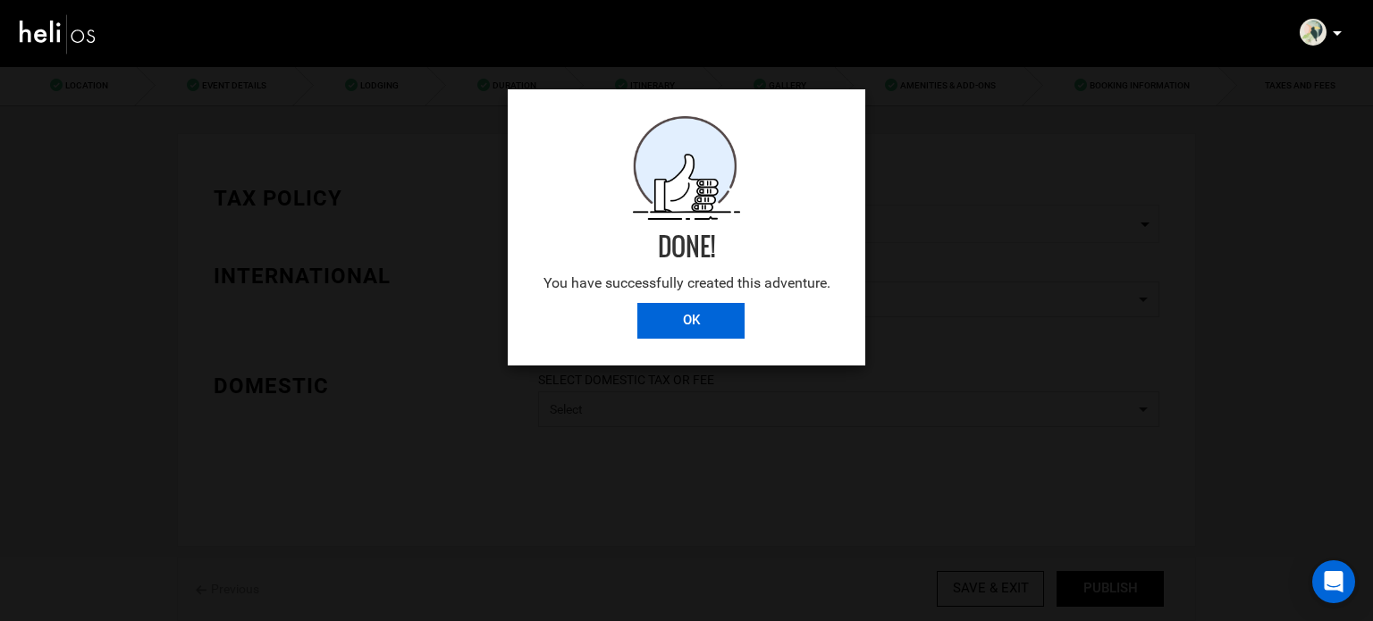
click at [690, 317] on input "OK" at bounding box center [691, 321] width 107 height 36
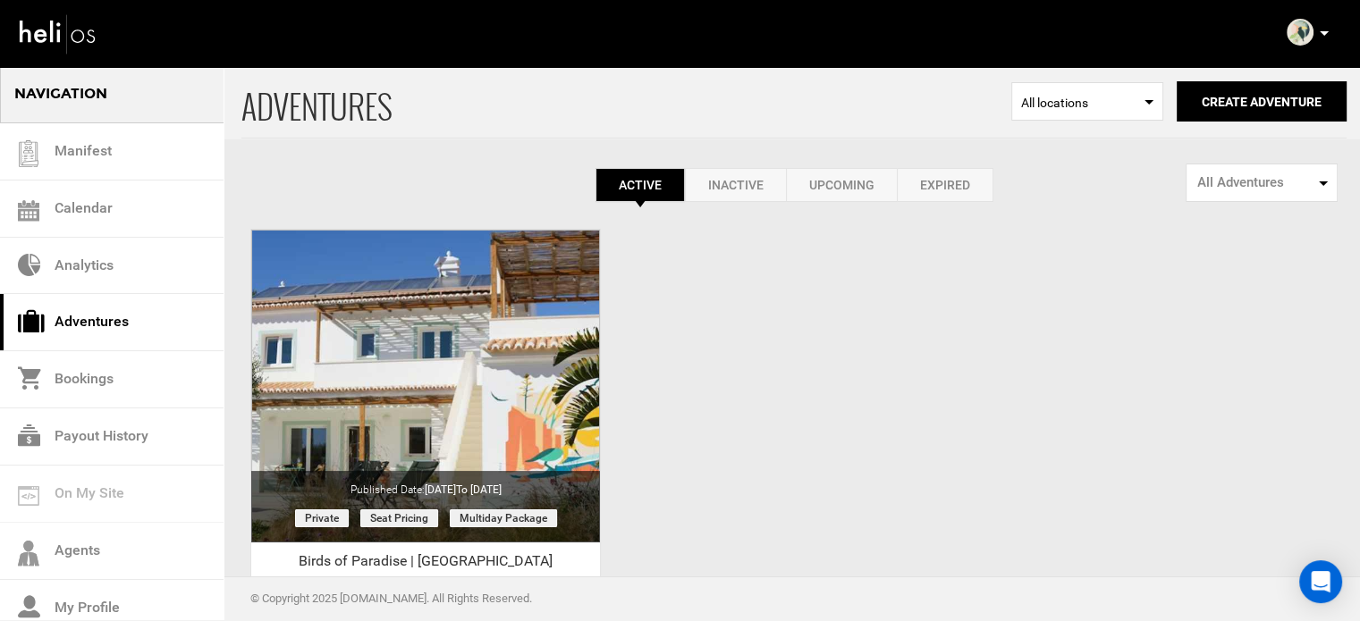
click at [1326, 29] on p at bounding box center [1323, 33] width 11 height 21
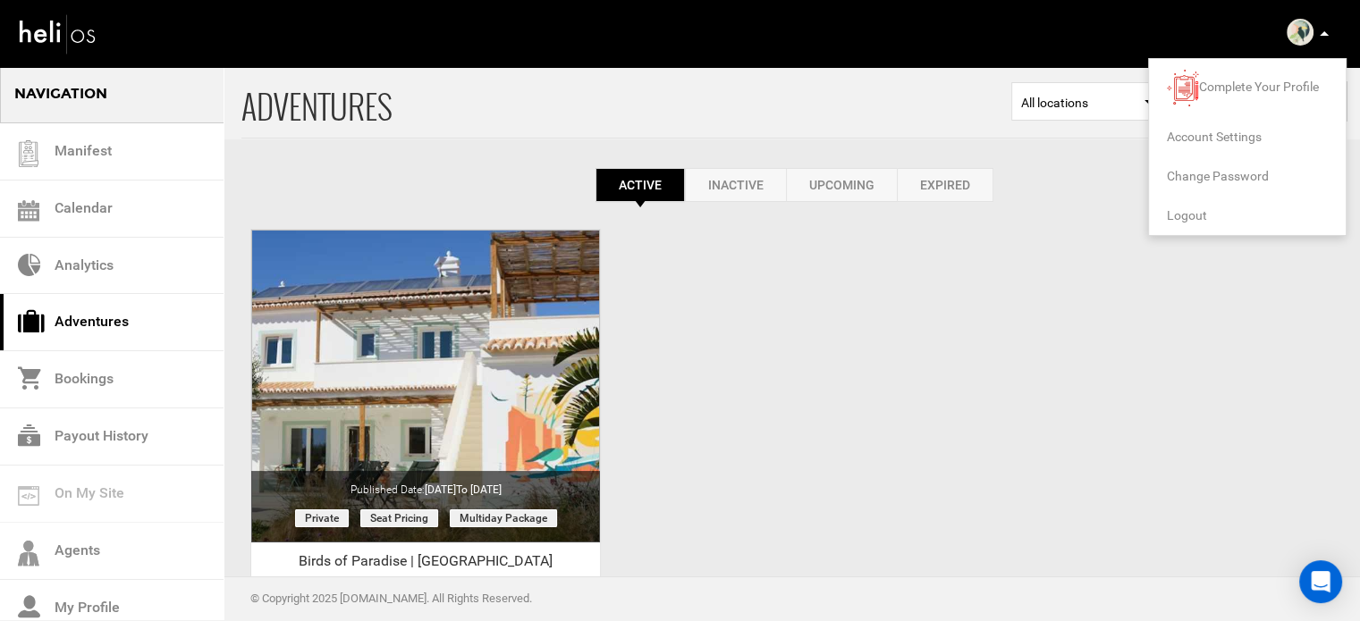
click at [1200, 213] on span "Logout" at bounding box center [1187, 215] width 40 height 14
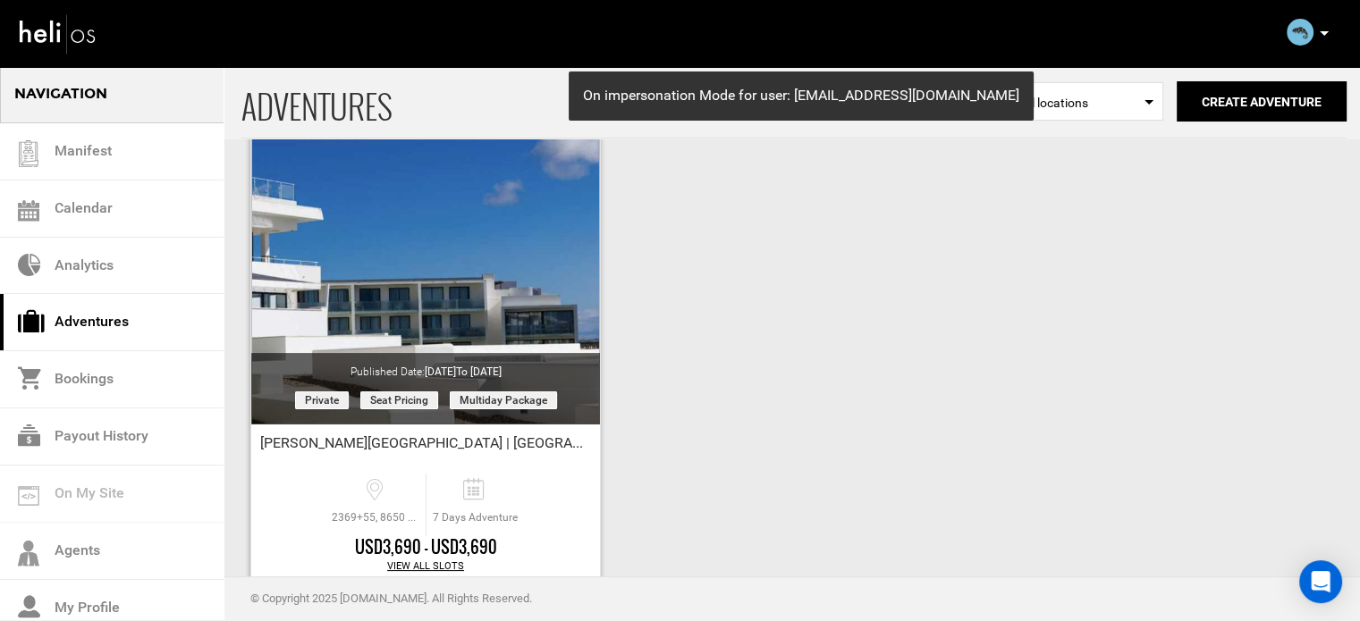
scroll to position [222, 0]
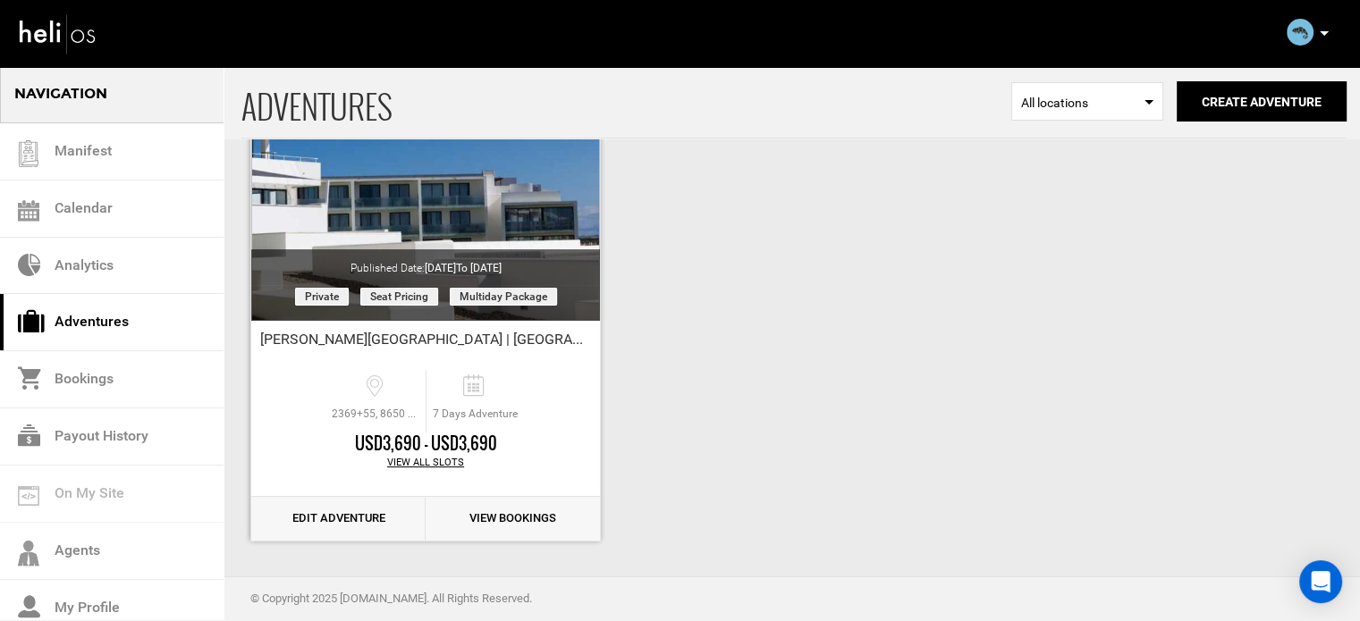
click at [348, 519] on link "Edit Adventure" at bounding box center [338, 519] width 174 height 44
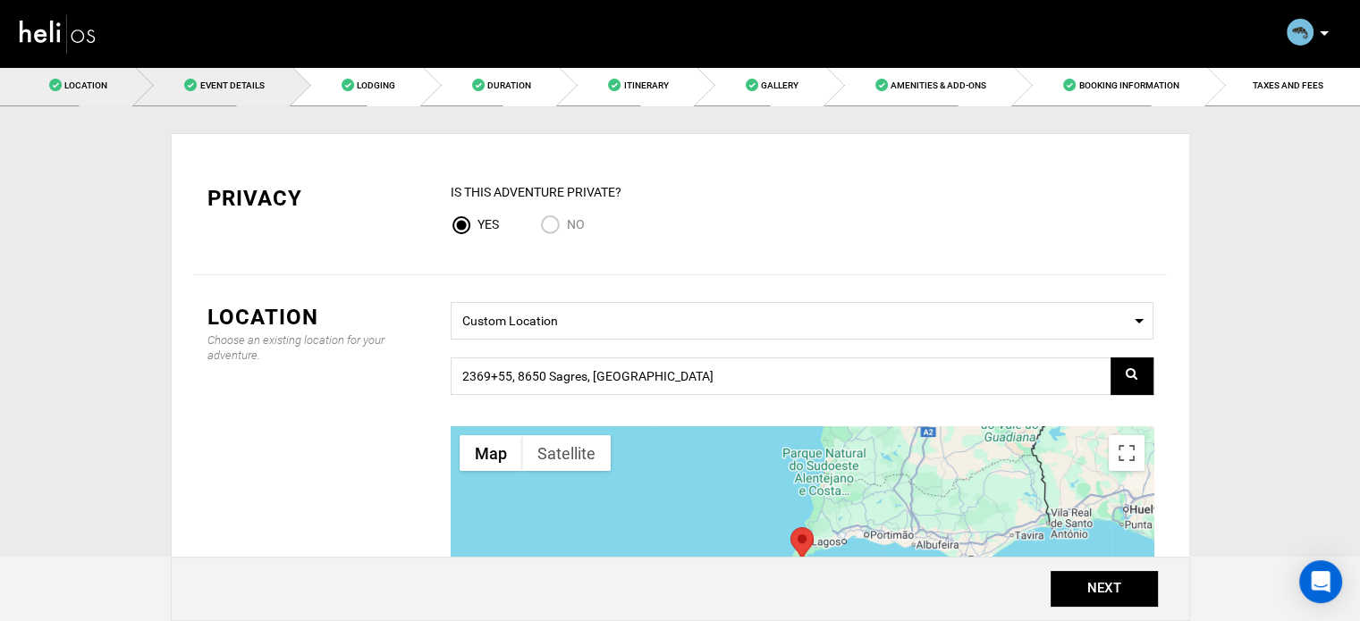
click at [279, 92] on link "Event Details" at bounding box center [213, 85] width 156 height 40
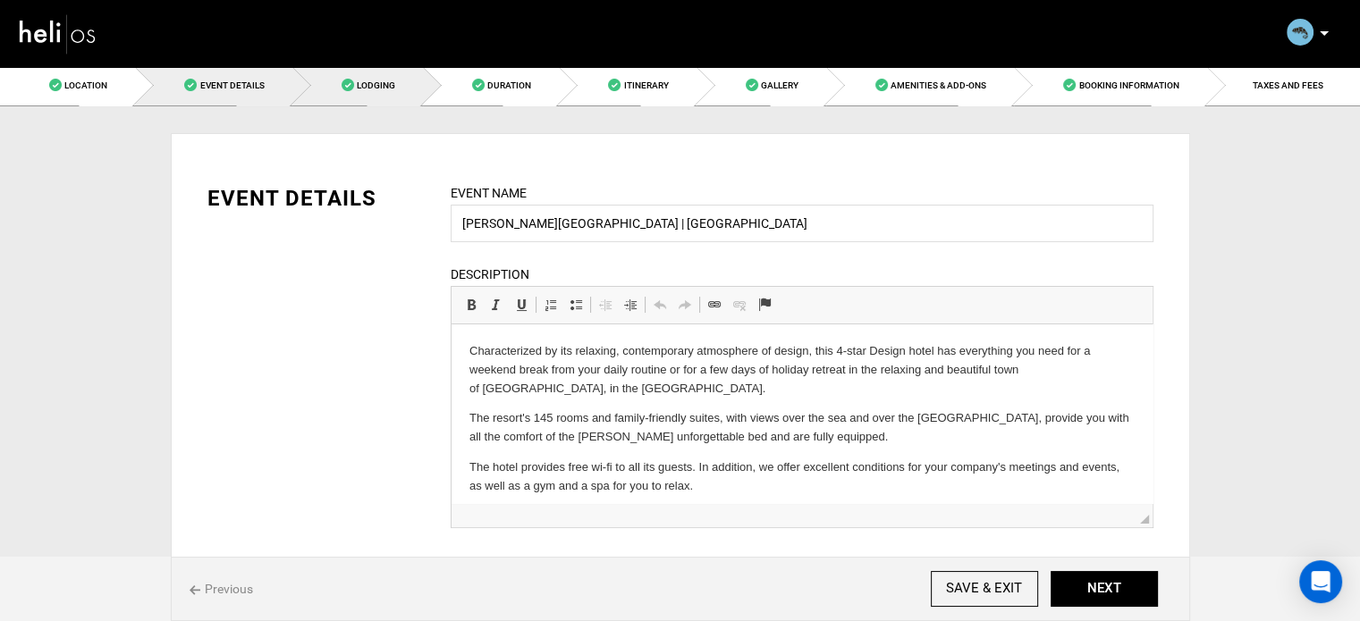
click at [397, 89] on link "Lodging" at bounding box center [357, 85] width 131 height 40
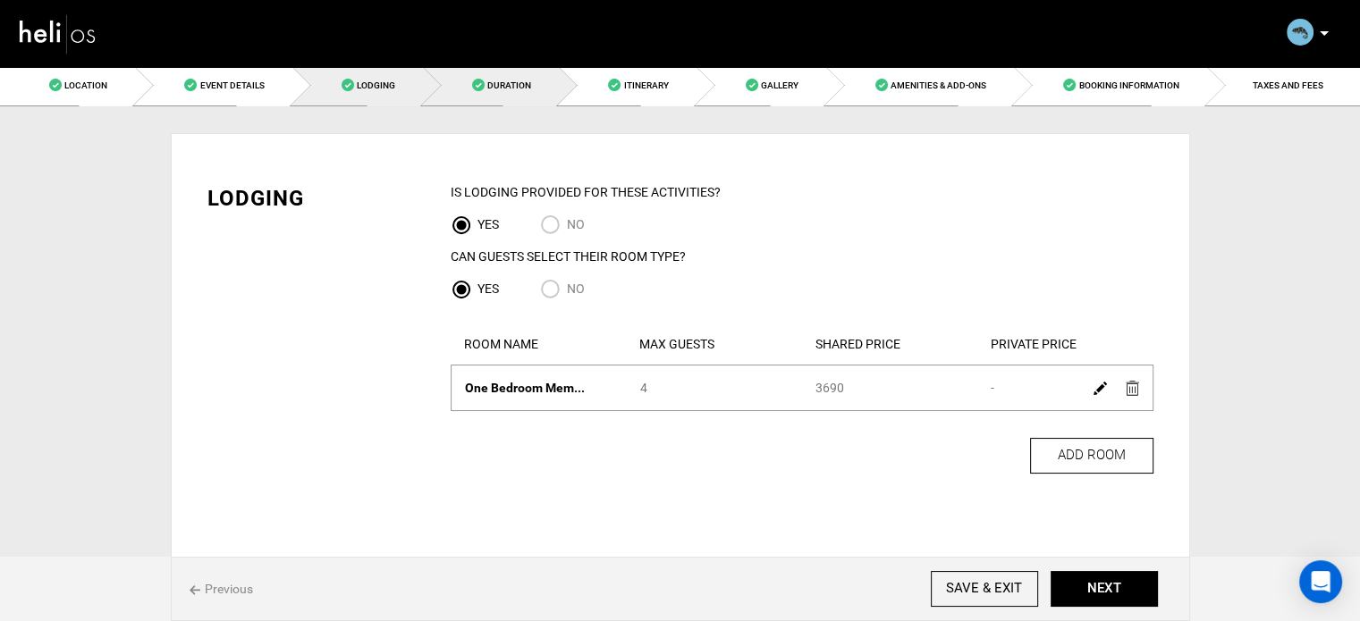
click at [507, 81] on span "Duration" at bounding box center [509, 85] width 44 height 10
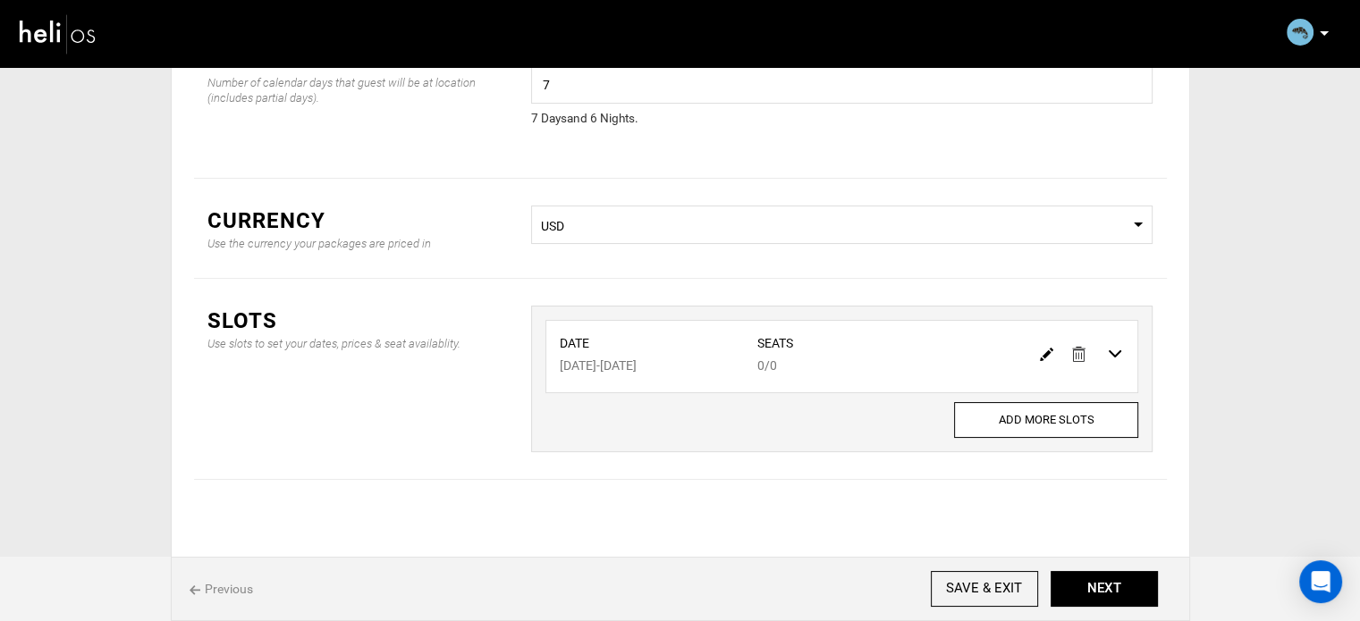
scroll to position [148, 0]
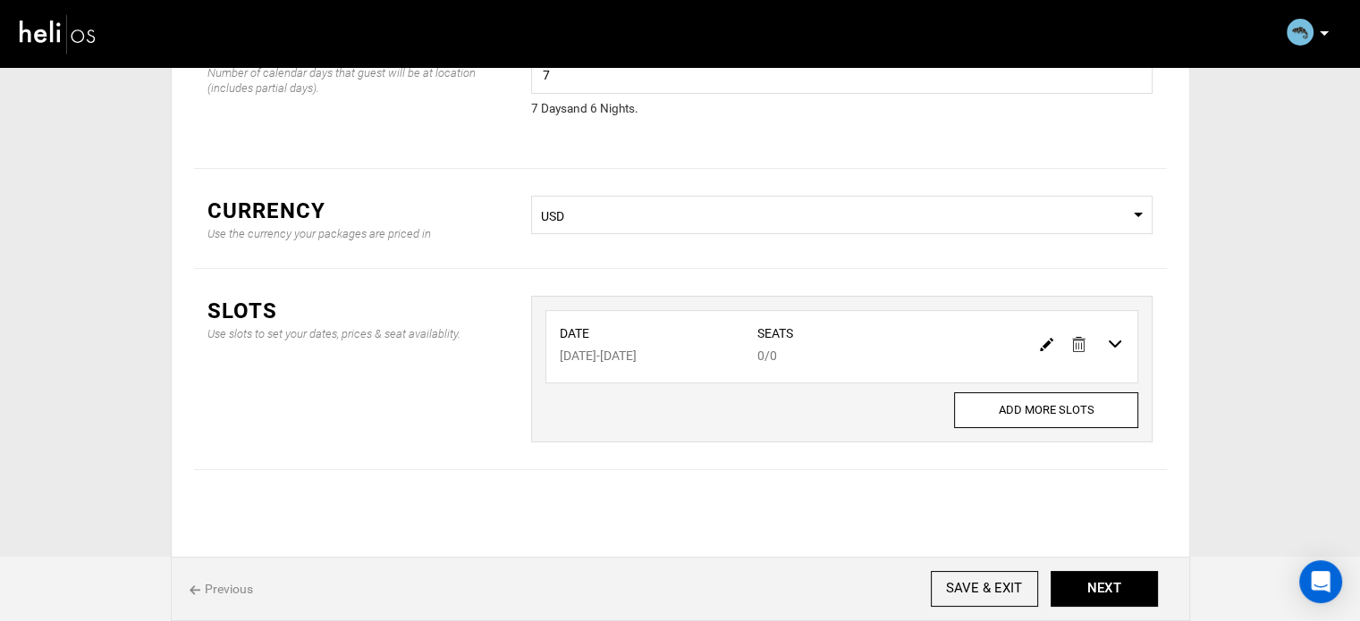
click at [1038, 344] on div at bounding box center [1082, 344] width 100 height 26
click at [1043, 344] on img at bounding box center [1046, 344] width 13 height 13
type input "[DATE]"
type input "0"
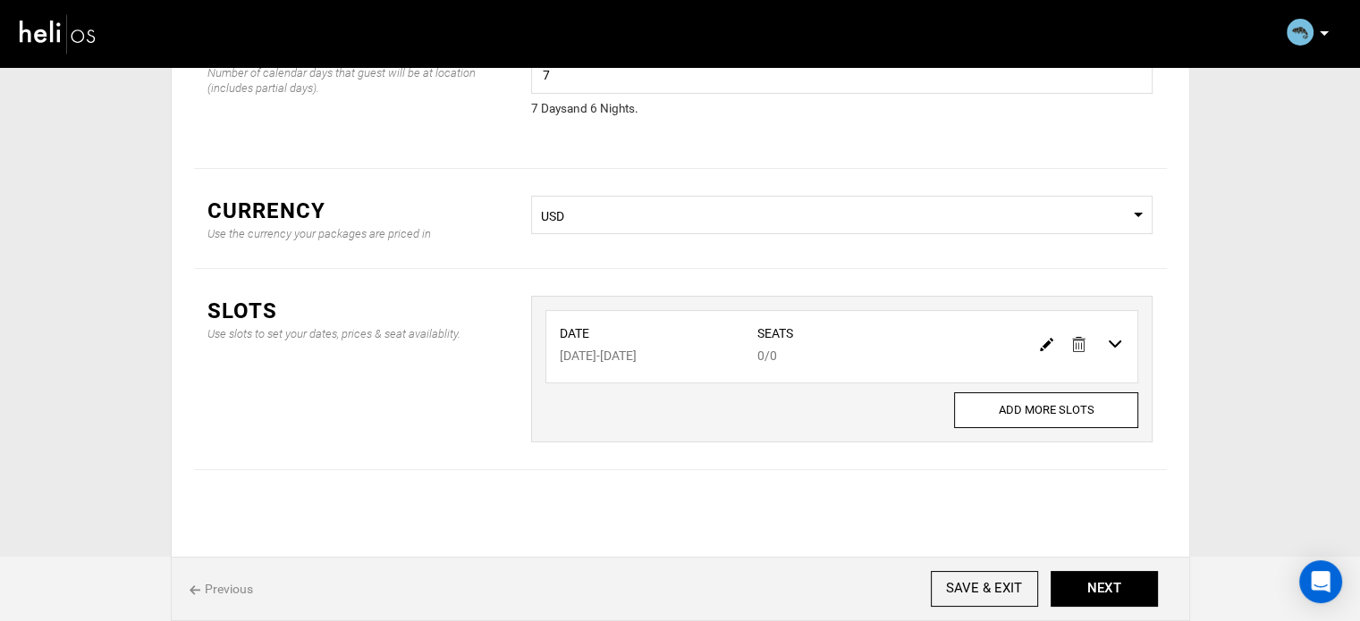
type input "0"
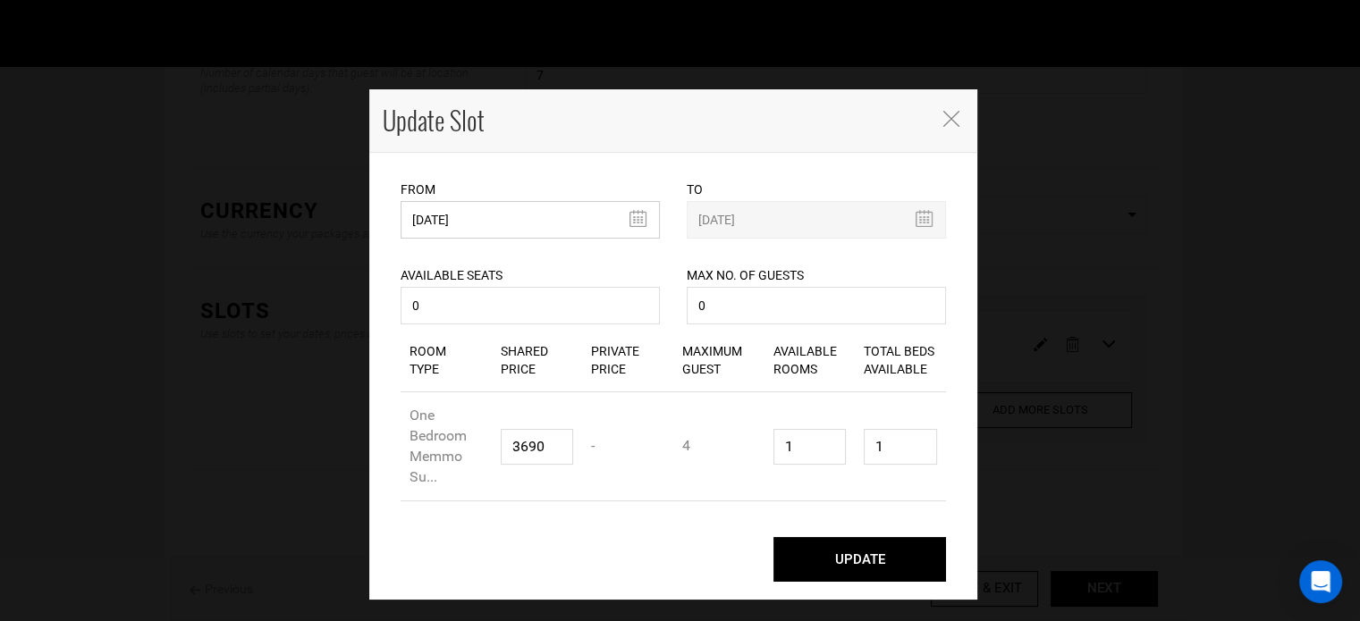
click at [469, 206] on input "[DATE]" at bounding box center [530, 220] width 259 height 38
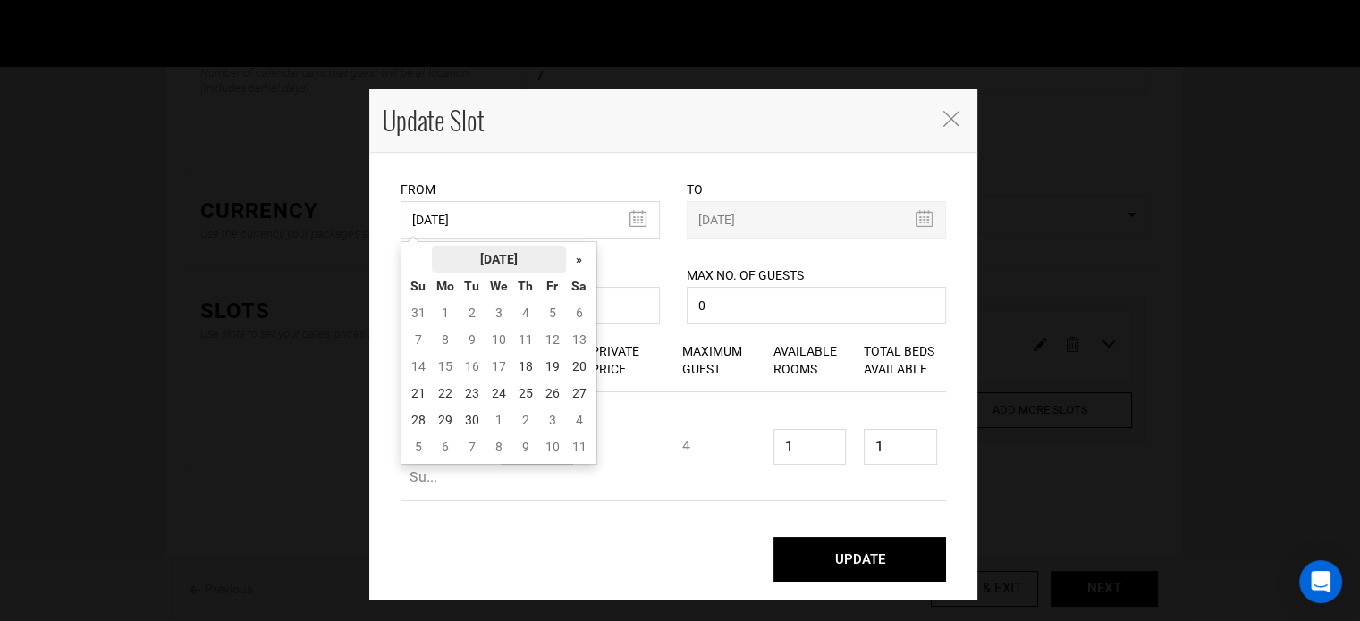
click at [511, 251] on th "[DATE]" at bounding box center [499, 259] width 134 height 27
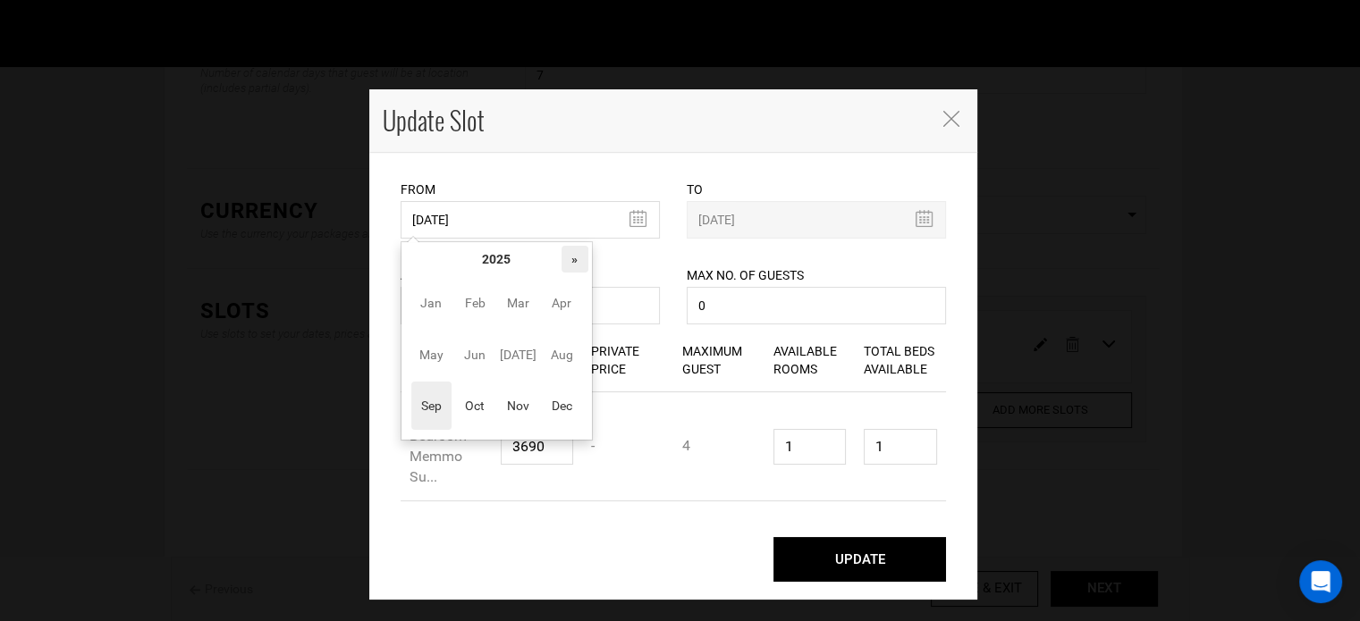
click at [563, 259] on th "»" at bounding box center [575, 259] width 27 height 27
click at [500, 417] on span "Nov" at bounding box center [518, 406] width 40 height 48
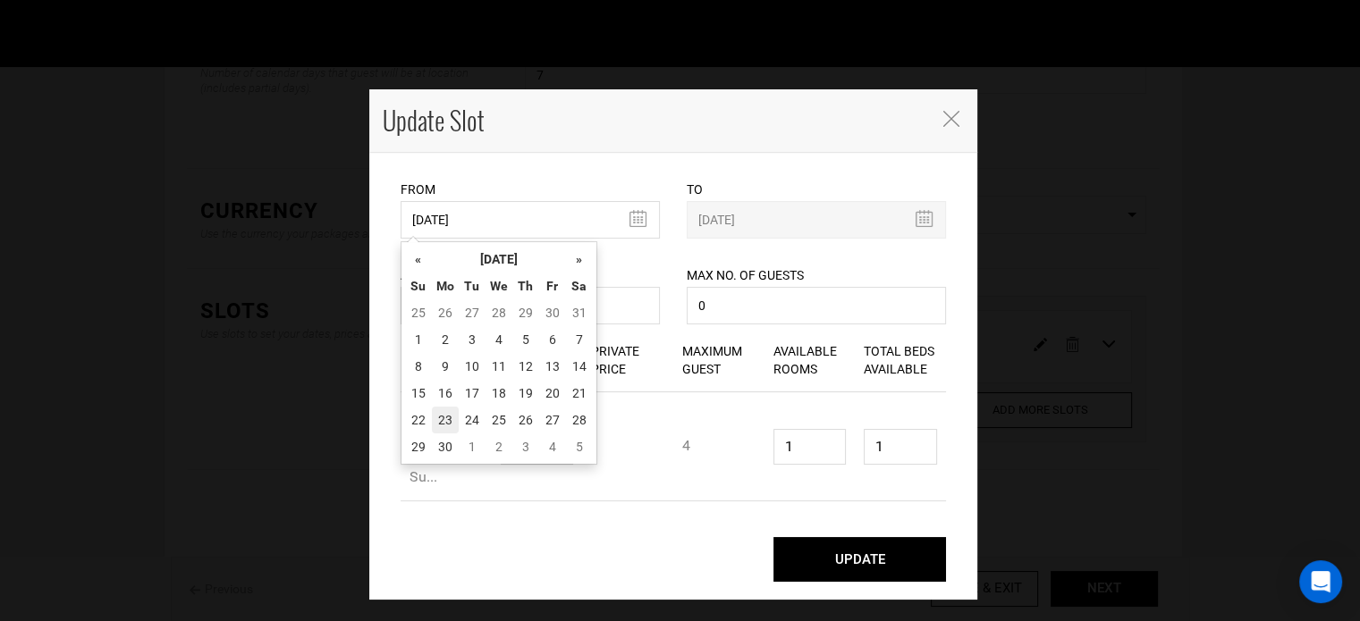
click at [435, 410] on td "23" at bounding box center [445, 420] width 27 height 27
type input "11/23/2026"
type input "11/29/2026"
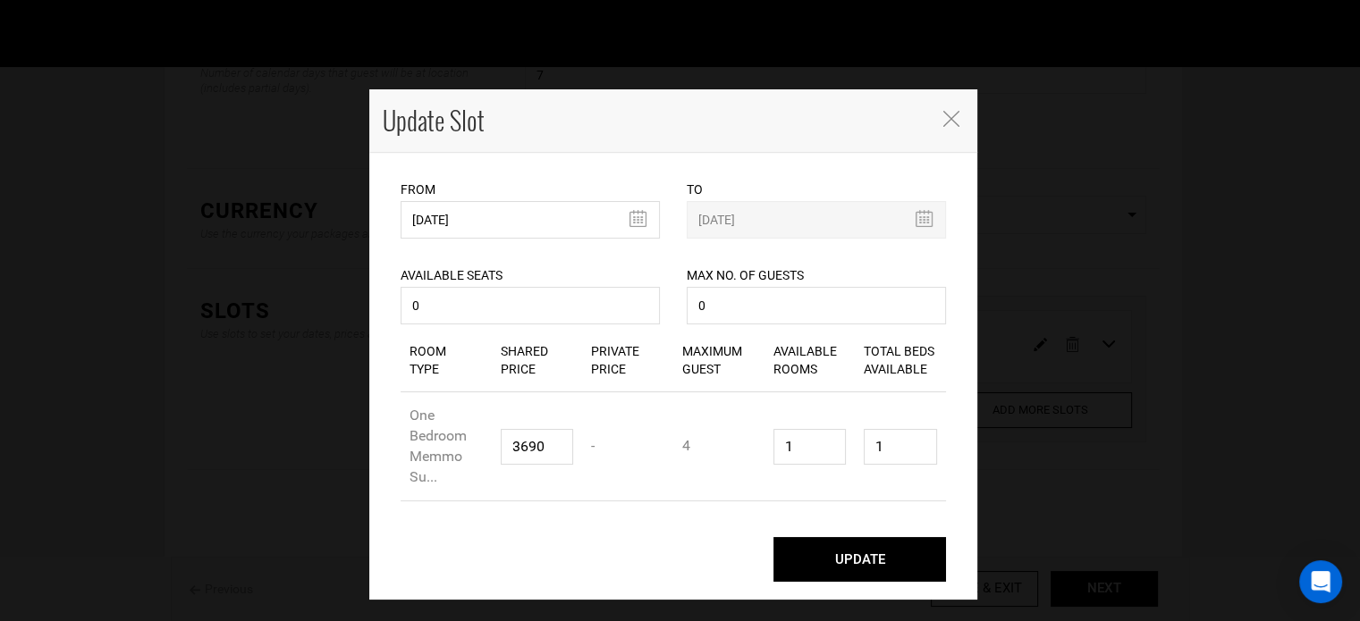
click at [869, 562] on button "UPDATE" at bounding box center [859, 559] width 173 height 45
type input "11/23/2026"
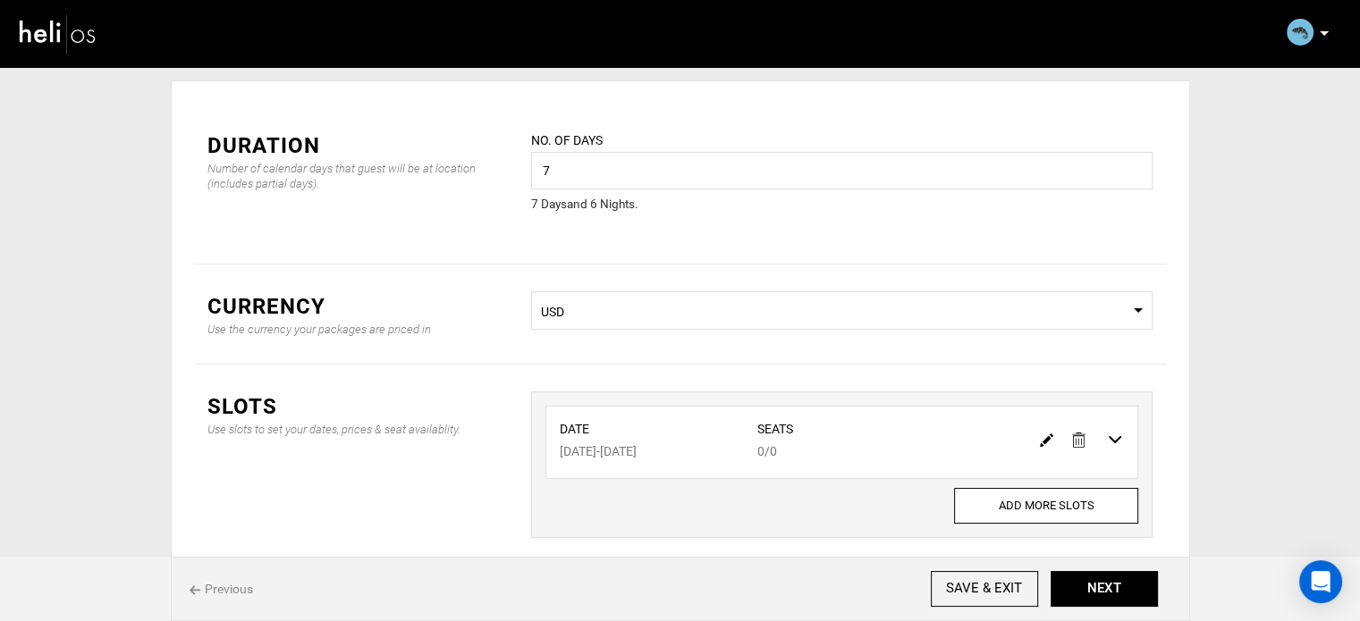
scroll to position [0, 0]
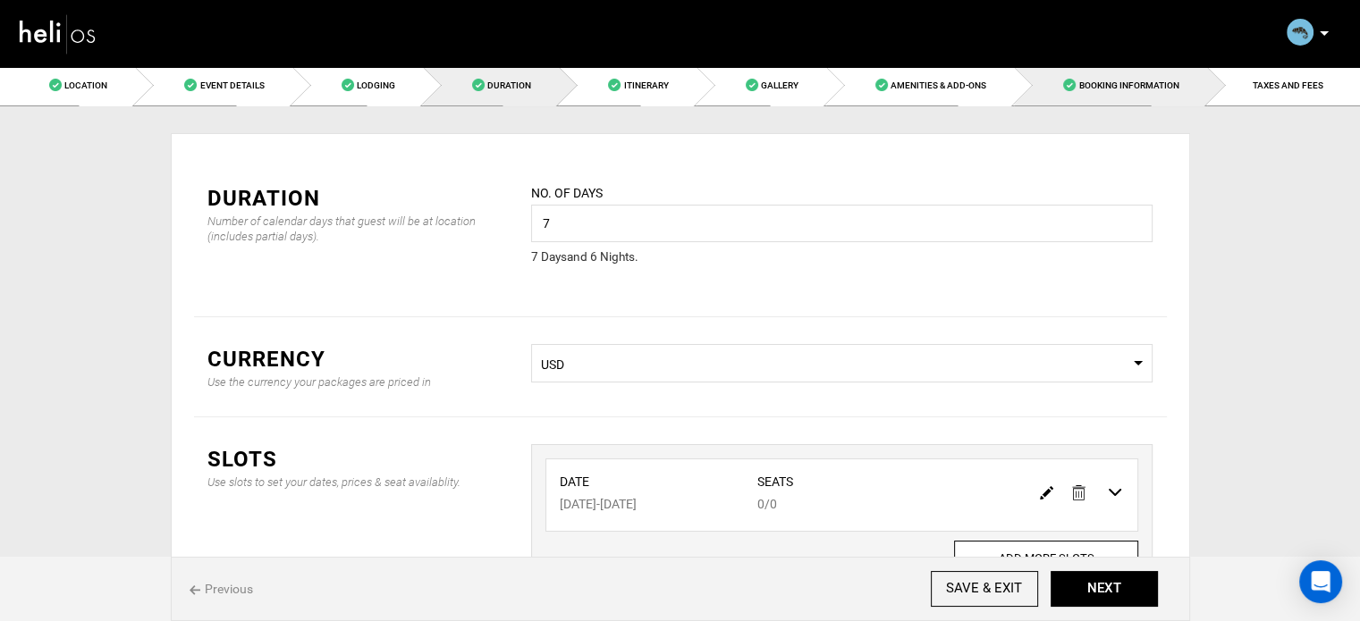
click at [1118, 80] on span "Booking Information" at bounding box center [1128, 85] width 100 height 10
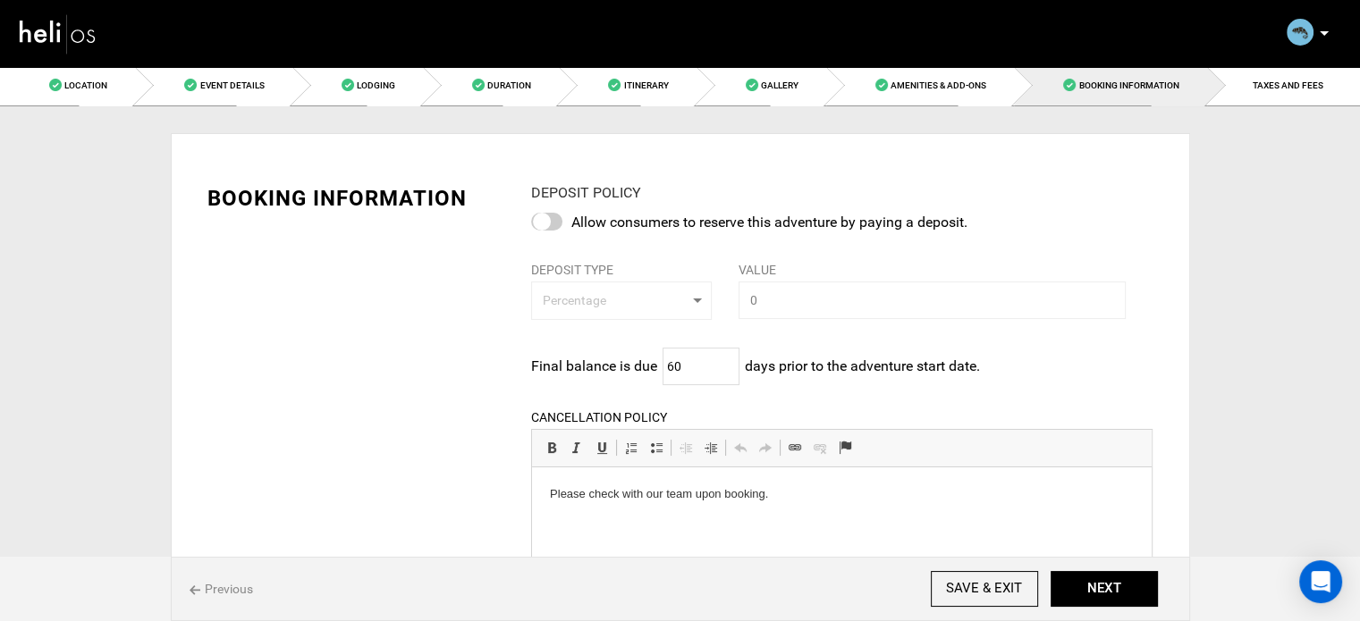
click at [1111, 617] on div "Previous SAVE & EXIT NEXT" at bounding box center [680, 589] width 1019 height 64
click at [1107, 596] on button "NEXT" at bounding box center [1104, 589] width 107 height 36
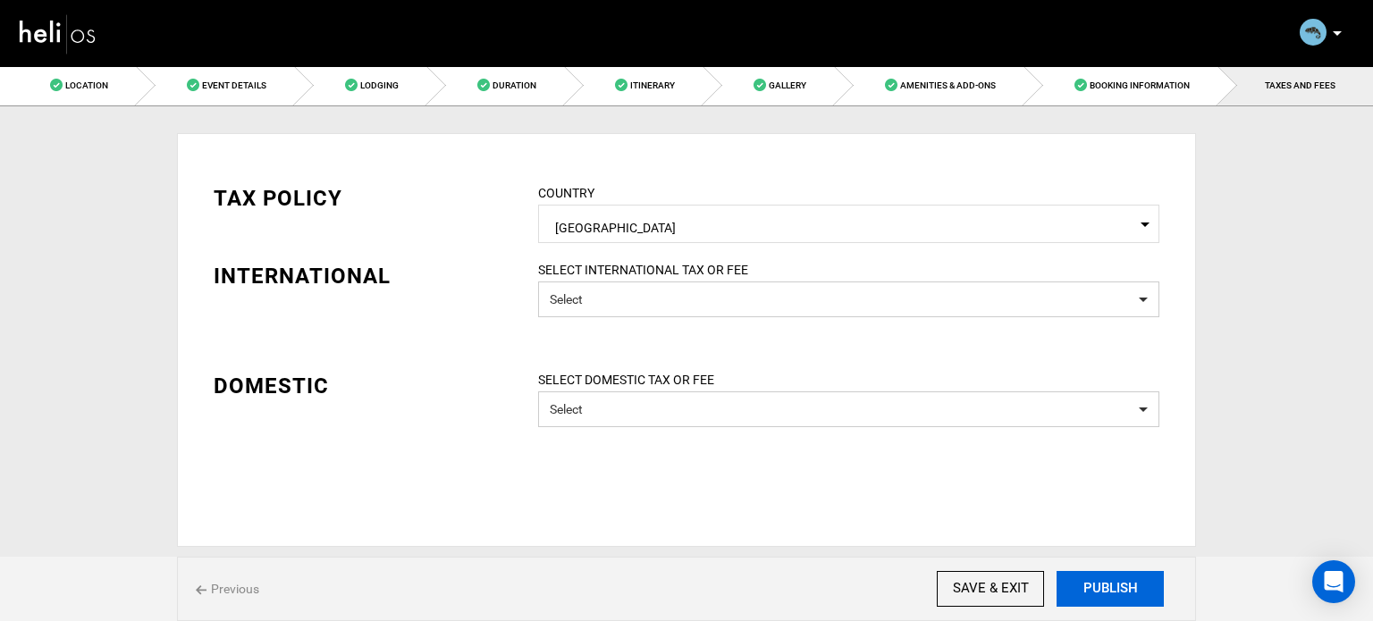
click at [1105, 596] on button "PUBLISH" at bounding box center [1110, 589] width 107 height 36
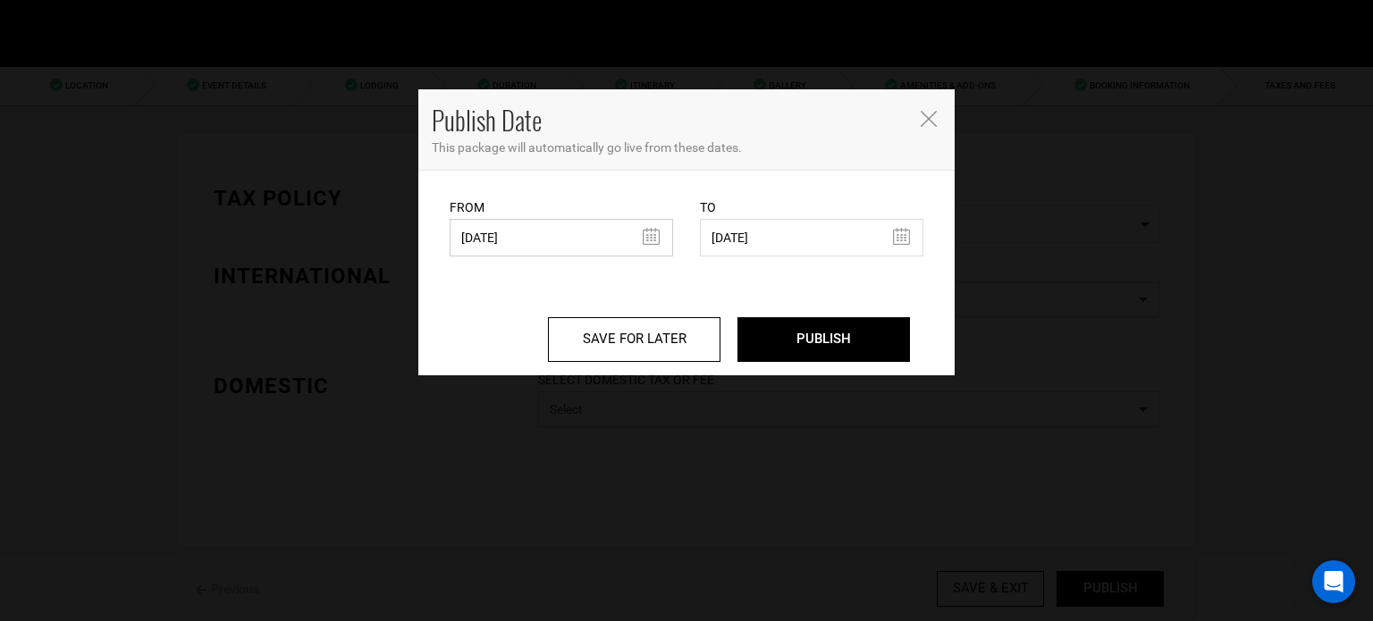
click at [520, 224] on input "07/12/2025" at bounding box center [562, 238] width 224 height 38
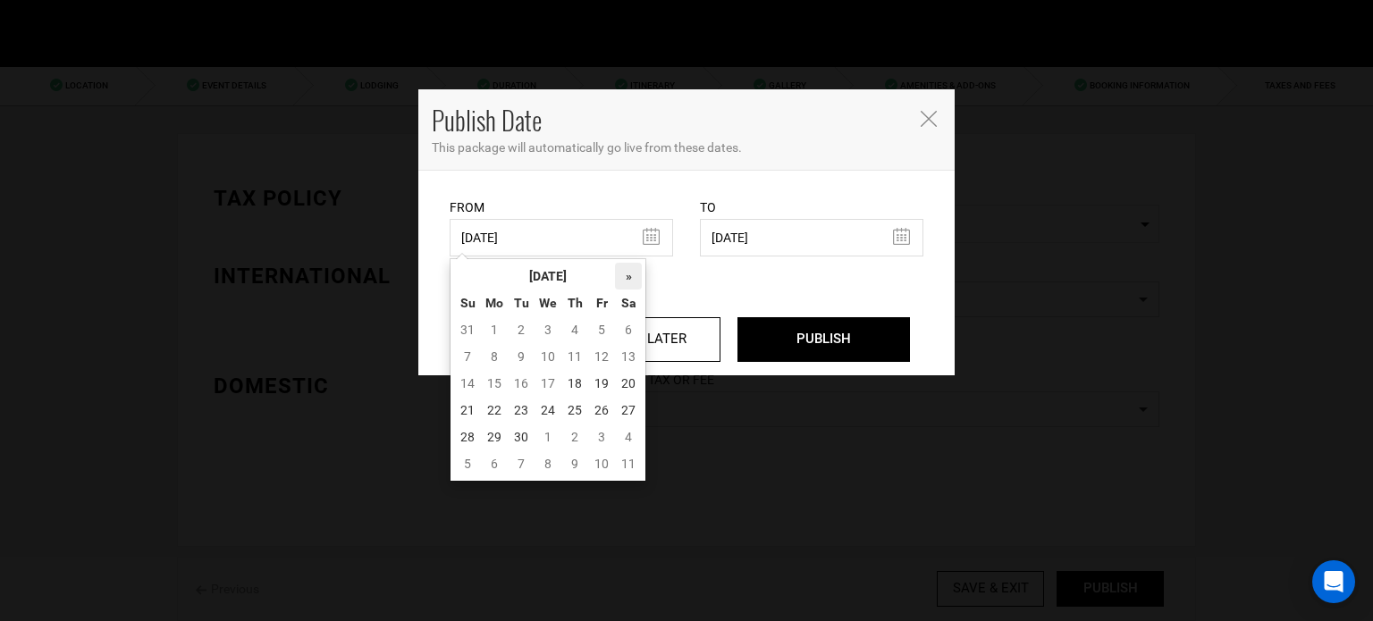
click at [637, 273] on th "»" at bounding box center [628, 276] width 27 height 27
click at [475, 272] on th "«" at bounding box center [467, 276] width 27 height 27
click at [579, 382] on td "18" at bounding box center [575, 383] width 27 height 27
type input "[DATE]"
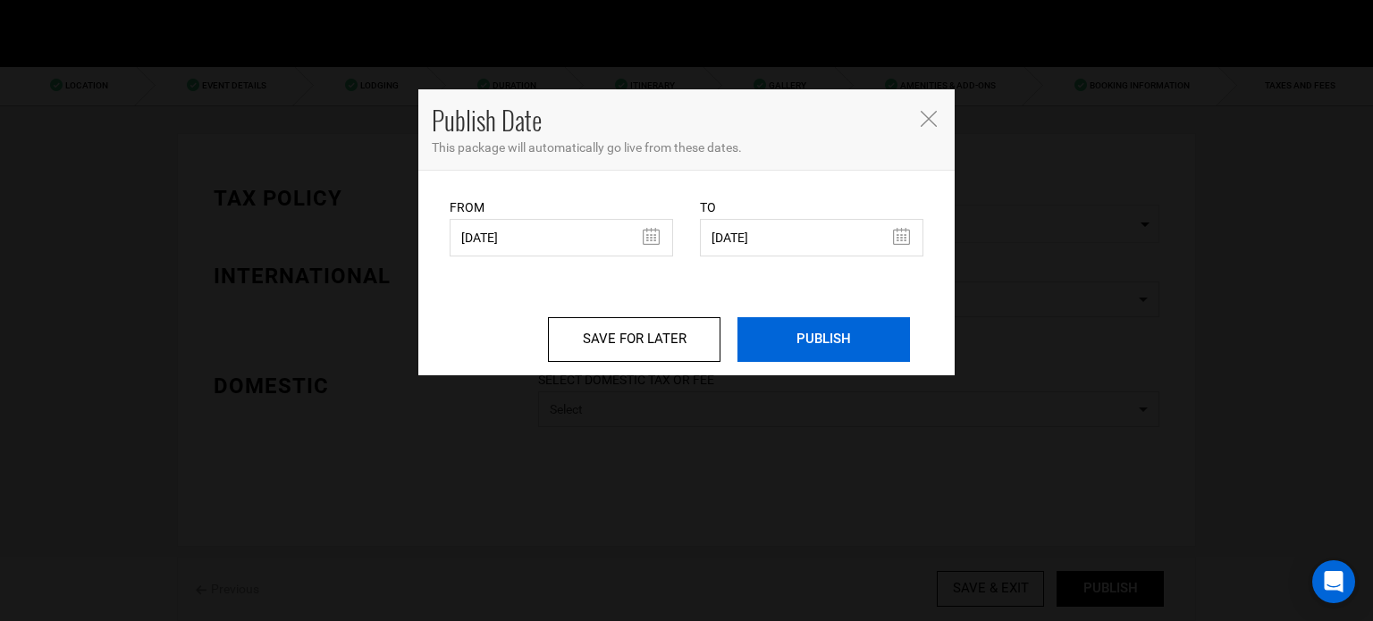
click at [758, 350] on input "PUBLISH" at bounding box center [824, 339] width 173 height 45
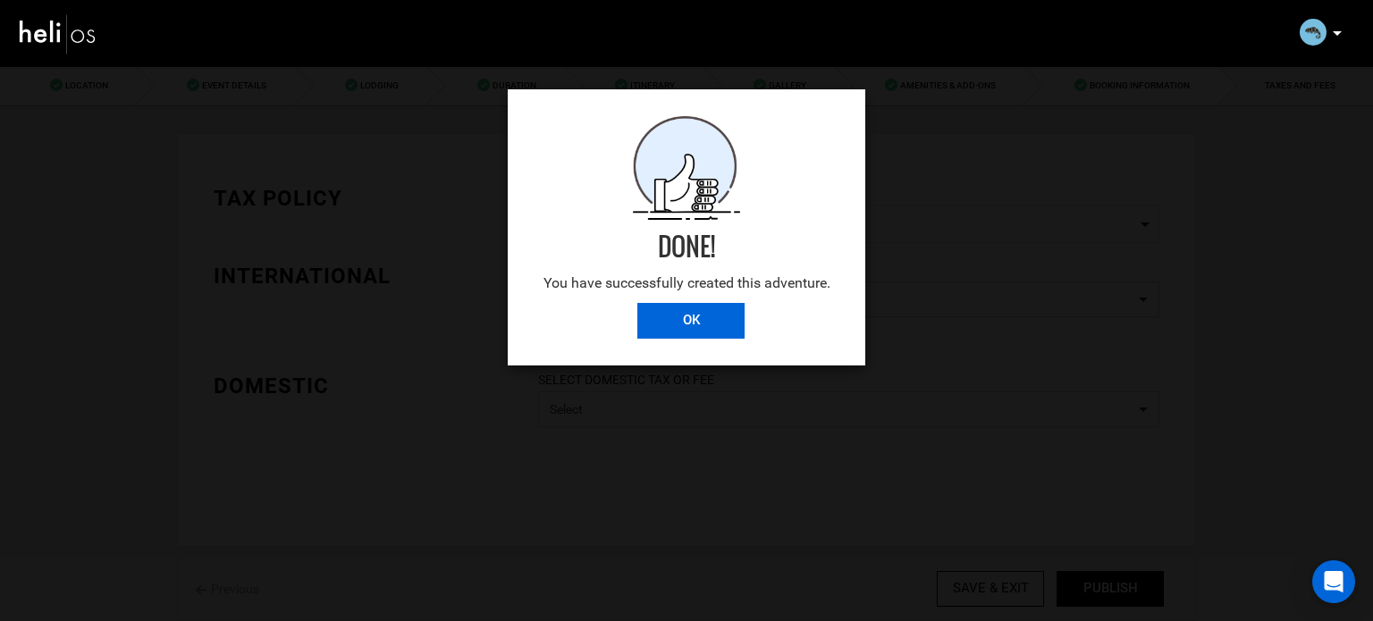
click at [731, 312] on input "OK" at bounding box center [691, 321] width 107 height 36
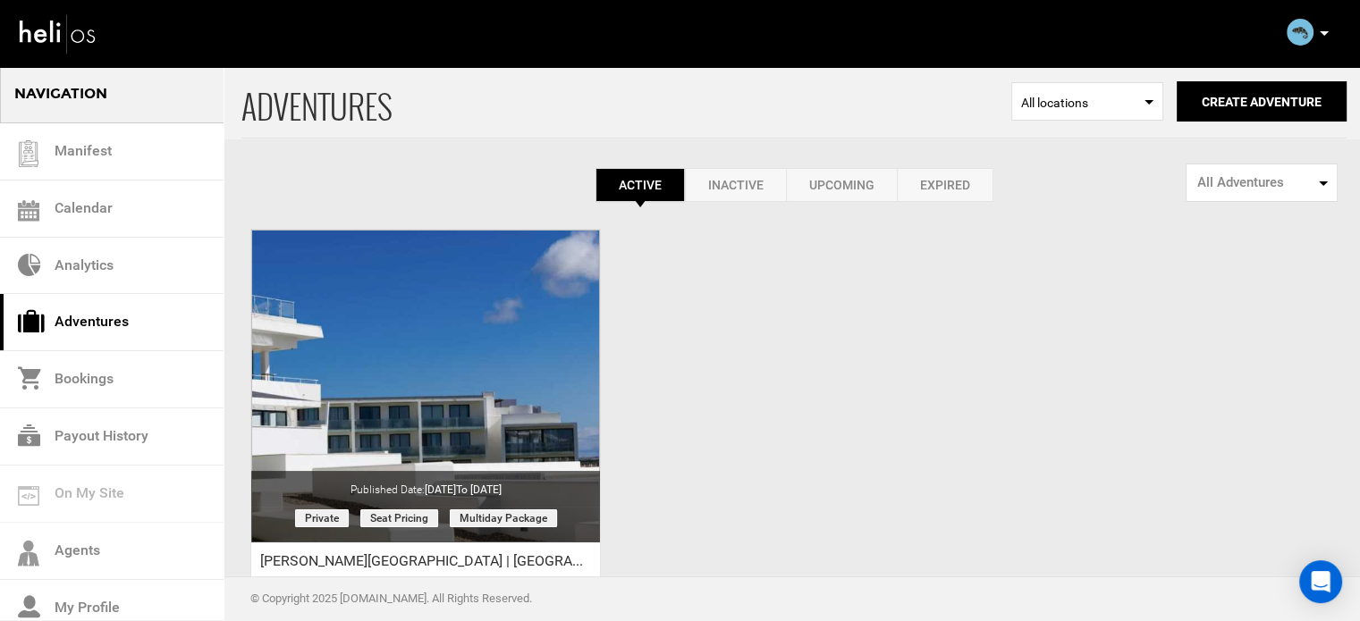
click at [1316, 30] on div "Complete Your Profile Account Settings Change Password Logout" at bounding box center [1310, 32] width 64 height 35
click at [1323, 35] on icon at bounding box center [1324, 33] width 9 height 4
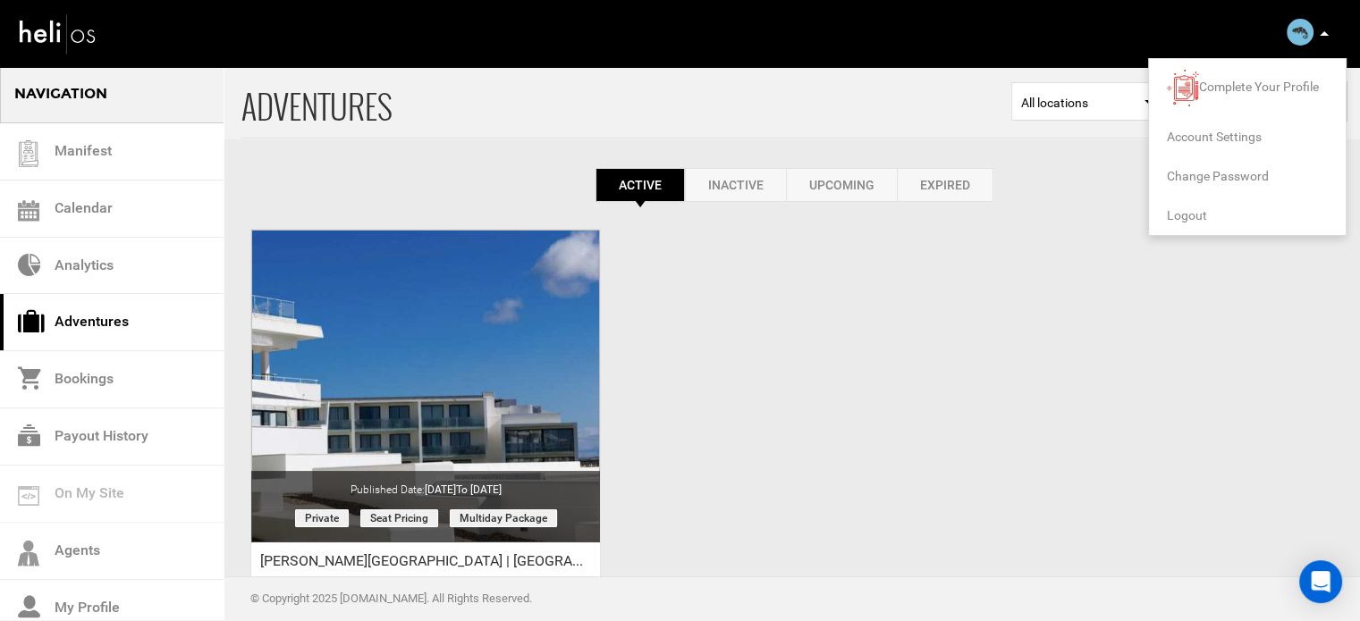
click at [1189, 214] on span "Logout" at bounding box center [1187, 215] width 40 height 14
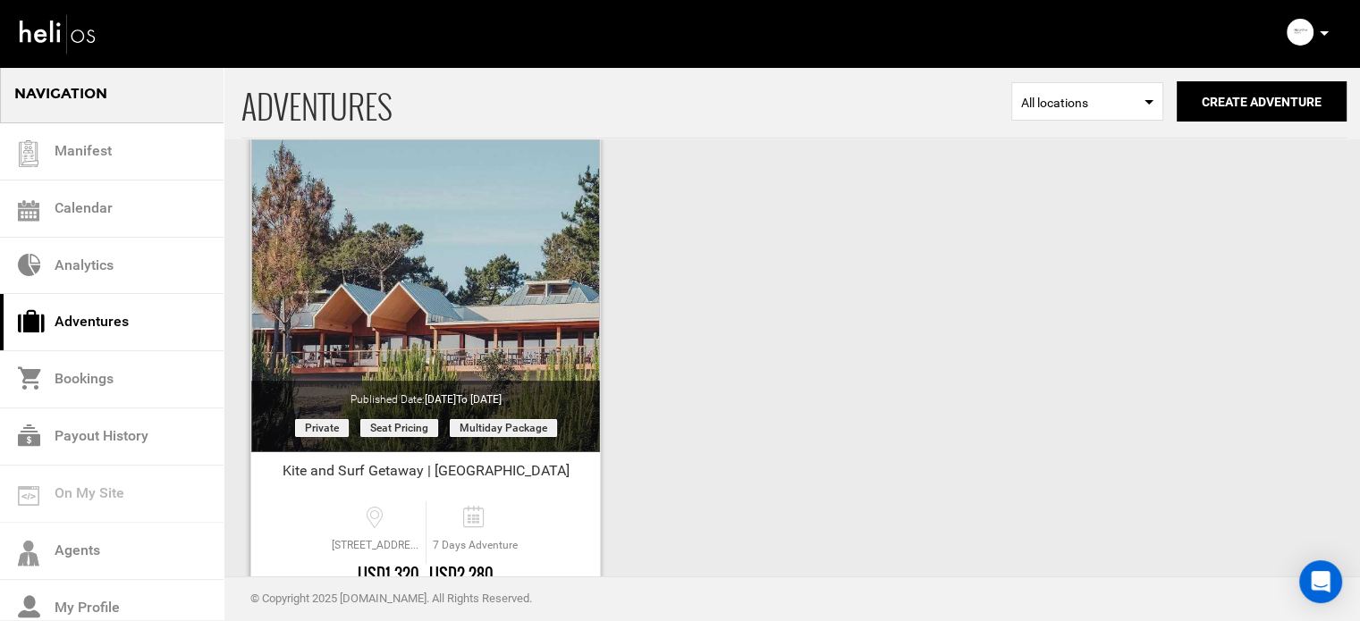
scroll to position [179, 0]
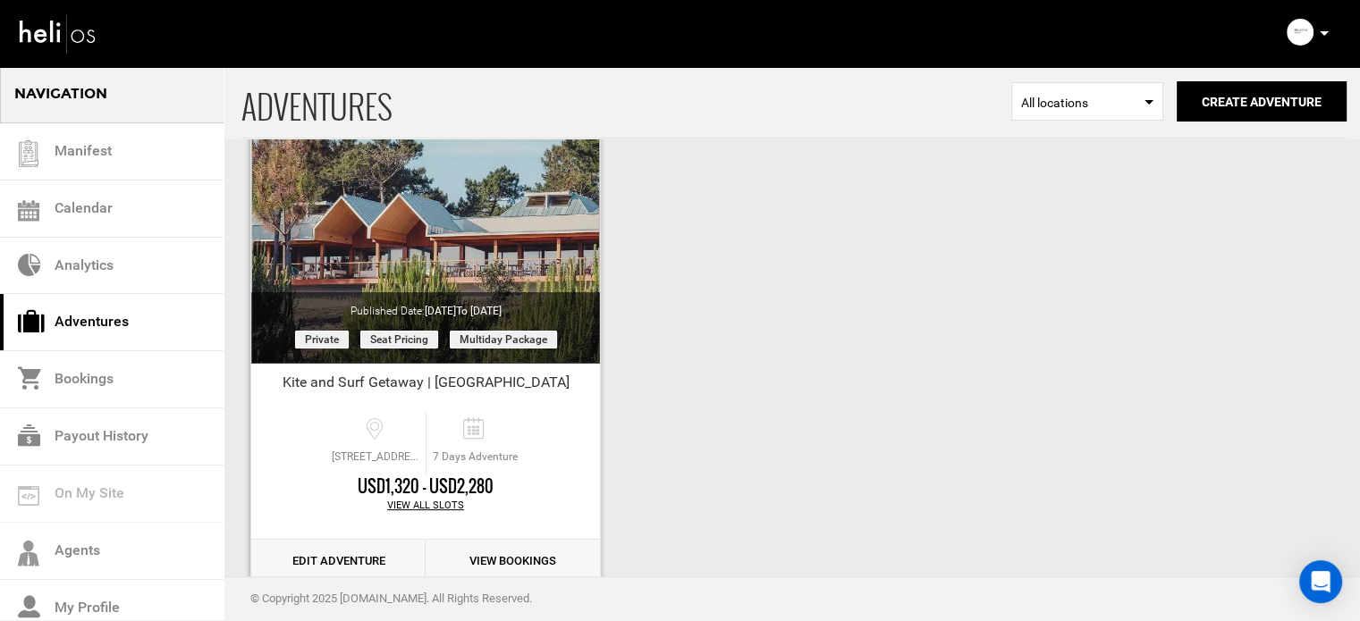
click at [370, 560] on link "Edit Adventure" at bounding box center [338, 562] width 174 height 44
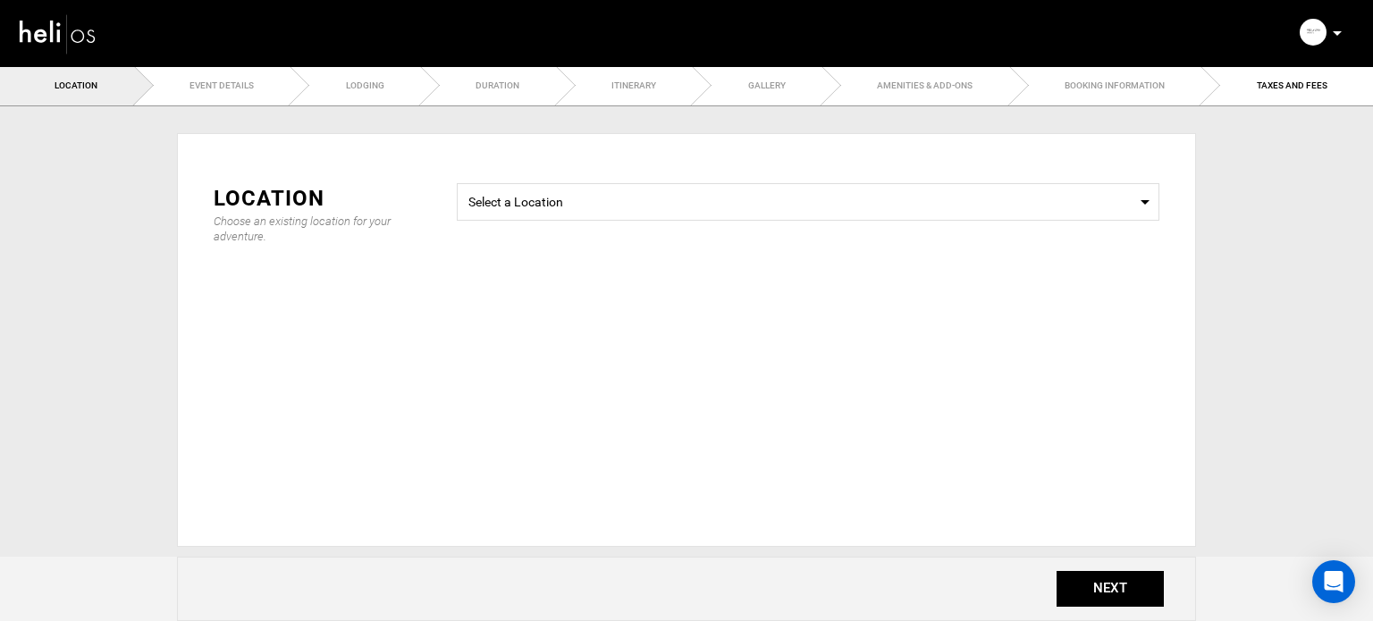
type input "Kite and Surf Getaway | [GEOGRAPHIC_DATA]"
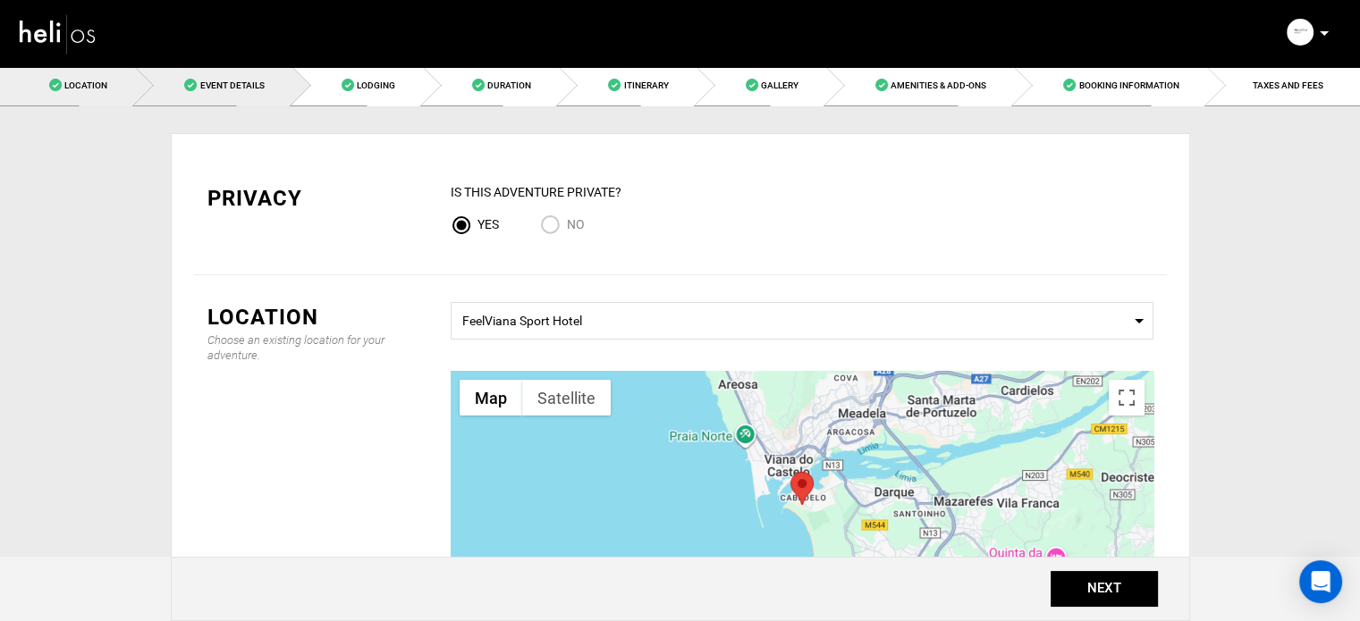
click at [275, 92] on link "Event Details" at bounding box center [213, 85] width 156 height 40
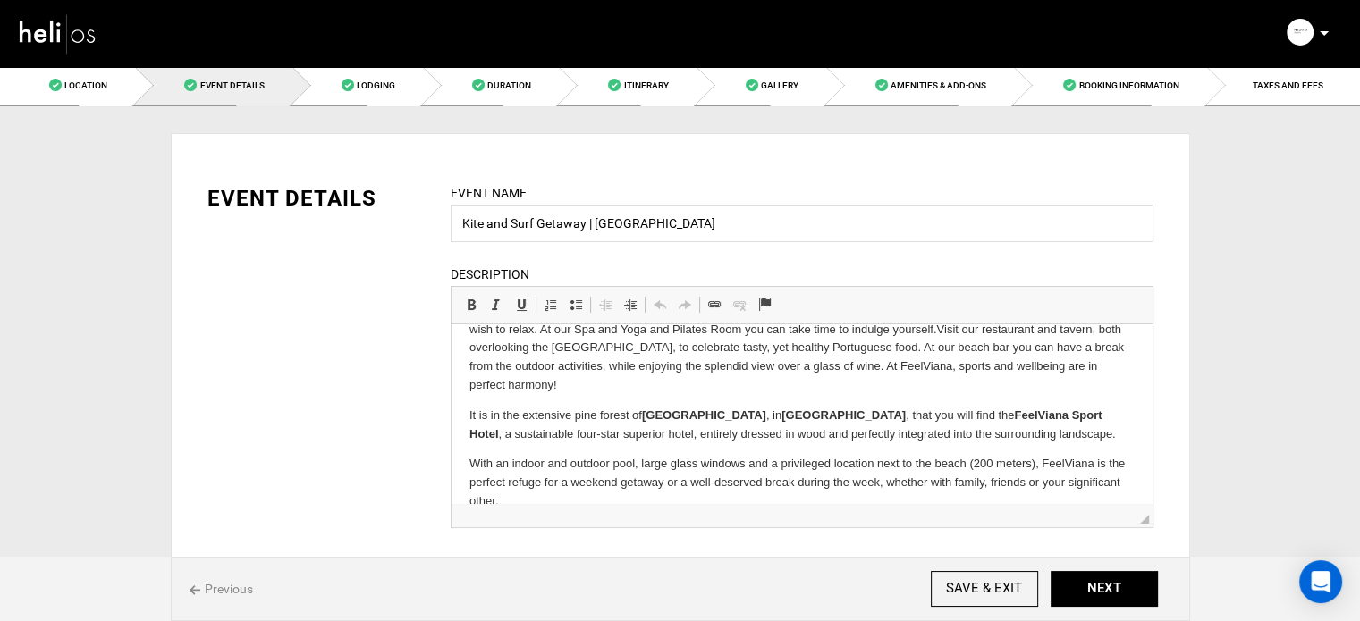
scroll to position [85, 0]
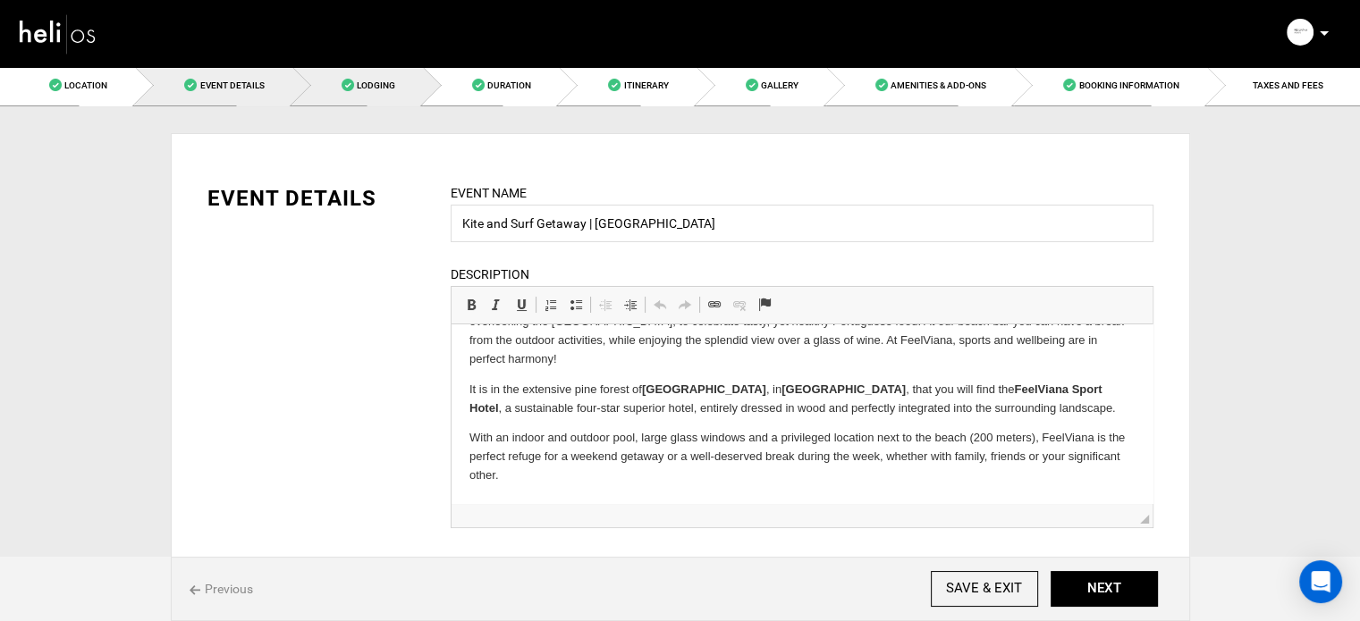
click at [380, 82] on span "Lodging" at bounding box center [376, 85] width 38 height 10
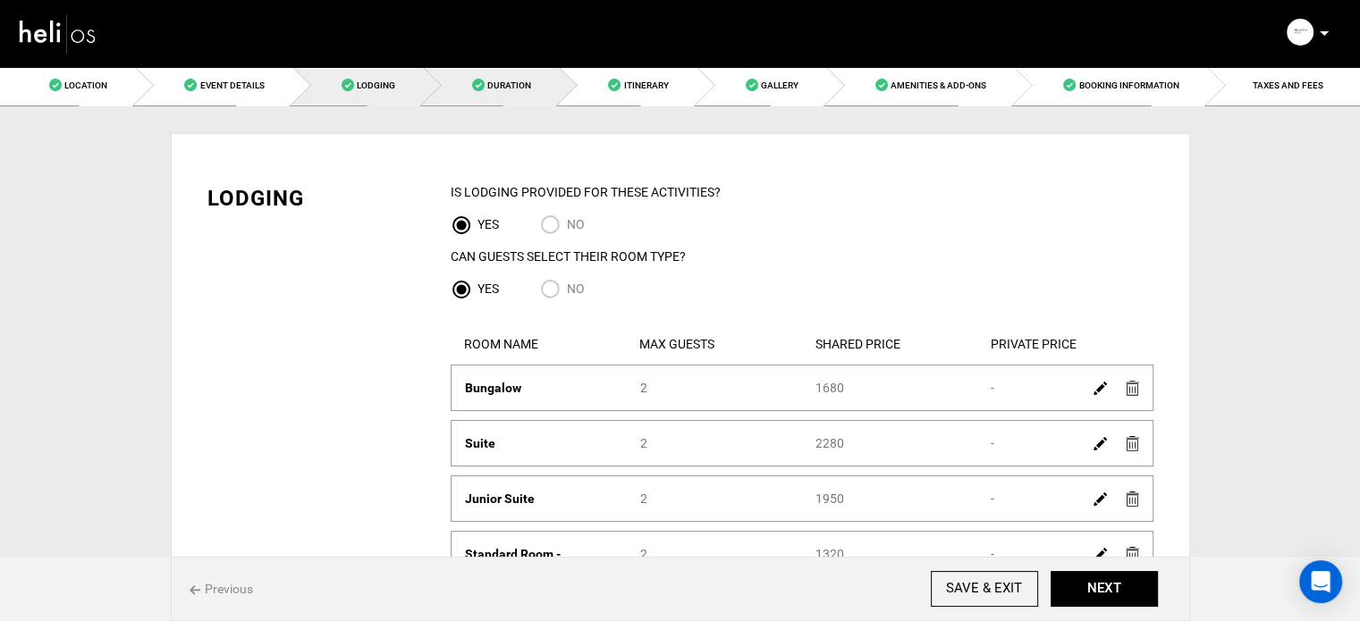
click at [525, 75] on link "Duration" at bounding box center [491, 85] width 136 height 40
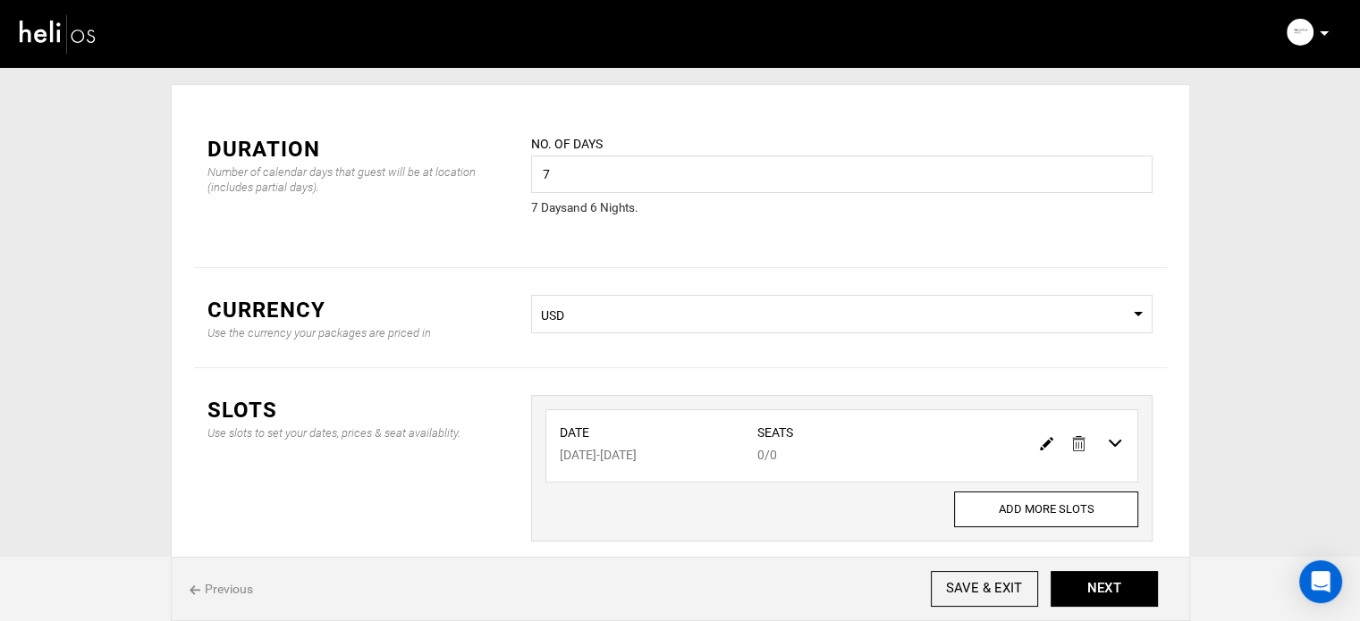
scroll to position [89, 0]
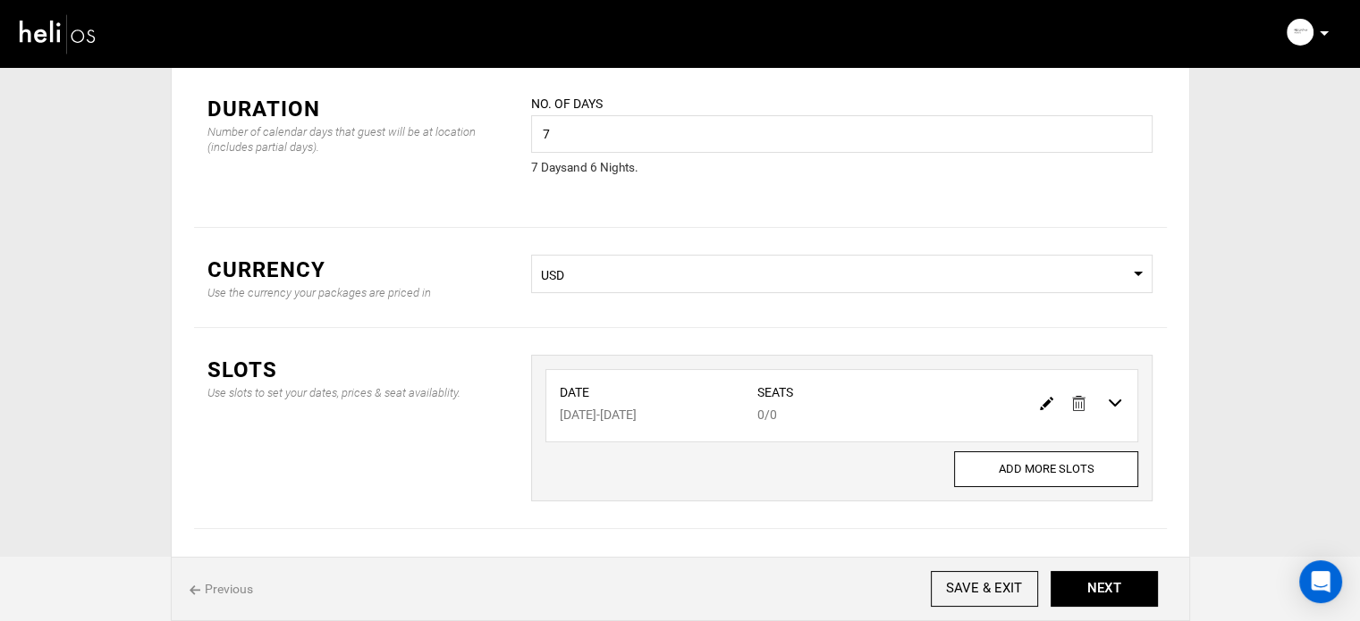
click at [1047, 403] on img at bounding box center [1046, 403] width 13 height 13
type input "[DATE]"
type input "0"
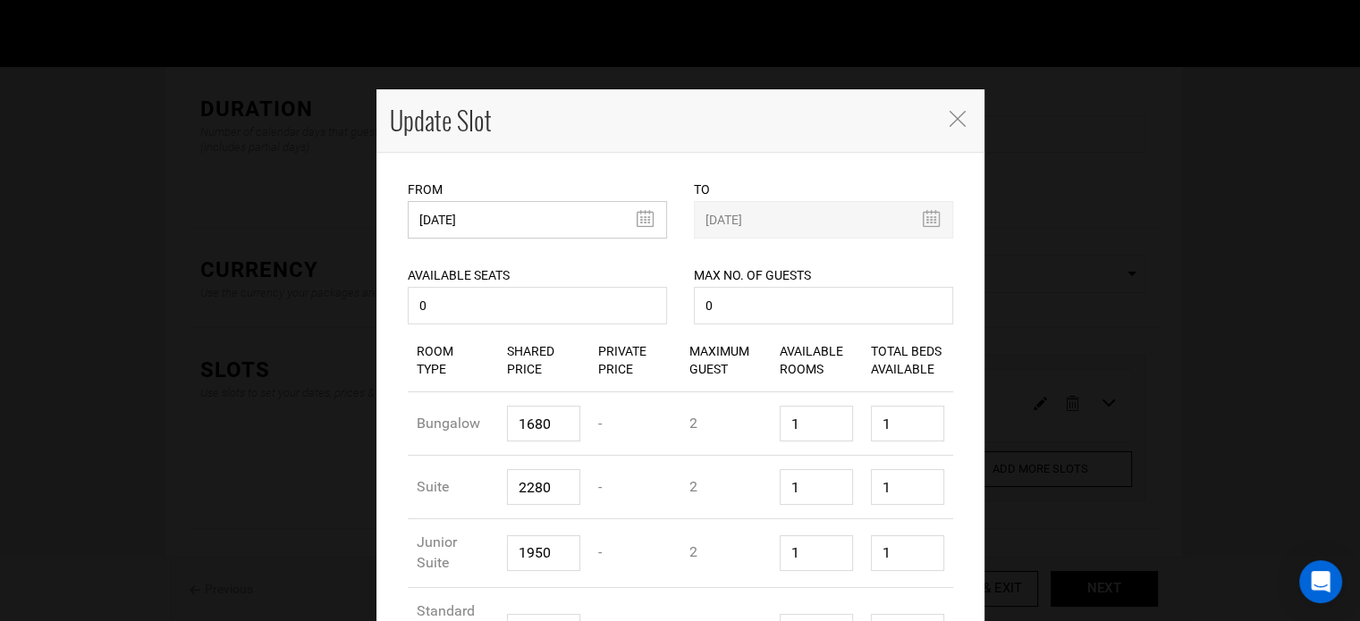
click at [481, 232] on input "[DATE]" at bounding box center [537, 220] width 259 height 38
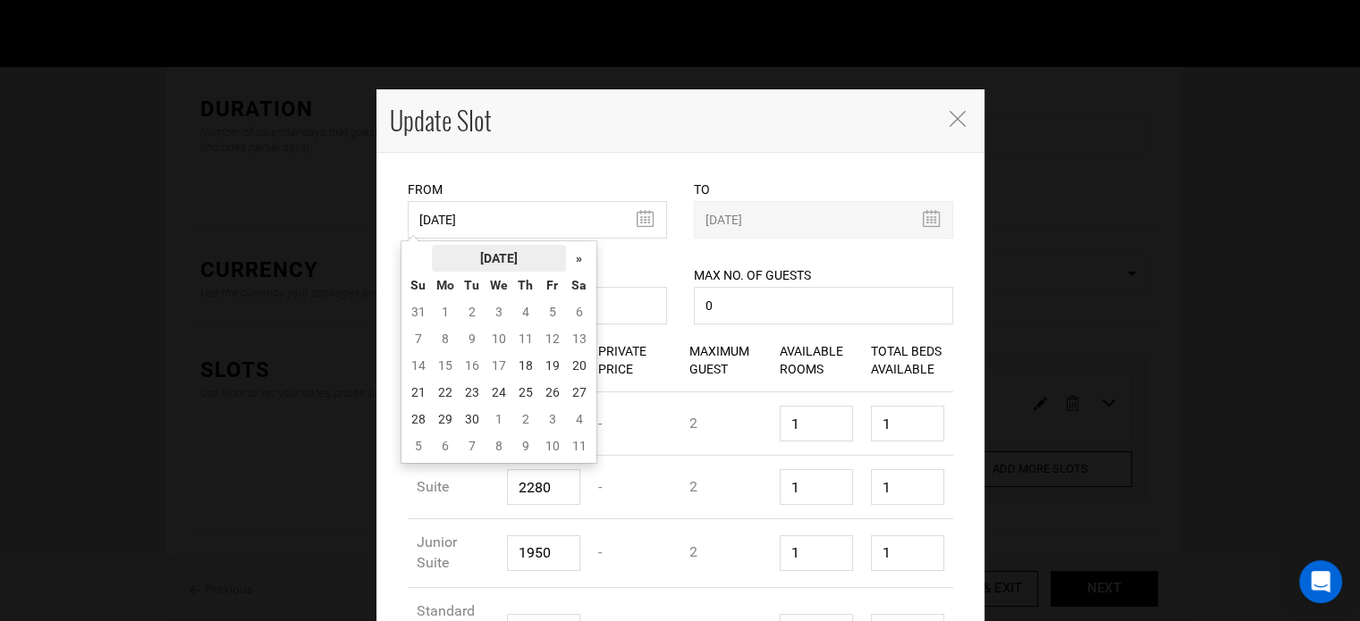
click at [546, 261] on th "[DATE]" at bounding box center [499, 258] width 134 height 27
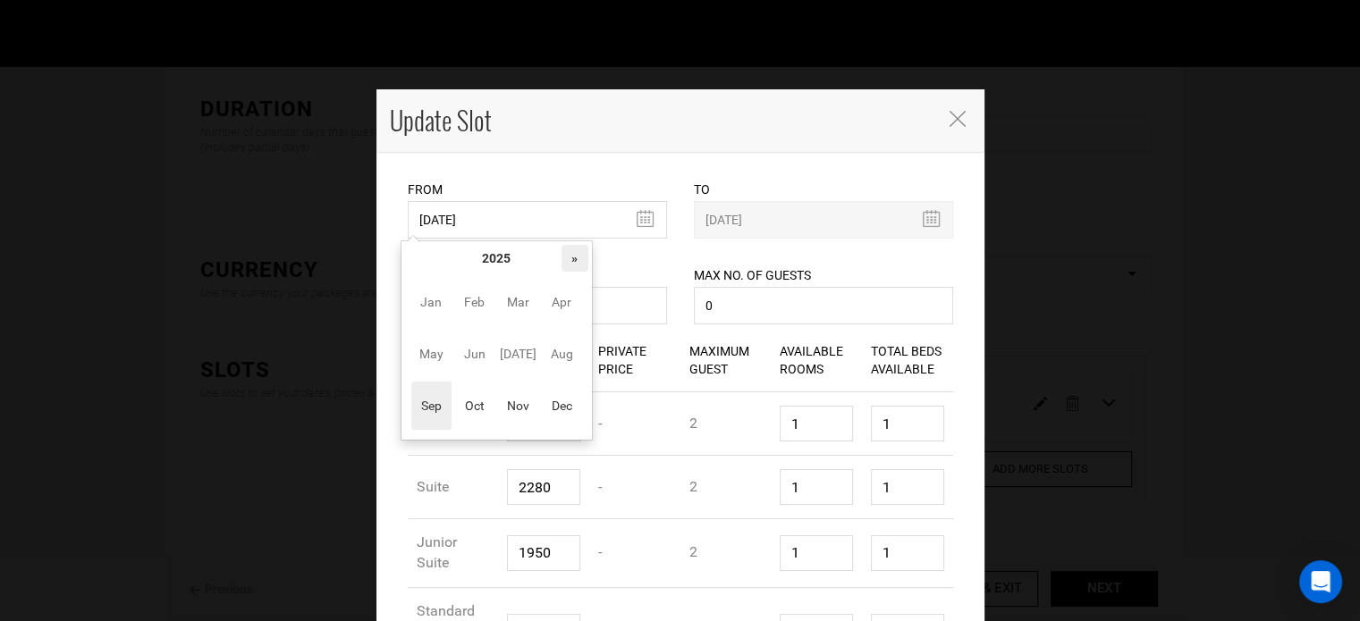
click at [577, 252] on th "»" at bounding box center [575, 258] width 27 height 27
click at [511, 408] on span "Nov" at bounding box center [518, 406] width 40 height 48
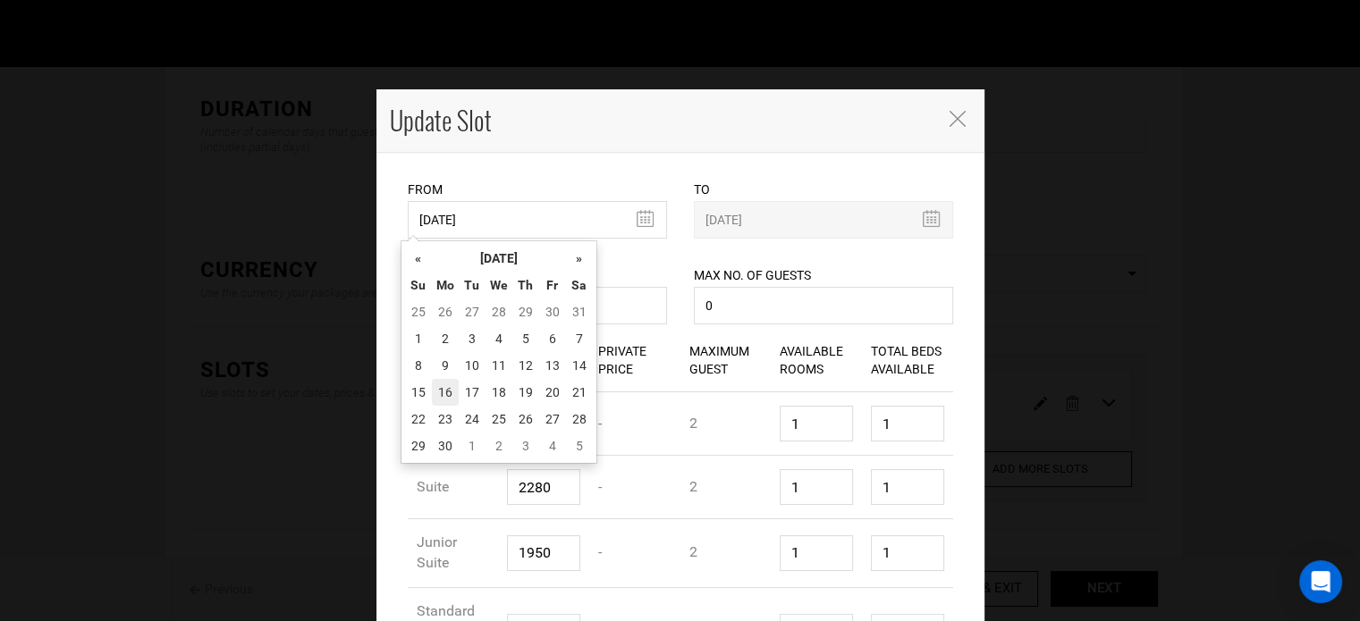
click at [451, 396] on td "16" at bounding box center [445, 392] width 27 height 27
type input "[DATE]"
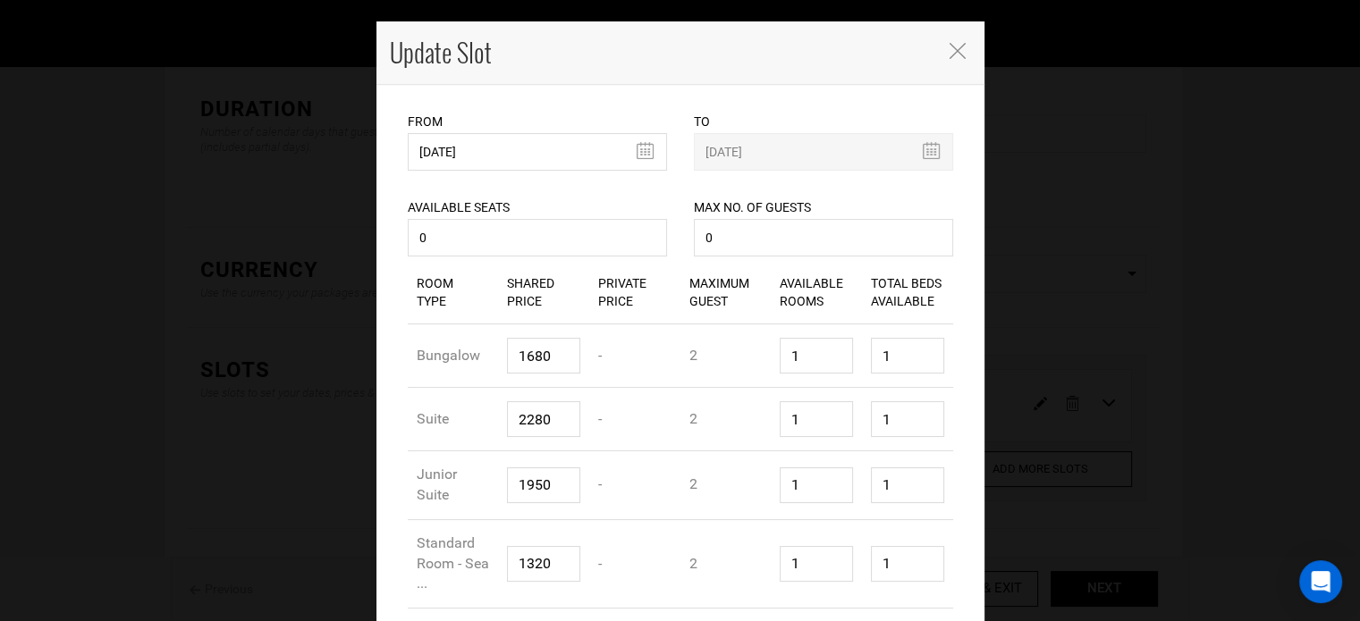
scroll to position [222, 0]
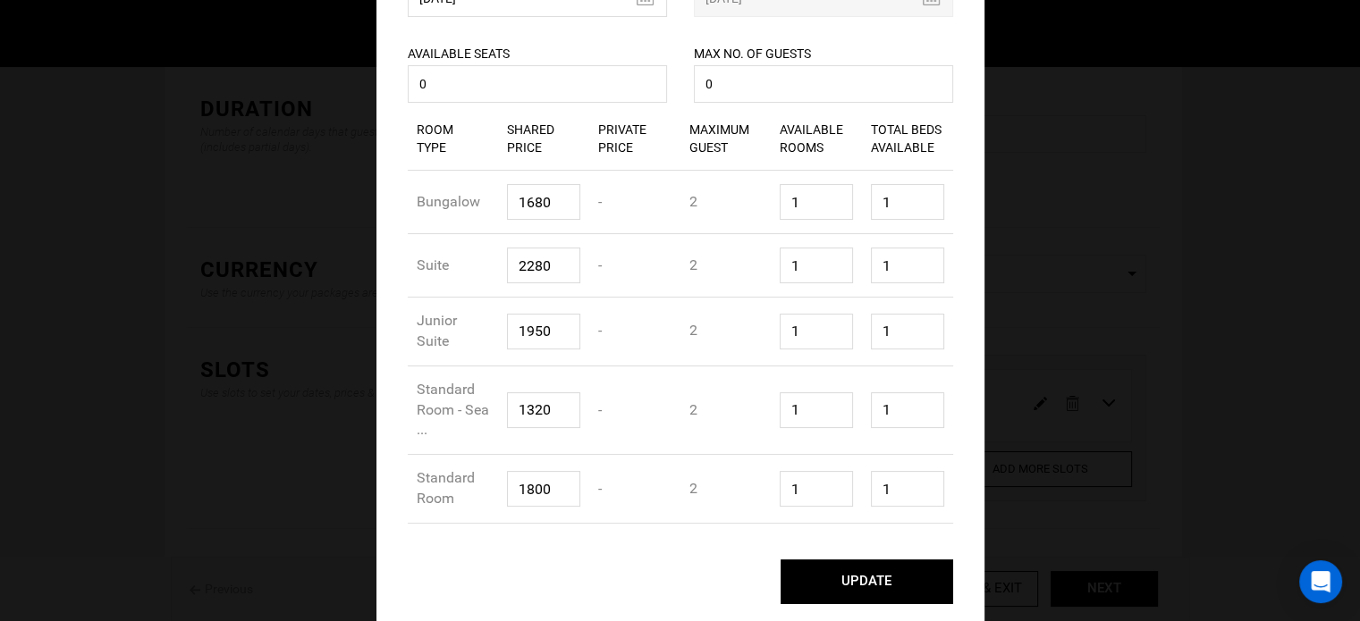
click at [871, 584] on button "UPDATE" at bounding box center [867, 582] width 173 height 45
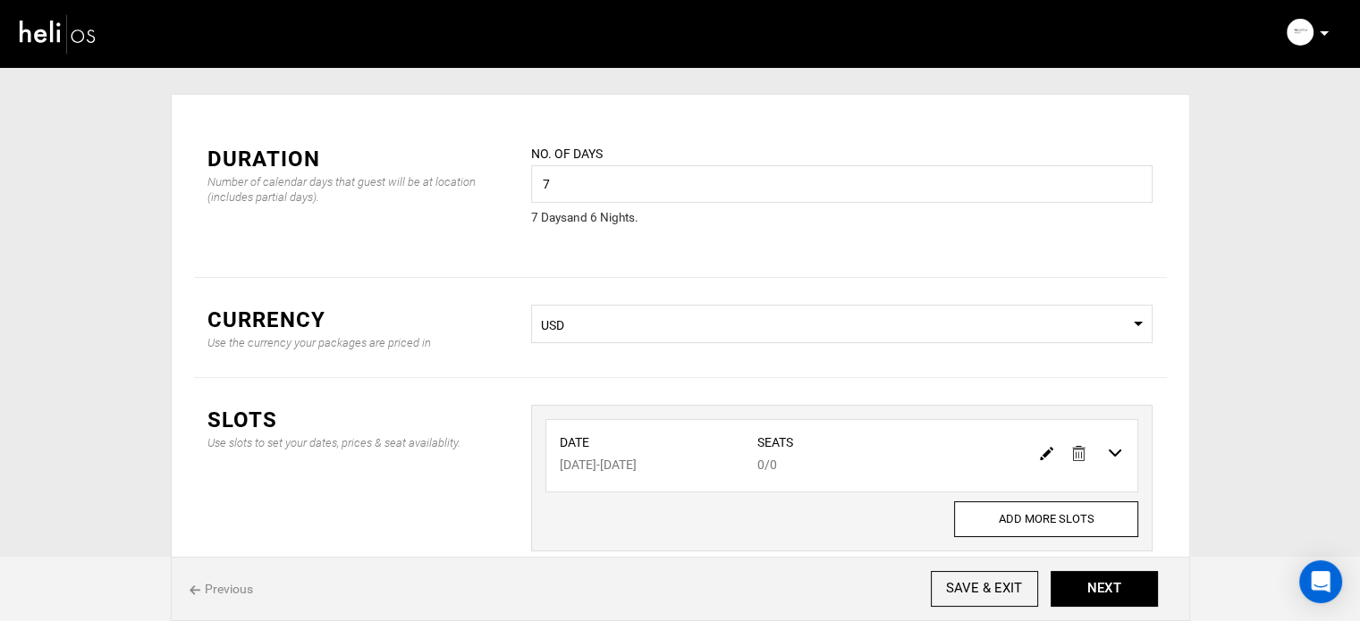
scroll to position [0, 0]
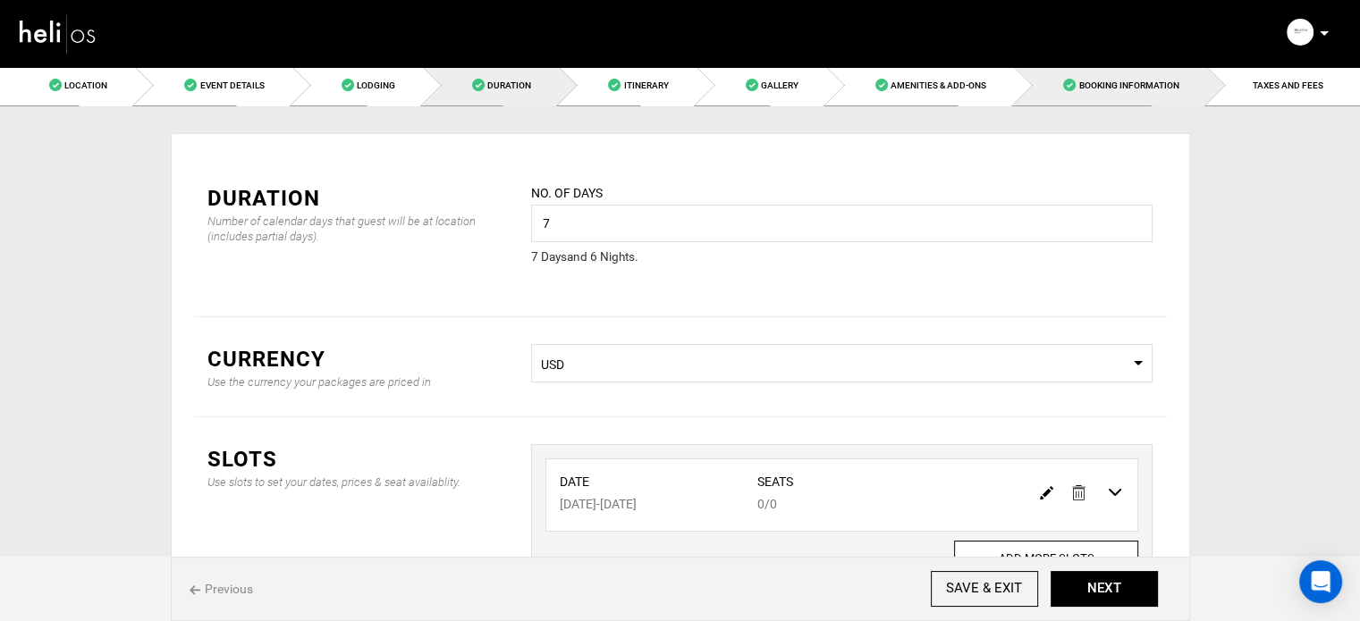
click at [1127, 93] on link "Booking Information" at bounding box center [1110, 85] width 192 height 40
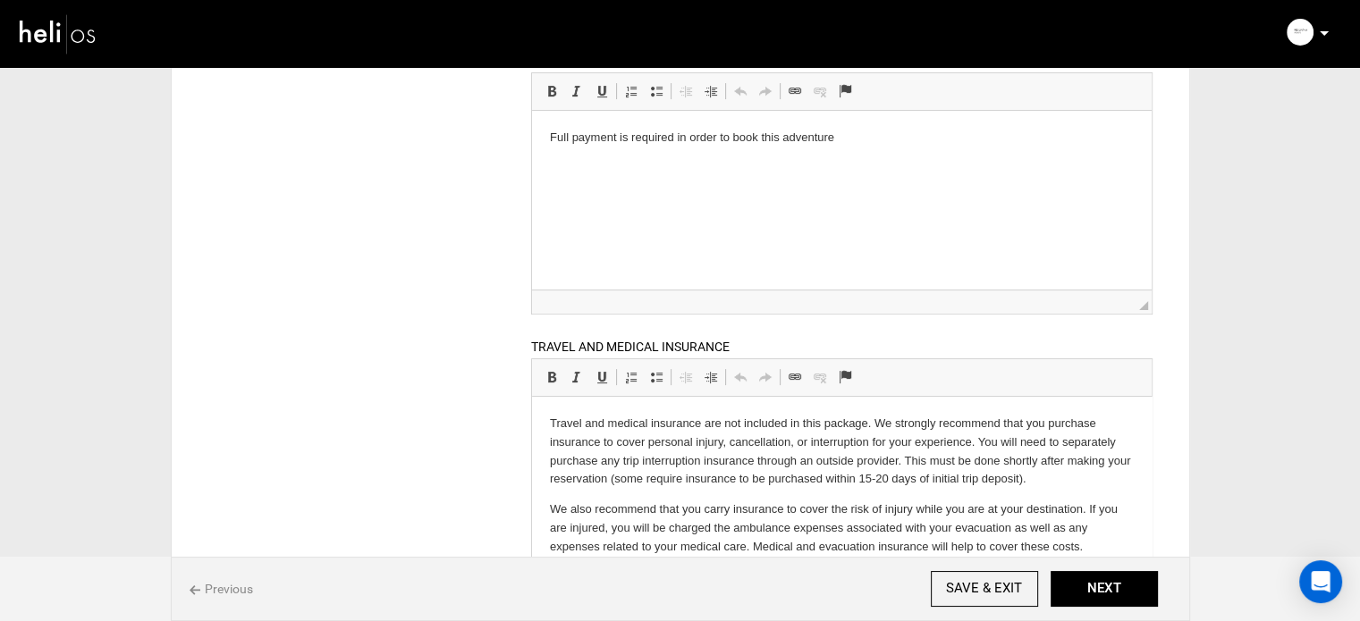
scroll to position [358, 0]
click at [1095, 577] on button "NEXT" at bounding box center [1104, 589] width 107 height 36
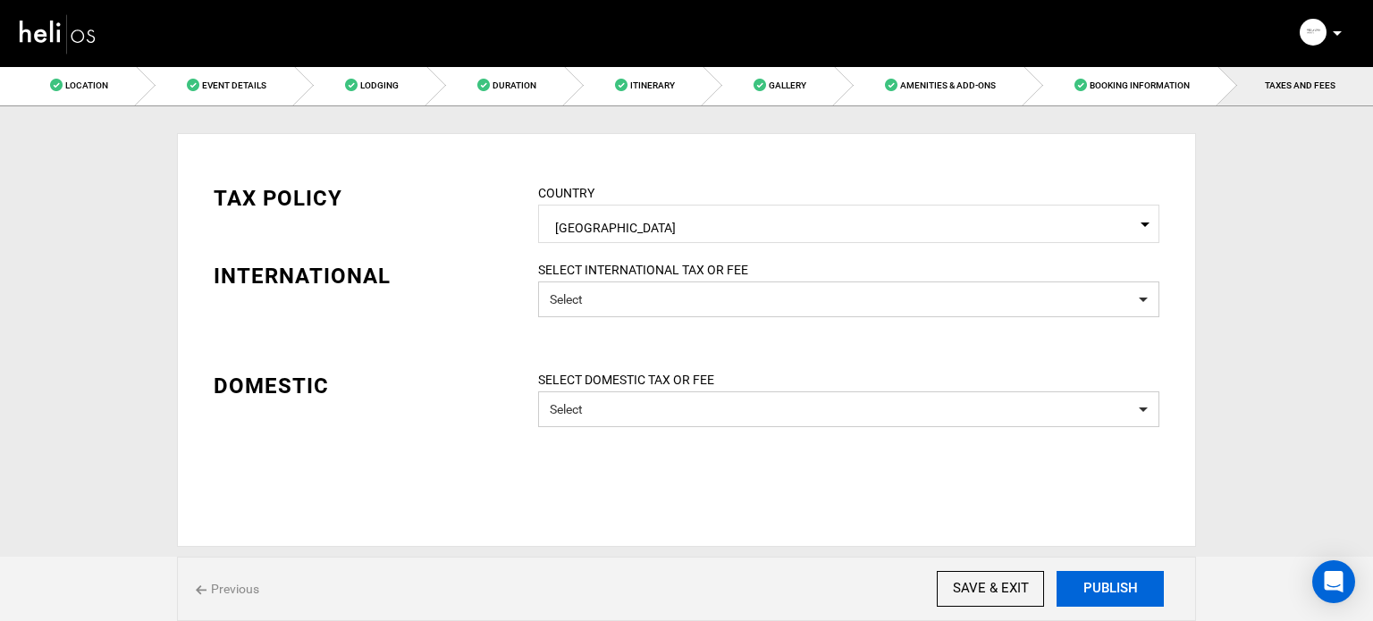
click at [1095, 583] on button "PUBLISH" at bounding box center [1110, 589] width 107 height 36
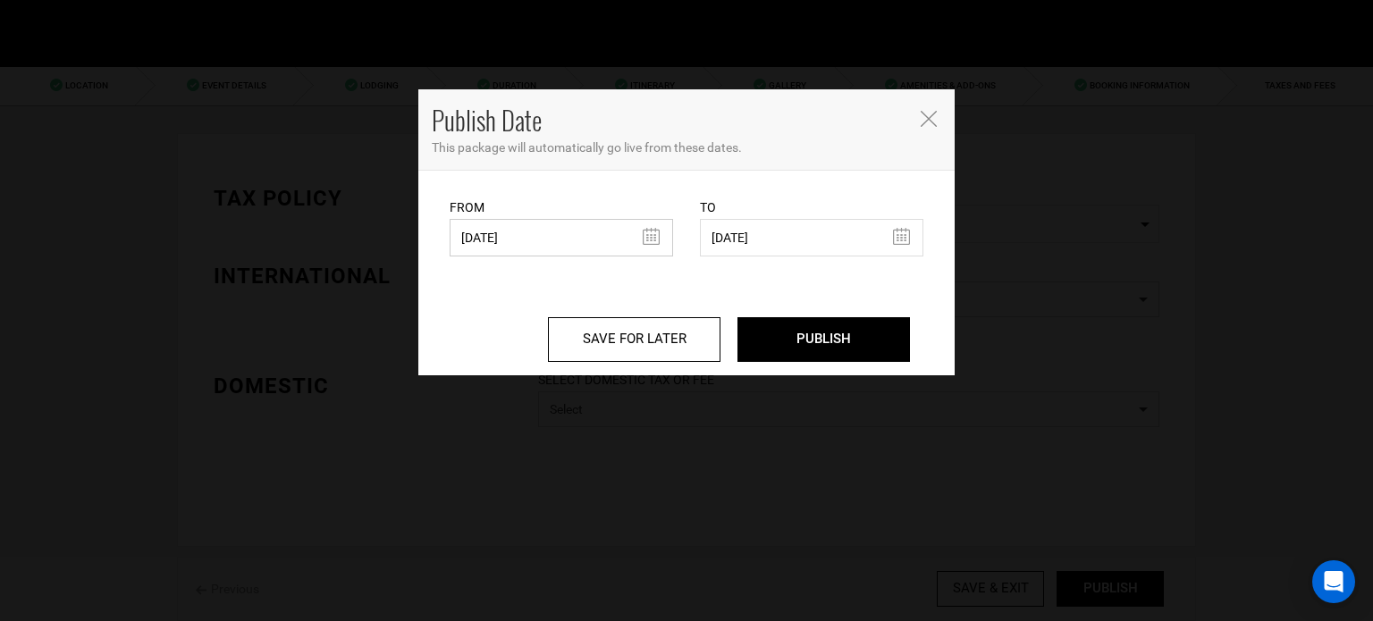
click at [548, 242] on input "[DATE]" at bounding box center [562, 238] width 224 height 38
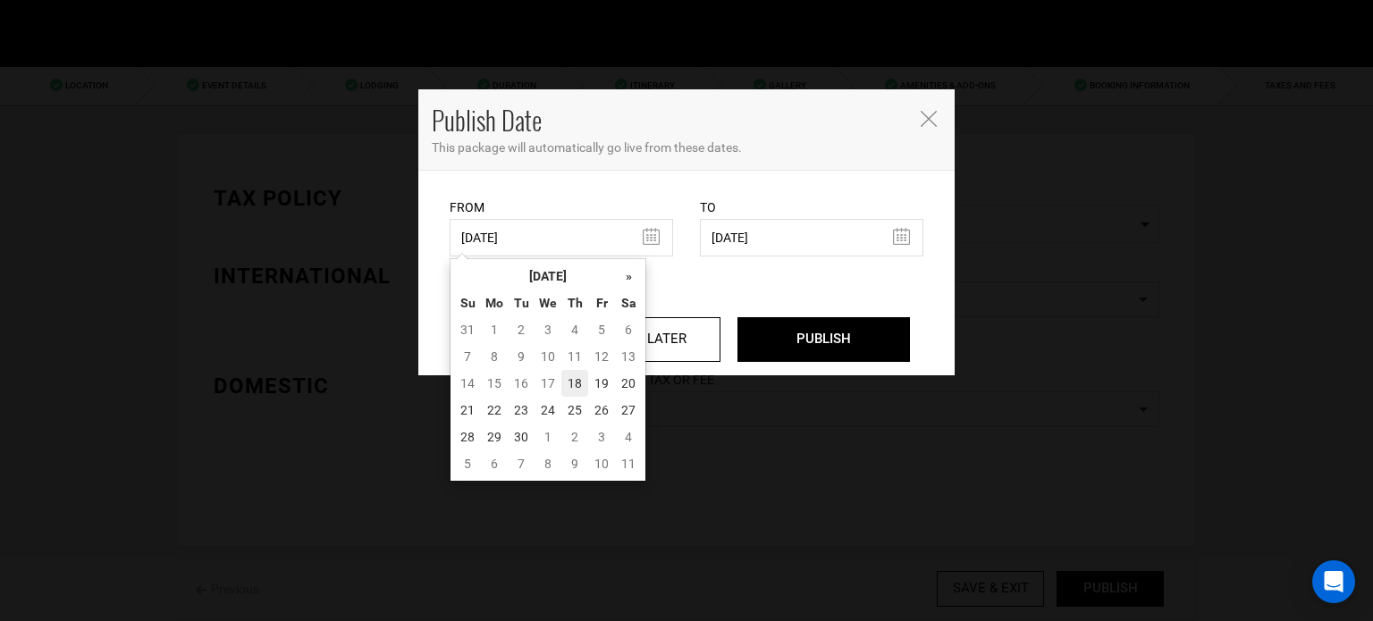
click at [576, 384] on td "18" at bounding box center [575, 383] width 27 height 27
type input "[DATE]"
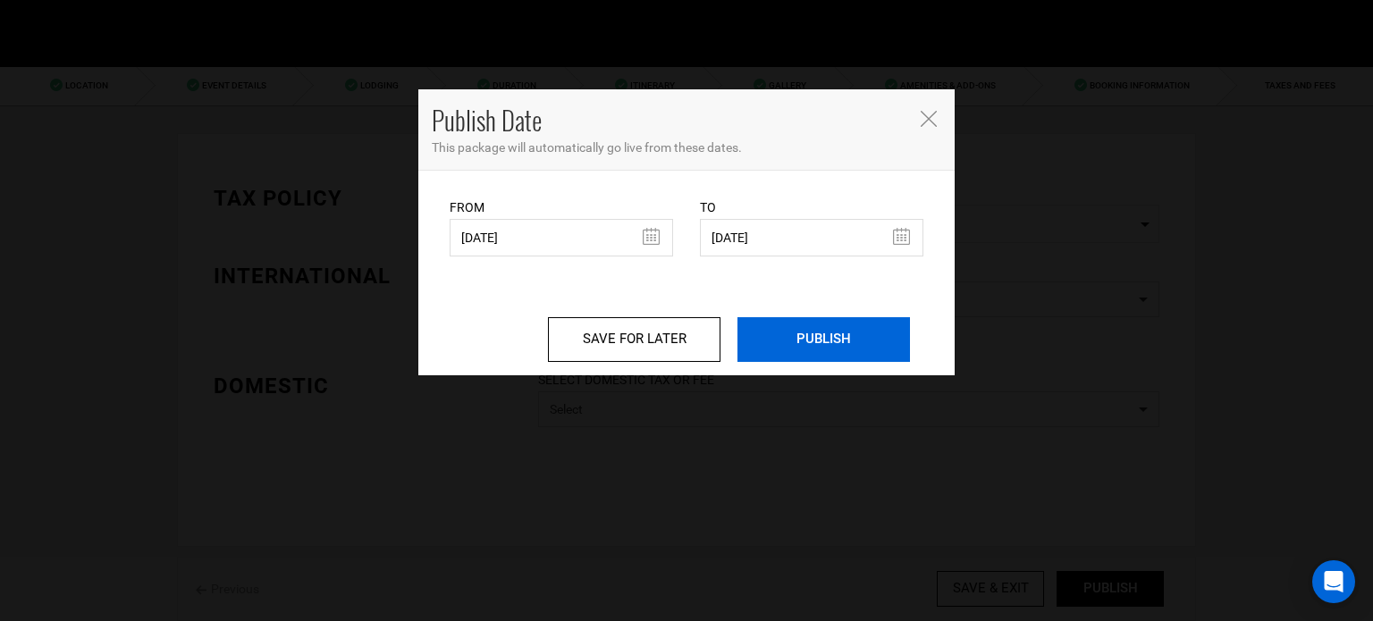
click at [823, 337] on input "PUBLISH" at bounding box center [824, 339] width 173 height 45
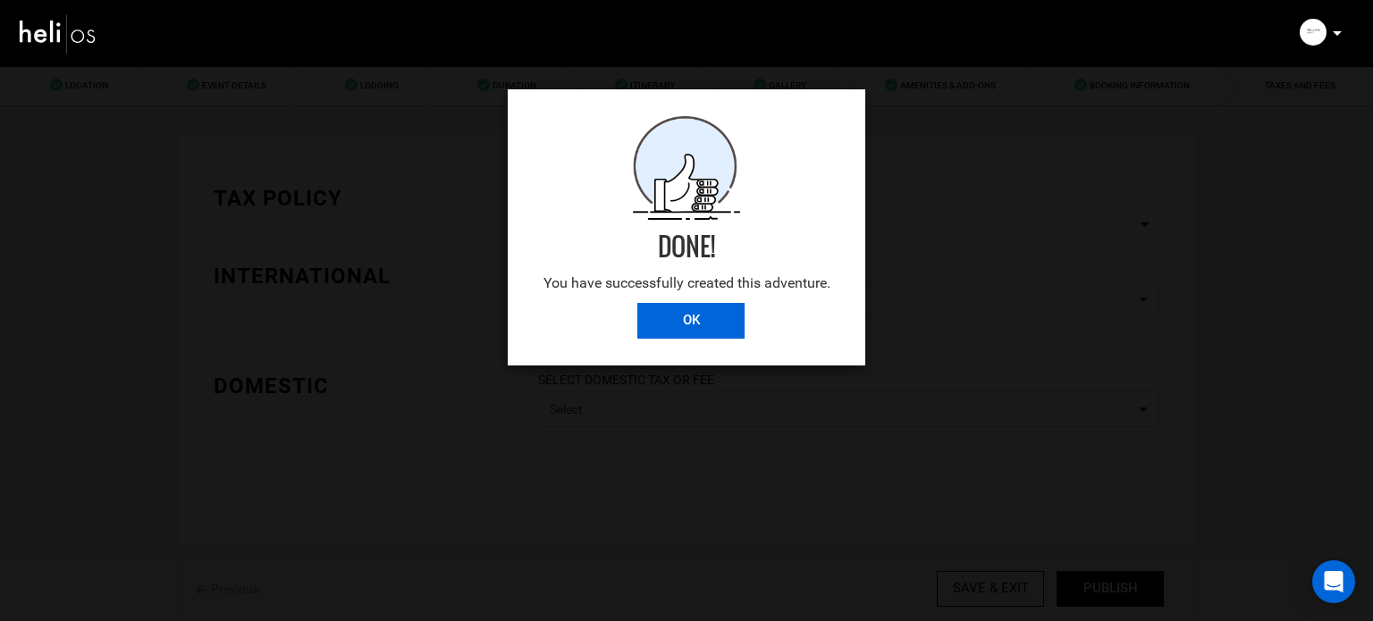
click at [724, 322] on input "OK" at bounding box center [691, 321] width 107 height 36
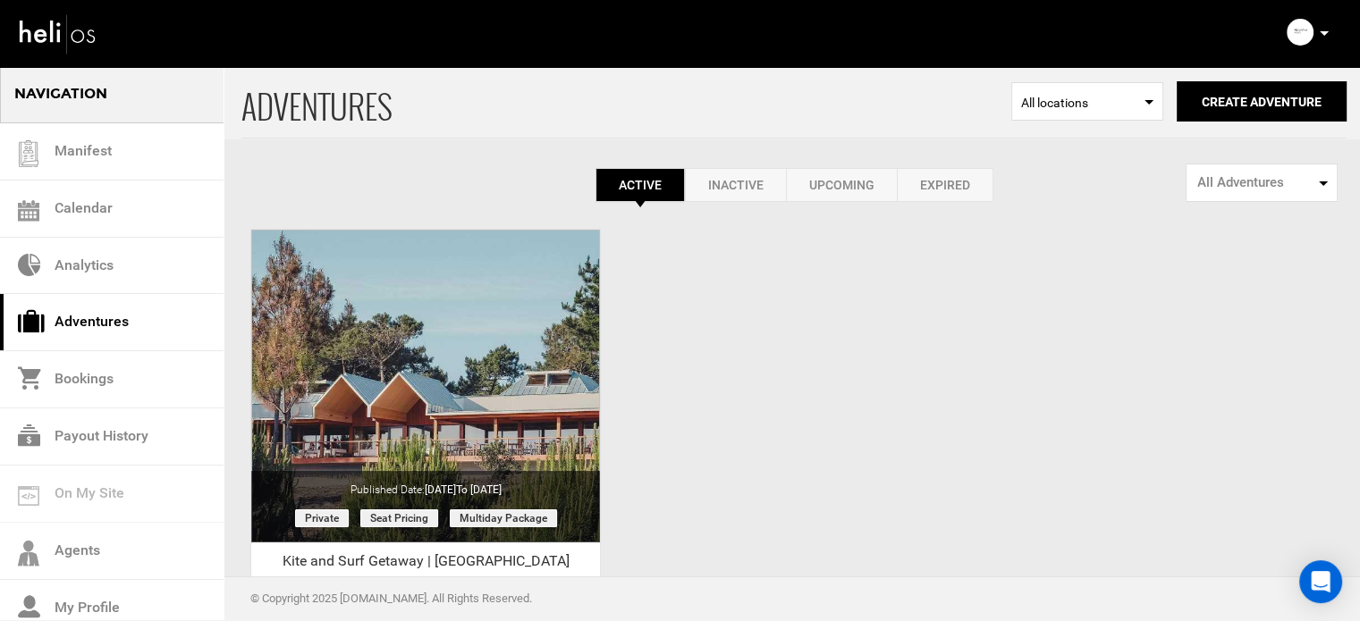
click at [1318, 34] on p at bounding box center [1323, 33] width 11 height 21
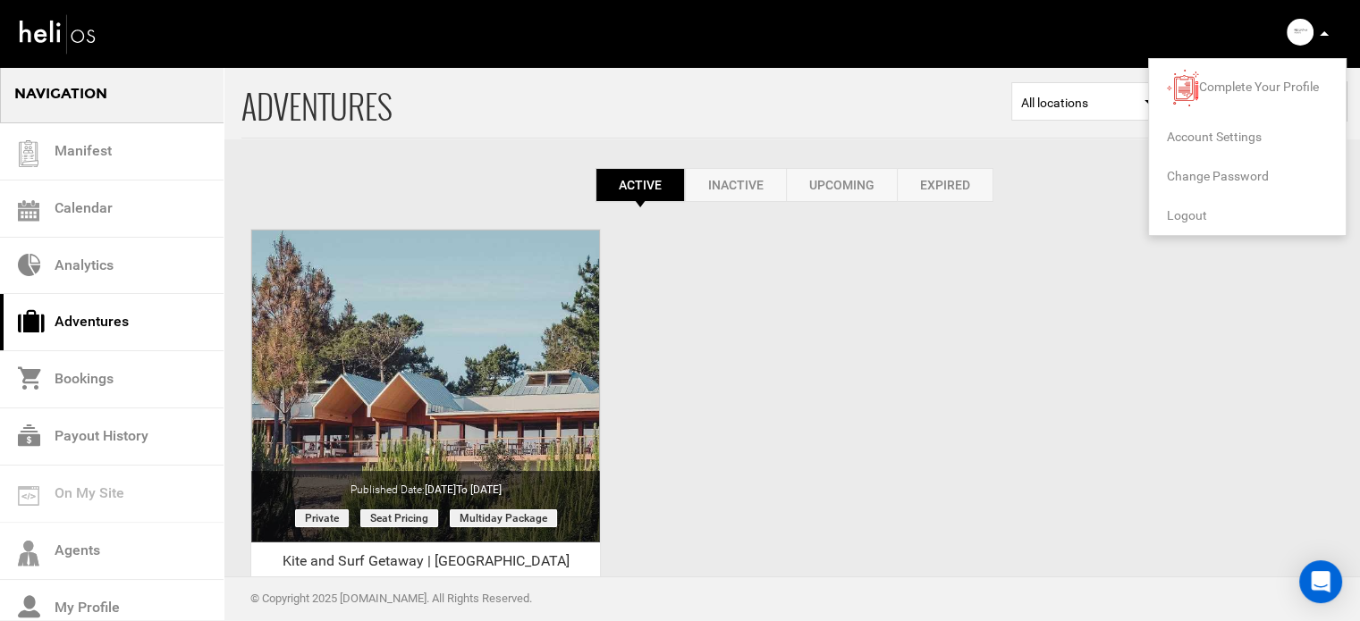
click at [1192, 207] on li "Logout" at bounding box center [1247, 215] width 197 height 39
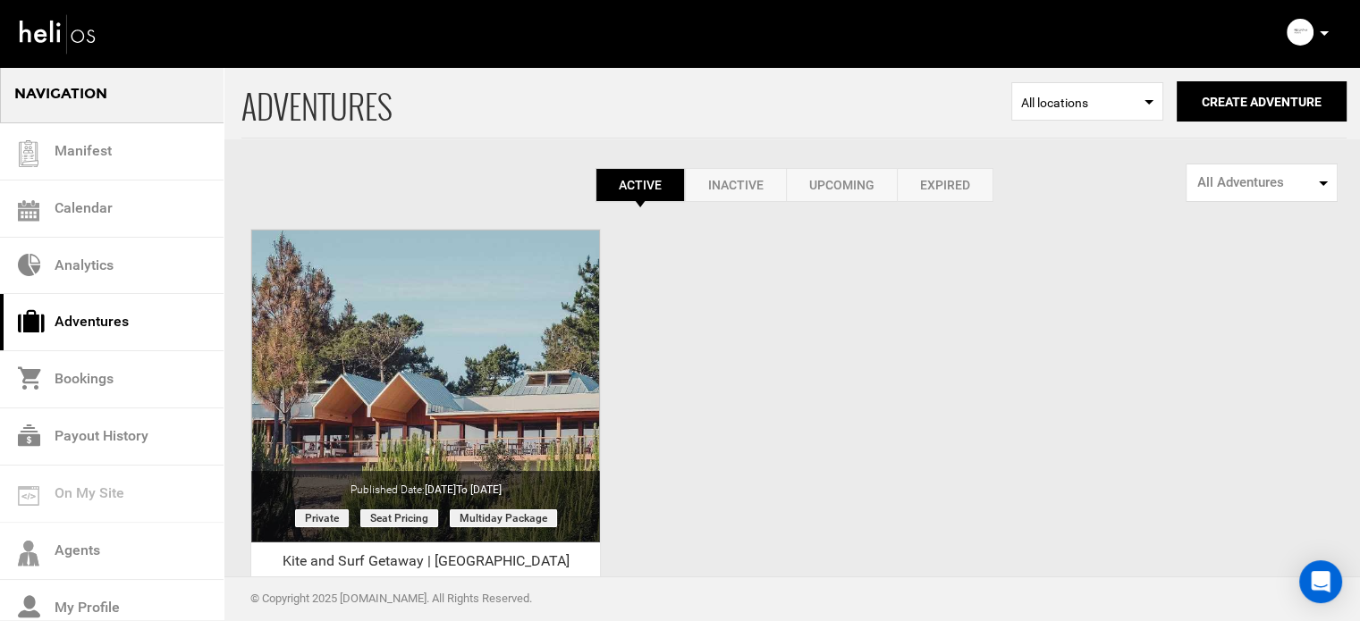
click at [1323, 34] on icon at bounding box center [1324, 33] width 9 height 4
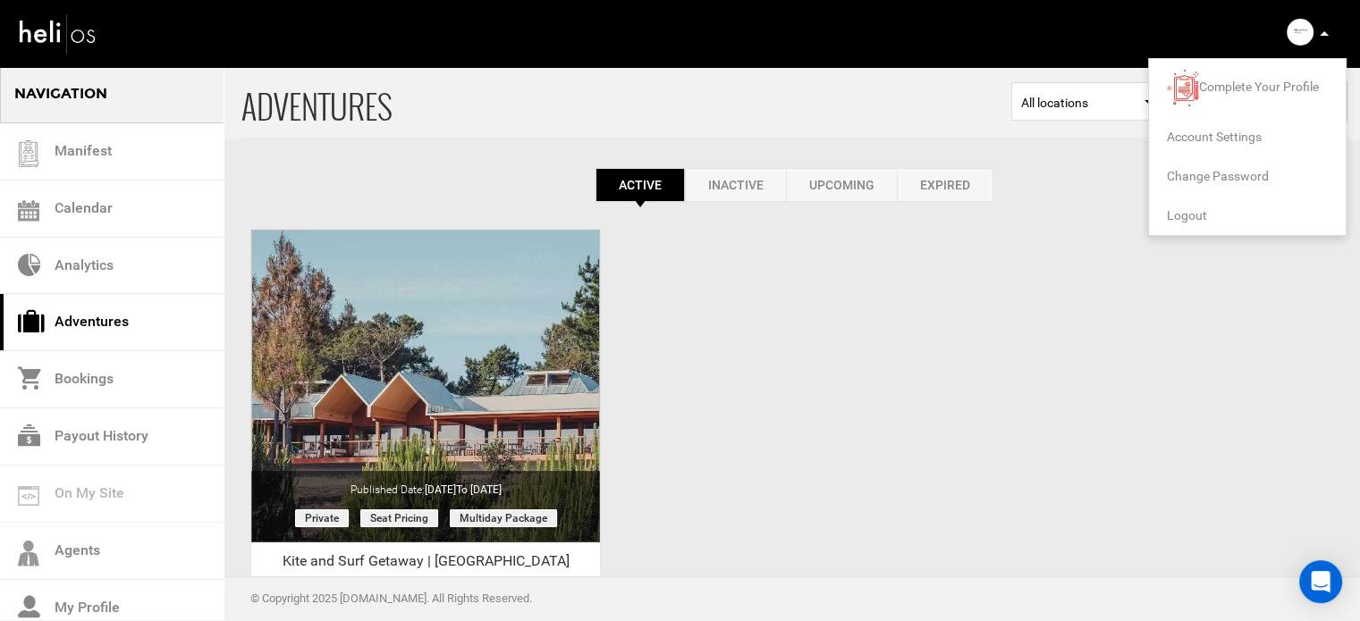
click at [1182, 211] on span "Logout" at bounding box center [1187, 215] width 40 height 14
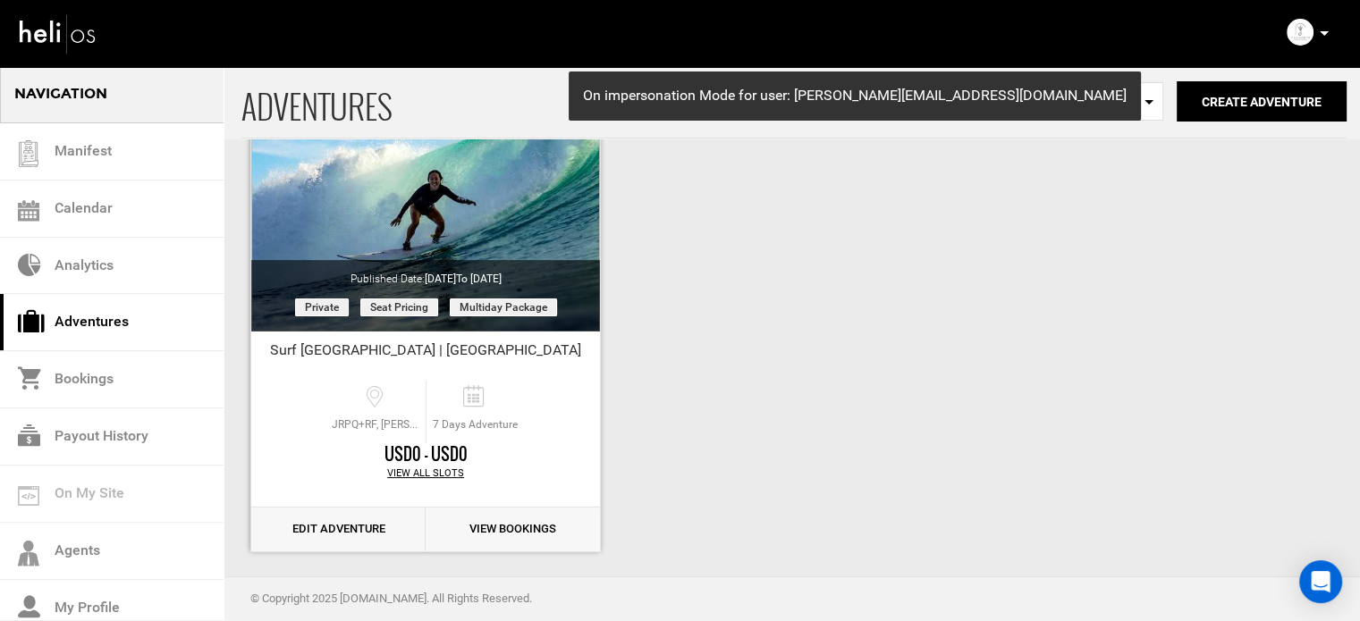
scroll to position [222, 0]
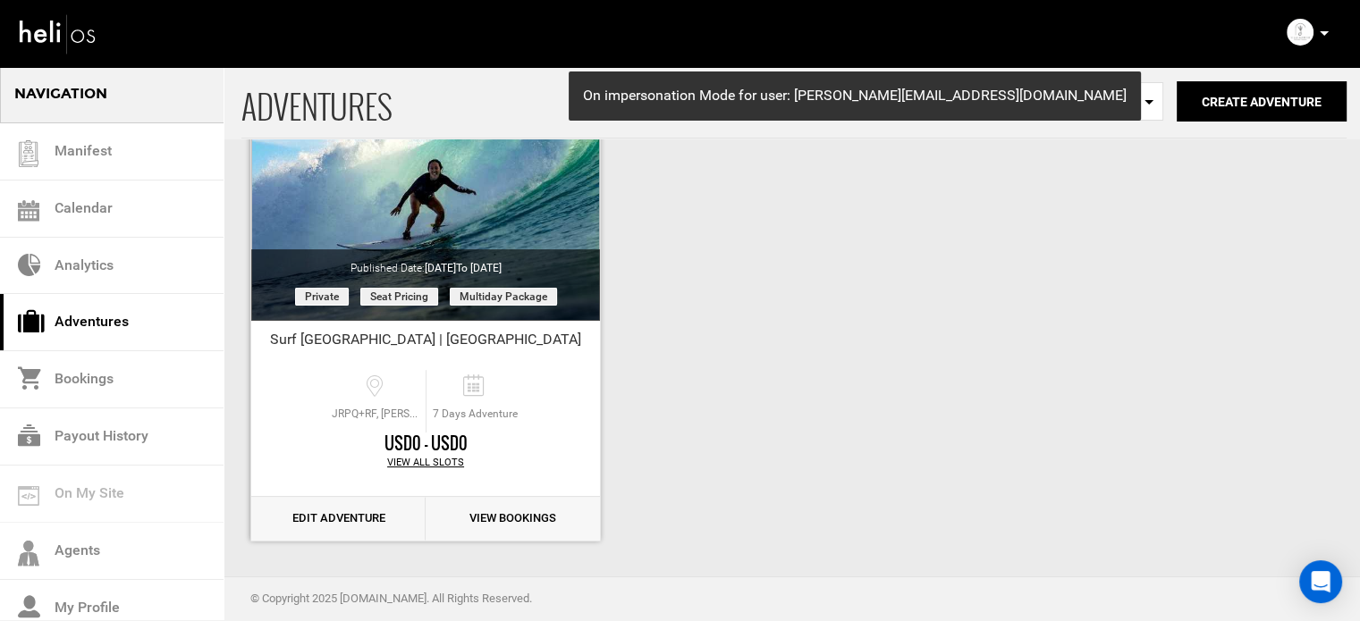
click at [347, 521] on link "Edit Adventure" at bounding box center [338, 519] width 174 height 44
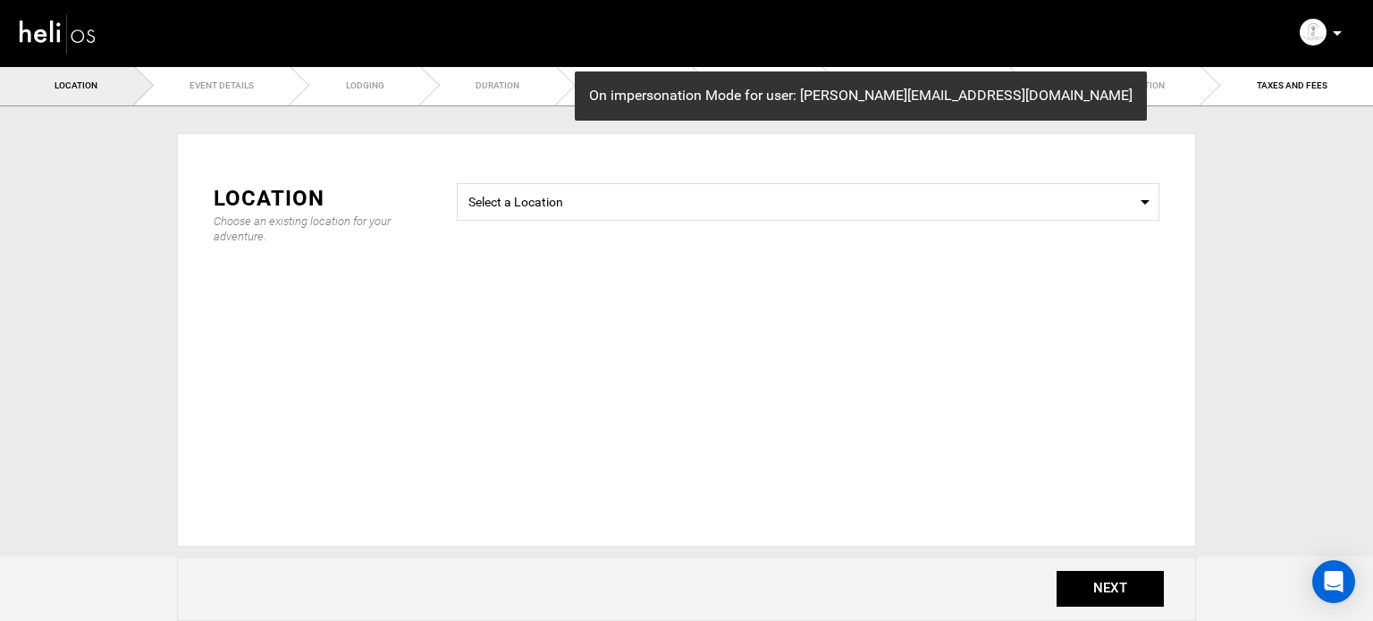
type input "Surf villa"
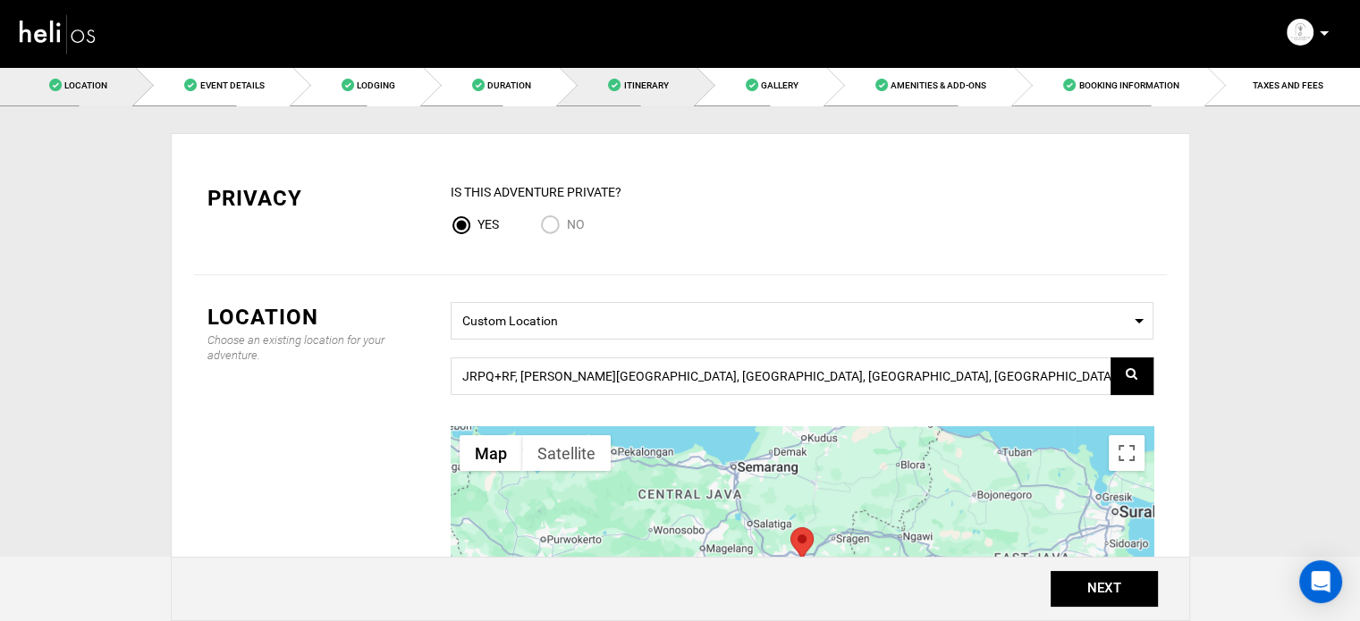
click at [638, 91] on link "Itinerary" at bounding box center [627, 85] width 137 height 40
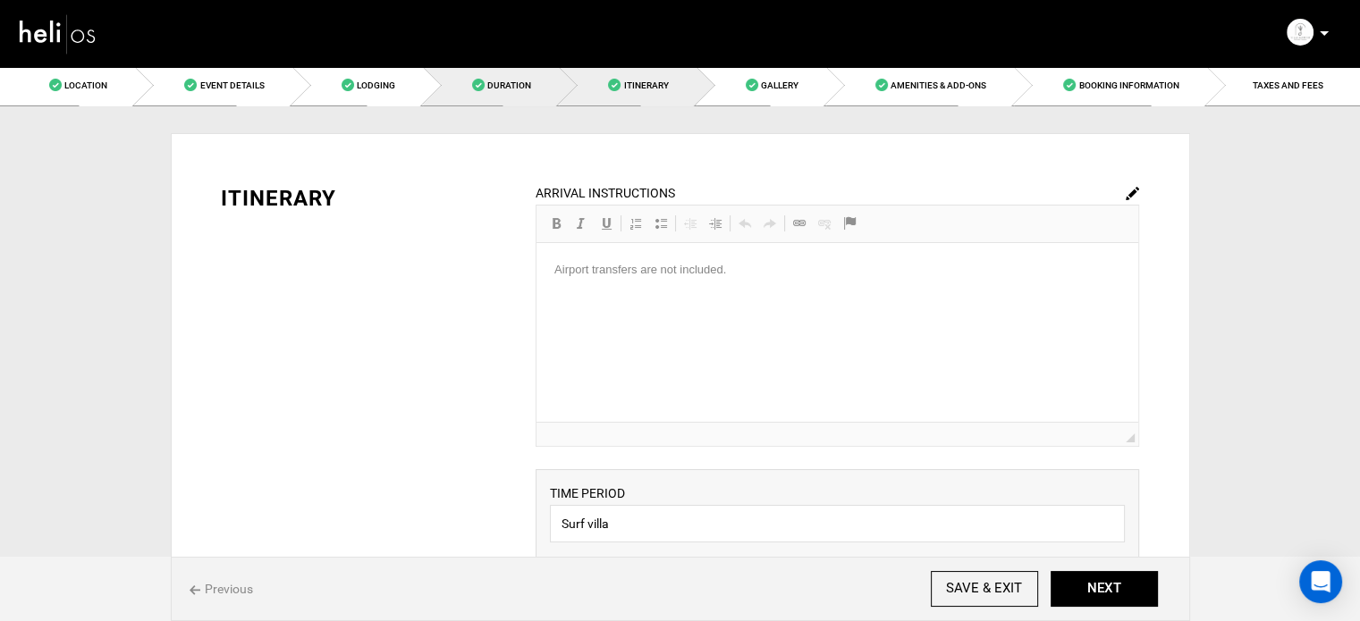
click at [519, 80] on span "Duration" at bounding box center [509, 85] width 44 height 10
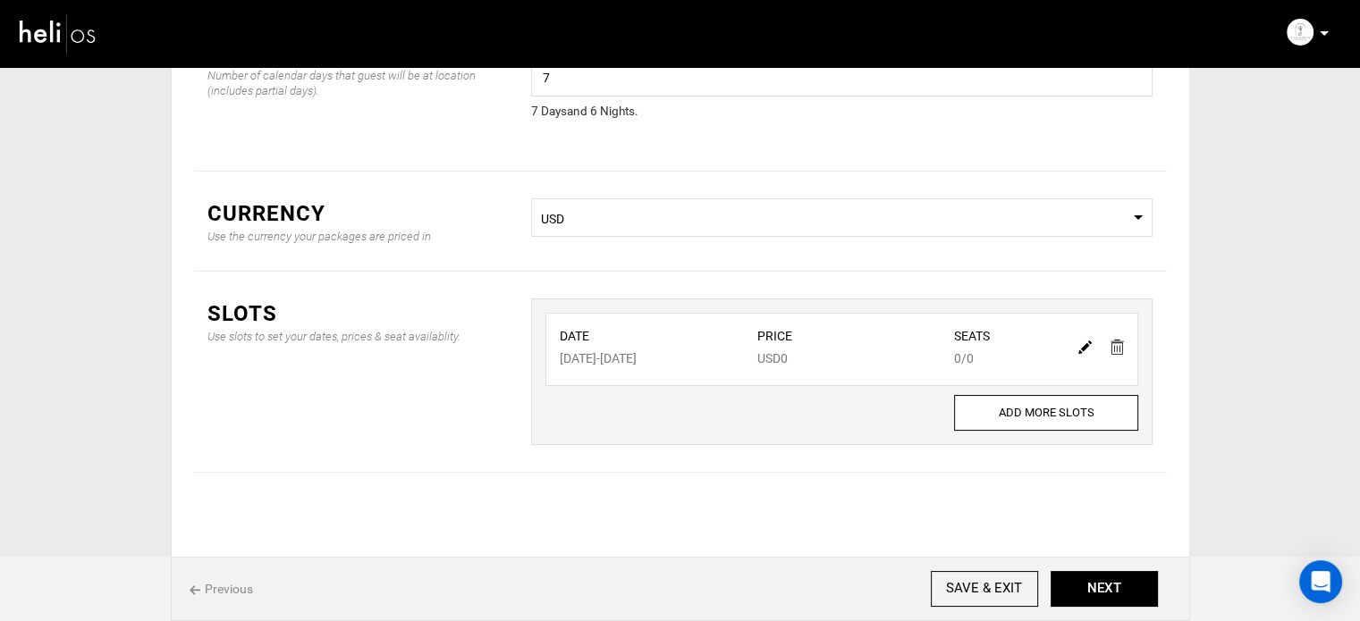
scroll to position [148, 0]
click at [1079, 342] on img at bounding box center [1084, 344] width 13 height 13
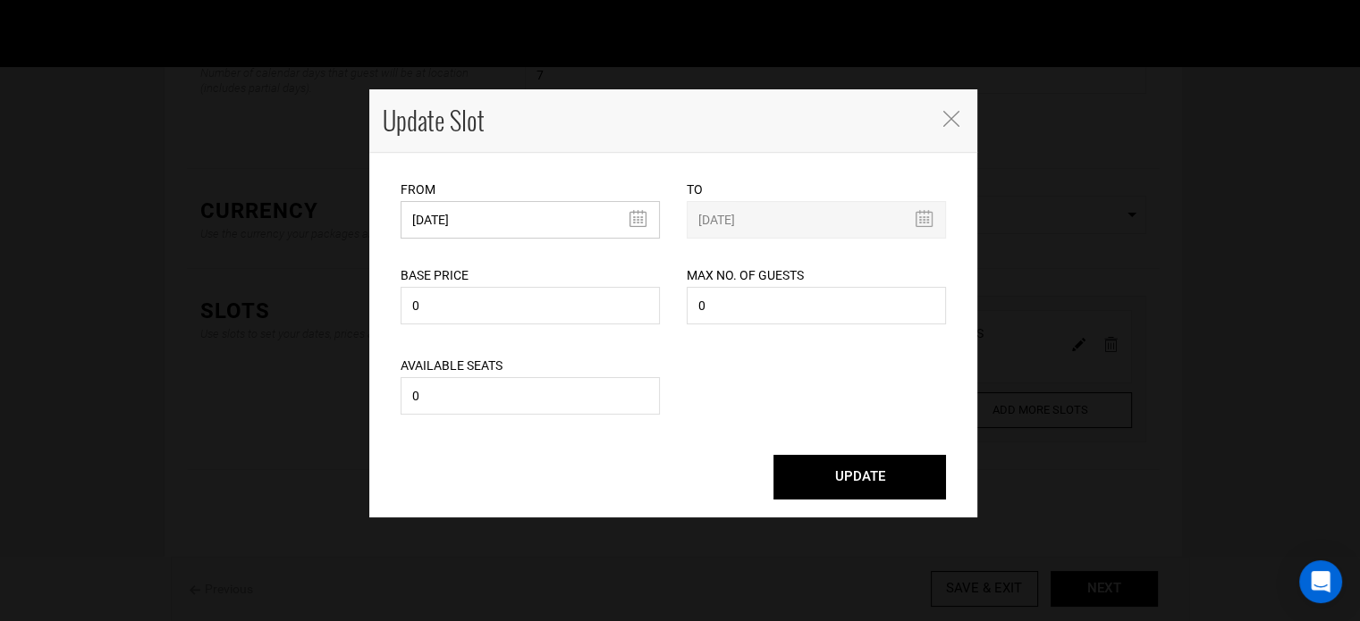
click at [545, 210] on input "[DATE]" at bounding box center [530, 220] width 259 height 38
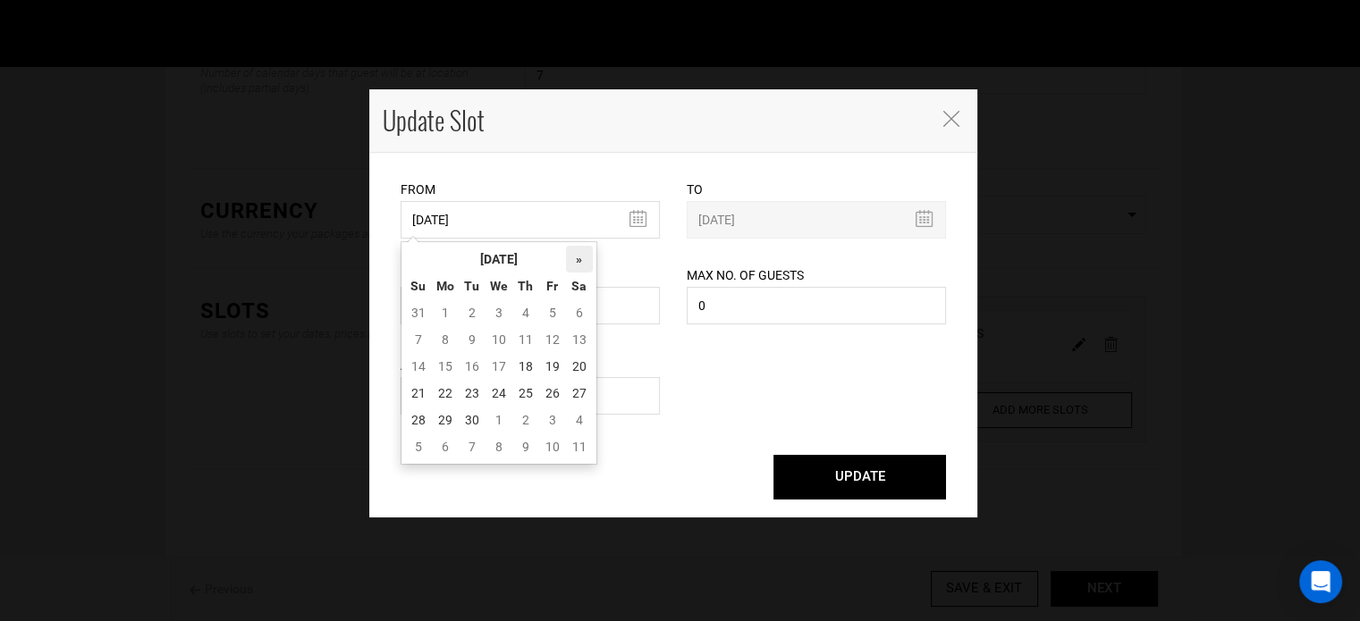
click at [572, 262] on th "»" at bounding box center [579, 259] width 27 height 27
click at [534, 264] on th "October 2025" at bounding box center [499, 259] width 134 height 27
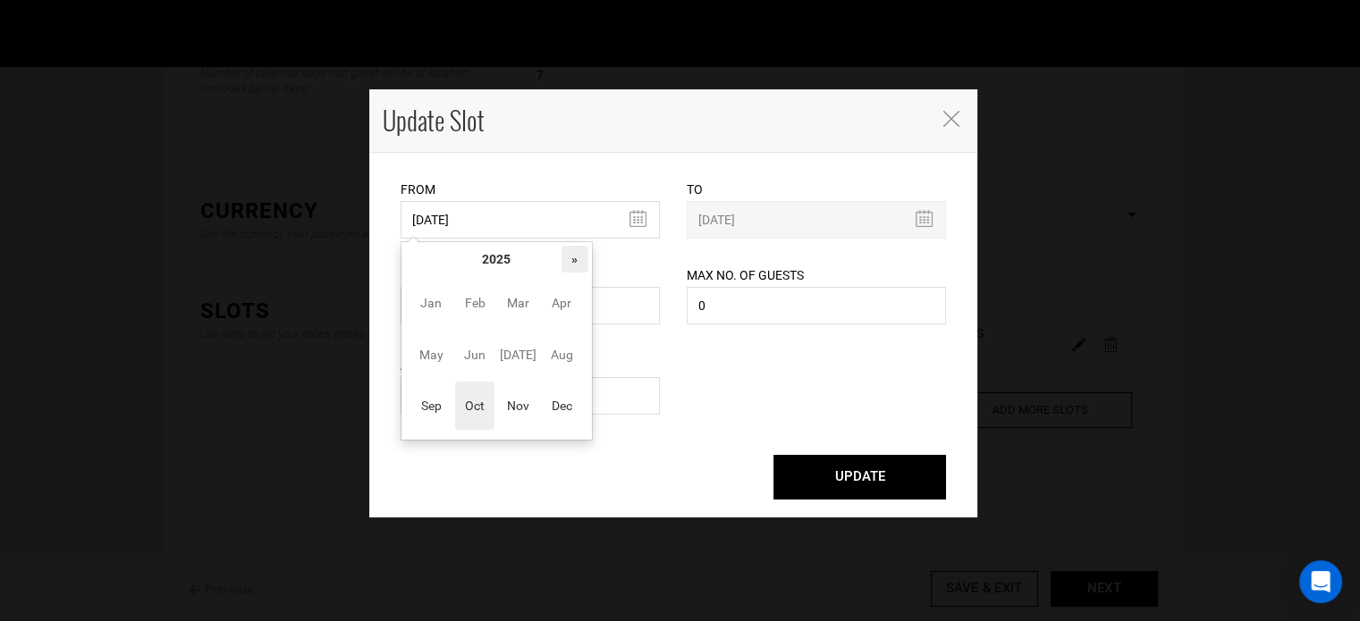
click at [569, 258] on th "»" at bounding box center [575, 259] width 27 height 27
click at [510, 403] on span "Nov" at bounding box center [518, 406] width 40 height 48
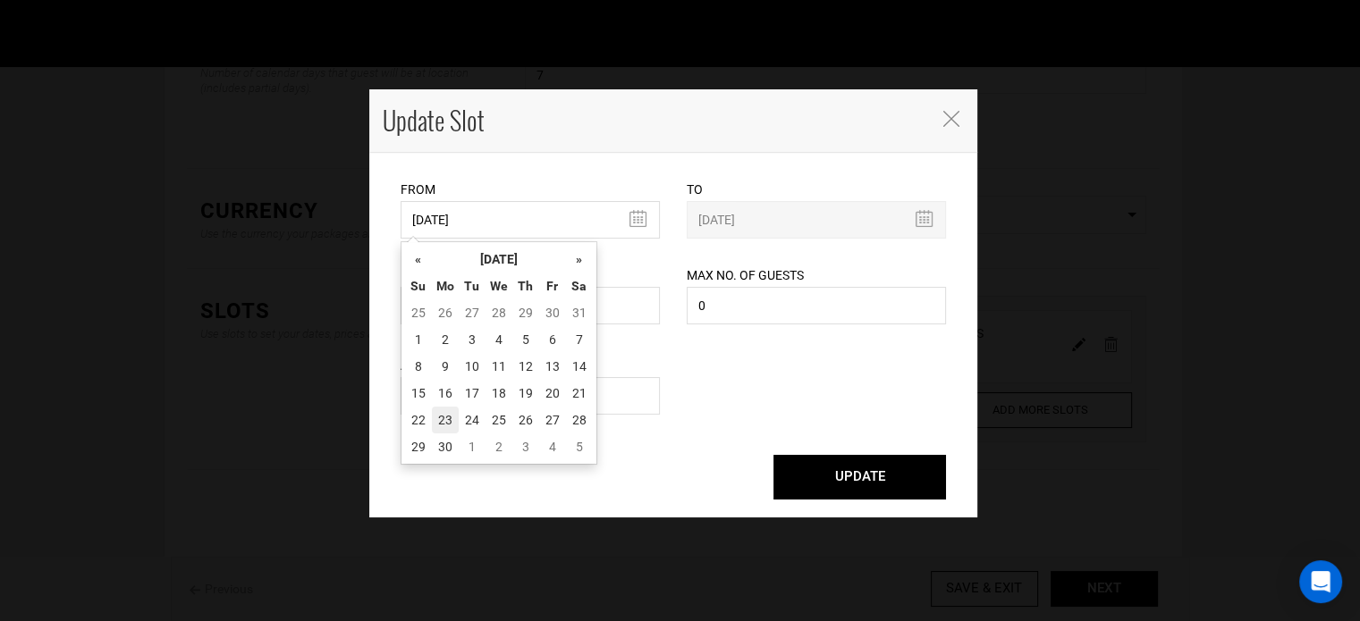
click at [457, 408] on td "23" at bounding box center [445, 420] width 27 height 27
type input "[DATE]"
type input "11/29/2026"
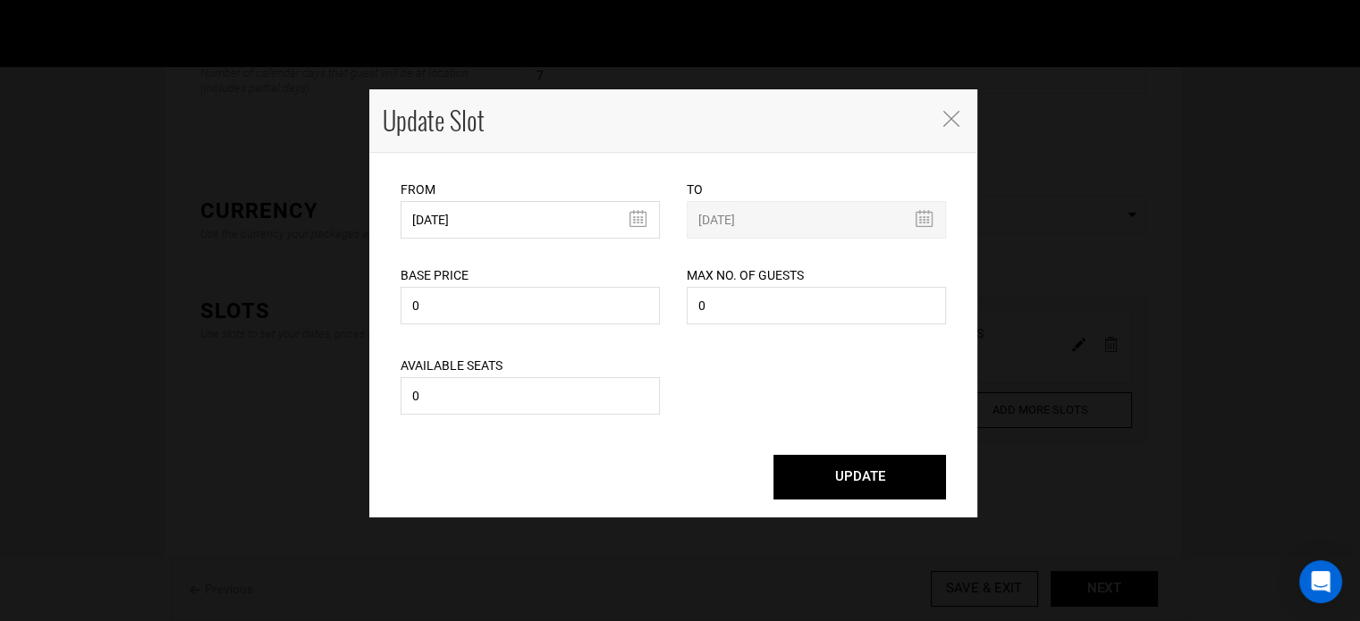
click at [844, 486] on button "UPDATE" at bounding box center [859, 477] width 173 height 45
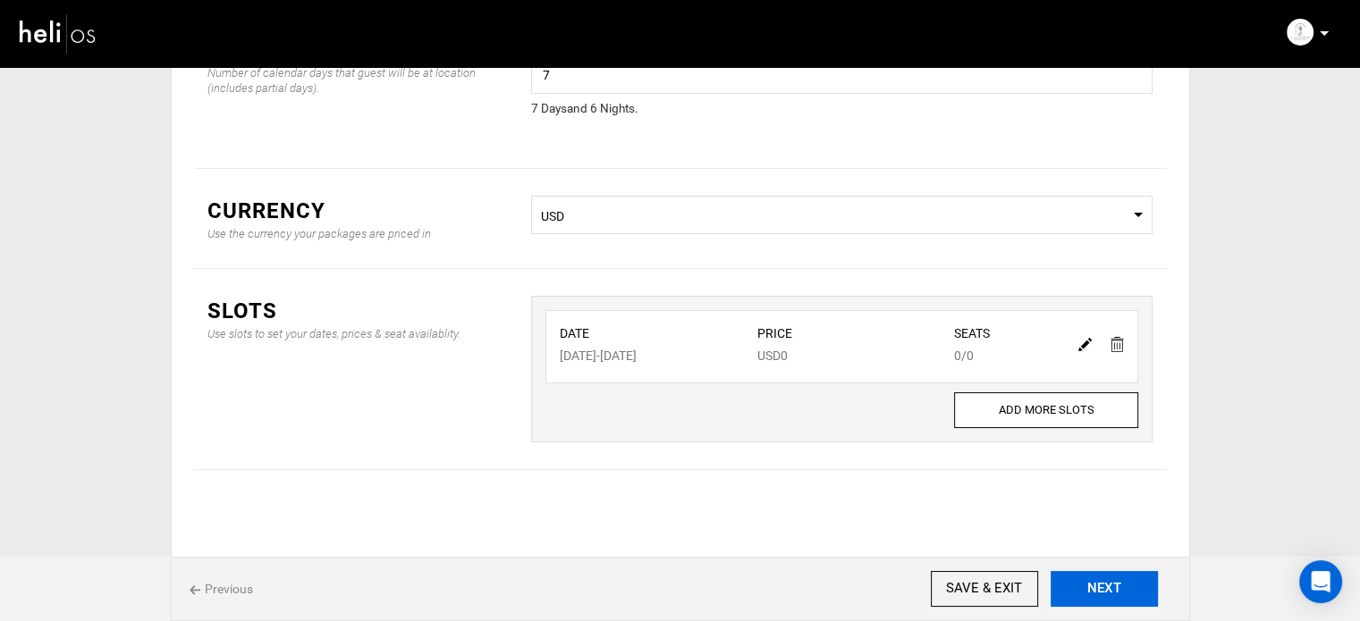
click at [1118, 577] on button "NEXT" at bounding box center [1104, 589] width 107 height 36
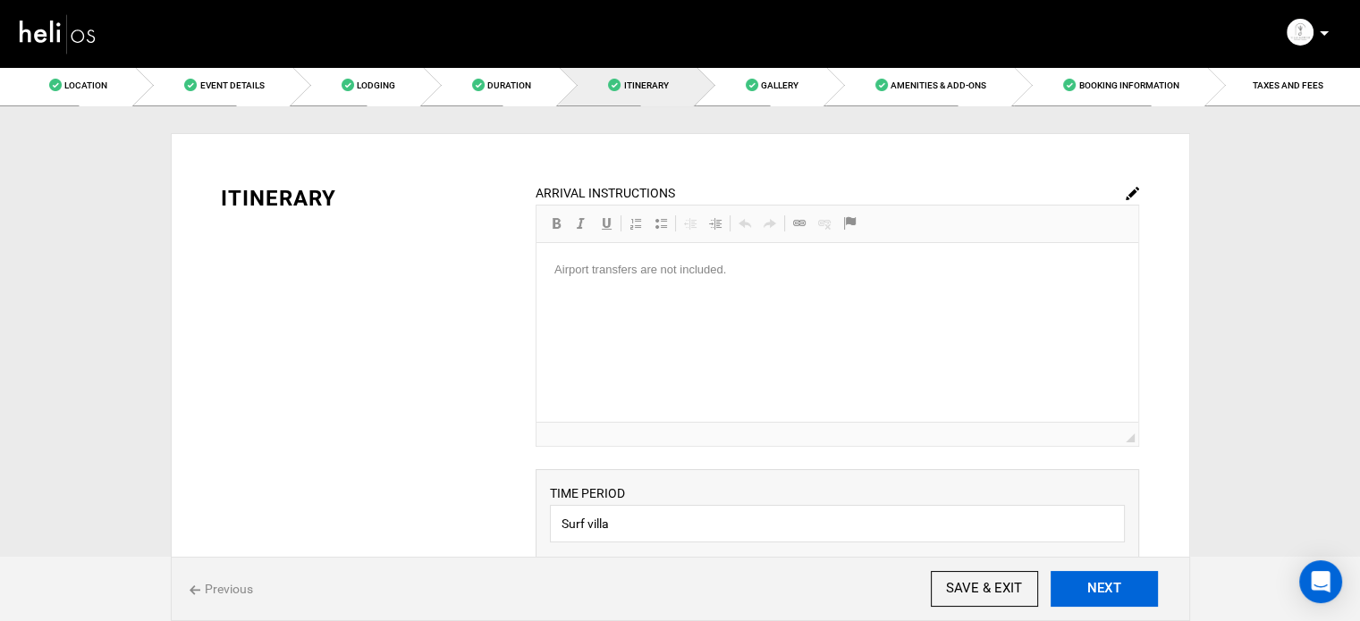
click at [1118, 577] on button "NEXT" at bounding box center [1104, 589] width 107 height 36
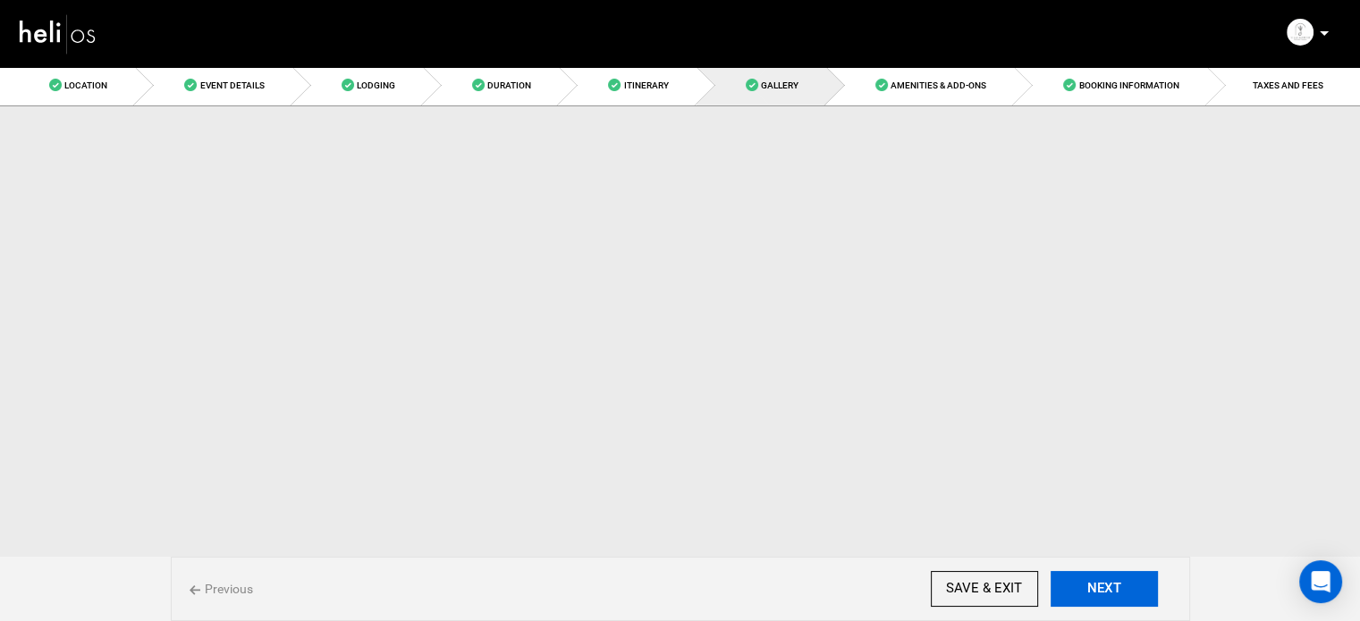
click at [1118, 577] on button "NEXT" at bounding box center [1104, 589] width 107 height 36
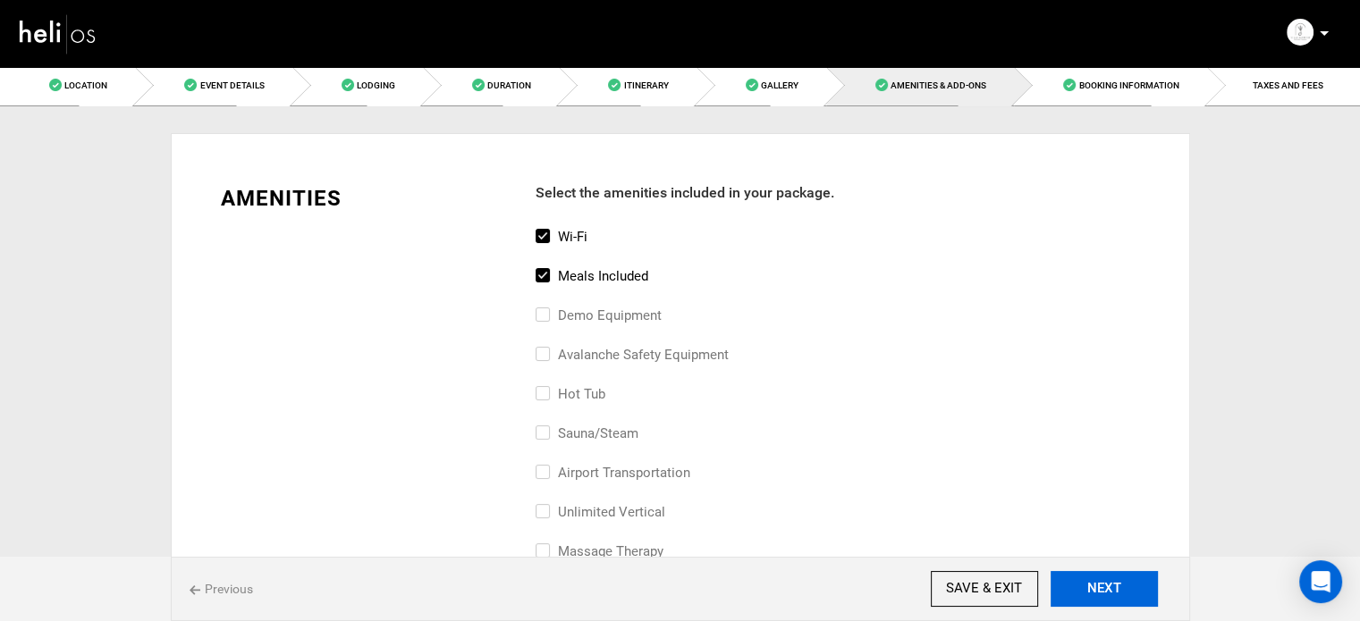
click at [1118, 577] on button "NEXT" at bounding box center [1104, 589] width 107 height 36
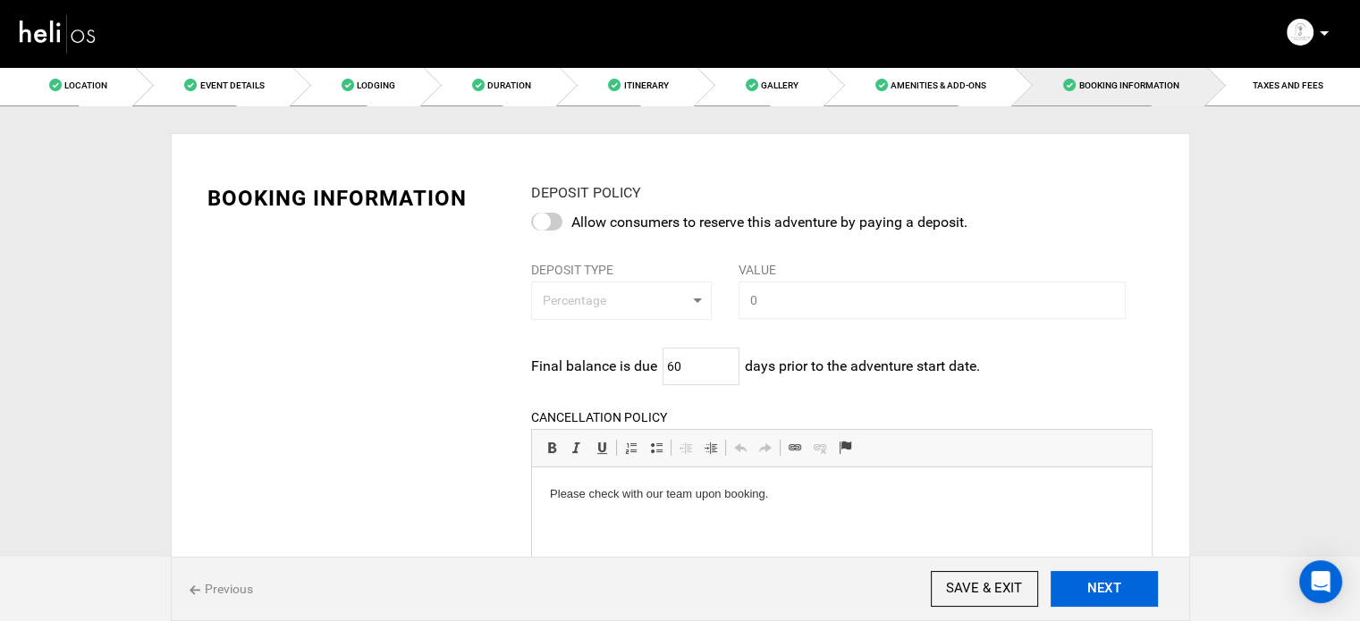
click at [1118, 577] on button "NEXT" at bounding box center [1104, 589] width 107 height 36
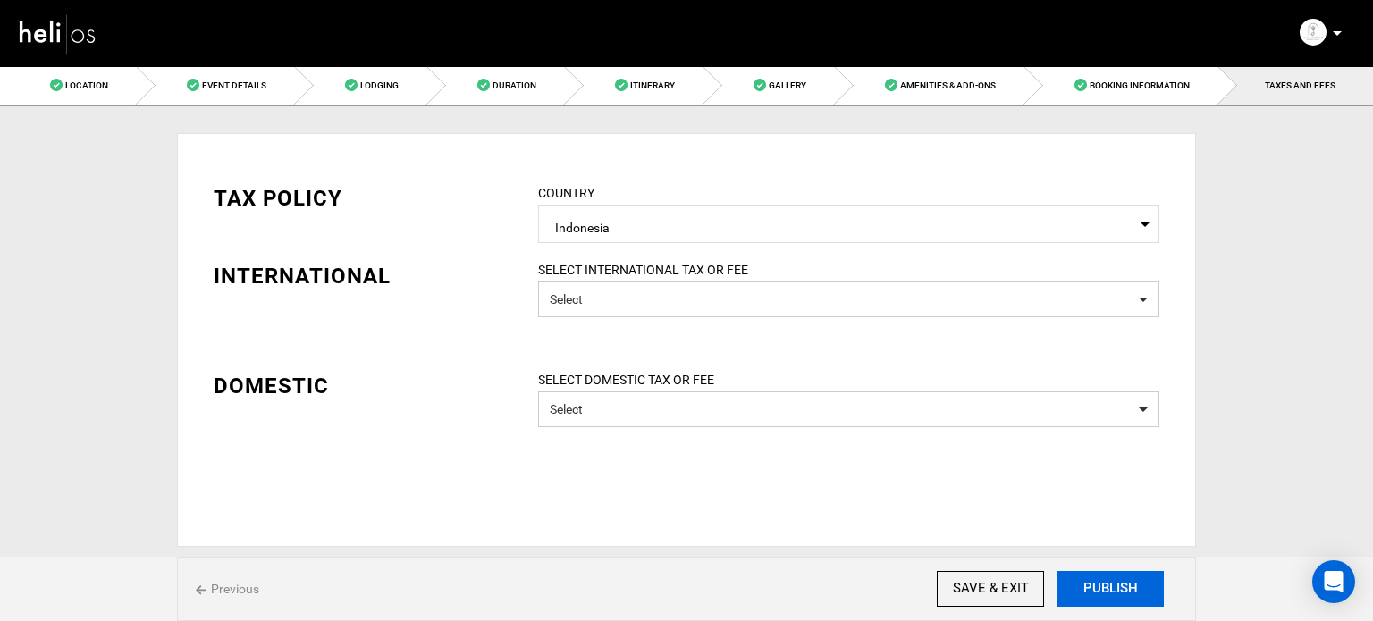
click at [1116, 580] on button "PUBLISH" at bounding box center [1110, 589] width 107 height 36
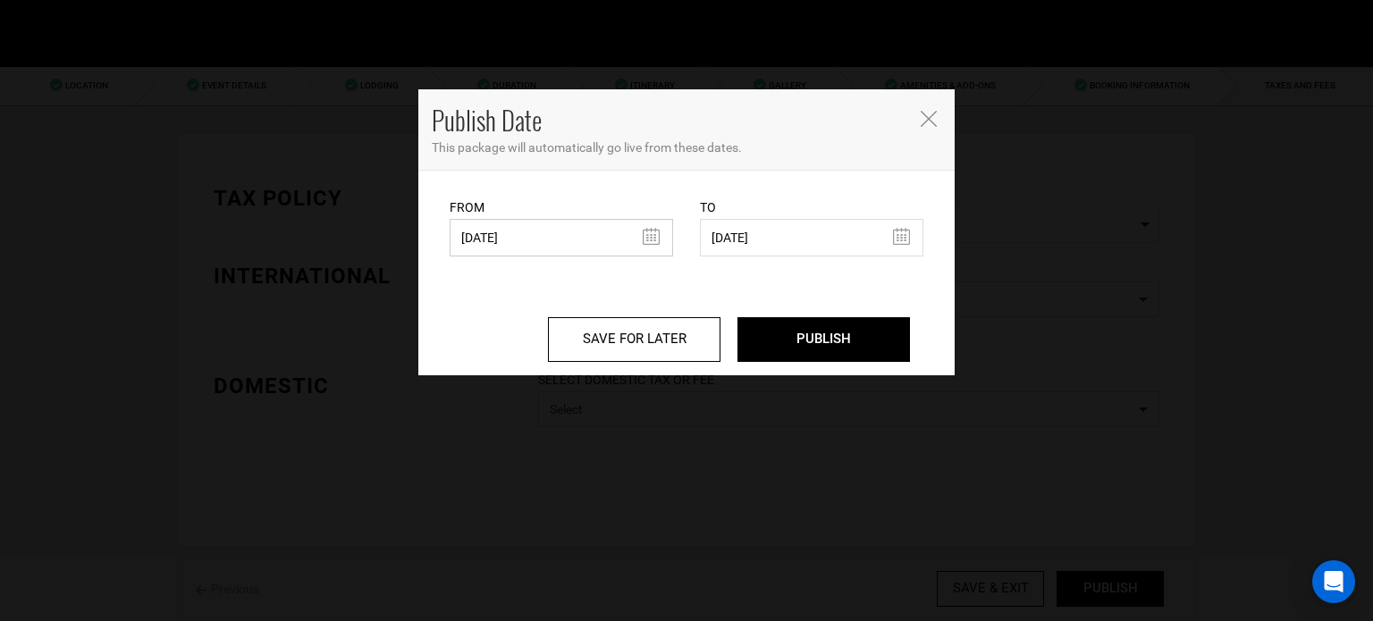
click at [553, 220] on input "07/08/2025" at bounding box center [562, 238] width 224 height 38
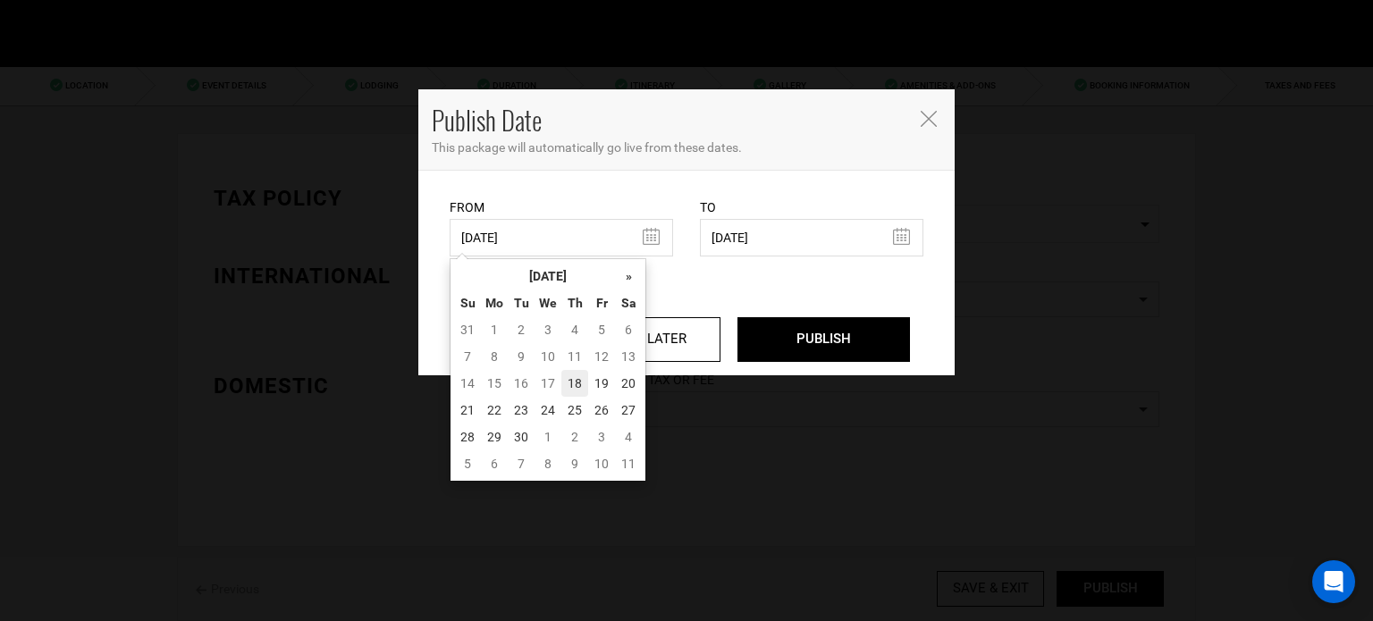
click at [579, 374] on td "18" at bounding box center [575, 383] width 27 height 27
type input "[DATE]"
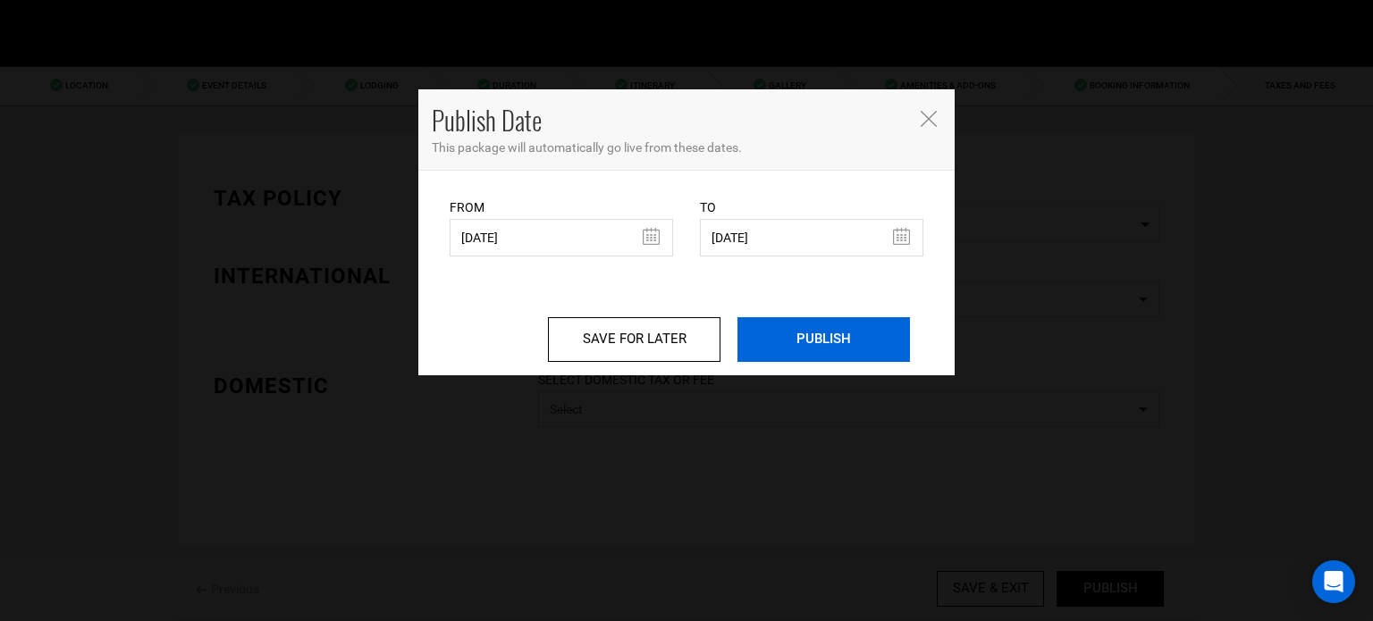
click at [776, 352] on input "PUBLISH" at bounding box center [824, 339] width 173 height 45
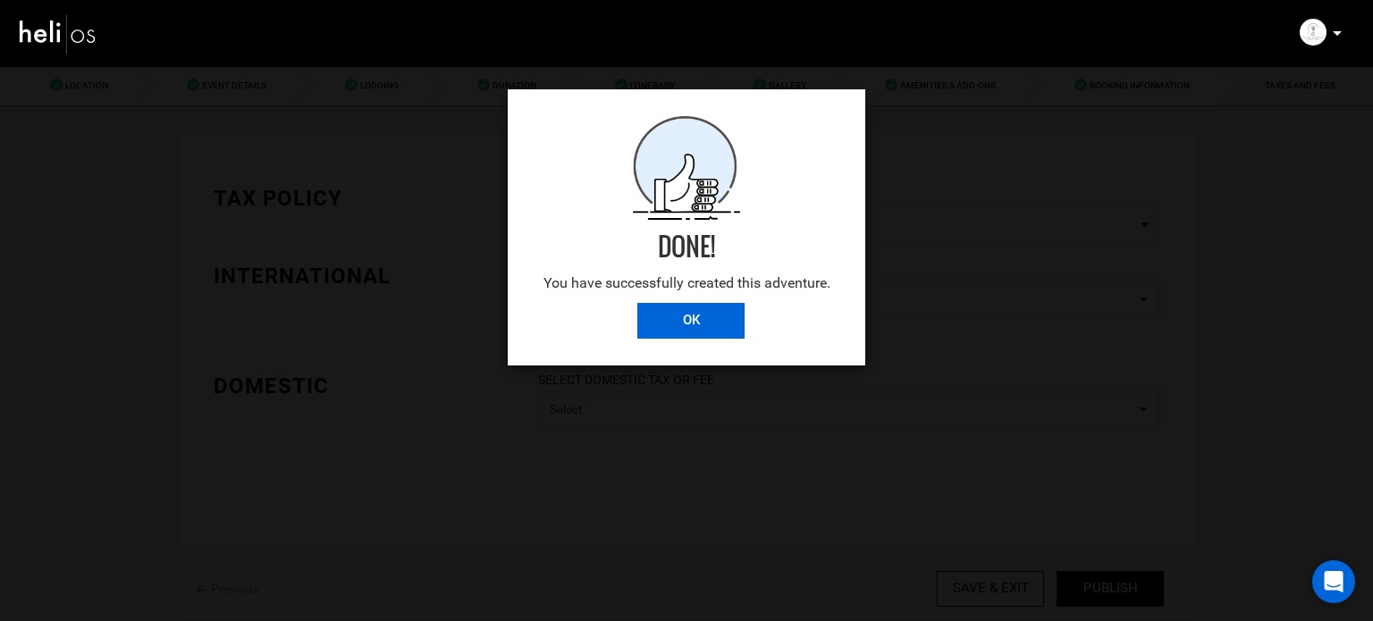
click at [672, 321] on input "OK" at bounding box center [691, 321] width 107 height 36
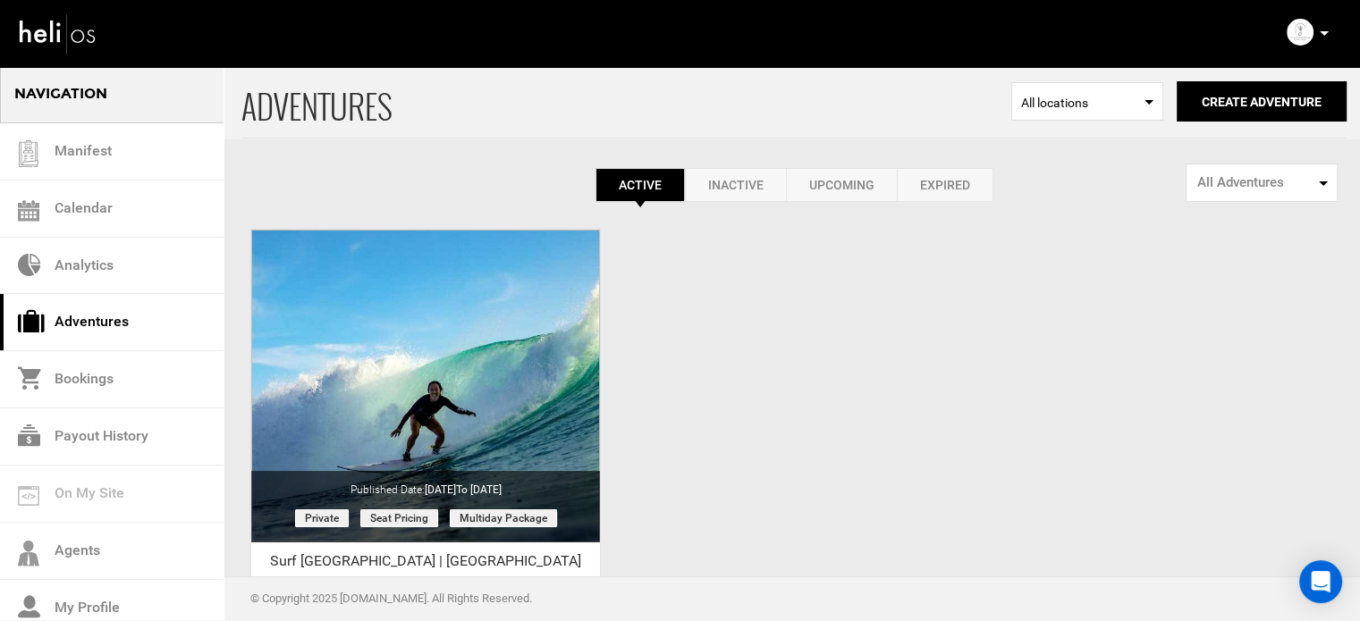
click at [1322, 32] on icon at bounding box center [1324, 33] width 9 height 4
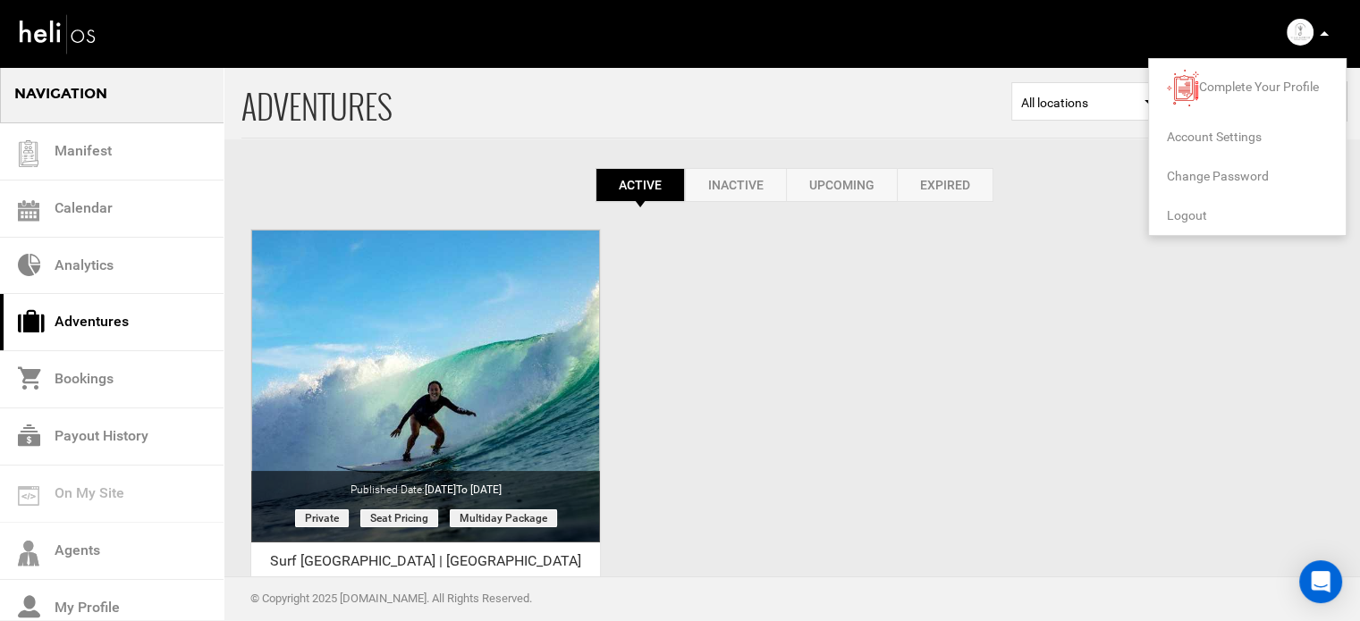
click at [1193, 215] on span "Logout" at bounding box center [1187, 215] width 40 height 14
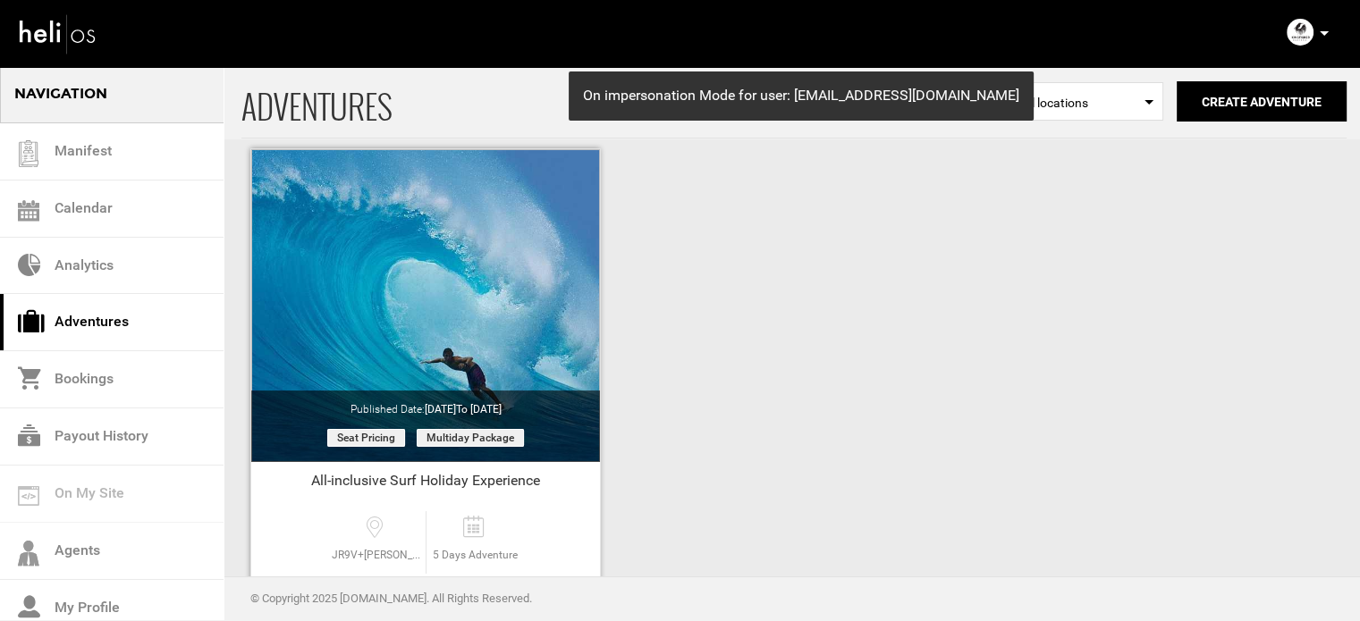
scroll to position [222, 0]
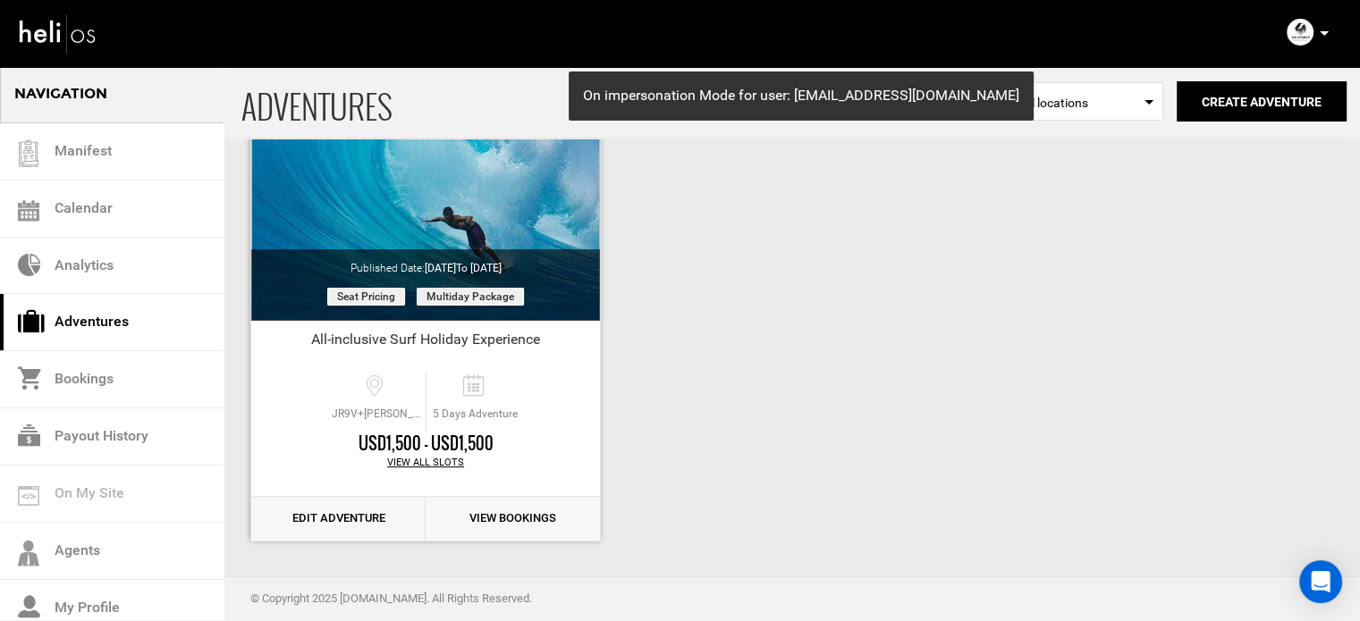
click at [359, 501] on link "Edit Adventure" at bounding box center [338, 519] width 174 height 44
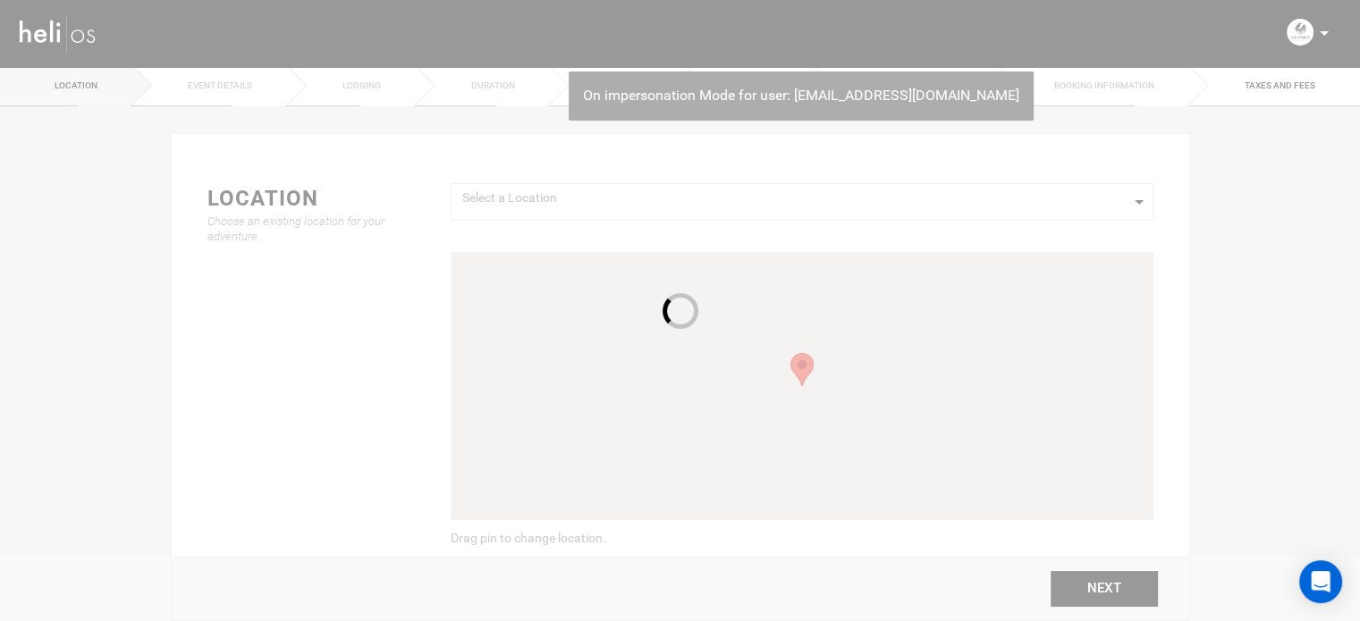
type input "5"
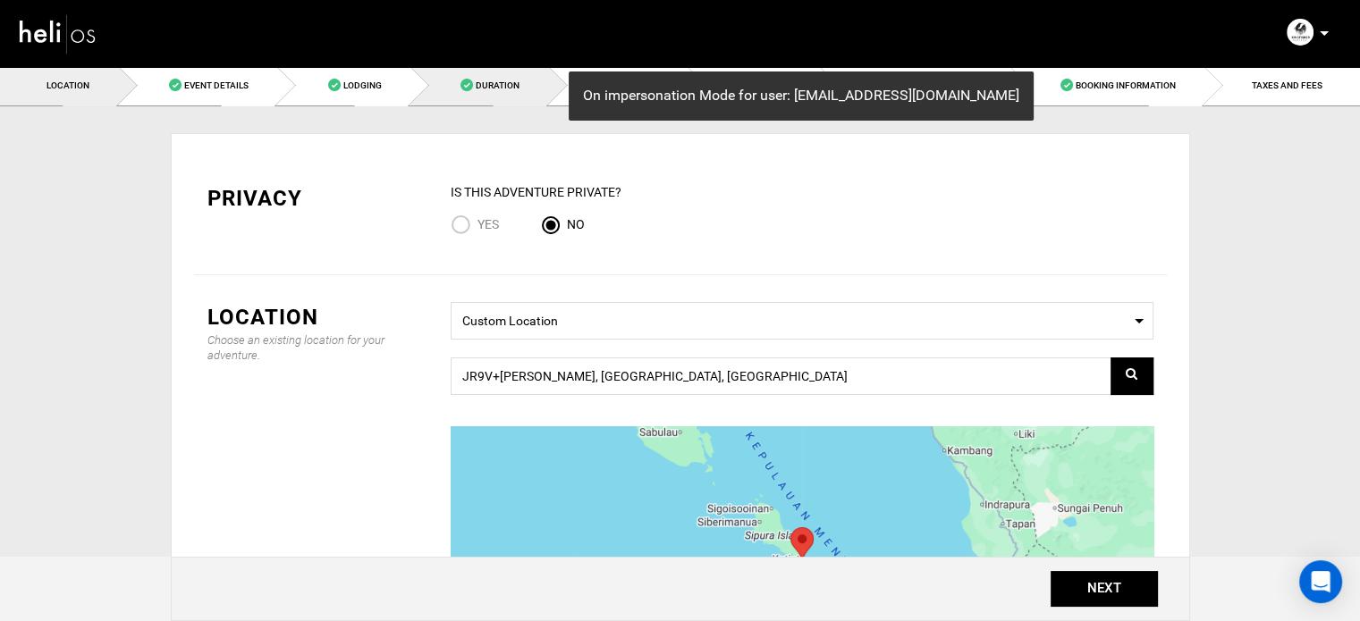
click at [451, 81] on link "Duration" at bounding box center [479, 85] width 139 height 40
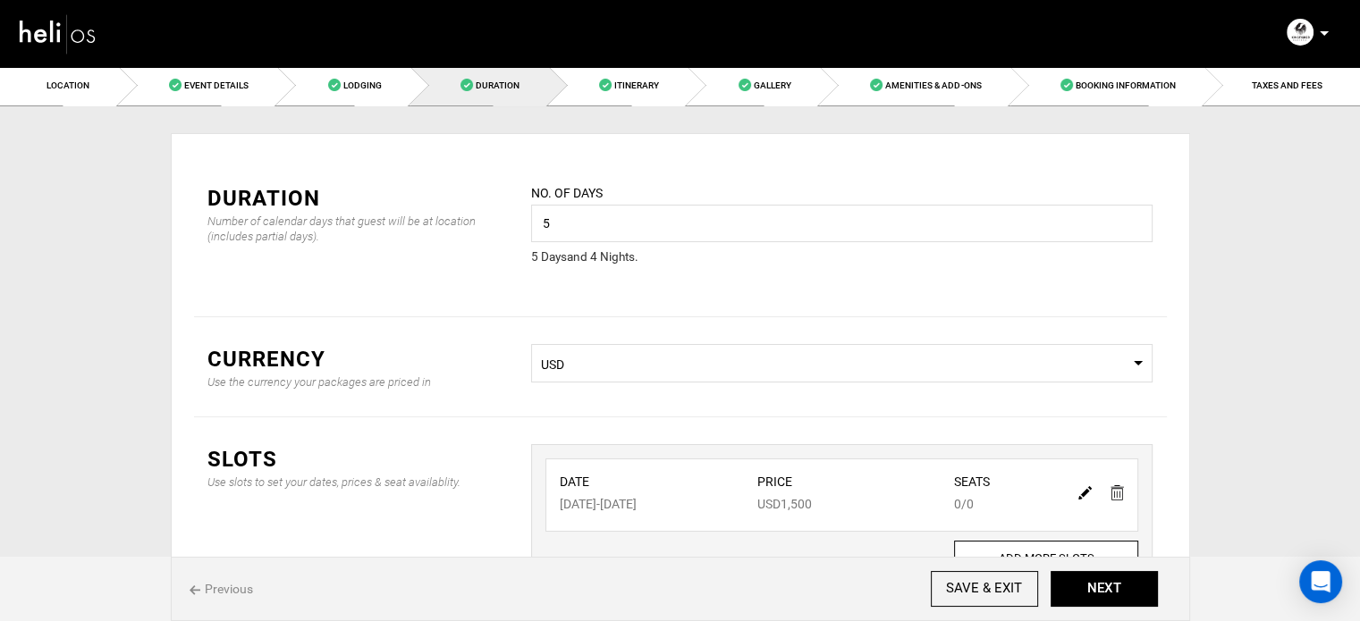
click at [1082, 489] on img at bounding box center [1084, 492] width 13 height 13
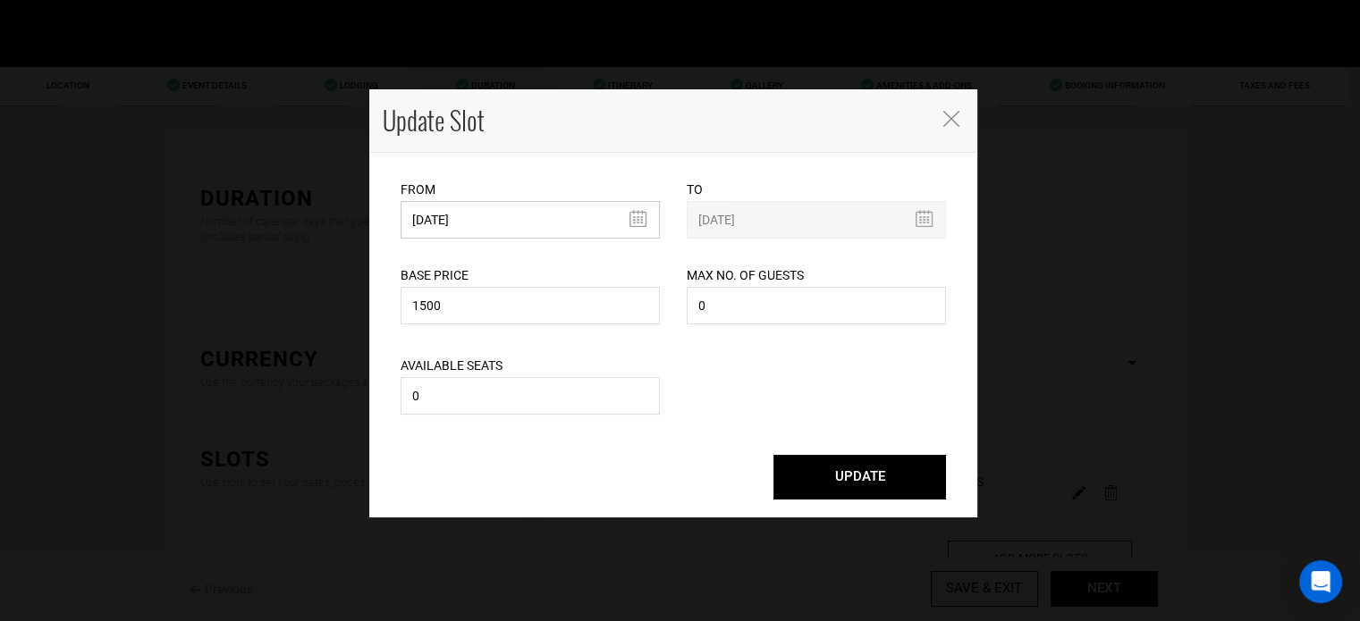
click at [474, 224] on input "[DATE]" at bounding box center [530, 220] width 259 height 38
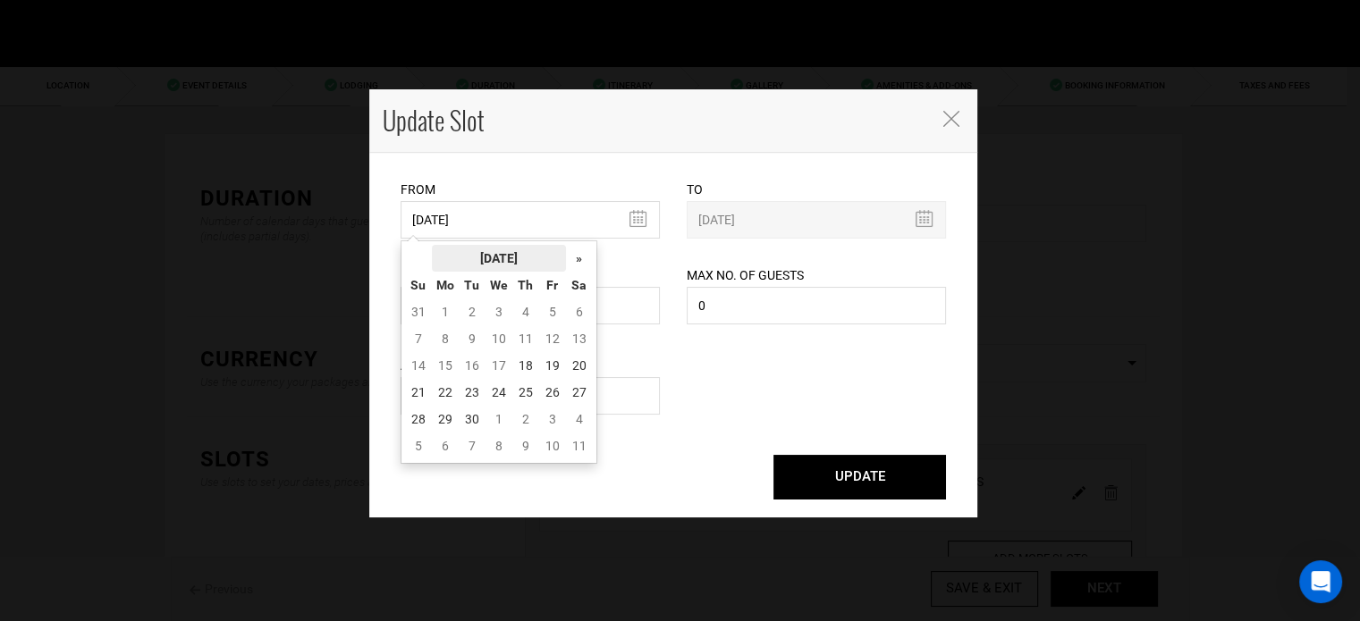
click at [547, 257] on th "[DATE]" at bounding box center [499, 258] width 134 height 27
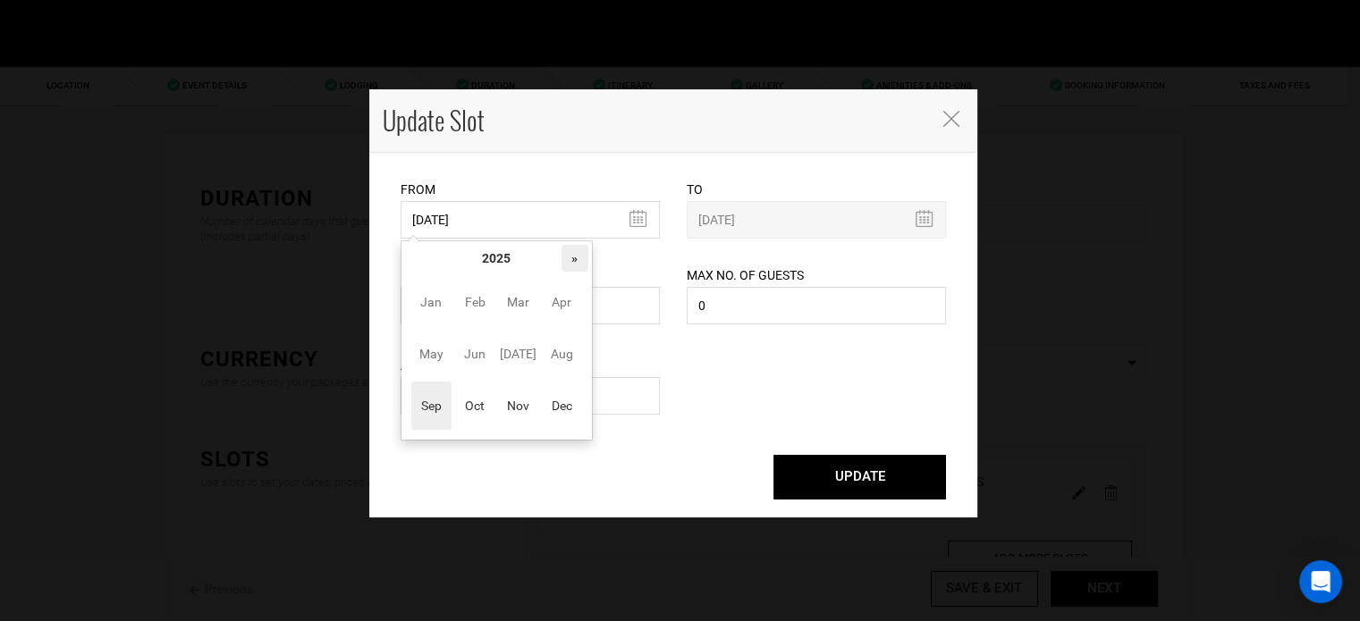
click at [563, 257] on th "»" at bounding box center [575, 258] width 27 height 27
click at [514, 401] on span "Nov" at bounding box center [518, 406] width 40 height 48
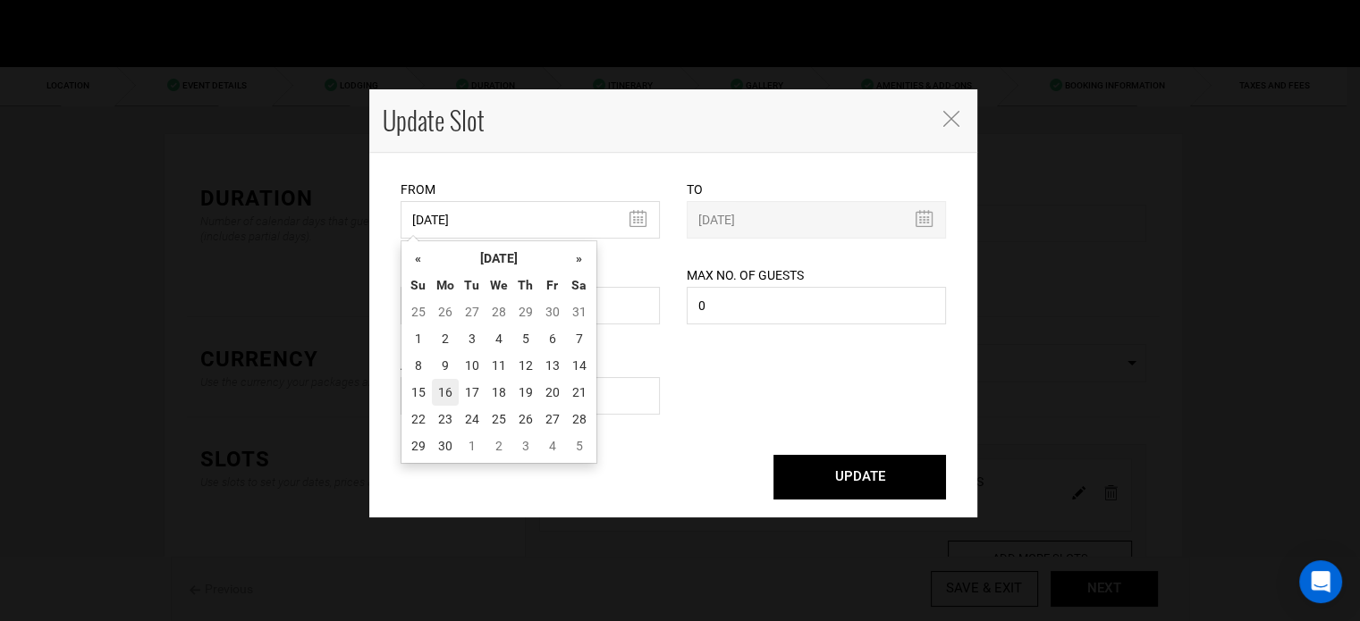
click at [435, 402] on td "16" at bounding box center [445, 392] width 27 height 27
type input "[DATE]"
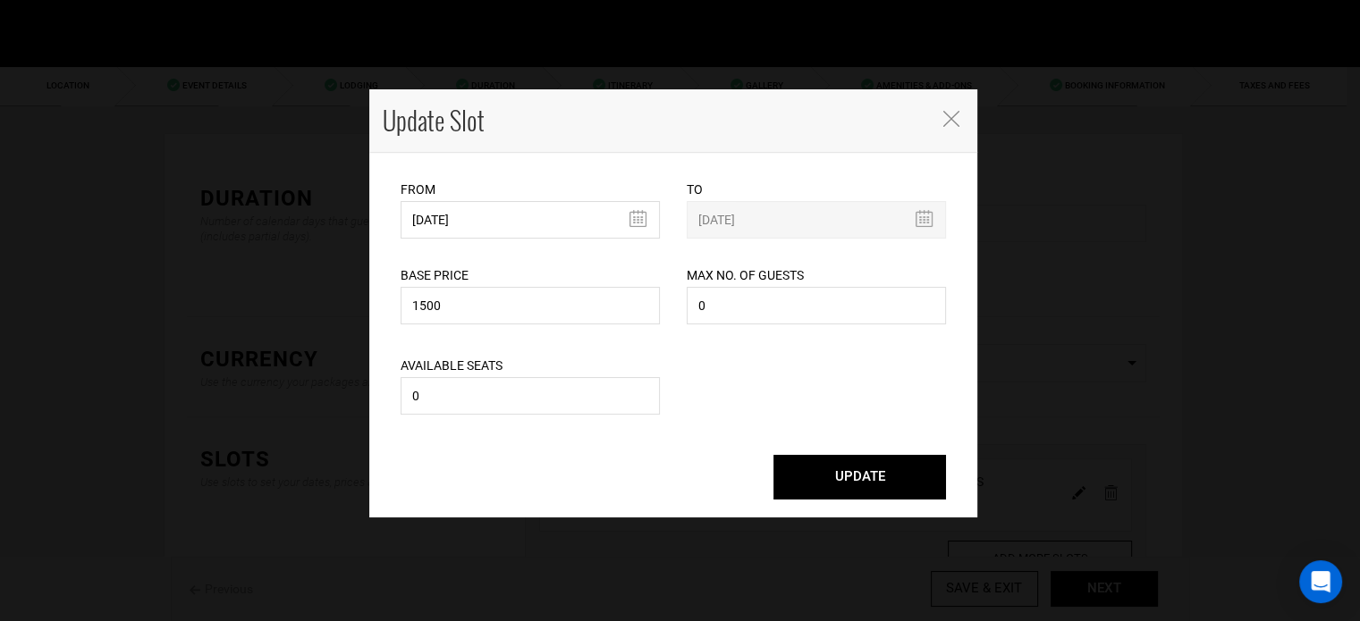
click at [835, 489] on button "UPDATE" at bounding box center [859, 477] width 173 height 45
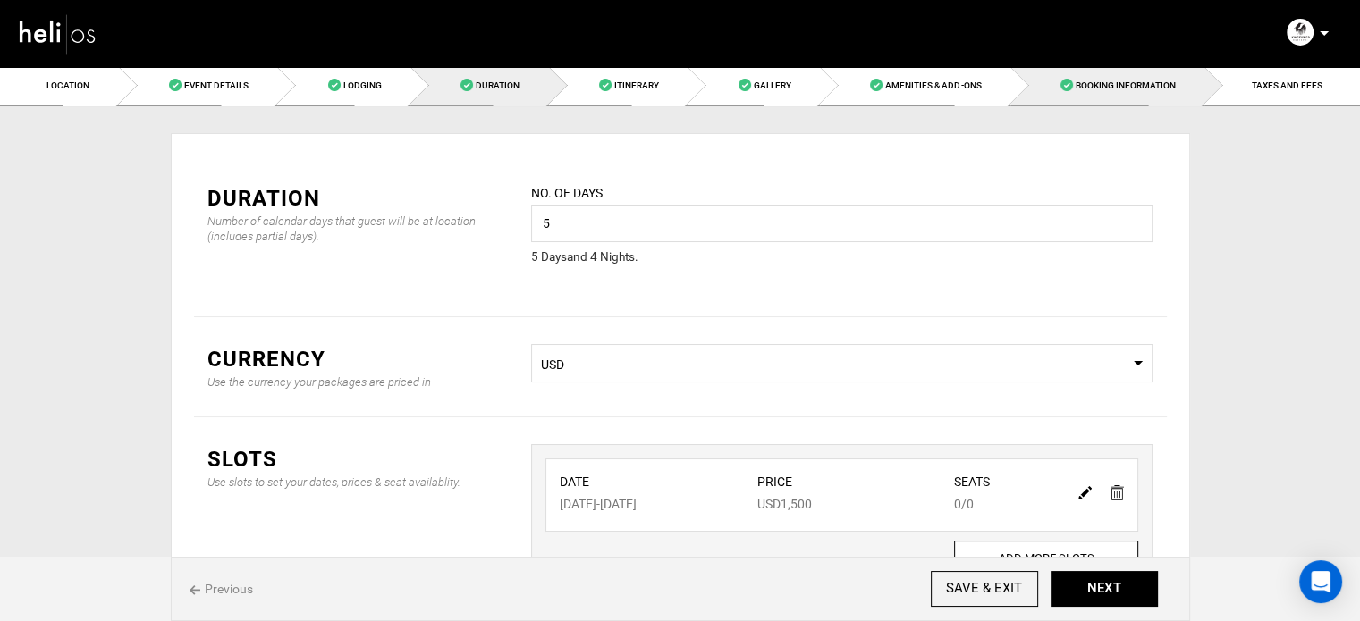
click at [1159, 89] on span "Booking Information" at bounding box center [1126, 85] width 100 height 10
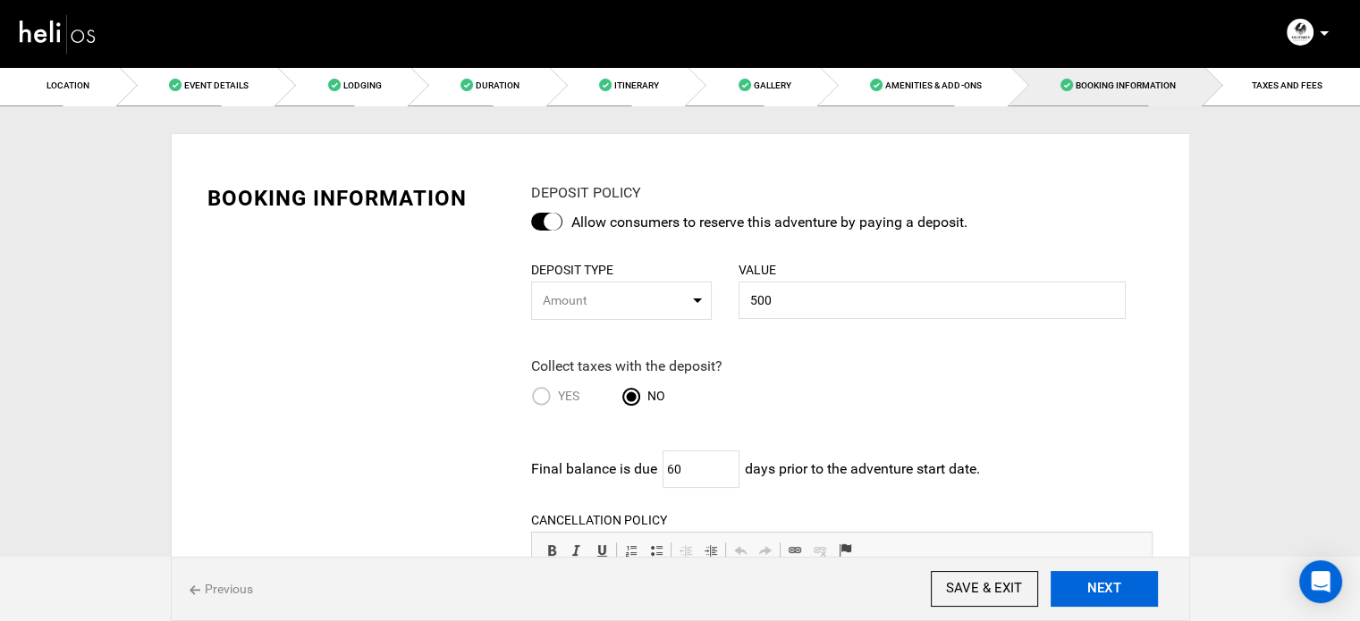
click at [1105, 593] on button "NEXT" at bounding box center [1104, 589] width 107 height 36
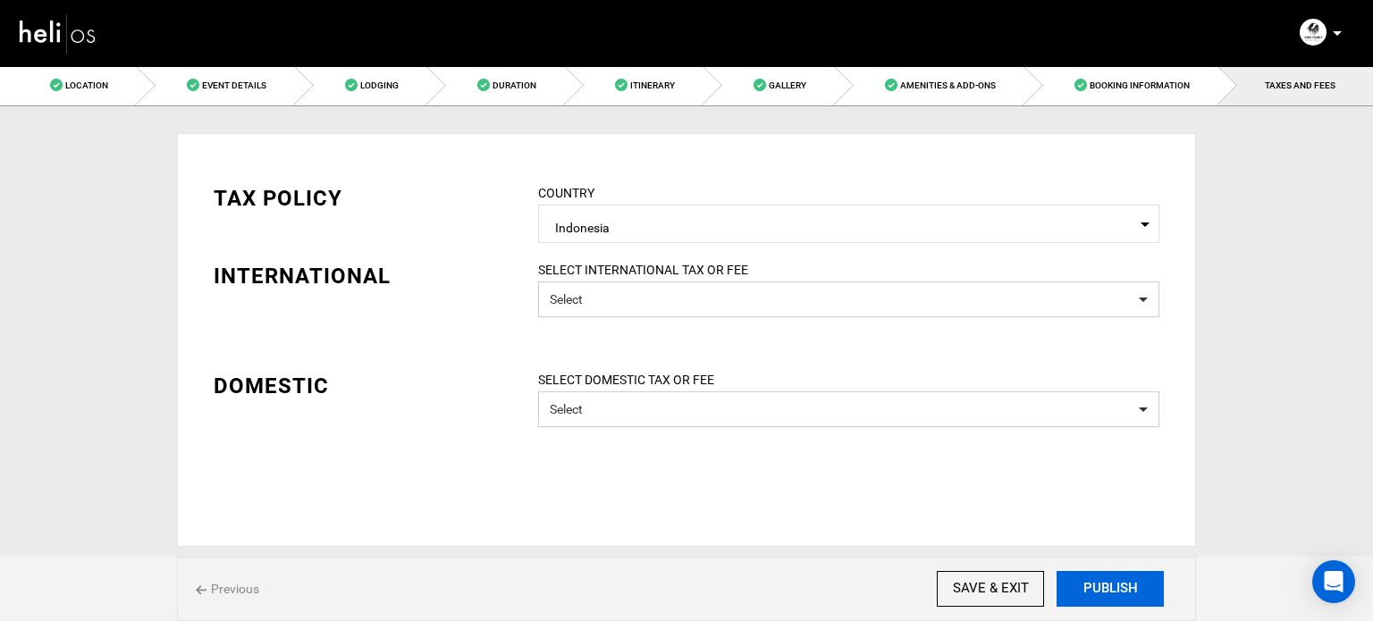
click at [1105, 593] on button "PUBLISH" at bounding box center [1110, 589] width 107 height 36
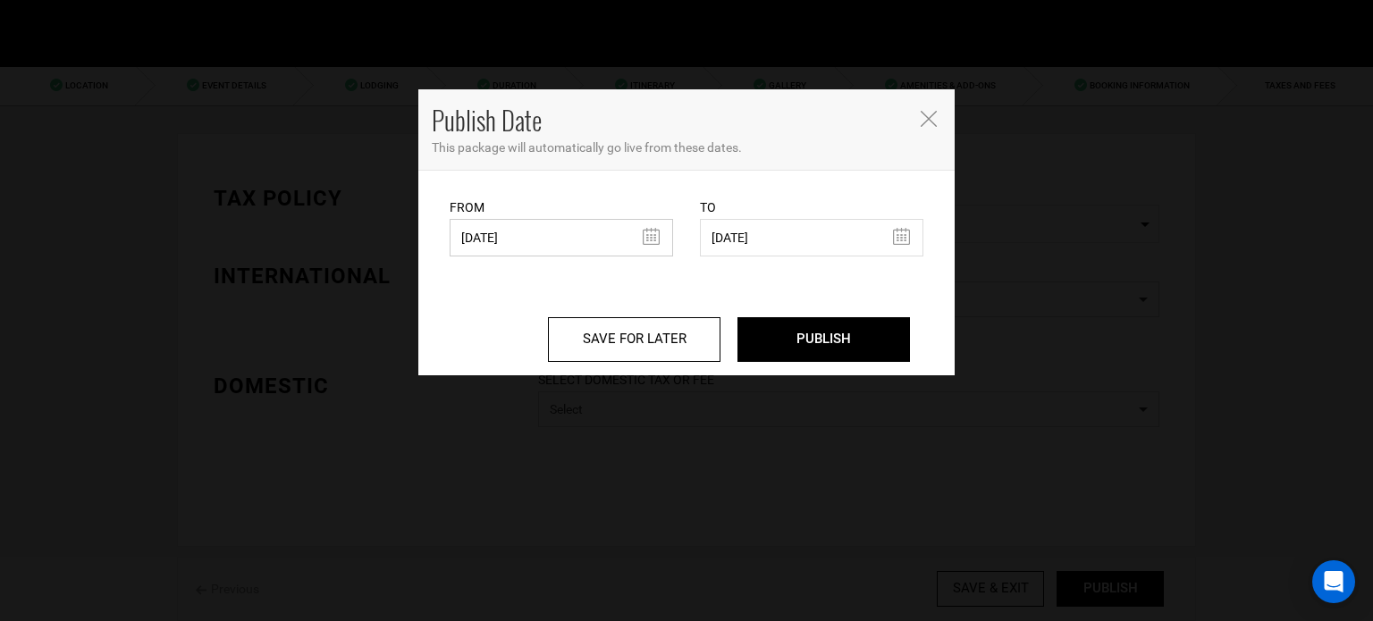
click at [489, 239] on input "[DATE]" at bounding box center [562, 238] width 224 height 38
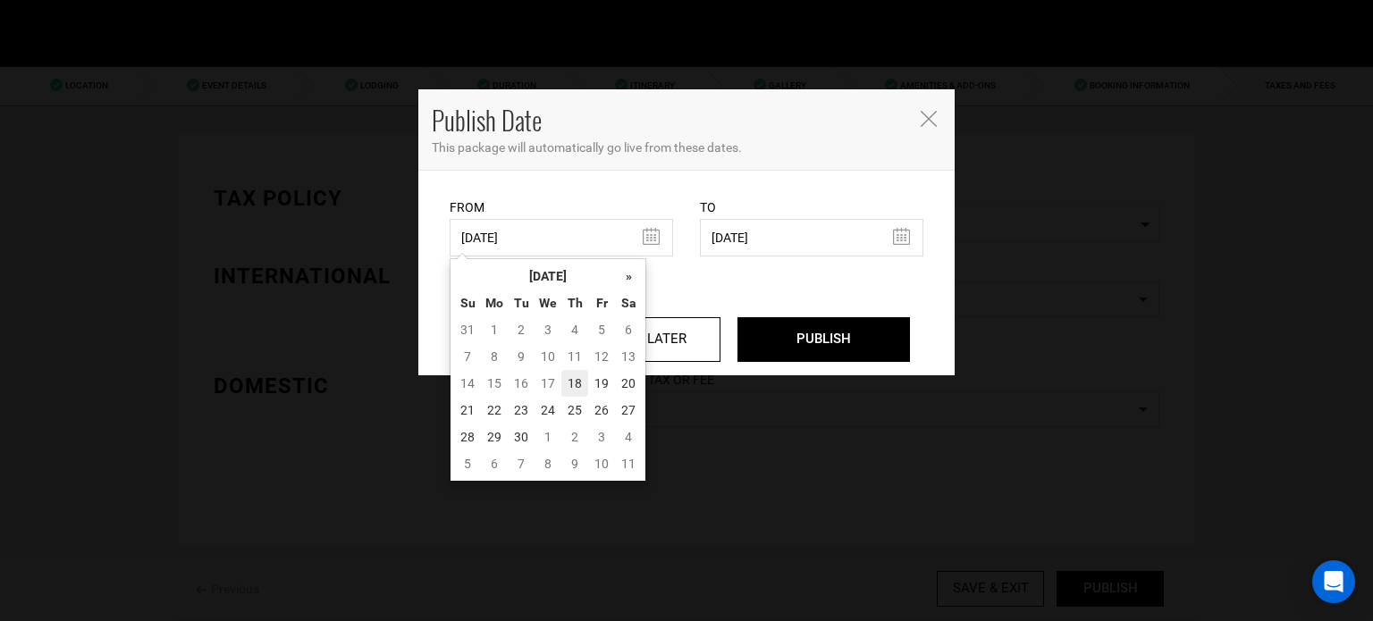
click at [570, 385] on td "18" at bounding box center [575, 383] width 27 height 27
type input "[DATE]"
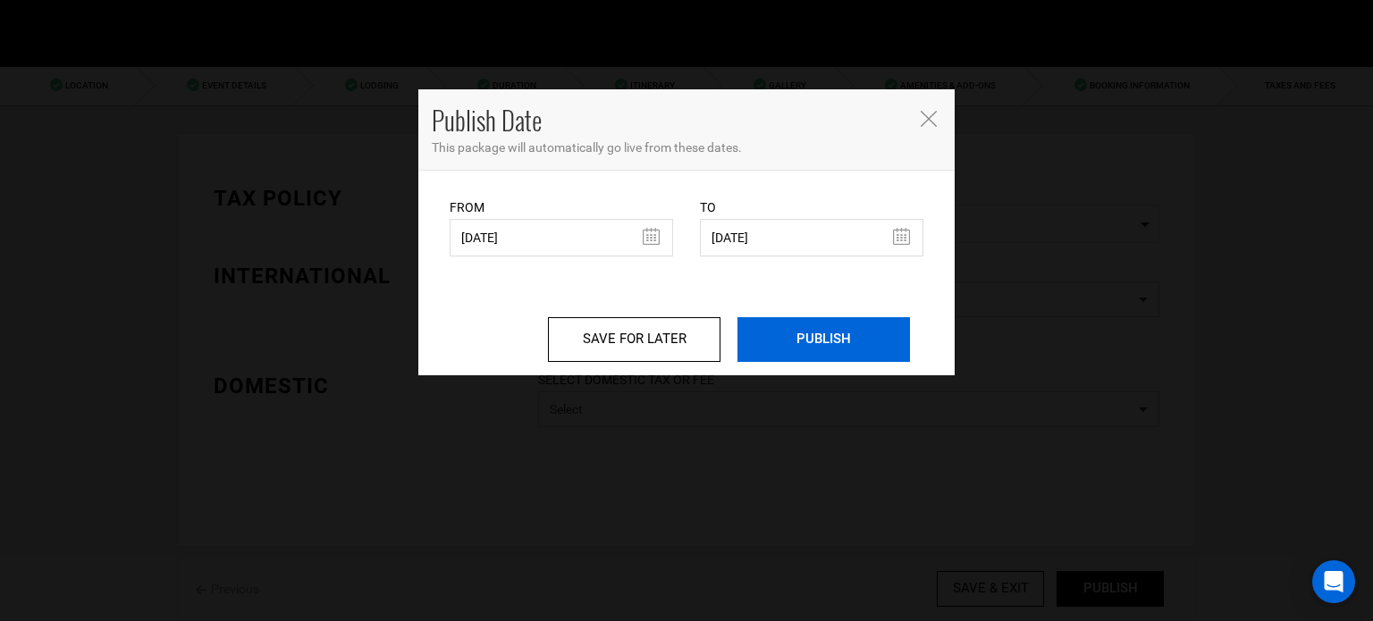
click at [840, 335] on input "PUBLISH" at bounding box center [824, 339] width 173 height 45
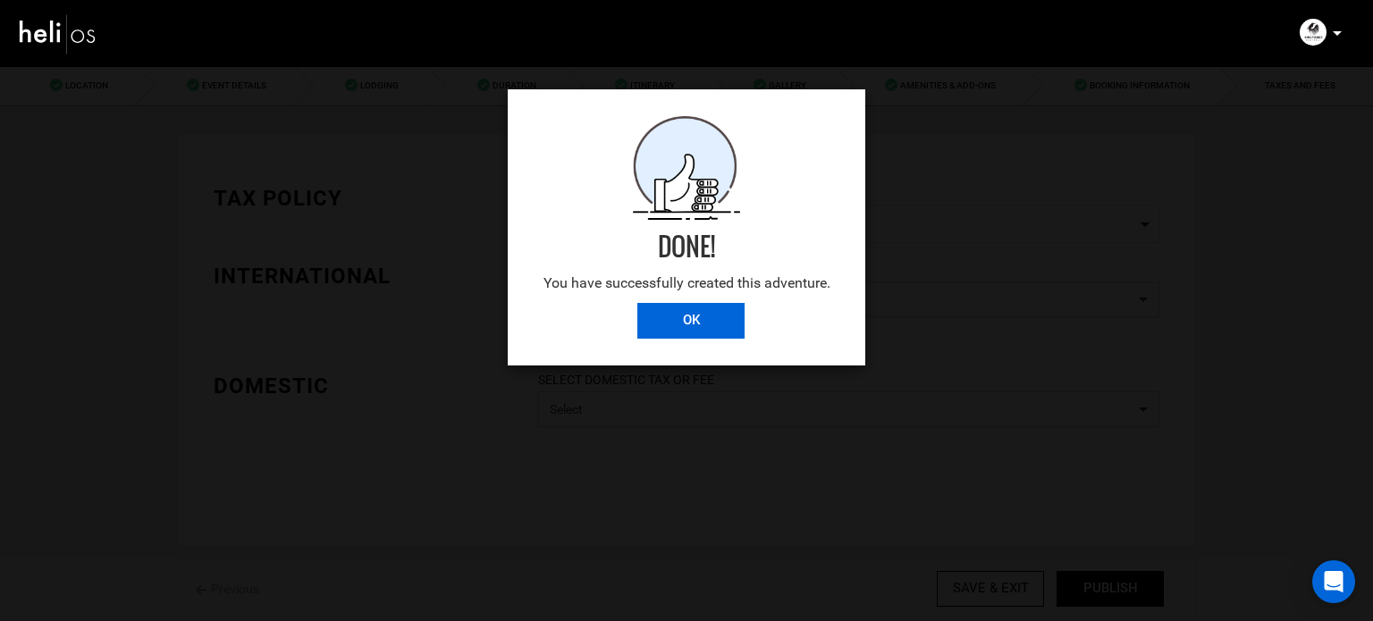
click at [705, 321] on input "OK" at bounding box center [691, 321] width 107 height 36
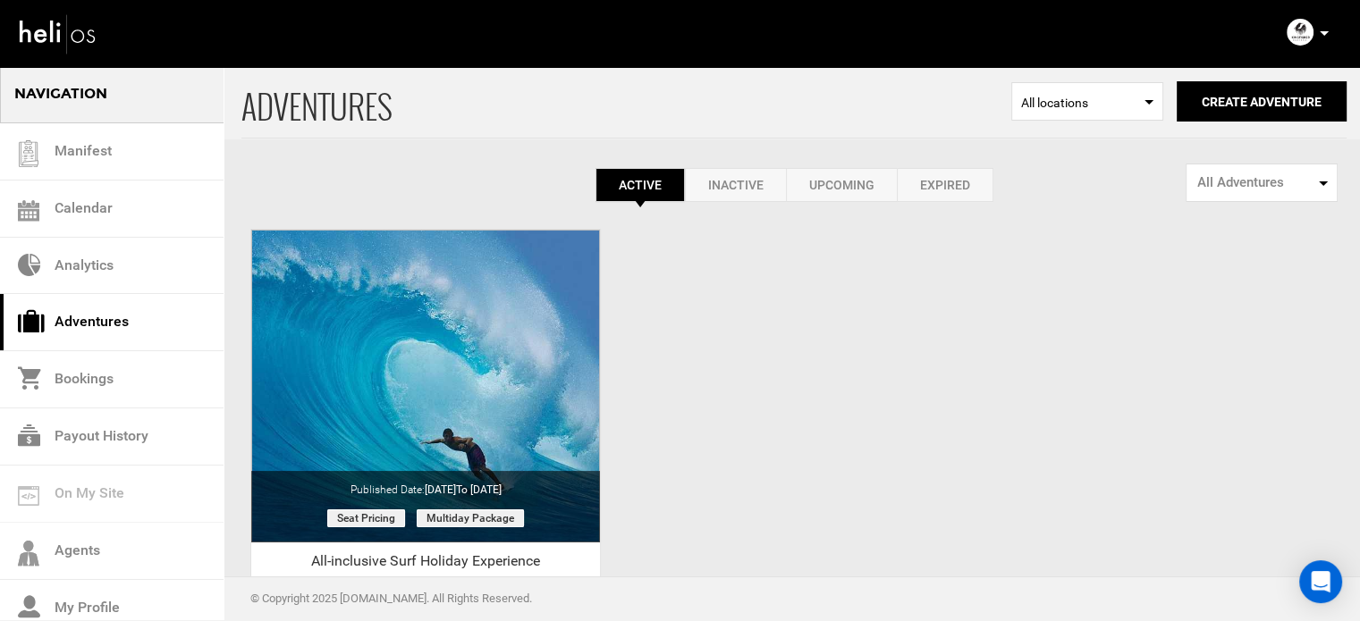
click at [1323, 34] on icon at bounding box center [1324, 33] width 9 height 4
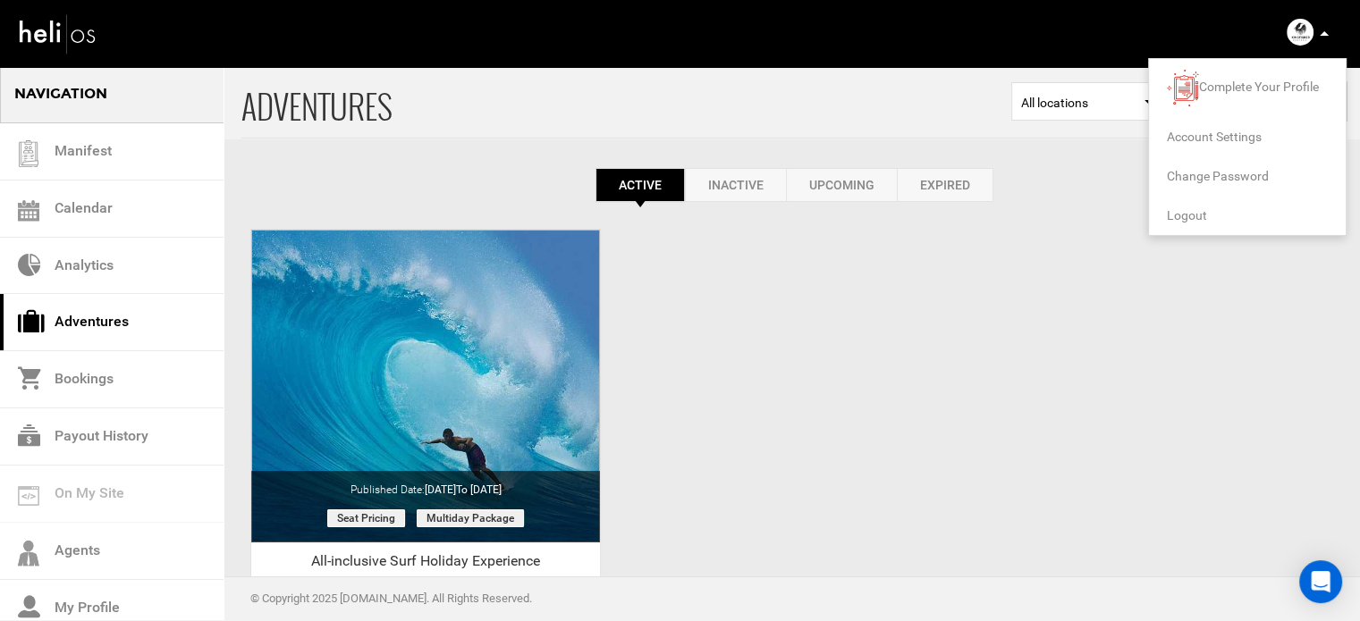
click at [1186, 214] on span "Logout" at bounding box center [1187, 215] width 40 height 14
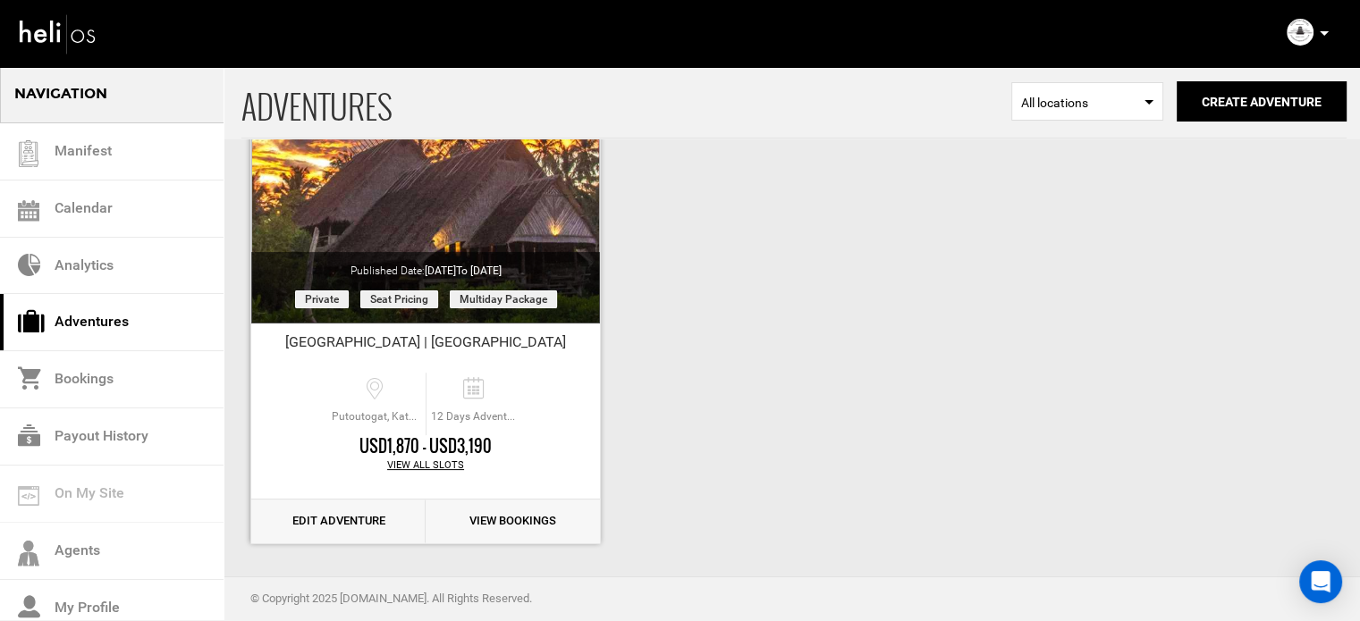
scroll to position [222, 0]
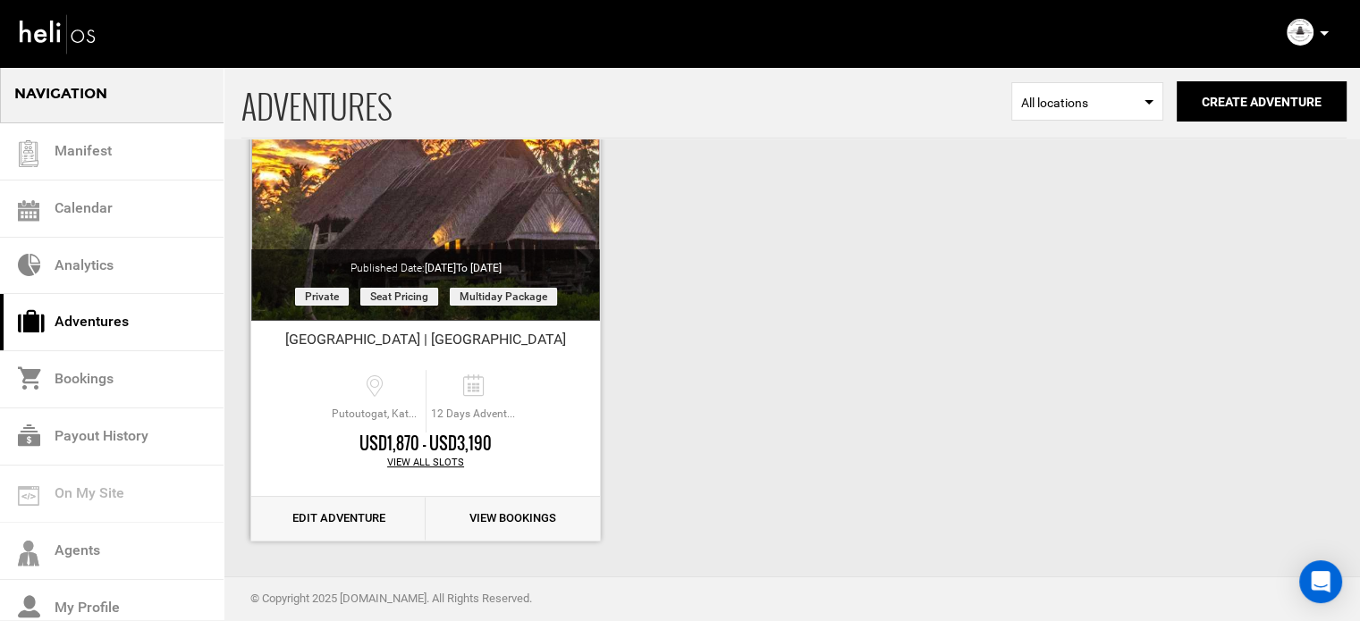
click at [353, 521] on link "Edit Adventure" at bounding box center [338, 519] width 174 height 44
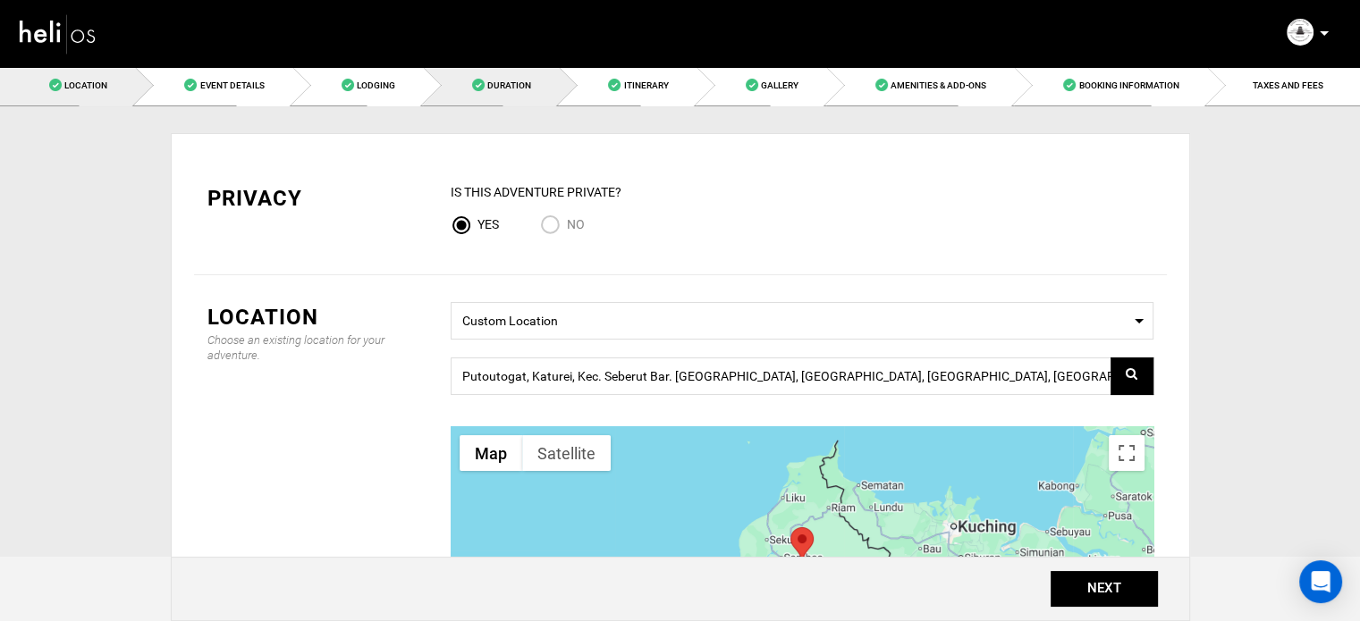
click at [486, 93] on link "Duration" at bounding box center [491, 85] width 136 height 40
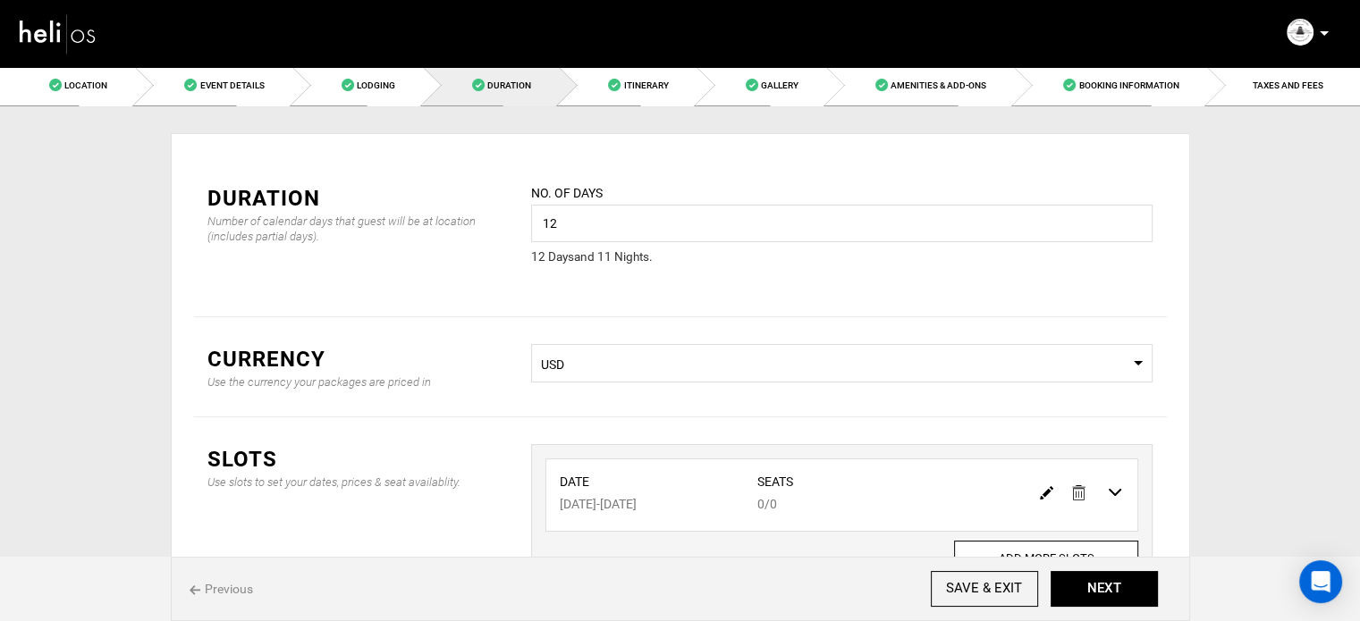
click at [1046, 493] on img at bounding box center [1046, 492] width 13 height 13
type input "[DATE]"
type input "0"
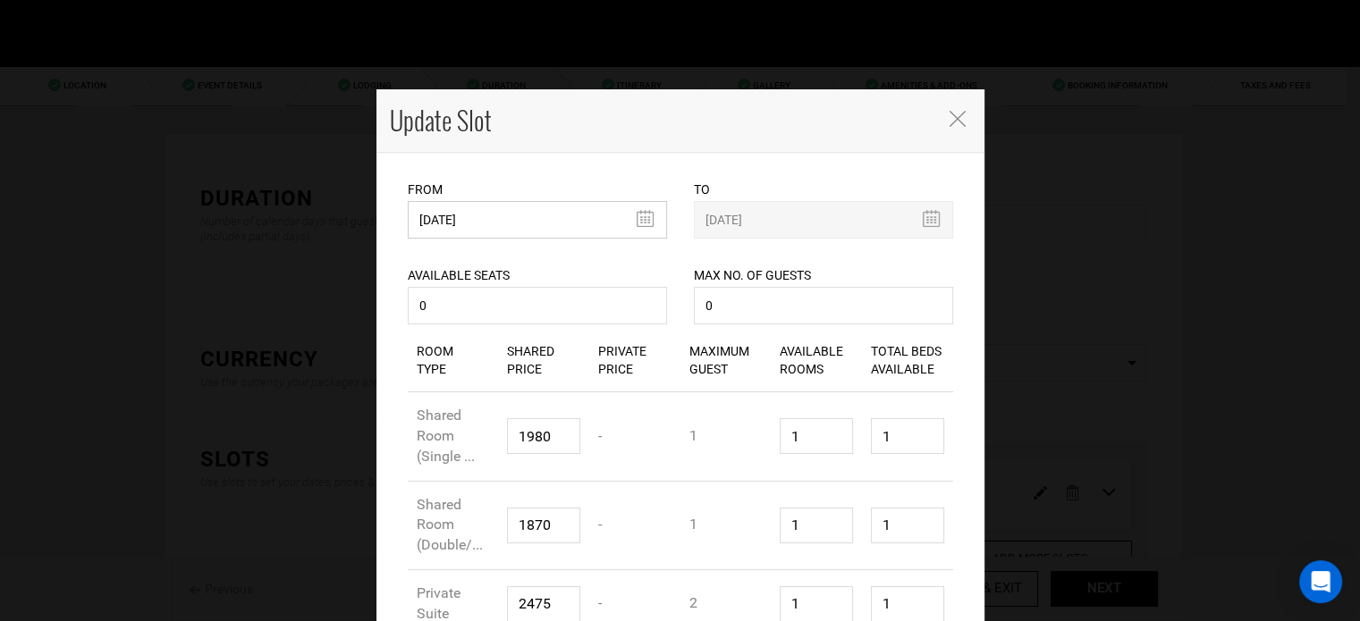
click at [472, 224] on input "[DATE]" at bounding box center [537, 220] width 259 height 38
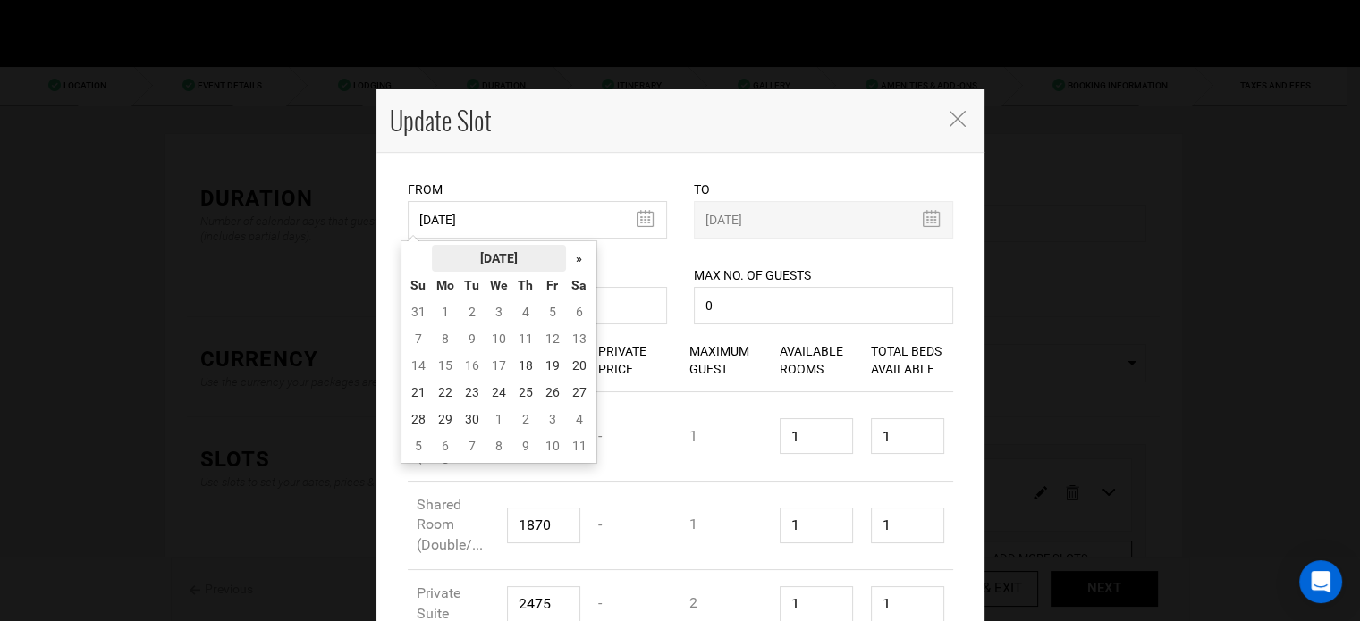
click at [500, 253] on th "[DATE]" at bounding box center [499, 258] width 134 height 27
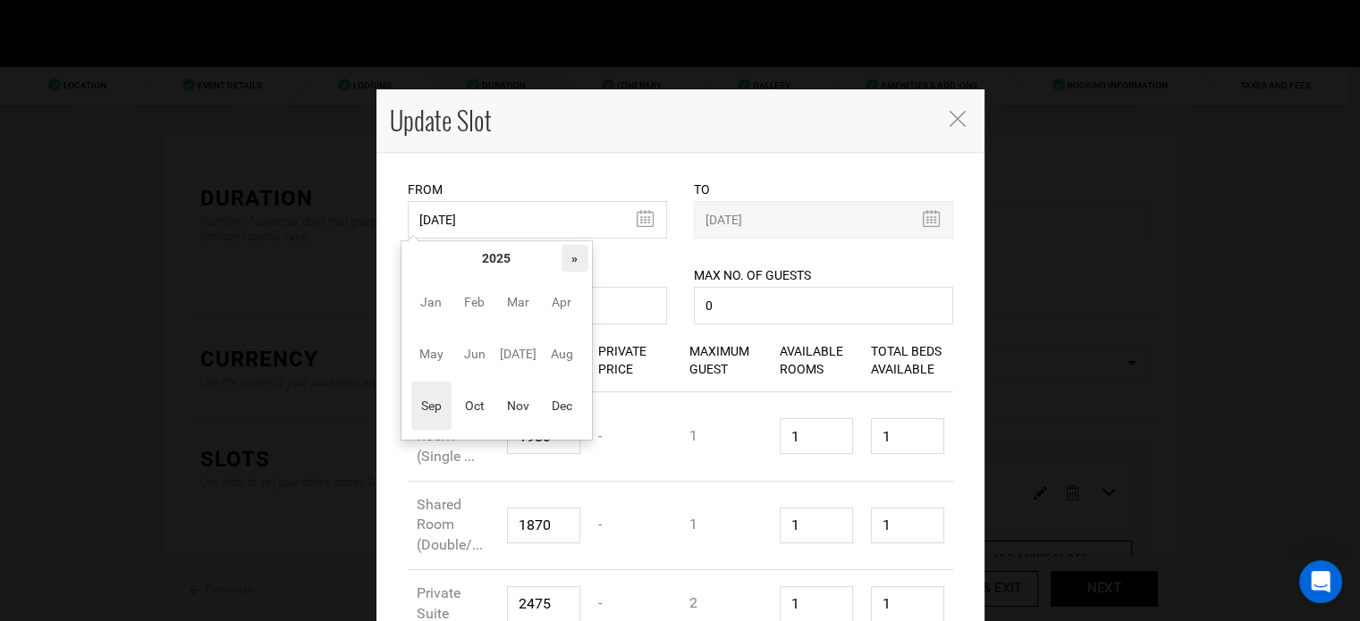
click at [570, 258] on th "»" at bounding box center [575, 258] width 27 height 27
click at [477, 407] on span "Oct" at bounding box center [474, 406] width 40 height 48
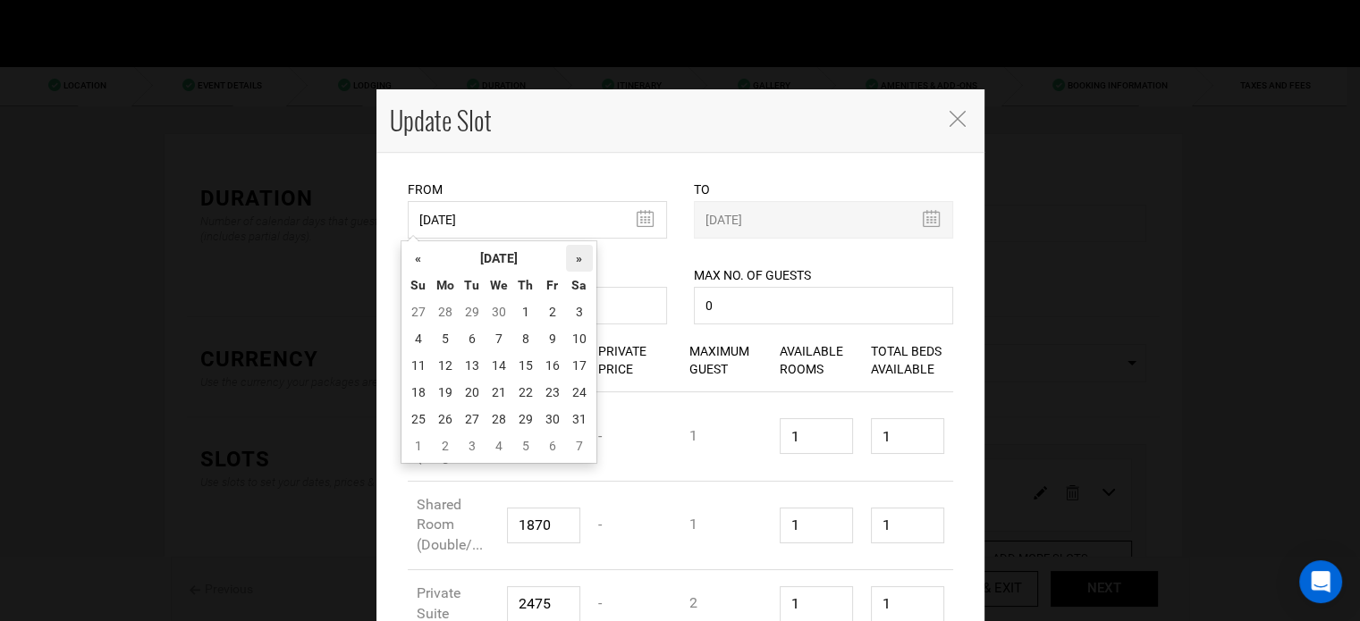
click at [587, 253] on th "»" at bounding box center [579, 258] width 27 height 27
click at [443, 406] on td "23" at bounding box center [445, 419] width 27 height 27
type input "[DATE]"
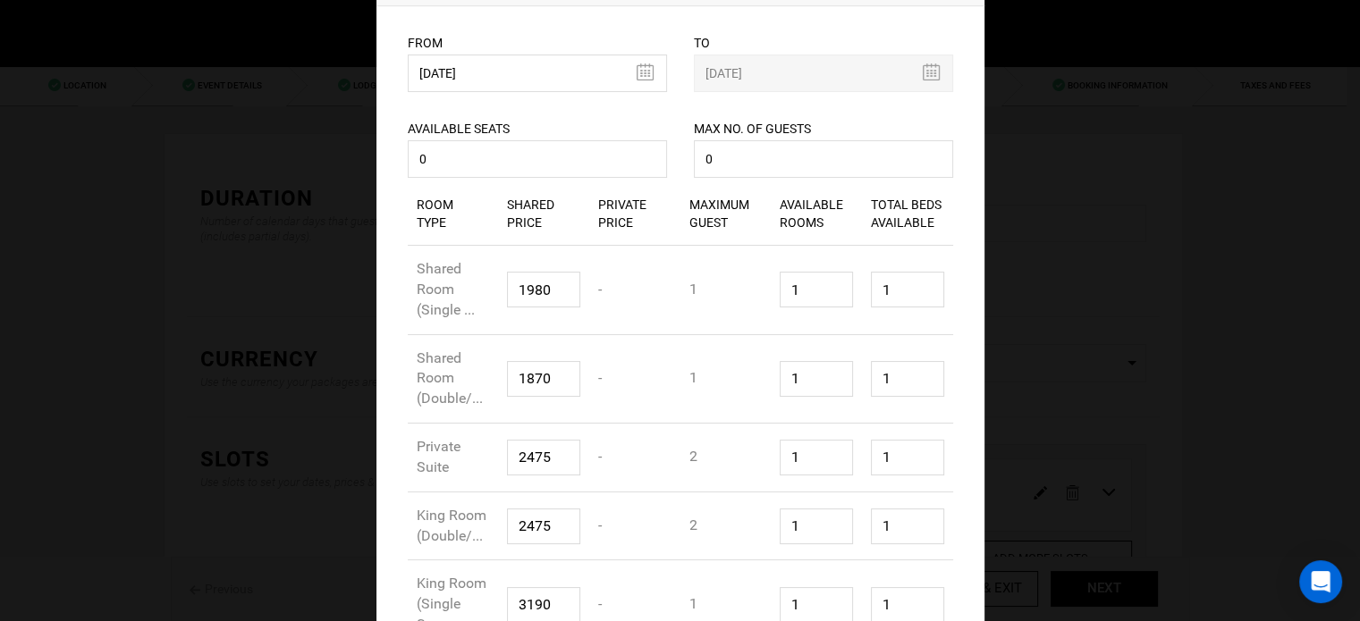
scroll to position [273, 0]
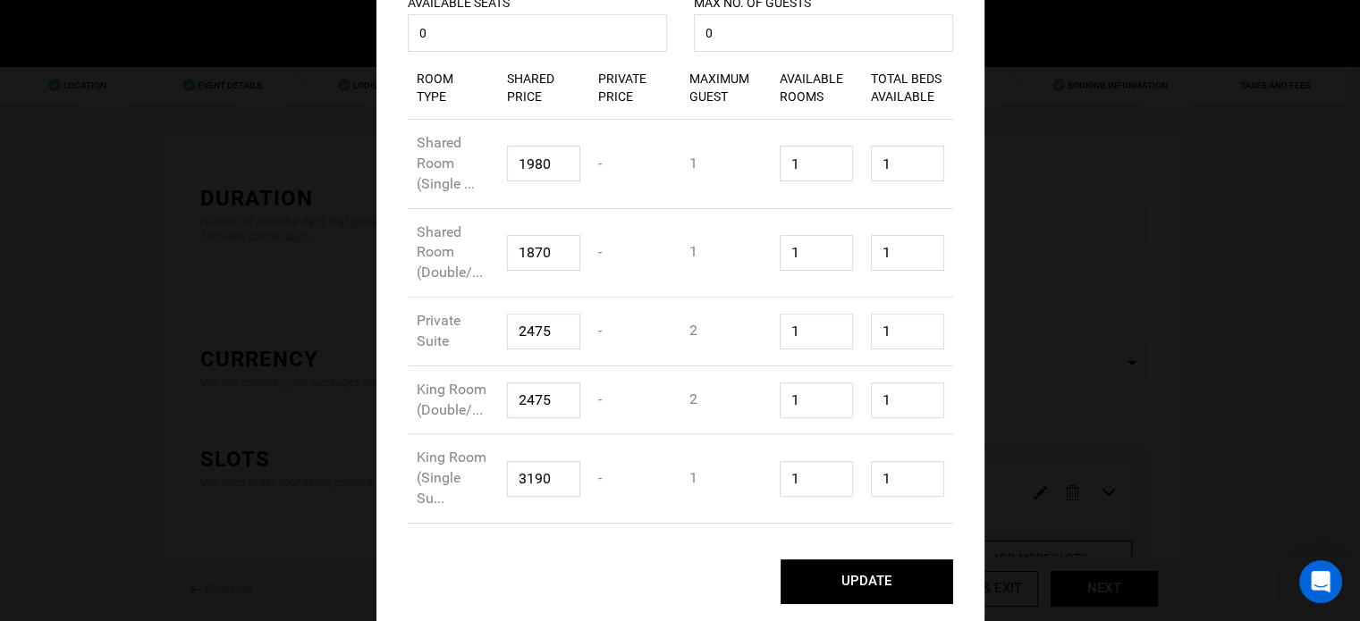
click at [901, 579] on button "UPDATE" at bounding box center [867, 582] width 173 height 45
type input "[DATE]"
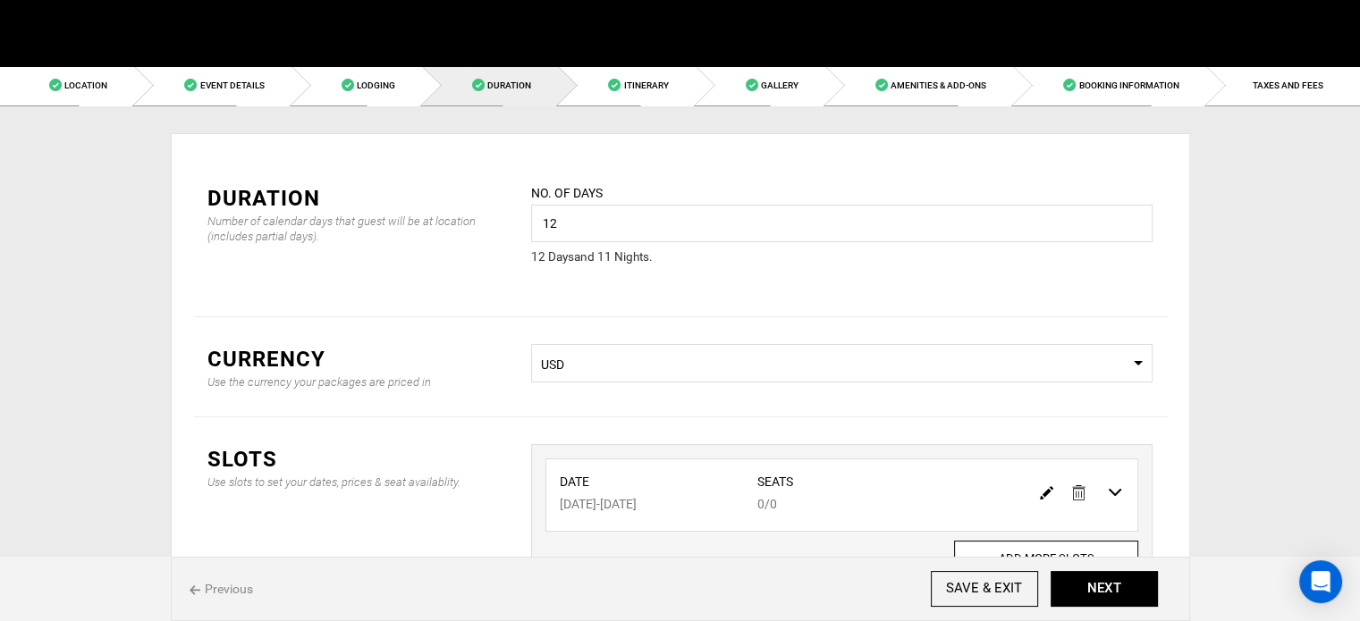
scroll to position [0, 0]
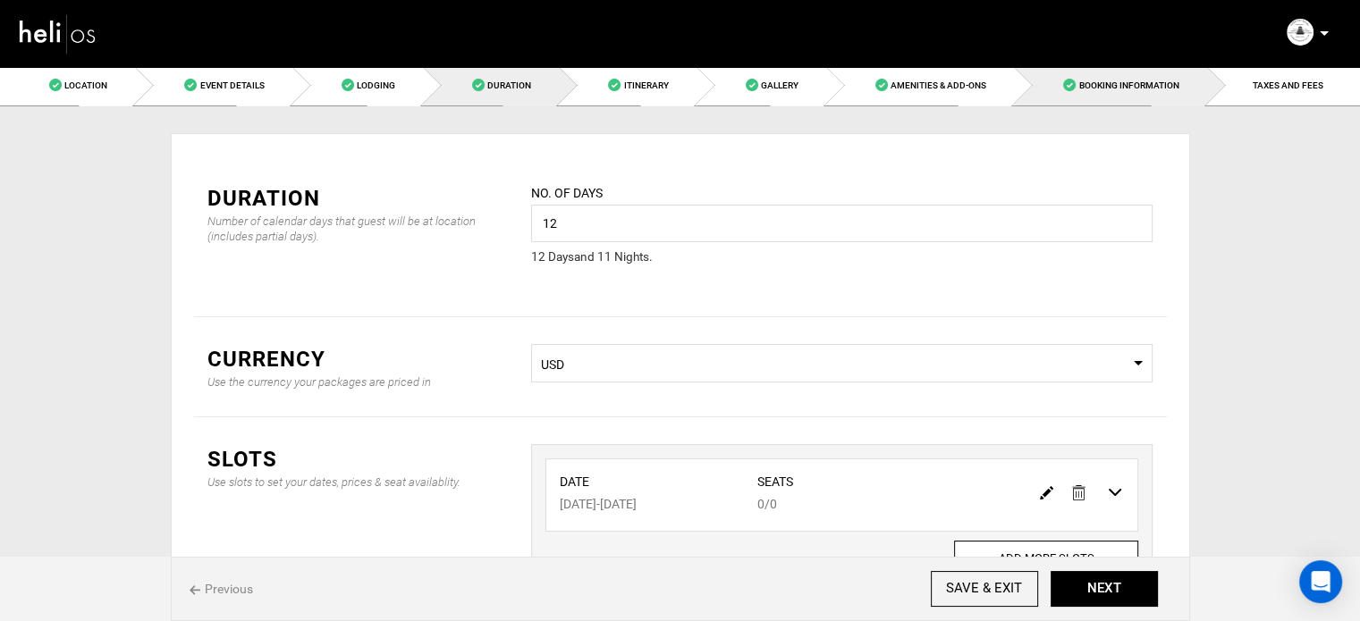
click at [1133, 92] on link "Booking Information" at bounding box center [1110, 85] width 192 height 40
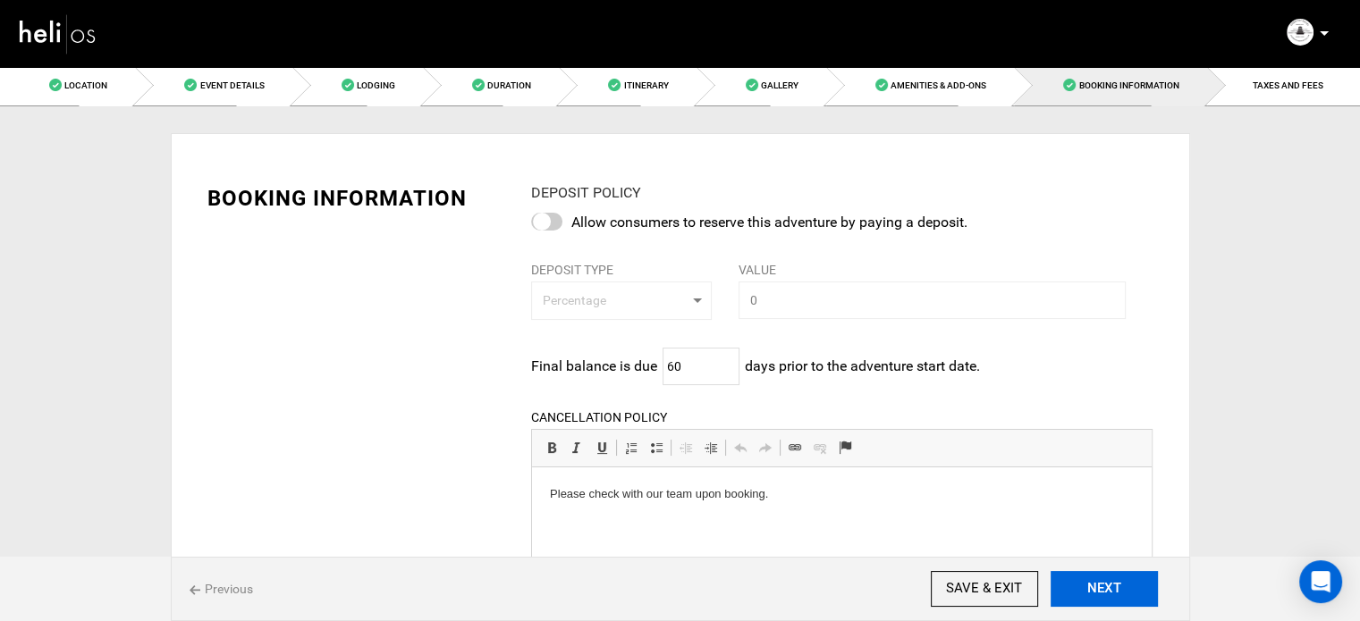
click at [1082, 583] on button "NEXT" at bounding box center [1104, 589] width 107 height 36
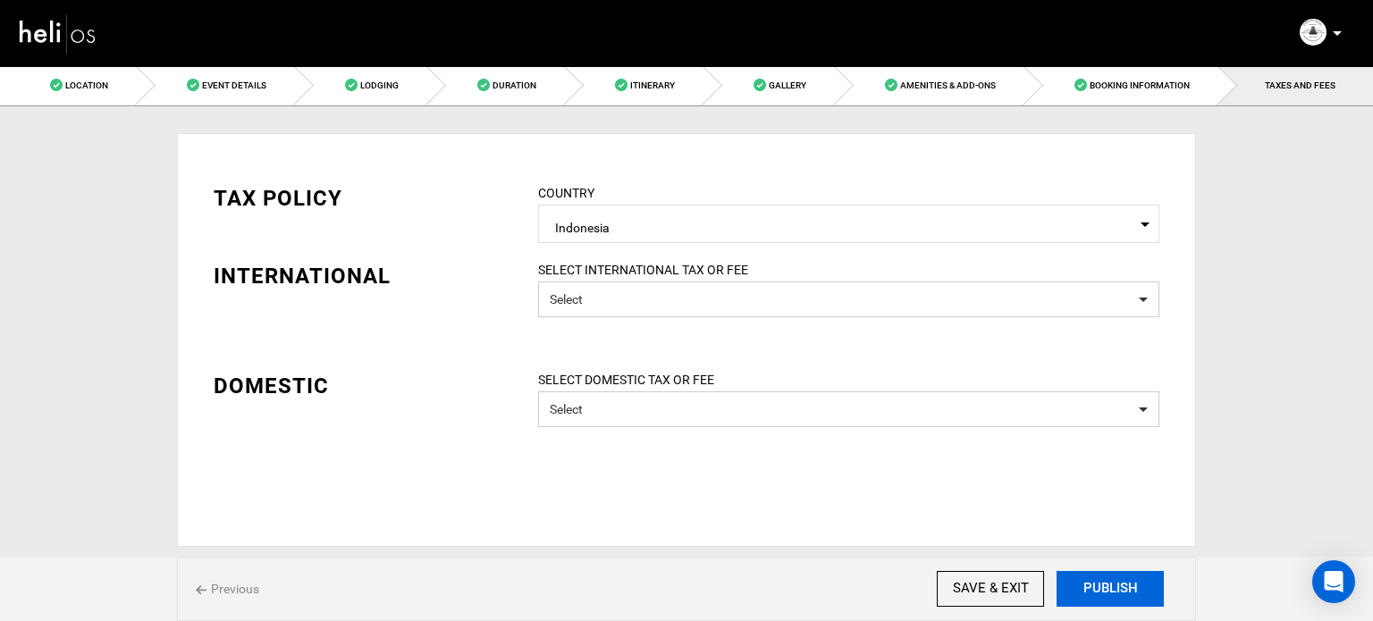
click at [1095, 585] on button "PUBLISH" at bounding box center [1110, 589] width 107 height 36
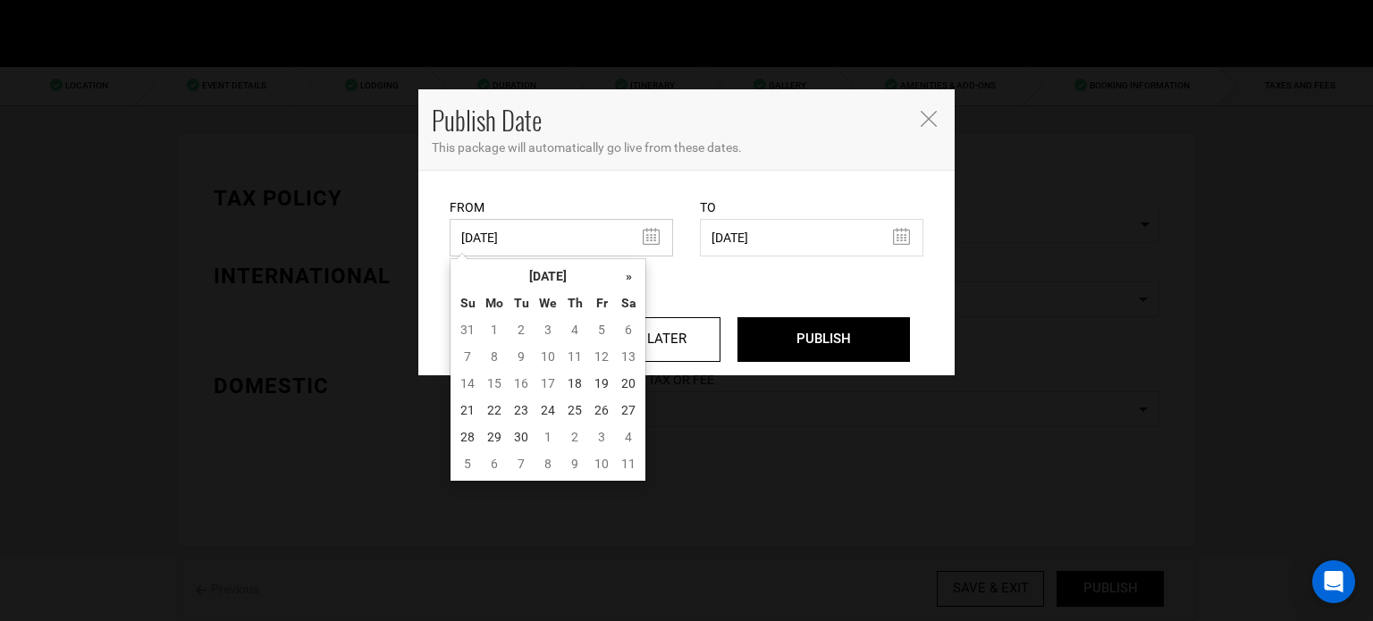
click at [509, 247] on input "[DATE]" at bounding box center [562, 238] width 224 height 38
click at [579, 377] on td "18" at bounding box center [575, 383] width 27 height 27
type input "[DATE]"
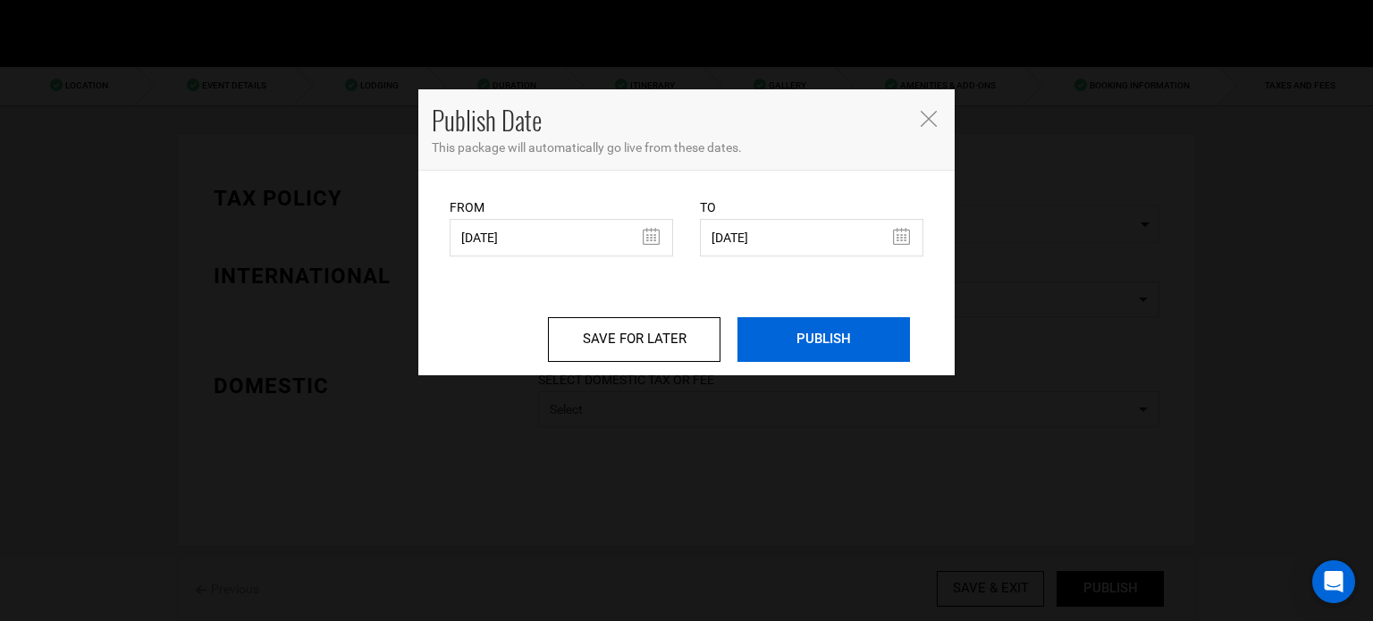
click at [834, 346] on input "PUBLISH" at bounding box center [824, 339] width 173 height 45
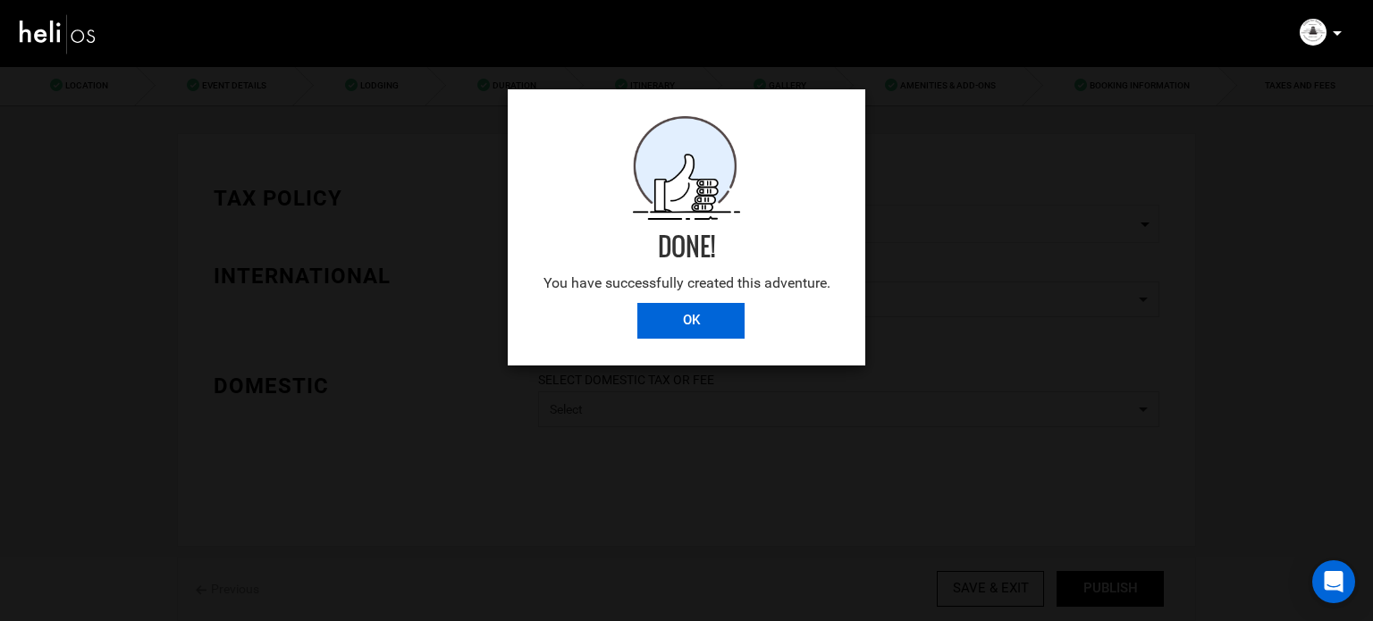
click at [672, 317] on input "OK" at bounding box center [691, 321] width 107 height 36
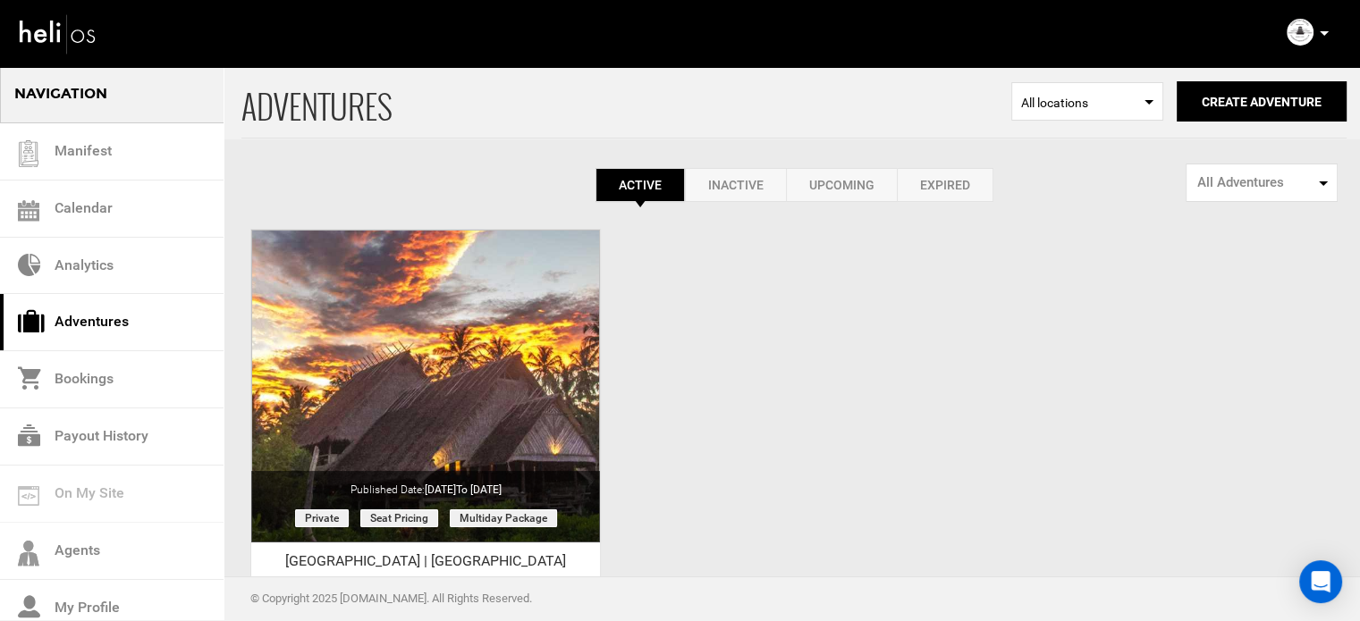
click at [1323, 31] on icon at bounding box center [1324, 33] width 9 height 4
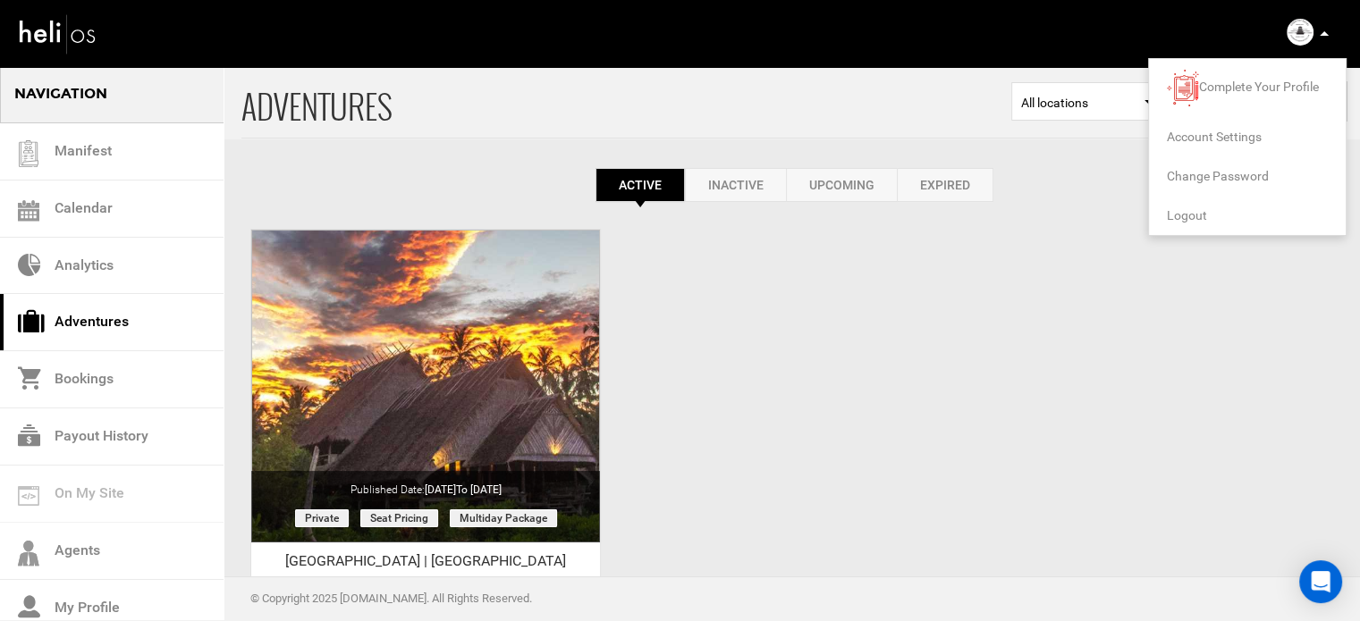
click at [1191, 207] on li "Logout" at bounding box center [1247, 215] width 197 height 39
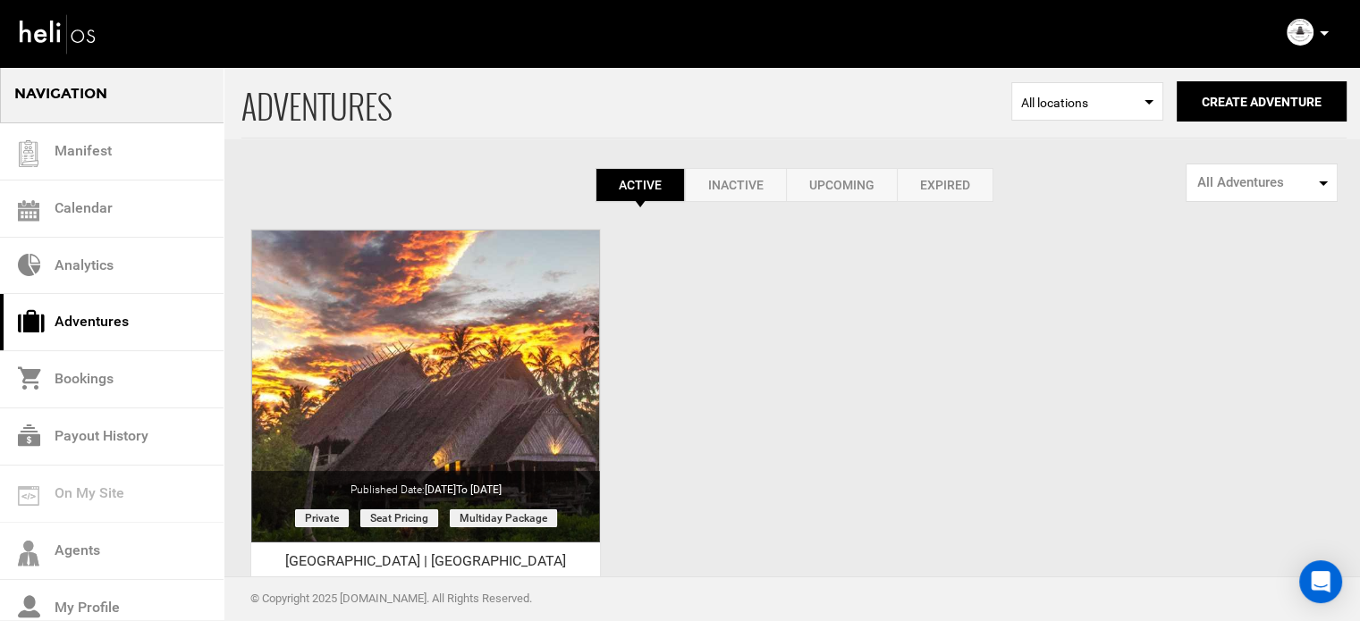
click at [1322, 32] on icon at bounding box center [1324, 33] width 9 height 4
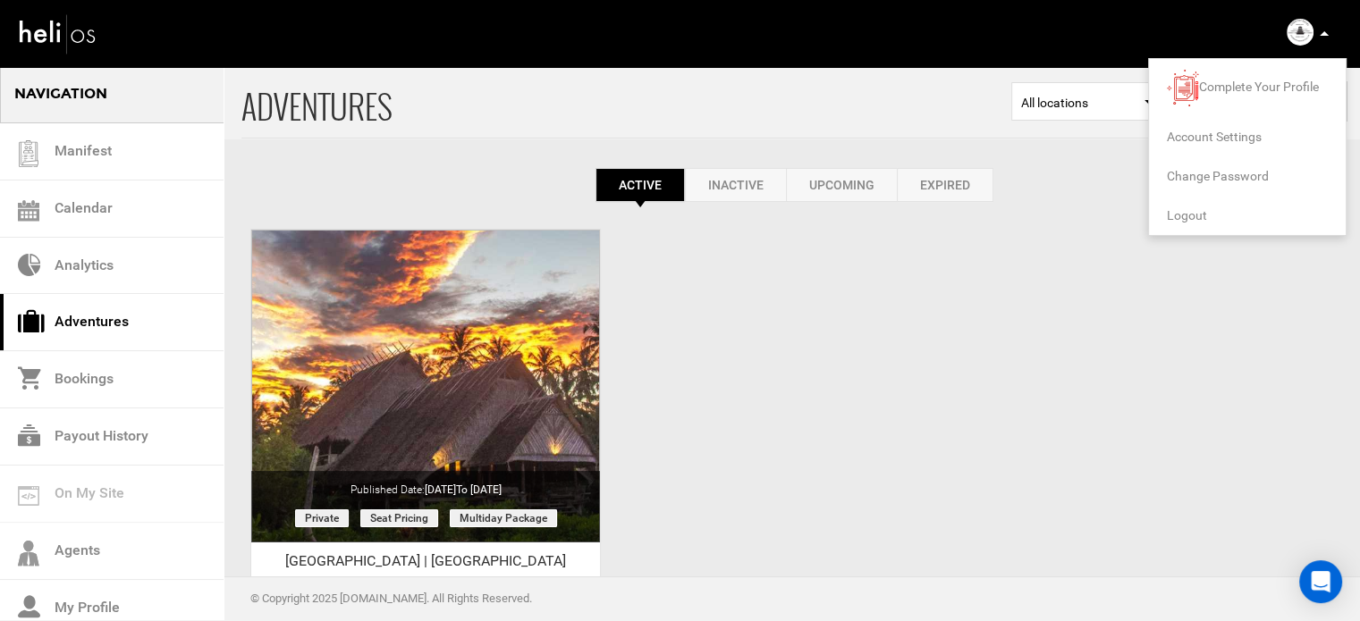
click at [1191, 213] on span "Logout" at bounding box center [1187, 215] width 40 height 14
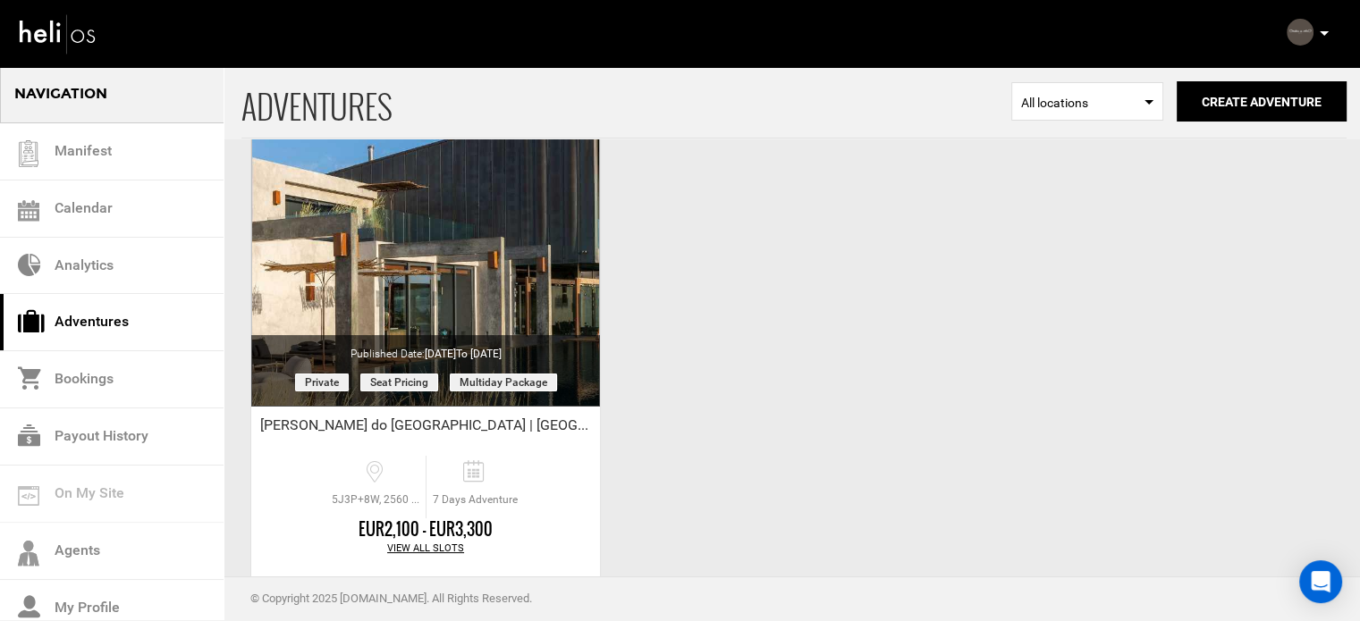
scroll to position [222, 0]
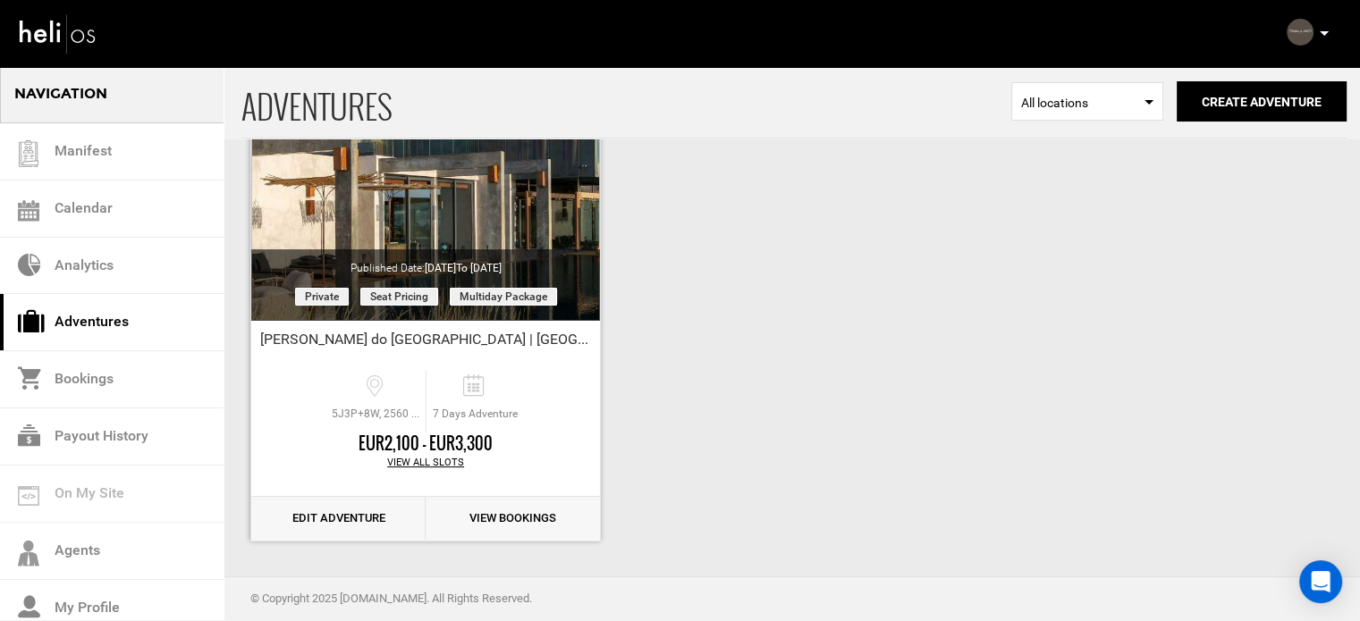
click at [360, 511] on link "Edit Adventure" at bounding box center [338, 519] width 174 height 44
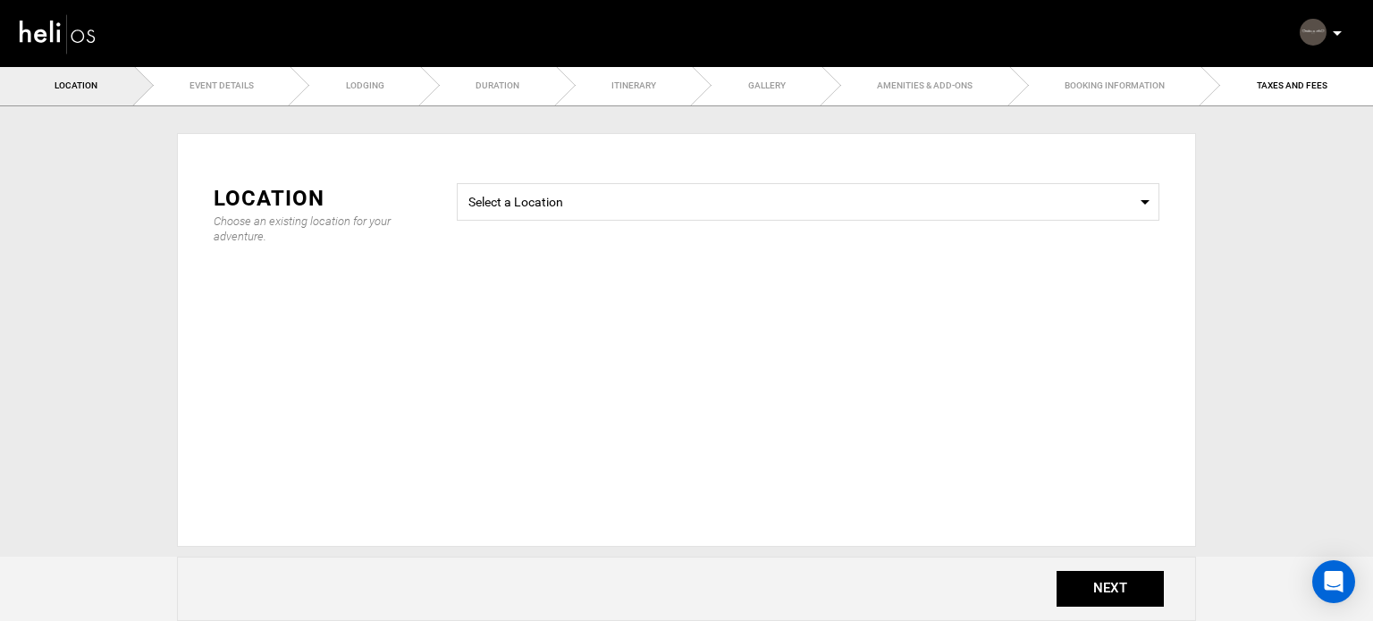
type input "7"
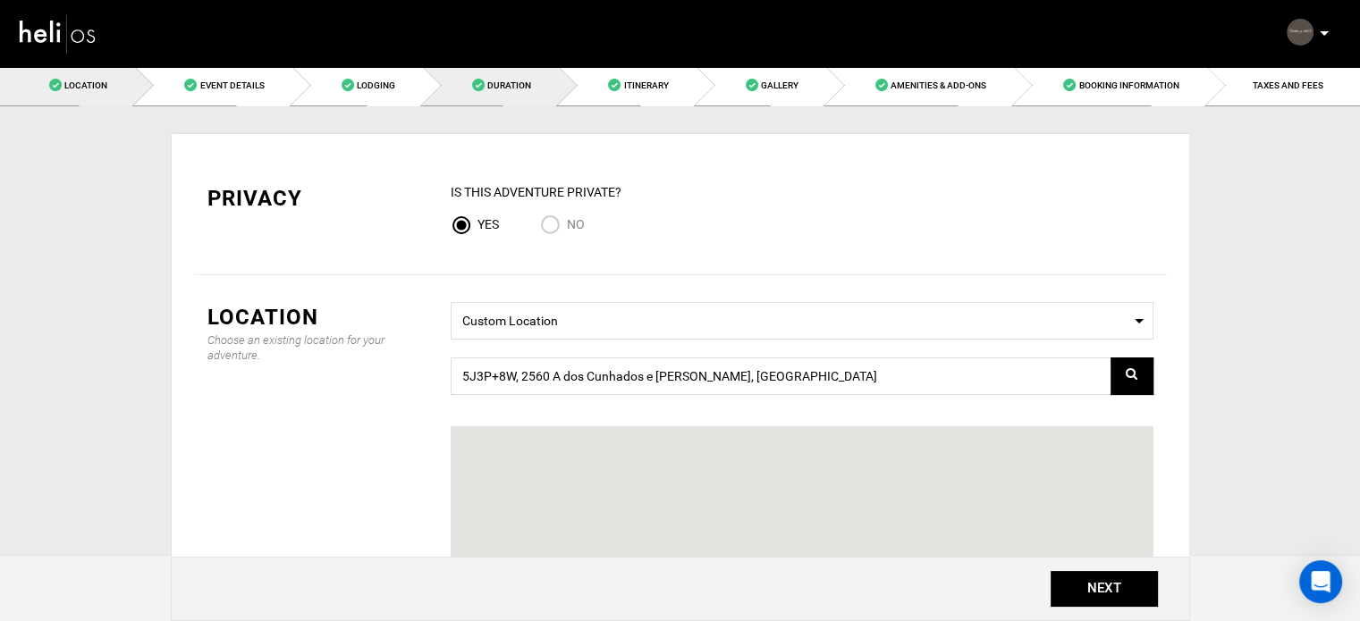
click at [511, 86] on span "Duration" at bounding box center [509, 85] width 44 height 10
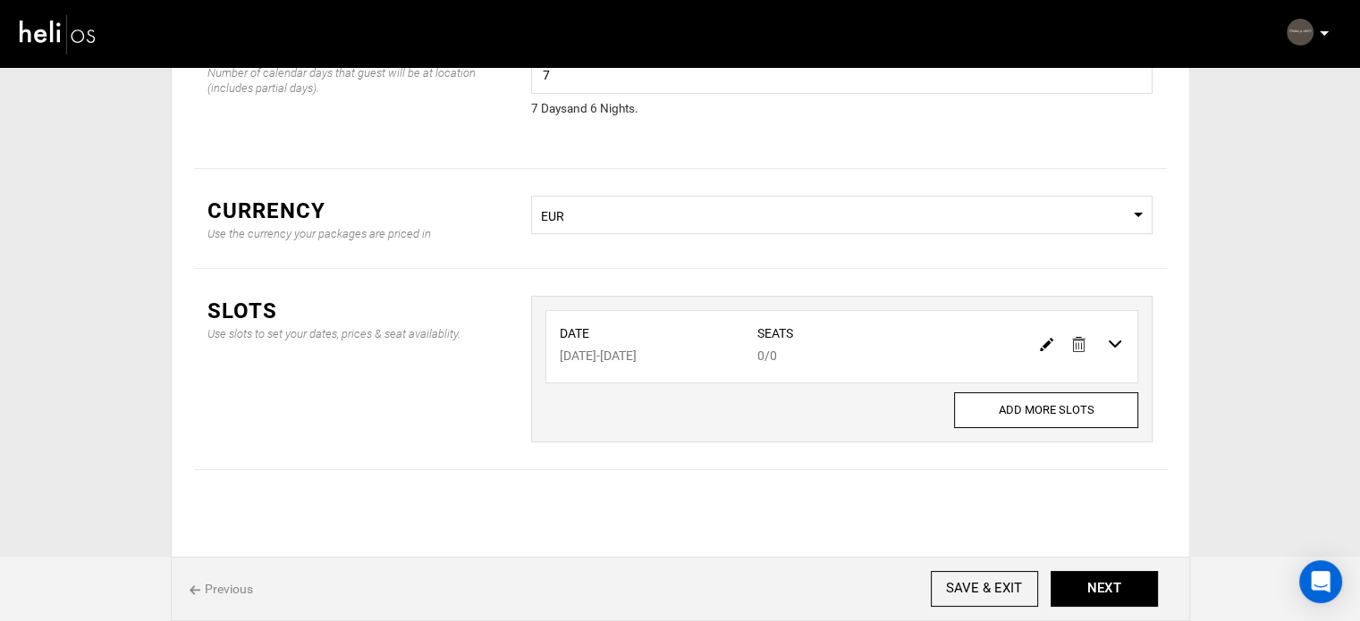
click at [1044, 344] on img at bounding box center [1046, 344] width 13 height 13
type input "[DATE]"
type input "0"
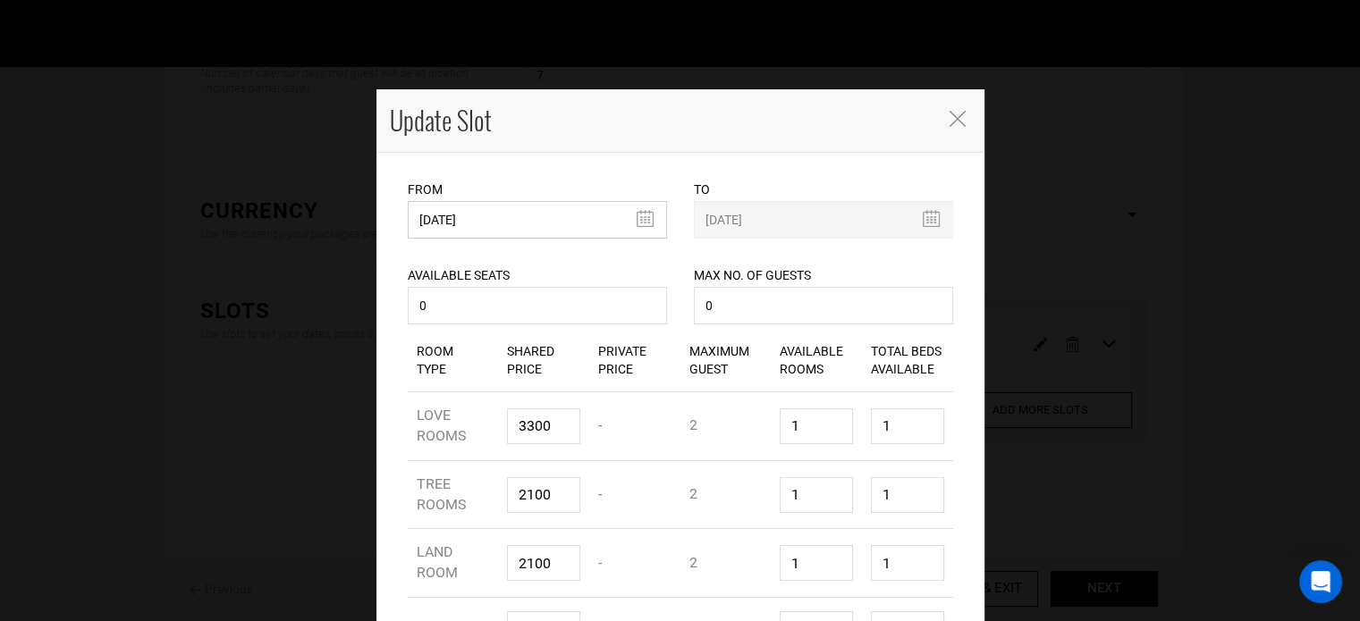
click at [487, 217] on input "[DATE]" at bounding box center [537, 220] width 259 height 38
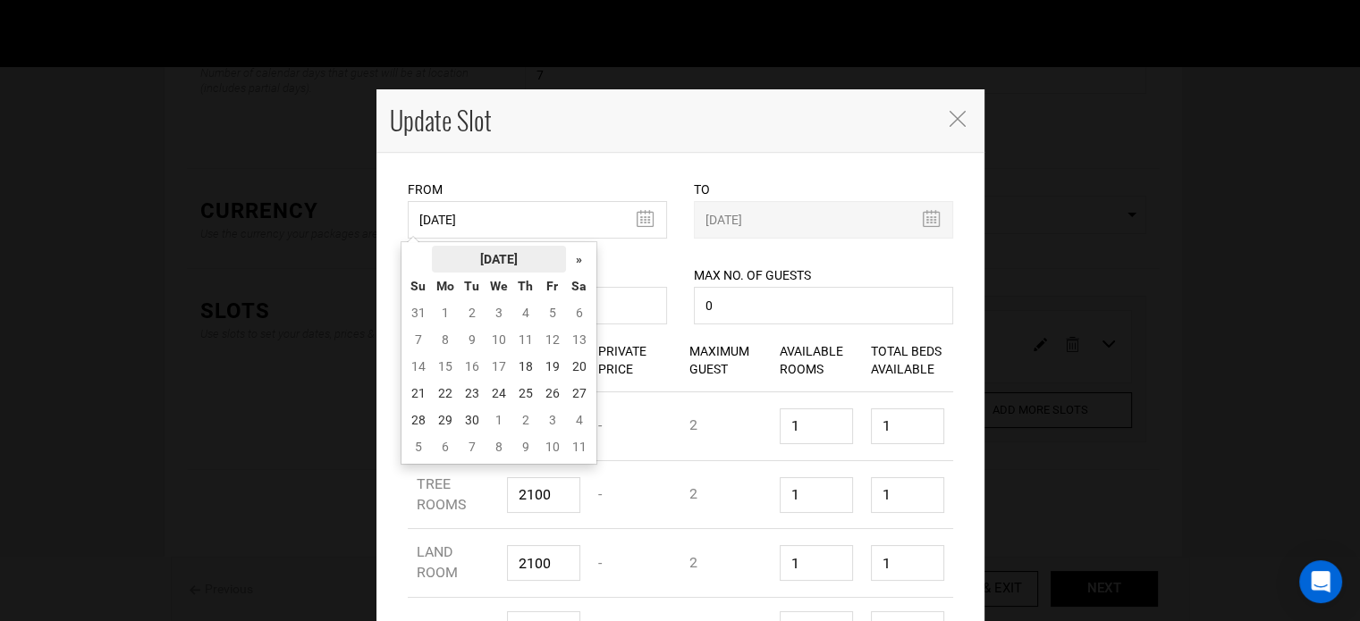
click at [501, 260] on th "[DATE]" at bounding box center [499, 259] width 134 height 27
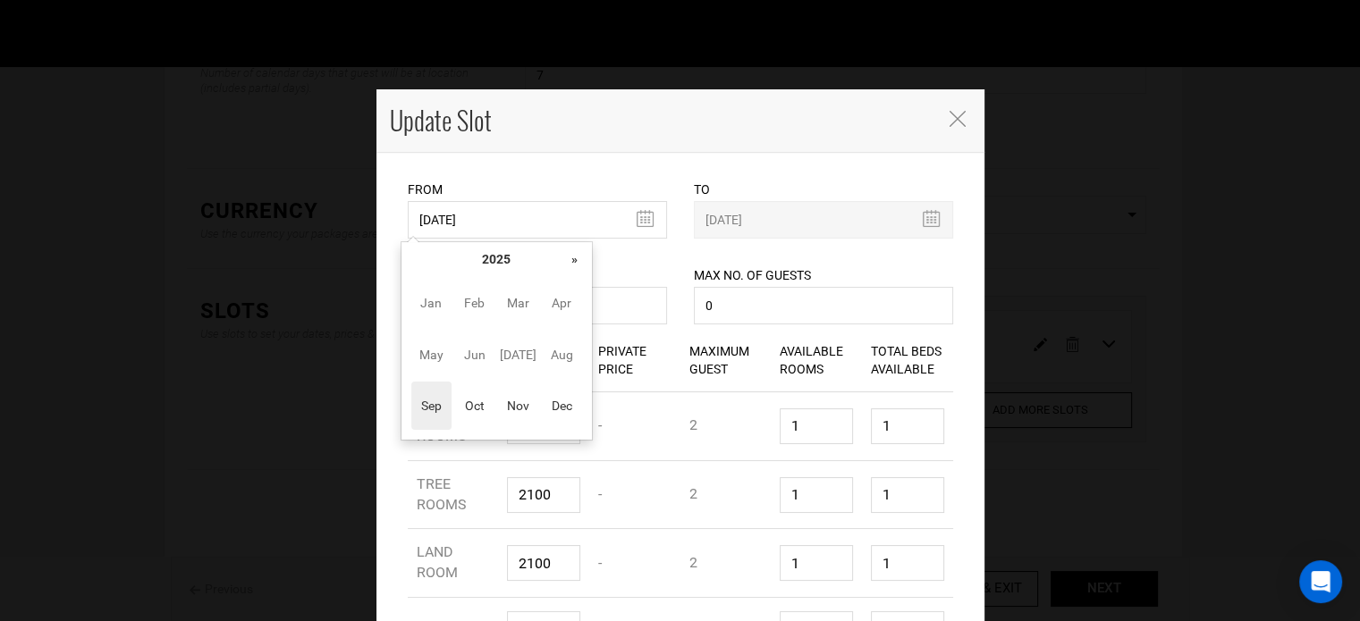
click at [566, 257] on th "»" at bounding box center [575, 259] width 27 height 27
click at [520, 411] on span "Nov" at bounding box center [518, 406] width 40 height 48
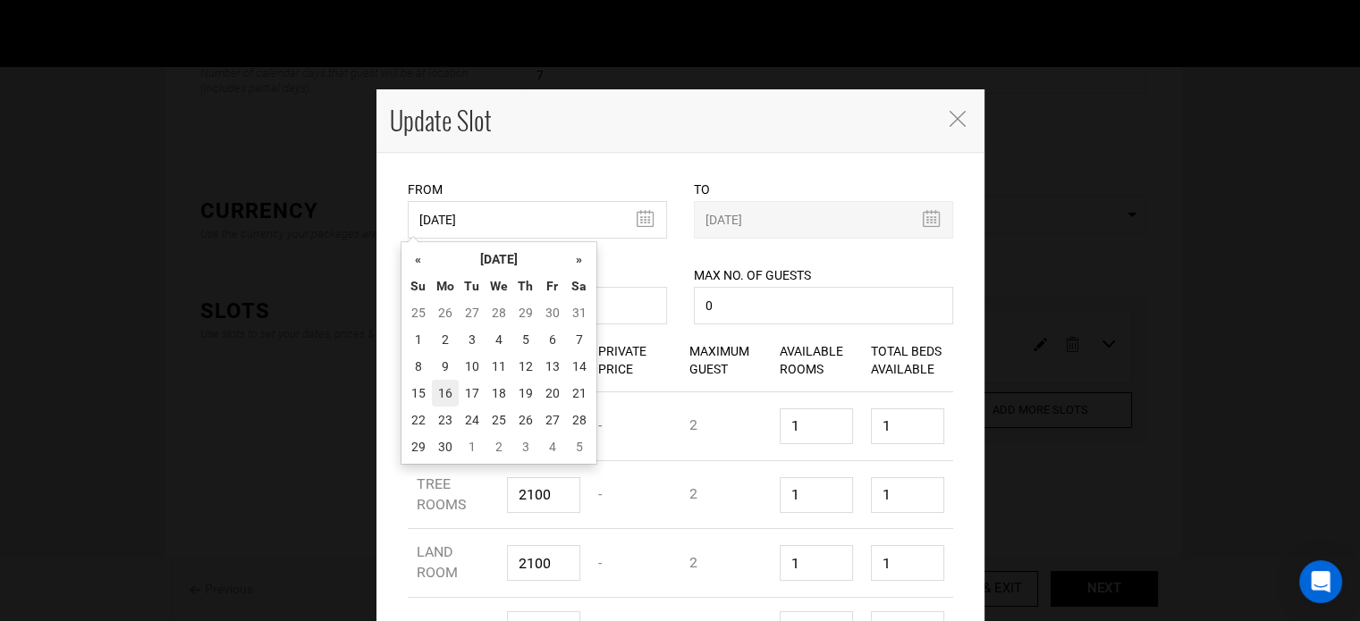
click at [444, 385] on td "16" at bounding box center [445, 393] width 27 height 27
type input "[DATE]"
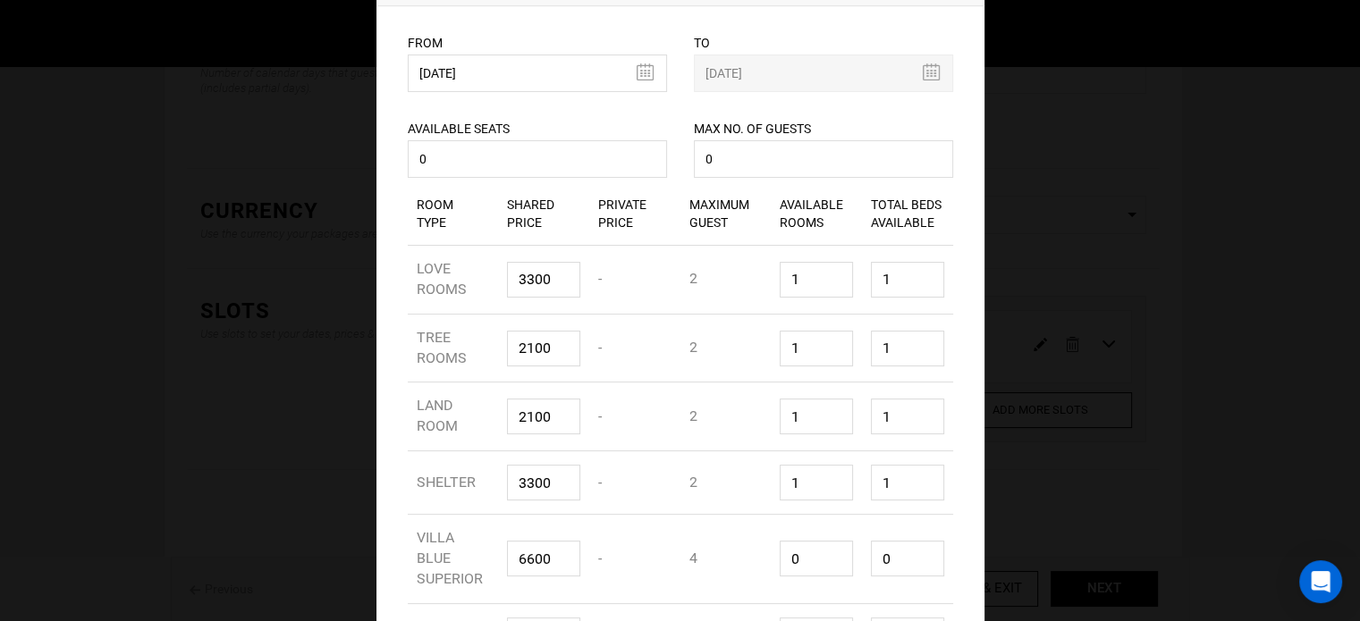
scroll to position [316, 0]
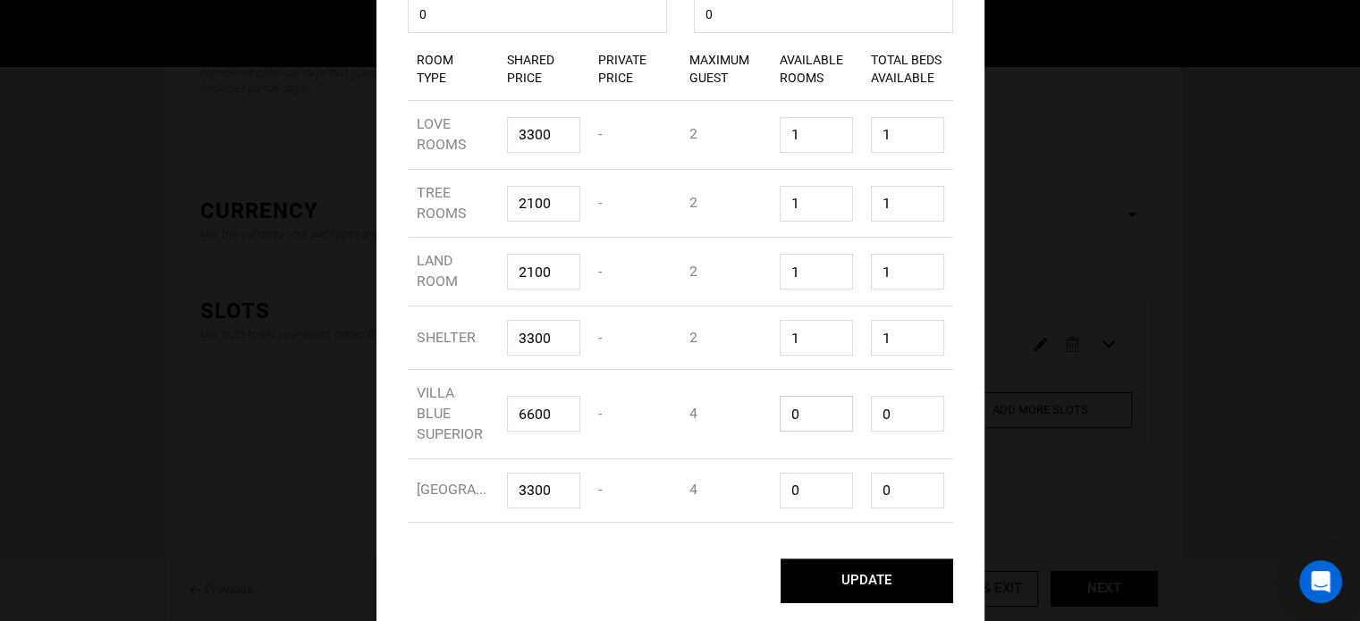
drag, startPoint x: 793, startPoint y: 382, endPoint x: 764, endPoint y: 382, distance: 28.6
click at [771, 383] on div "Available Rooms 0" at bounding box center [816, 414] width 91 height 63
type input "1"
type input "4"
type input "1"
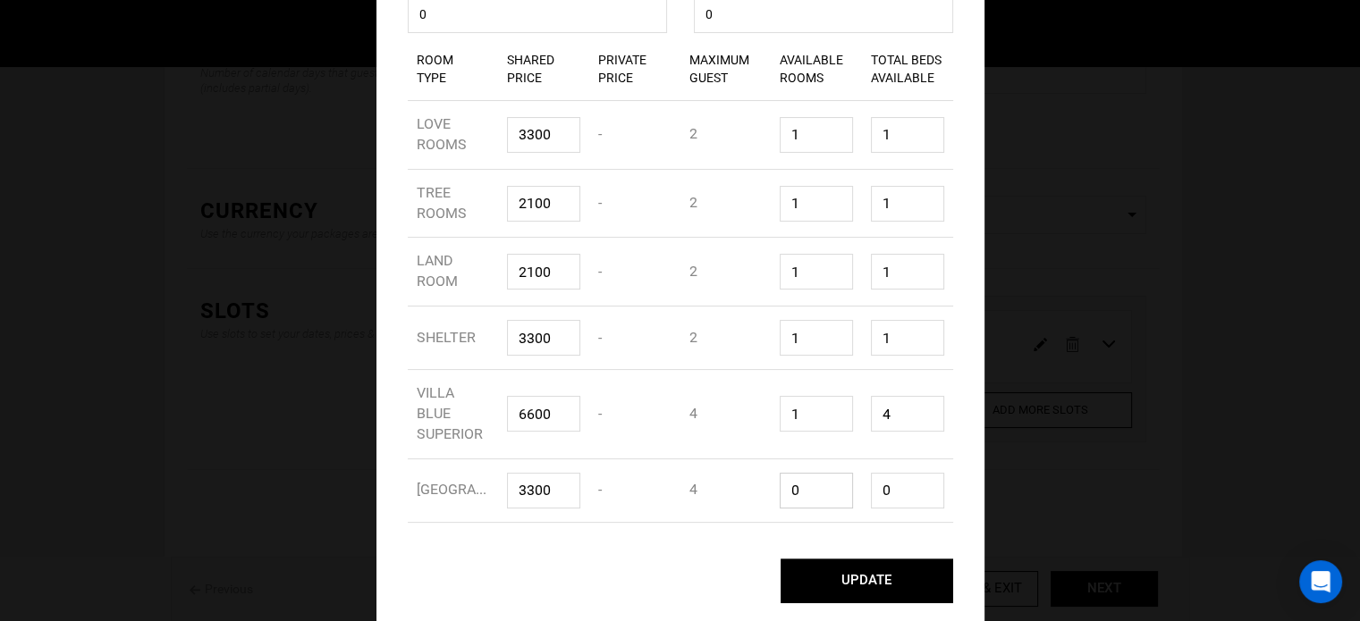
drag, startPoint x: 808, startPoint y: 479, endPoint x: 755, endPoint y: 482, distance: 53.7
click at [755, 482] on div "Room Type [GEOGRAPHIC_DATA] Shared Price 3300 Private Price - Maximum Guest 4 A…" at bounding box center [680, 491] width 545 height 63
type input "1"
type input "4"
type input "1"
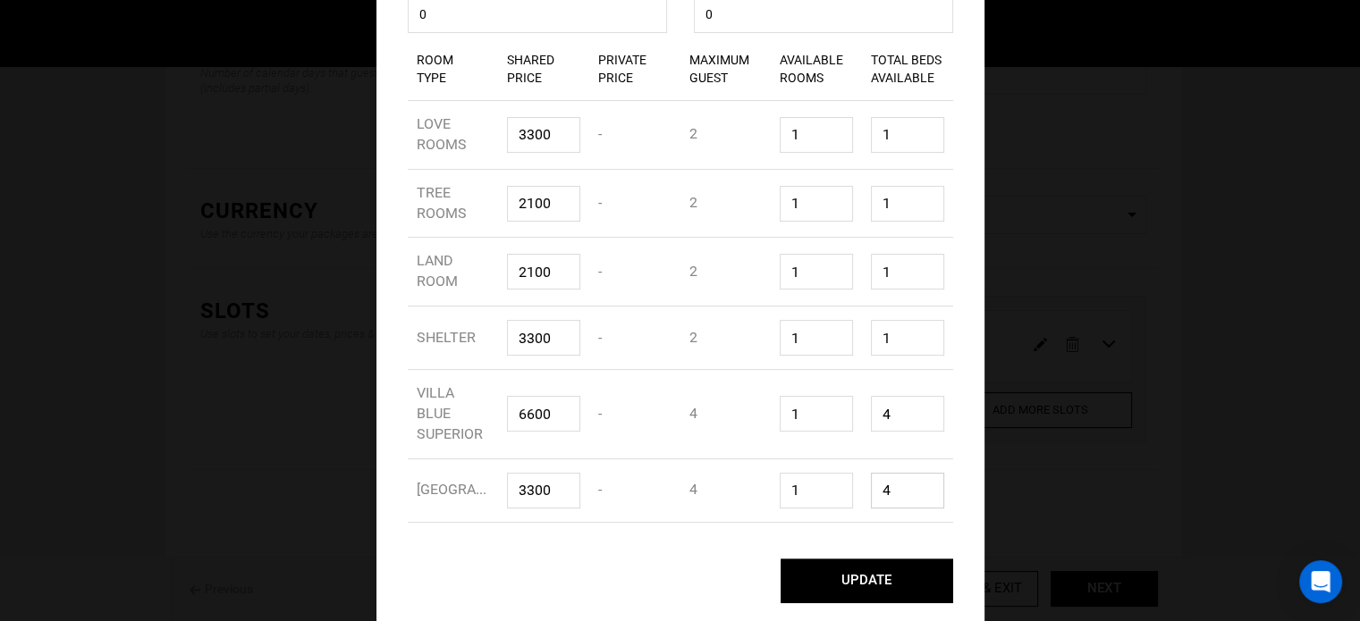
drag, startPoint x: 890, startPoint y: 468, endPoint x: 876, endPoint y: 403, distance: 65.8
click at [862, 468] on div "Total Beds Available 4" at bounding box center [907, 491] width 91 height 63
type input "1"
drag, startPoint x: 879, startPoint y: 393, endPoint x: 858, endPoint y: 393, distance: 20.6
click at [862, 392] on div "Total Beds Available 4" at bounding box center [907, 414] width 91 height 63
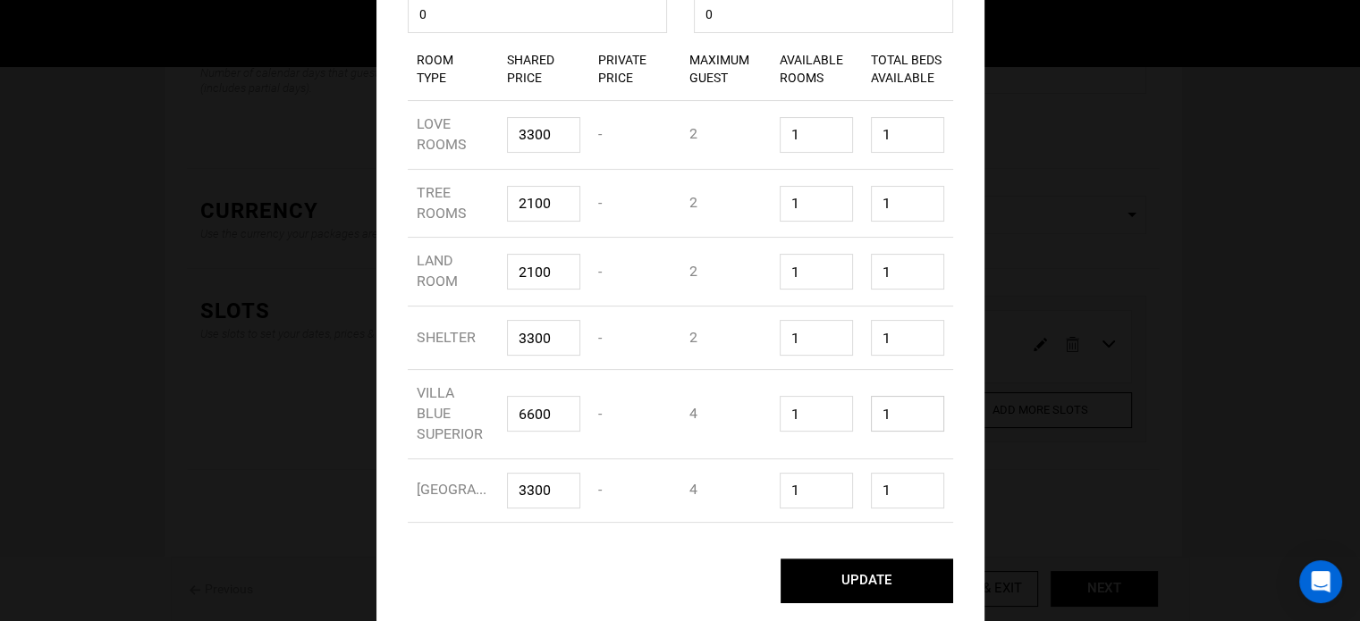
type input "1"
click at [851, 574] on button "UPDATE" at bounding box center [867, 581] width 173 height 45
type input "11/16/2026"
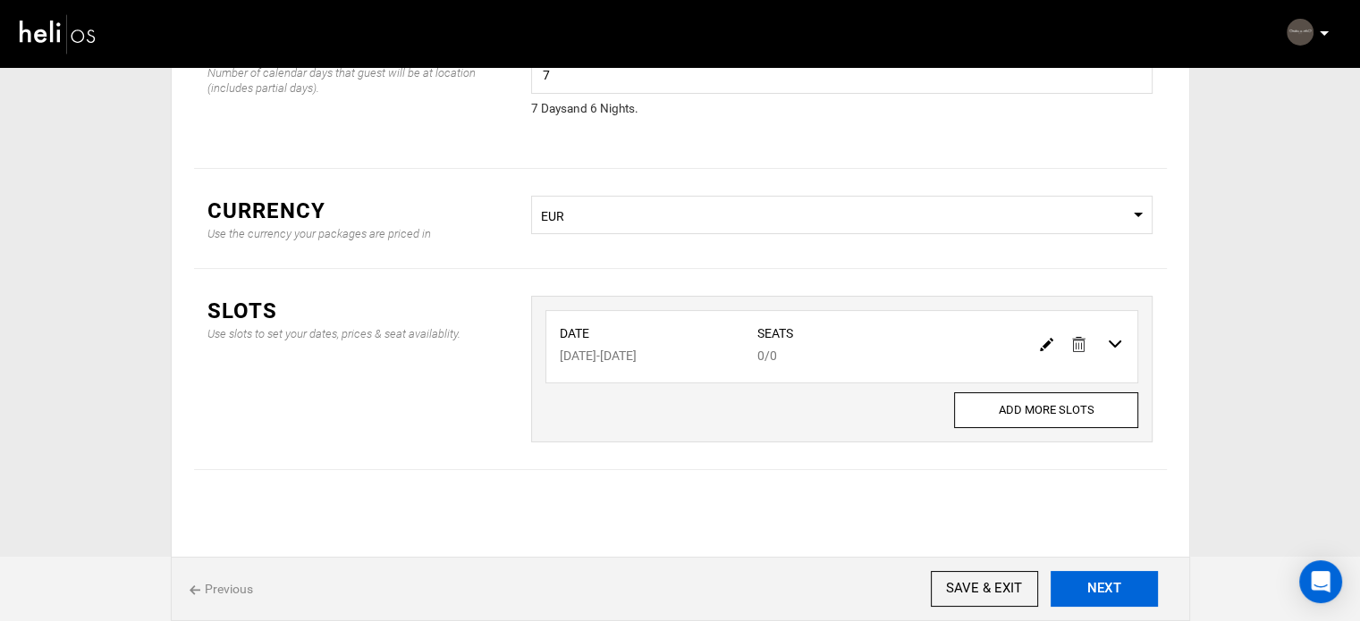
click at [1080, 596] on button "NEXT" at bounding box center [1104, 589] width 107 height 36
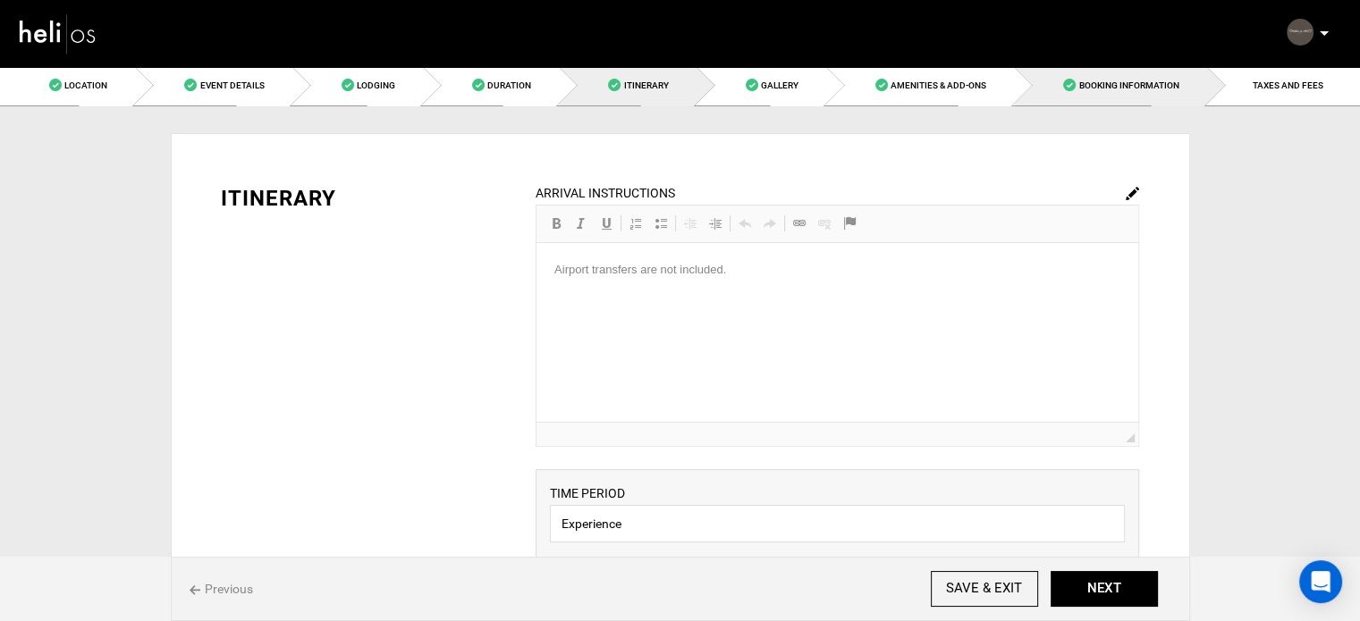
click at [1090, 89] on span "Booking Information" at bounding box center [1128, 85] width 100 height 10
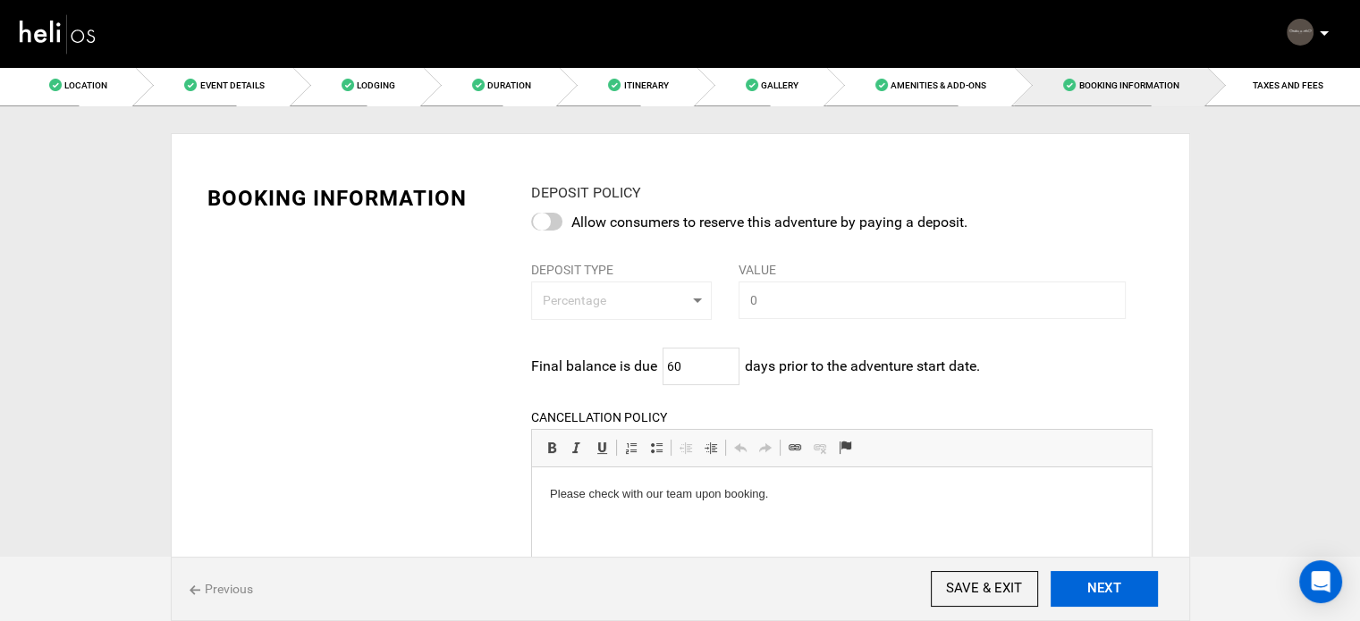
click at [1118, 589] on button "NEXT" at bounding box center [1104, 589] width 107 height 36
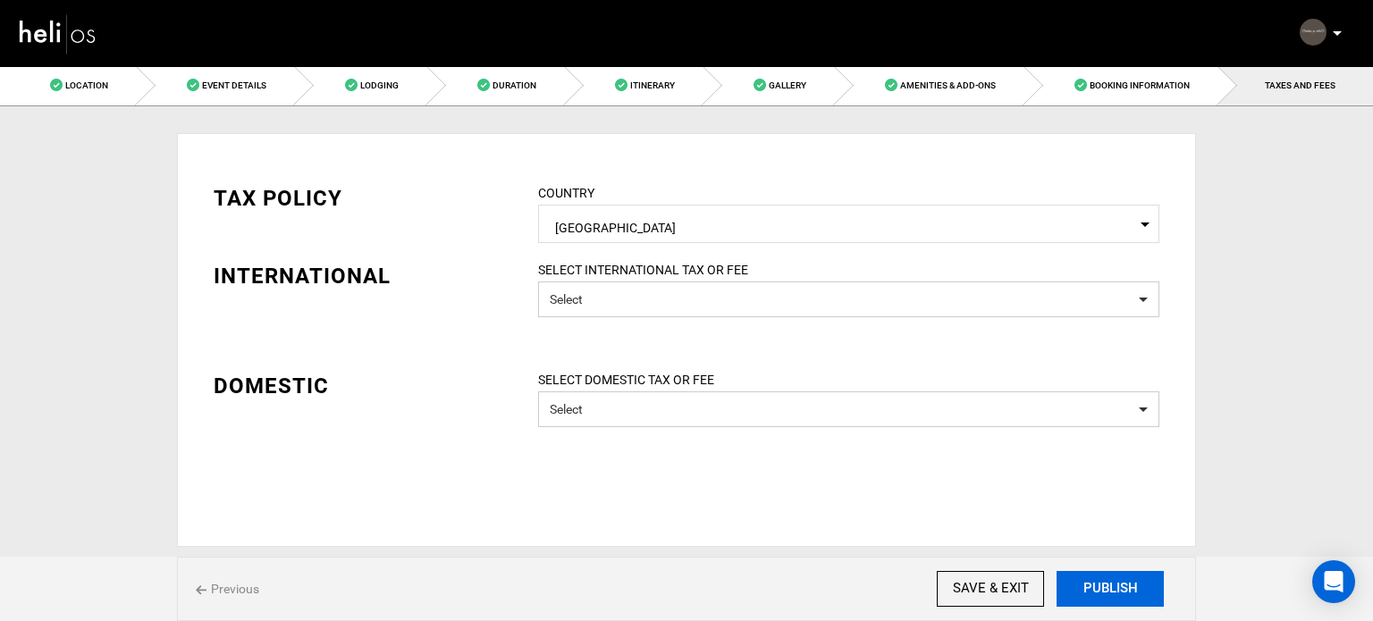
click at [1118, 589] on button "PUBLISH" at bounding box center [1110, 589] width 107 height 36
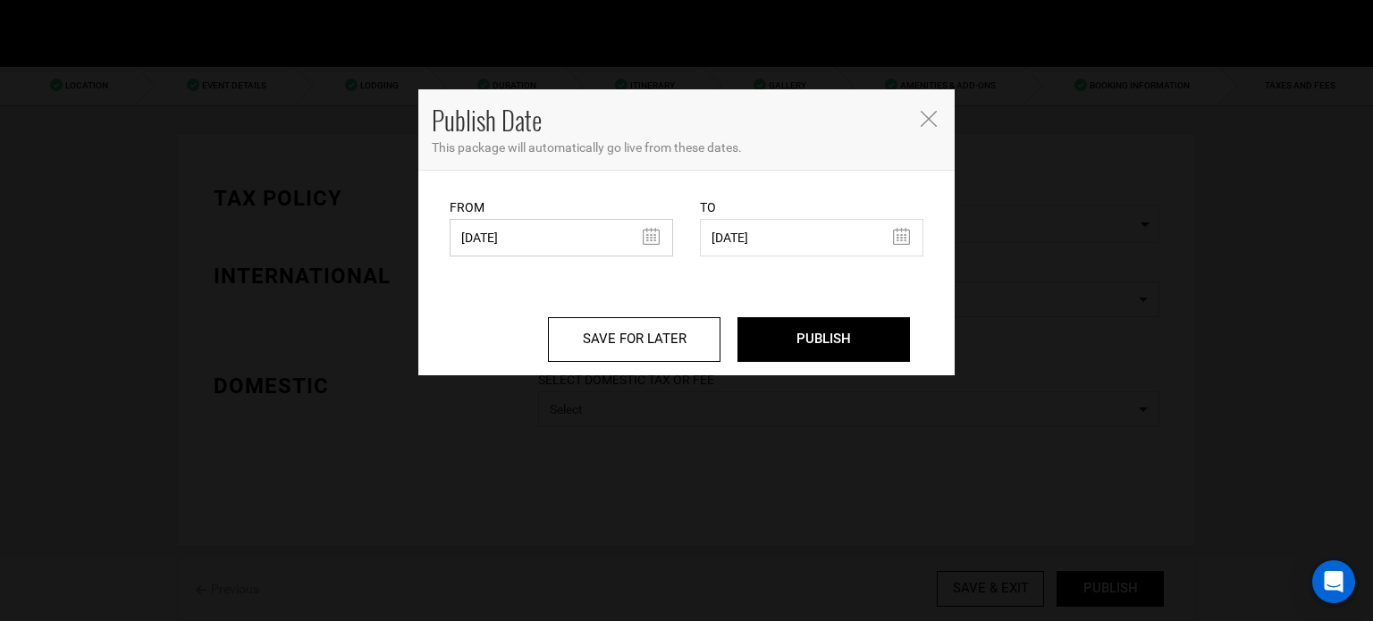
click at [533, 241] on input "07/15/2025" at bounding box center [562, 238] width 224 height 38
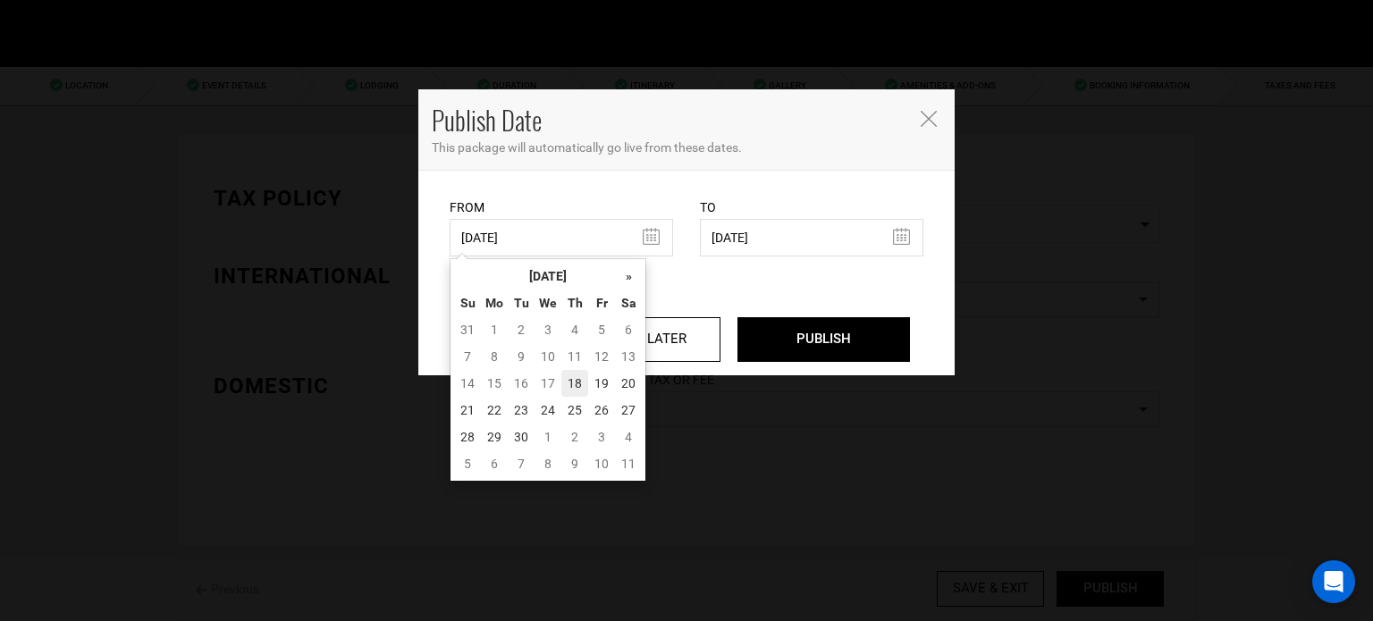
click at [579, 378] on td "18" at bounding box center [575, 383] width 27 height 27
type input "09/18/2025"
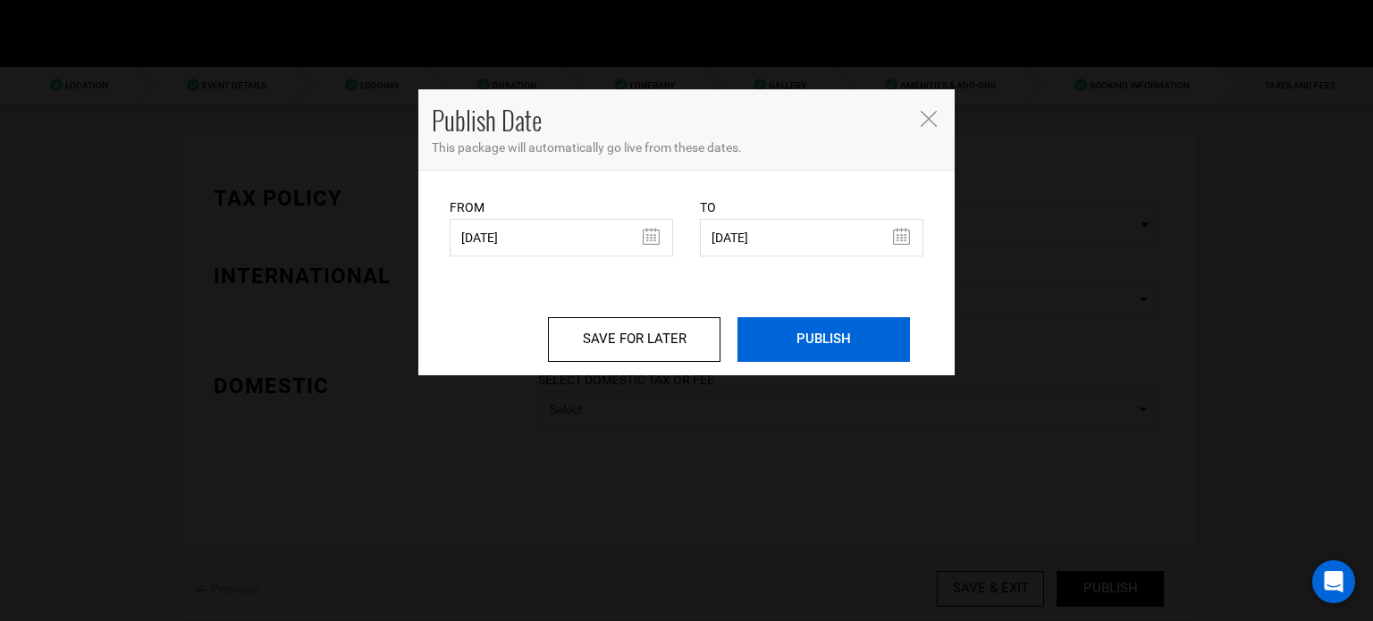
click at [788, 325] on input "PUBLISH" at bounding box center [824, 339] width 173 height 45
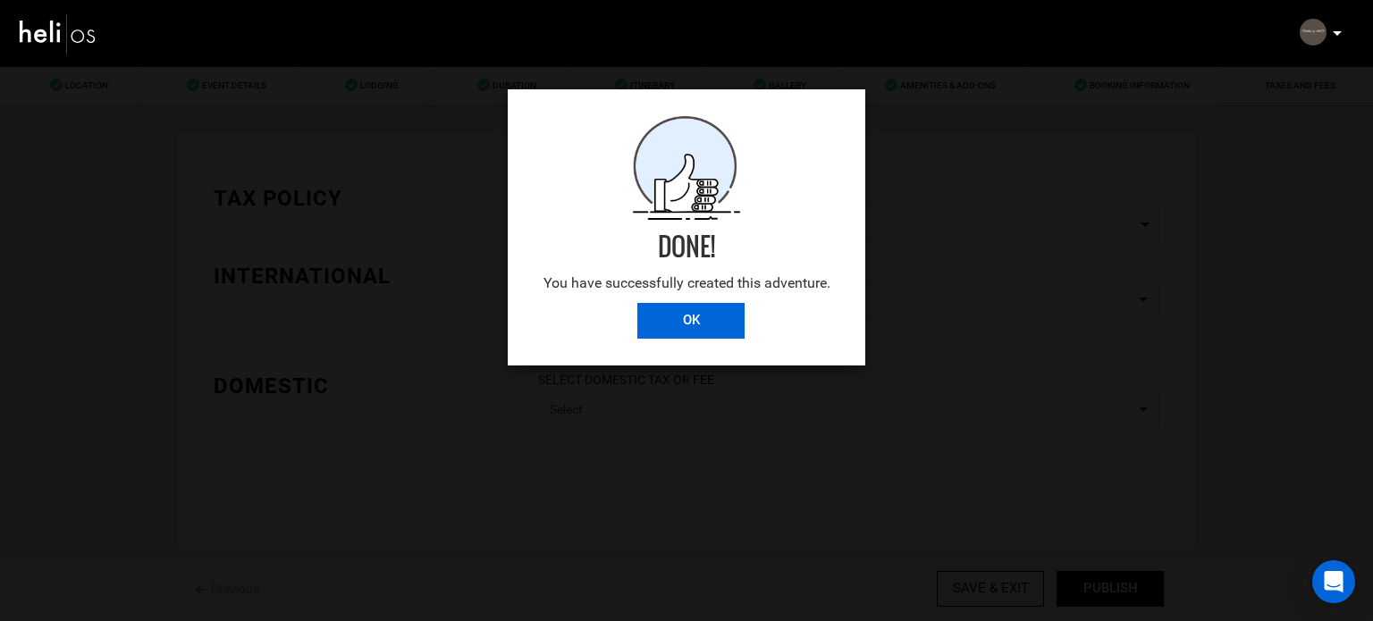
click at [726, 317] on input "OK" at bounding box center [691, 321] width 107 height 36
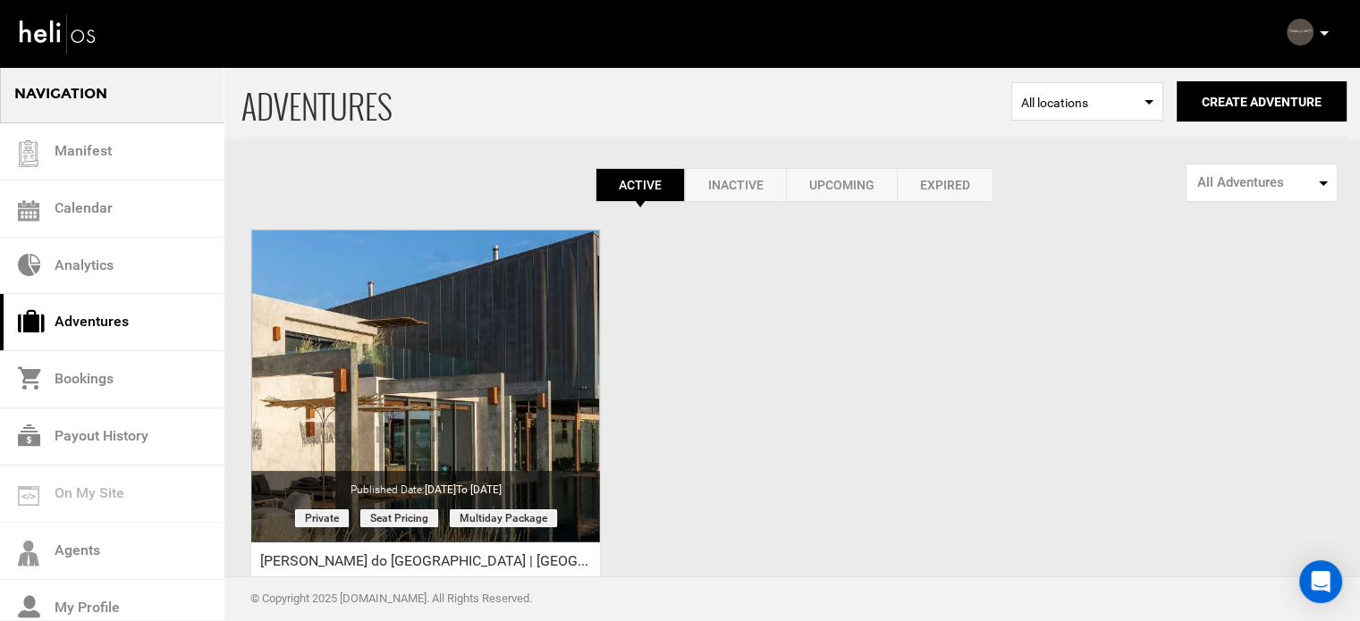
click at [1324, 35] on icon at bounding box center [1324, 33] width 9 height 4
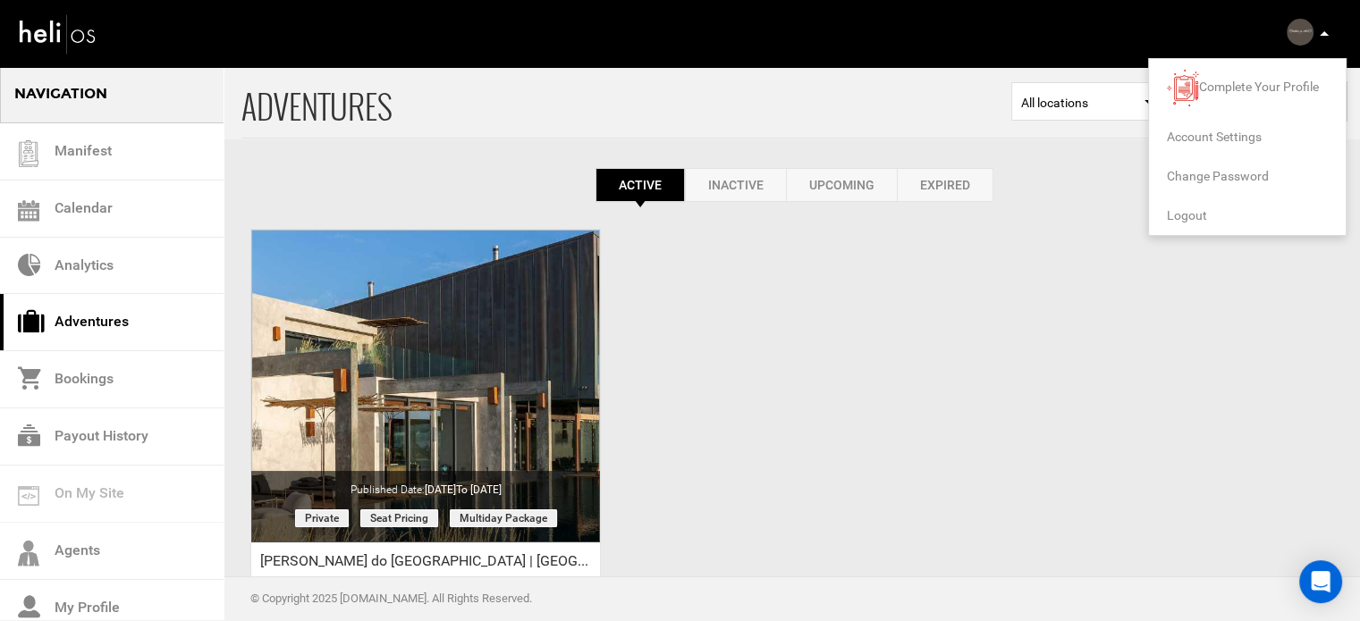
click at [1189, 214] on span "Logout" at bounding box center [1187, 215] width 40 height 14
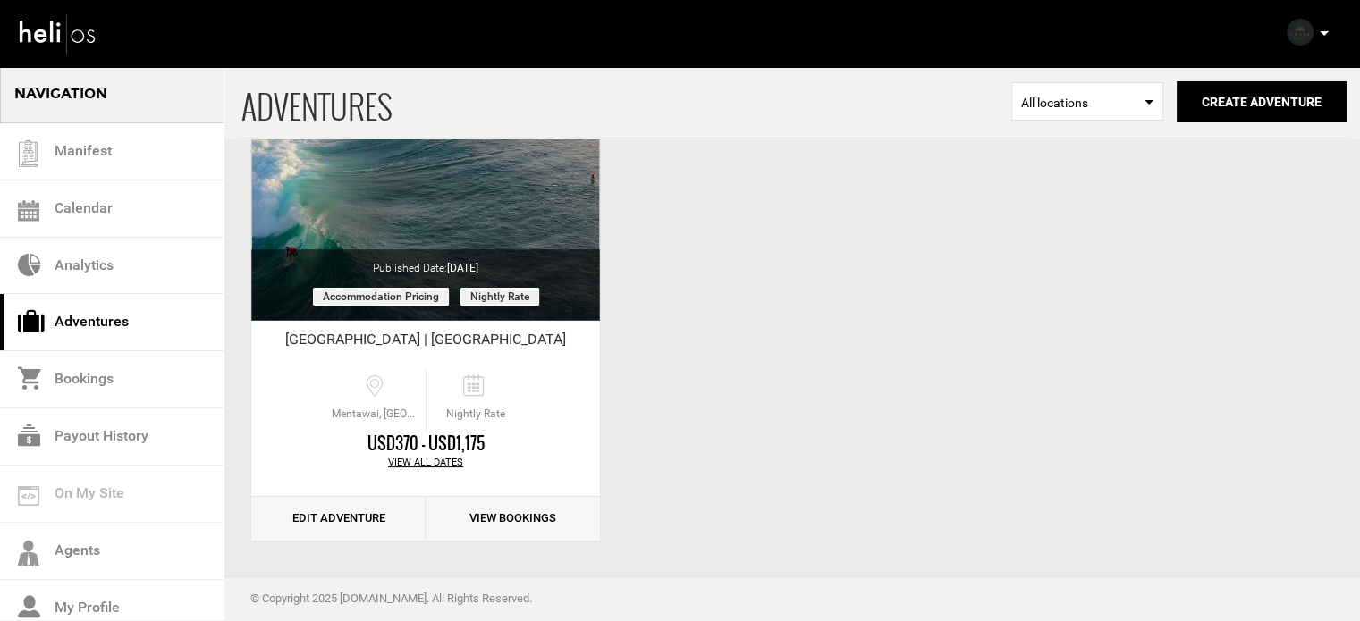
drag, startPoint x: 365, startPoint y: 519, endPoint x: 629, endPoint y: 244, distance: 381.3
click at [365, 519] on link "Edit Adventure" at bounding box center [338, 519] width 174 height 44
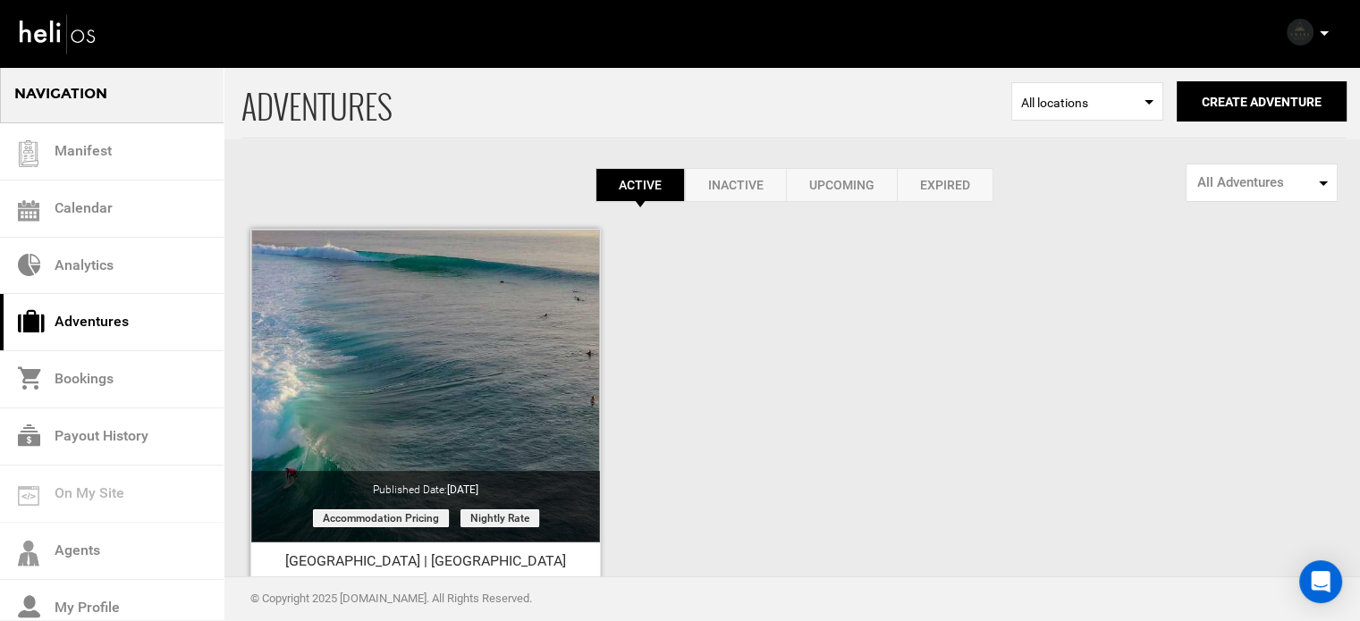
scroll to position [222, 0]
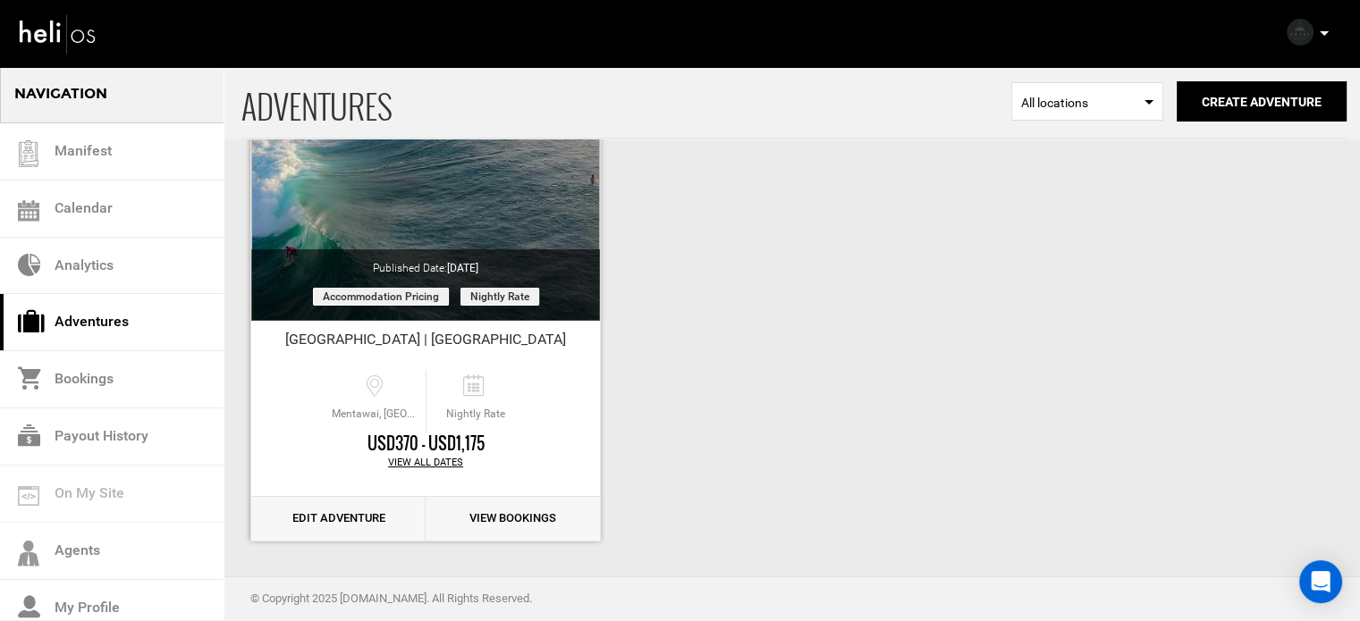
click at [349, 514] on link "Edit Adventure" at bounding box center [338, 519] width 174 height 44
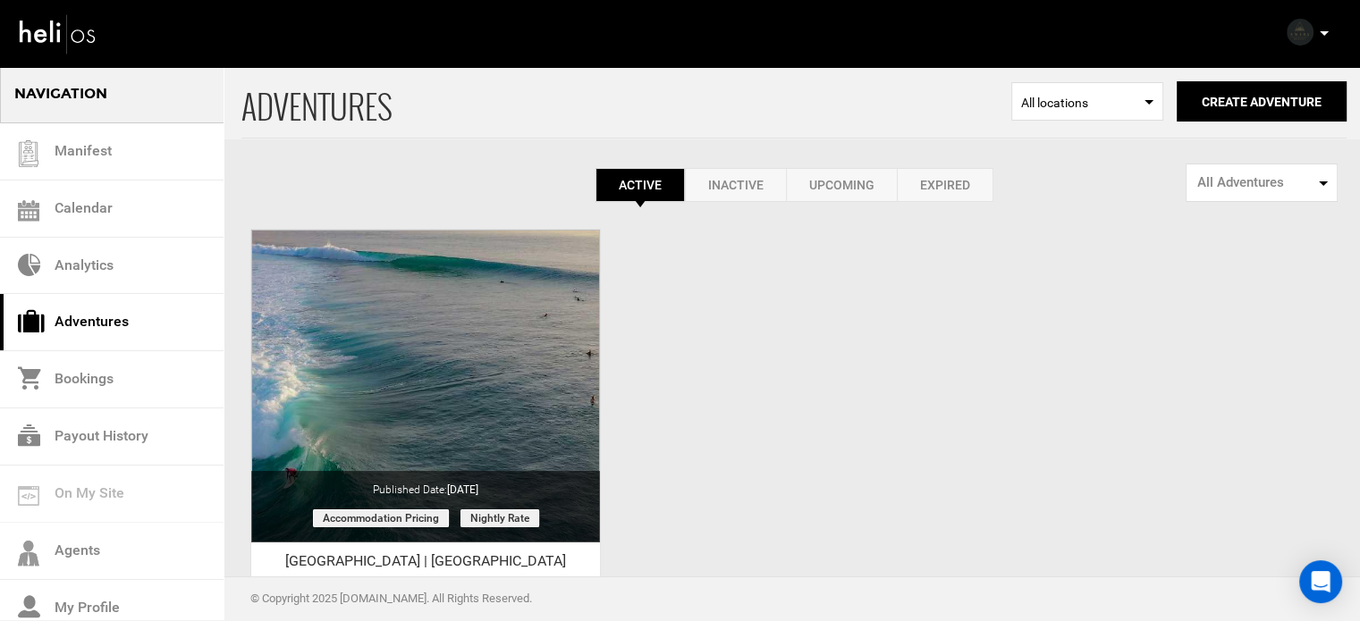
click at [923, 190] on link "Expired" at bounding box center [945, 185] width 97 height 34
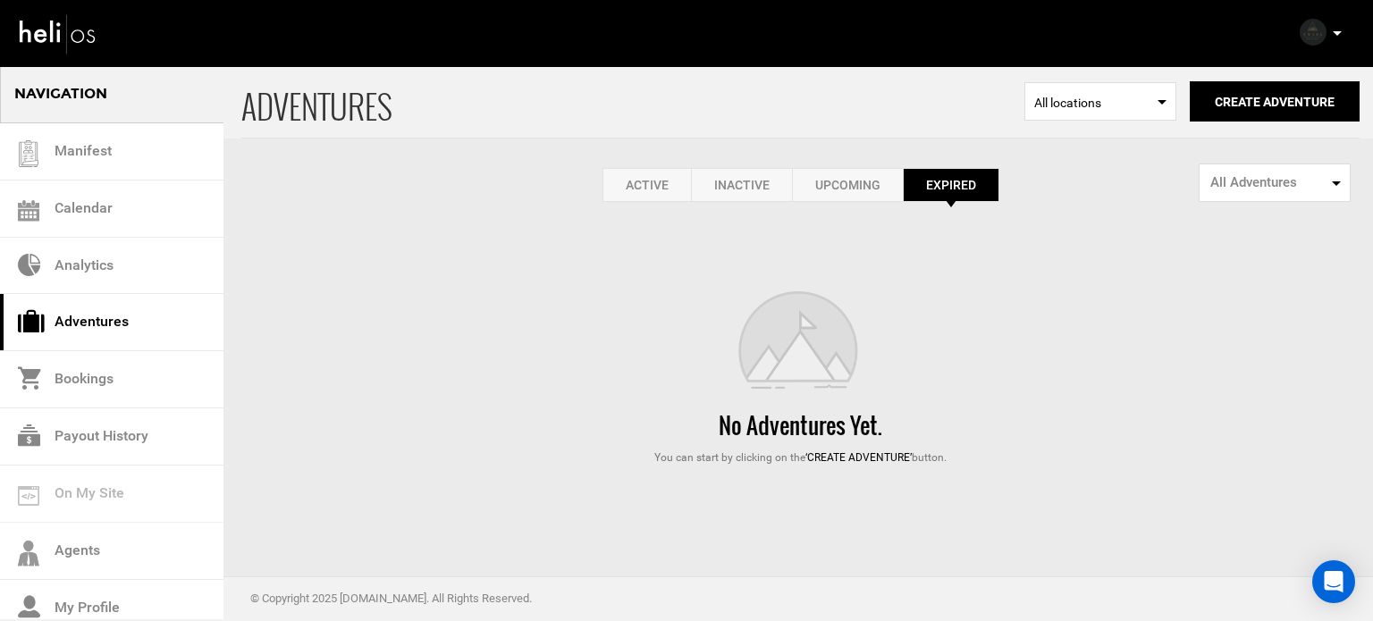
click at [655, 187] on link "Active" at bounding box center [647, 185] width 89 height 34
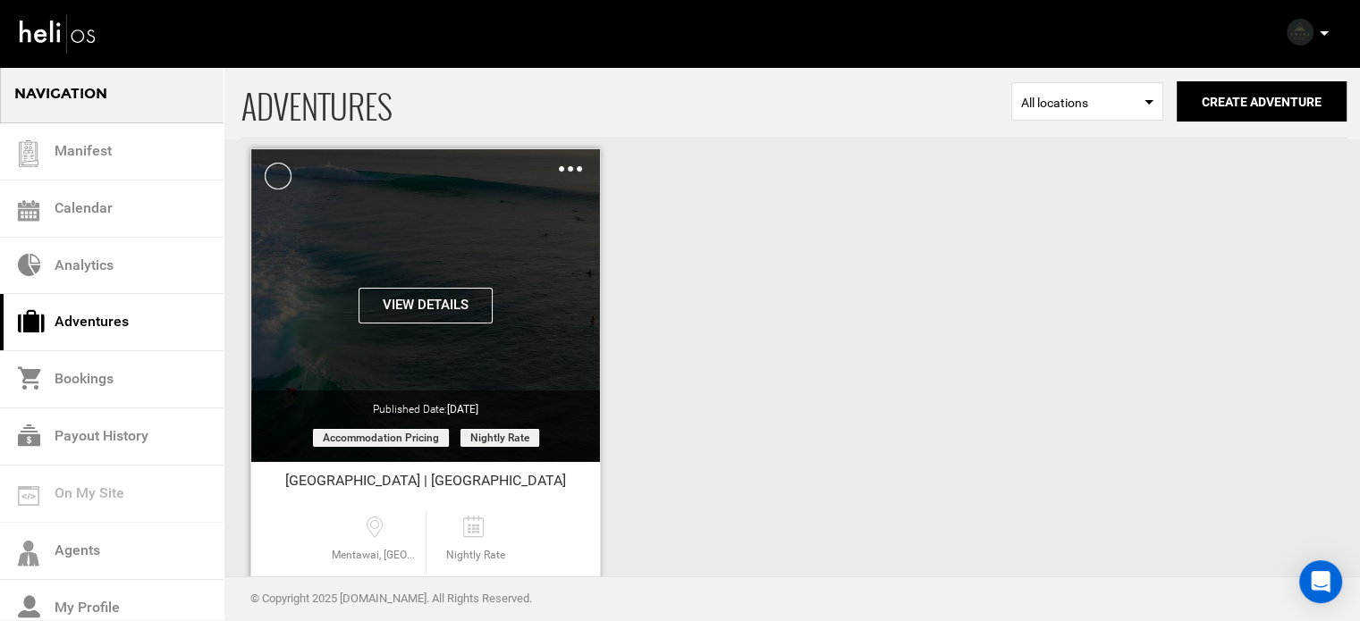
scroll to position [222, 0]
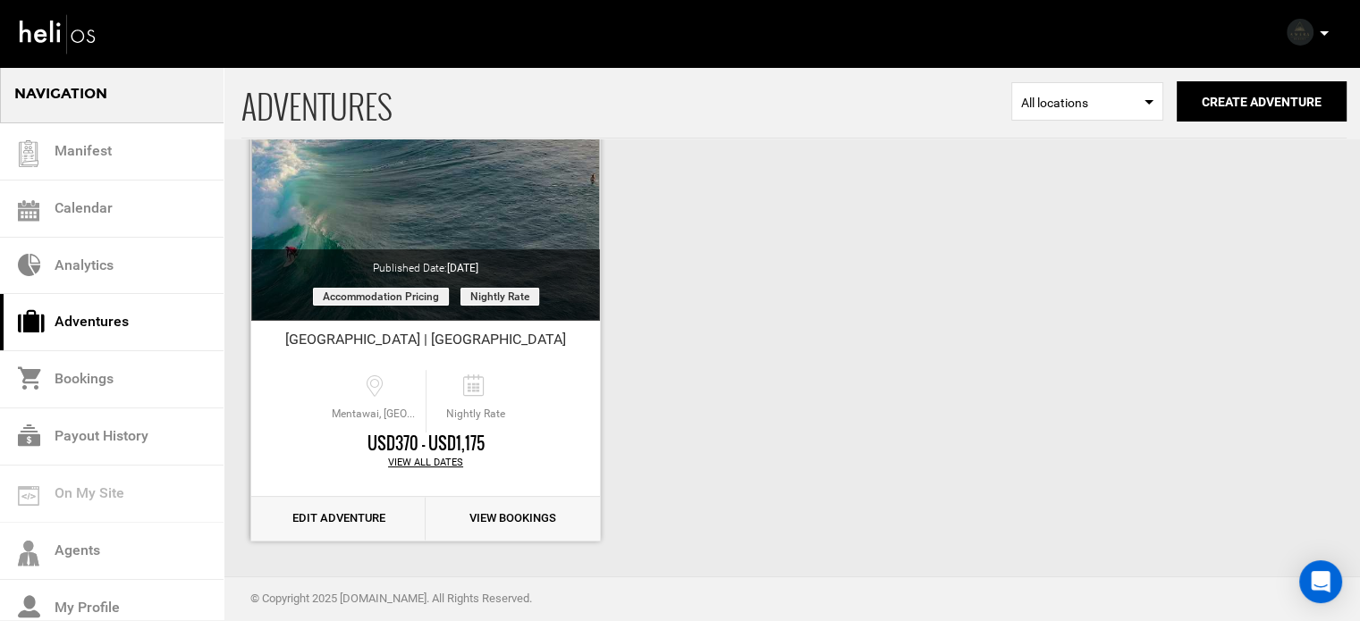
click at [351, 526] on link "Edit Adventure" at bounding box center [338, 519] width 174 height 44
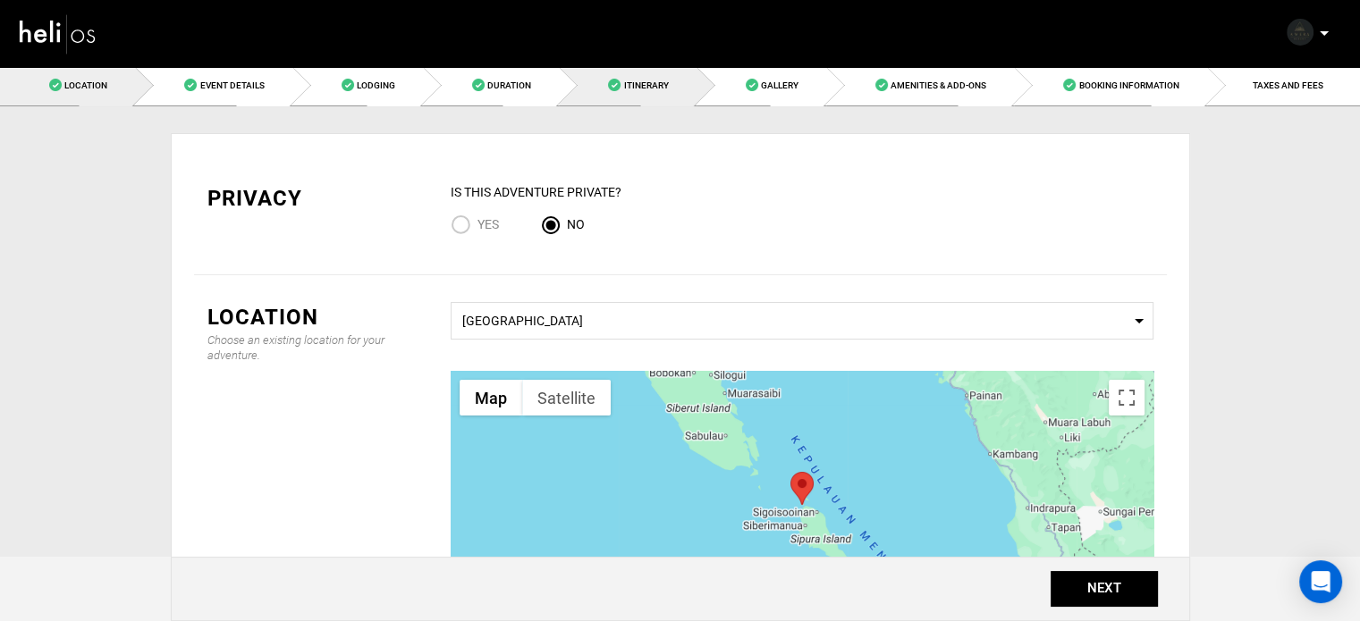
click at [666, 79] on link "Itinerary" at bounding box center [627, 85] width 137 height 40
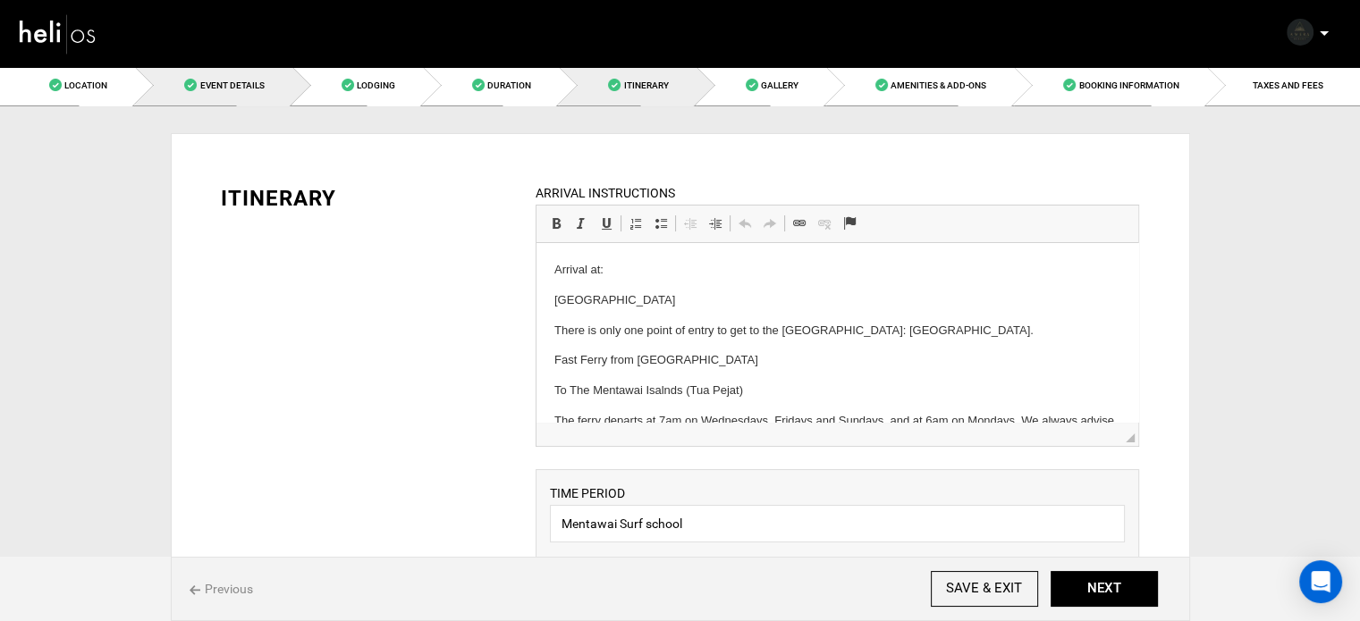
click at [272, 81] on link "Event Details" at bounding box center [213, 85] width 156 height 40
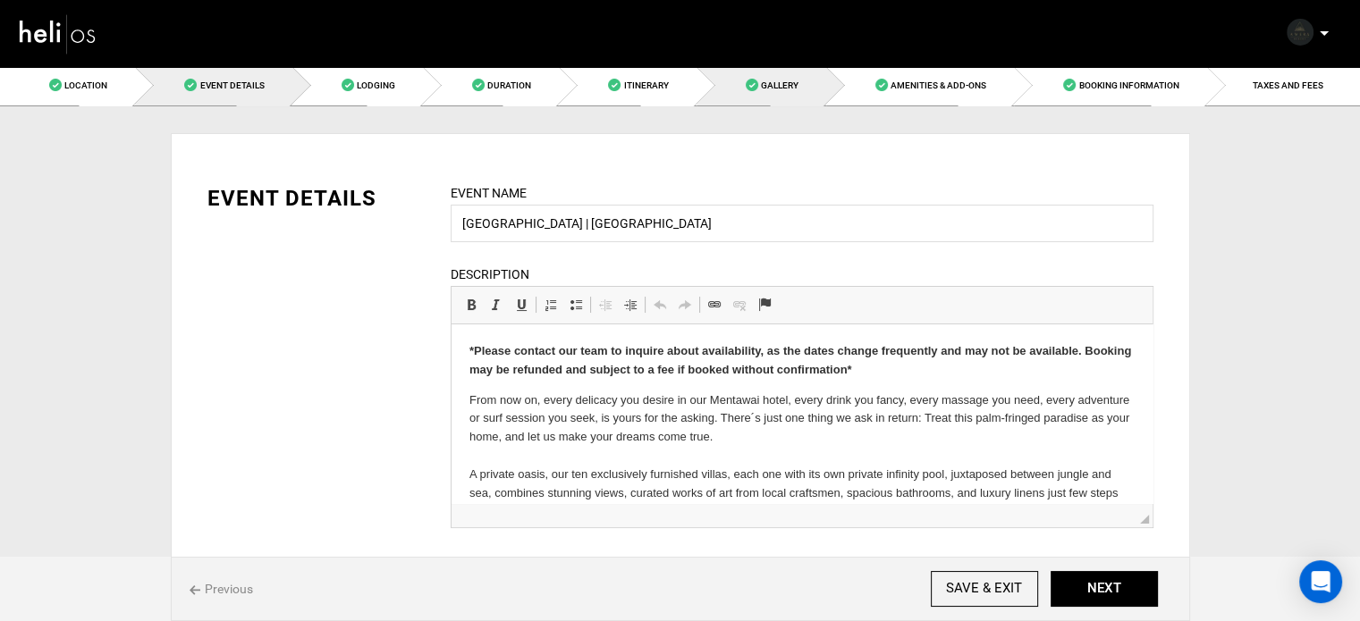
click at [803, 89] on link "Gallery" at bounding box center [762, 85] width 130 height 40
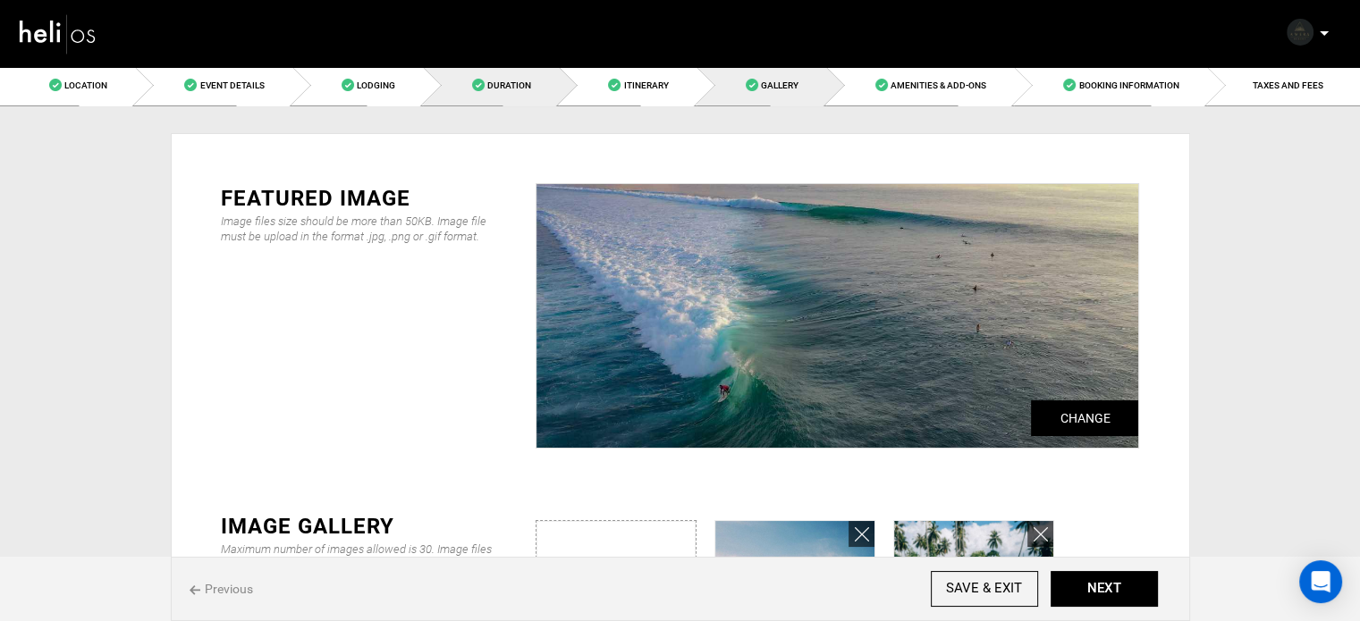
click at [551, 94] on link "Duration" at bounding box center [491, 85] width 136 height 40
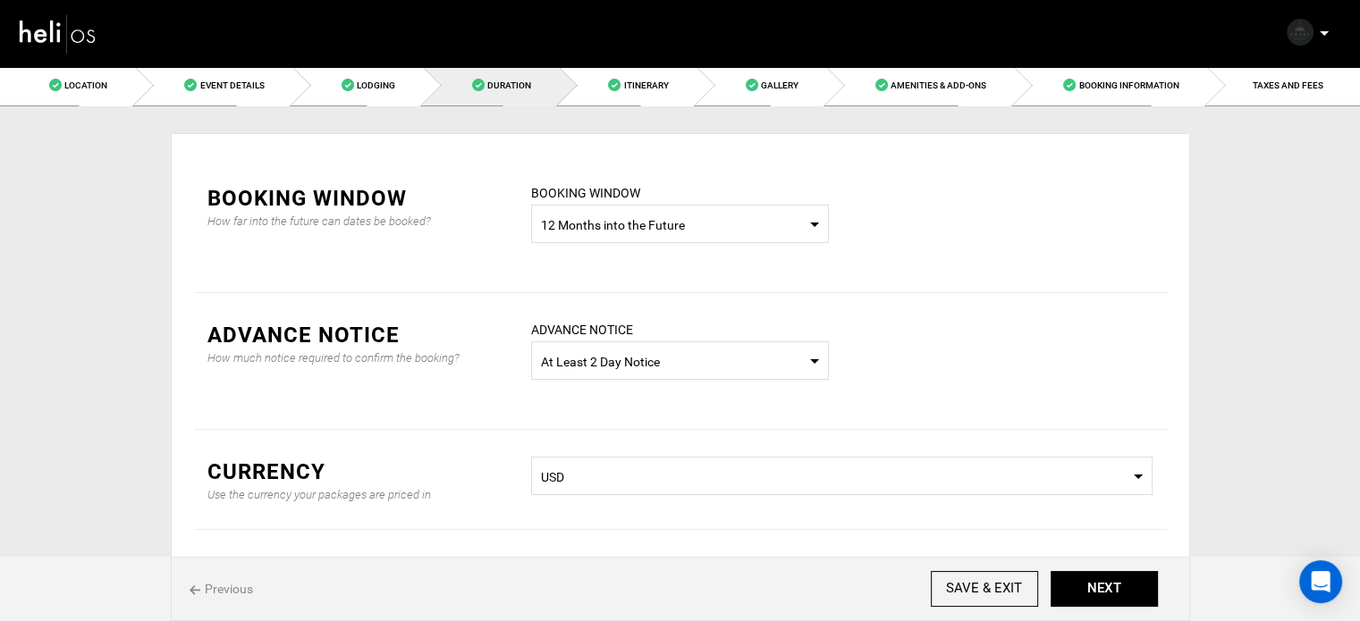
click at [652, 226] on span "12 Months into the Future" at bounding box center [680, 225] width 278 height 18
click at [640, 336] on div "12 Months into the Future" at bounding box center [679, 337] width 269 height 18
click at [1169, 88] on span "Booking Information" at bounding box center [1128, 85] width 100 height 10
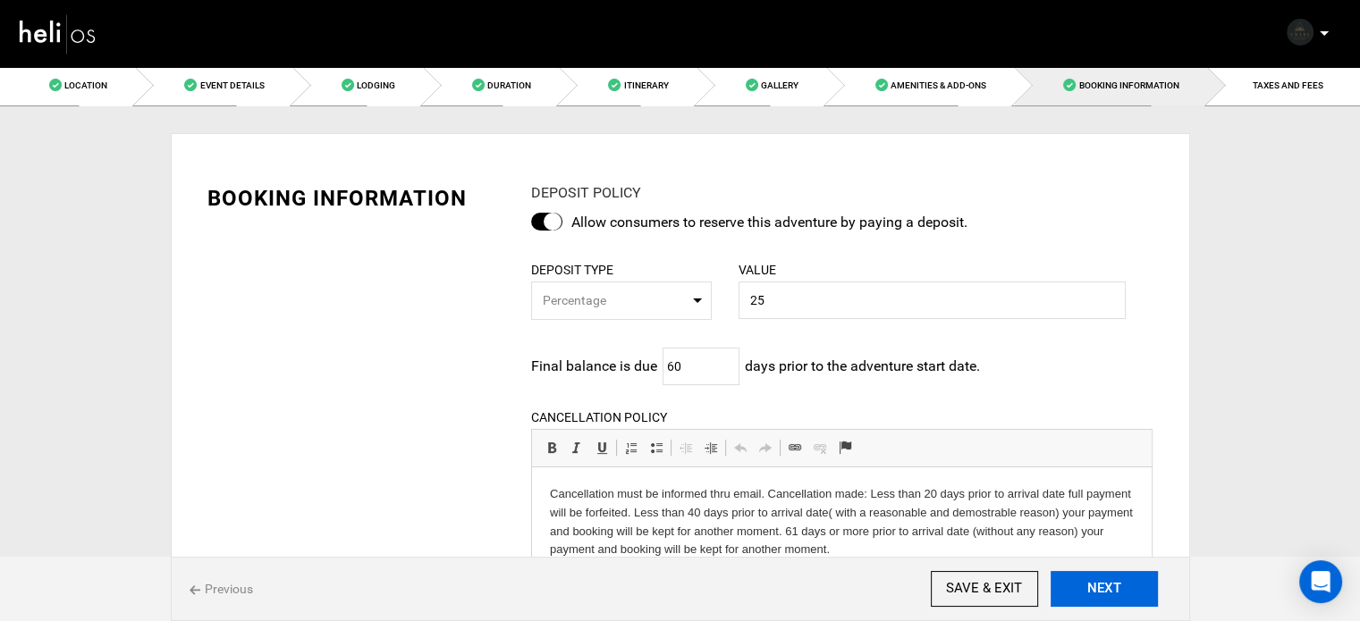
click at [1120, 590] on button "NEXT" at bounding box center [1104, 589] width 107 height 36
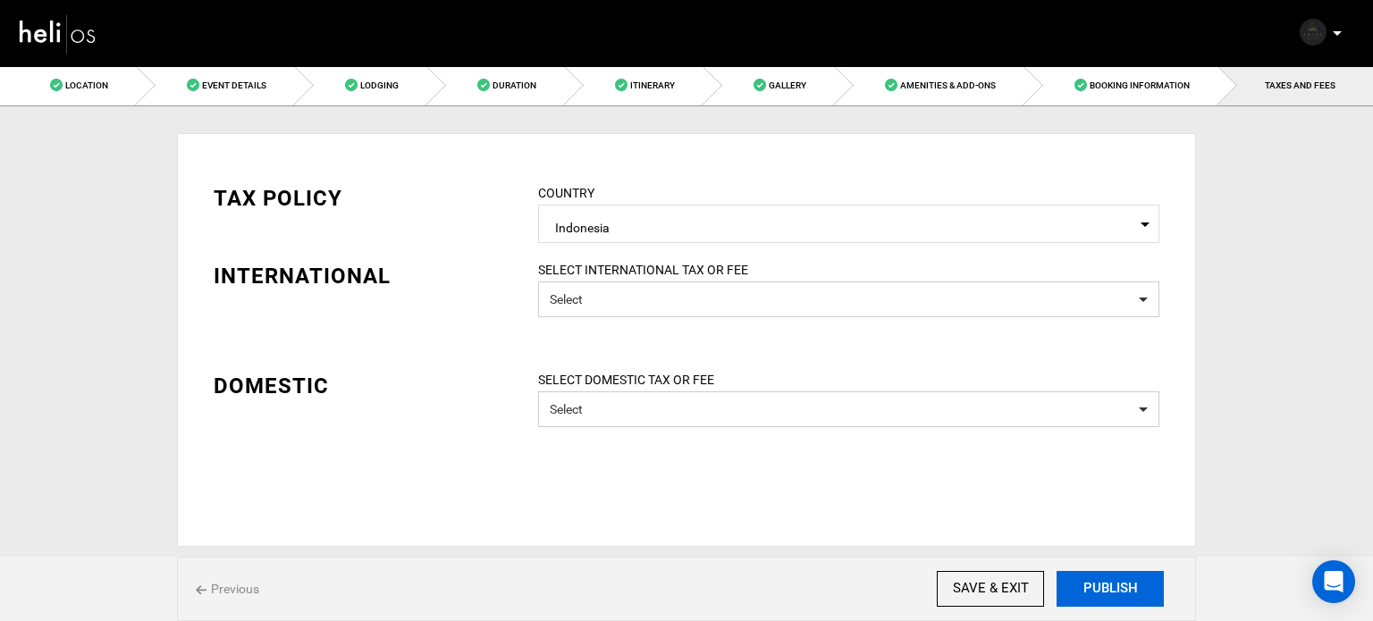
click at [1120, 590] on button "PUBLISH" at bounding box center [1110, 589] width 107 height 36
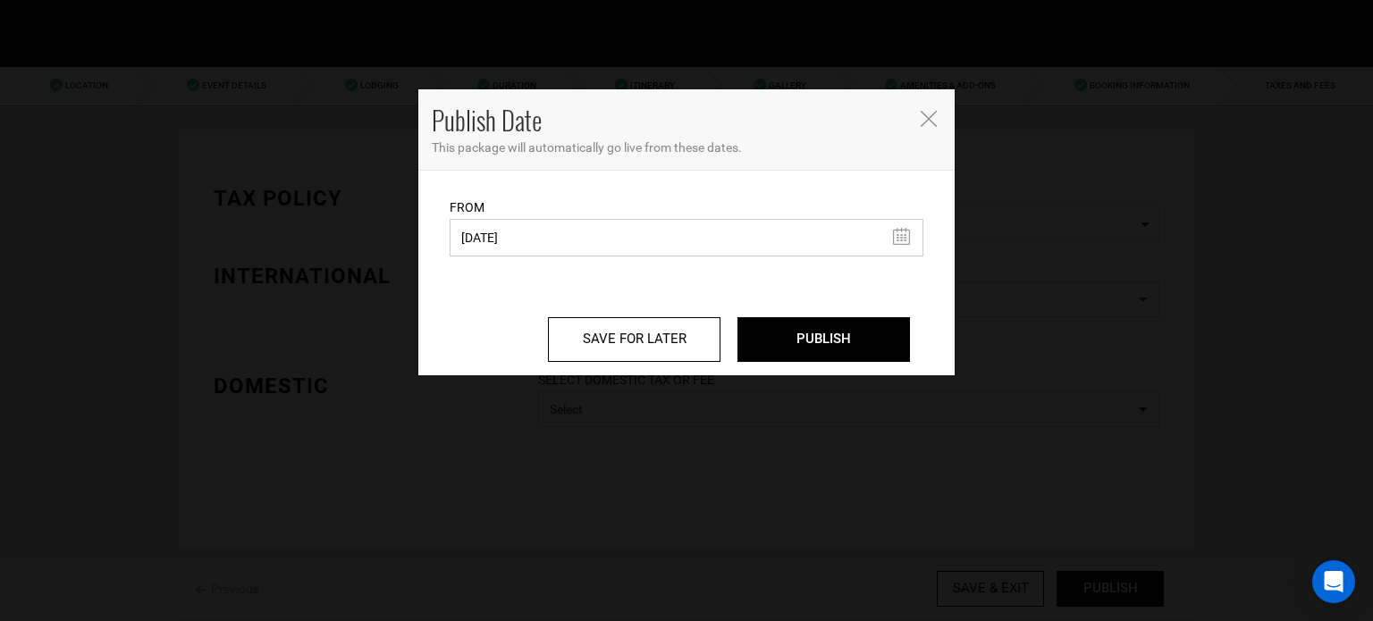
click at [474, 229] on input "[DATE]" at bounding box center [687, 238] width 474 height 38
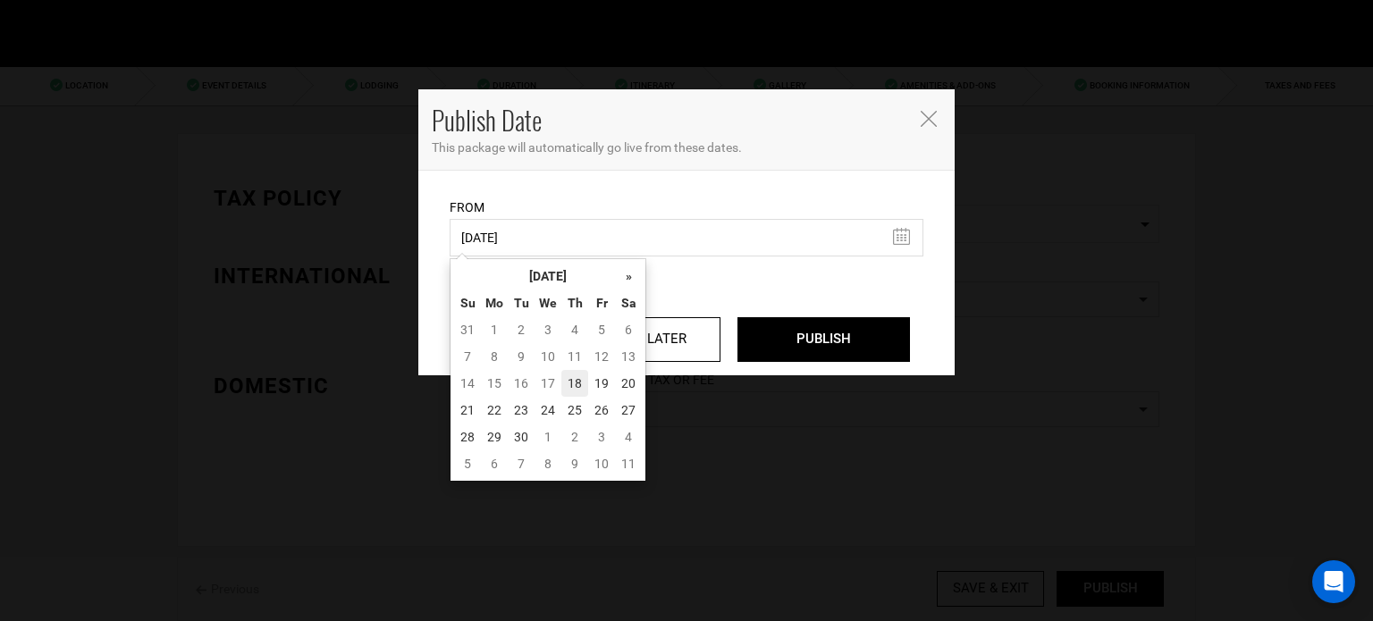
click at [575, 389] on td "18" at bounding box center [575, 383] width 27 height 27
type input "[DATE]"
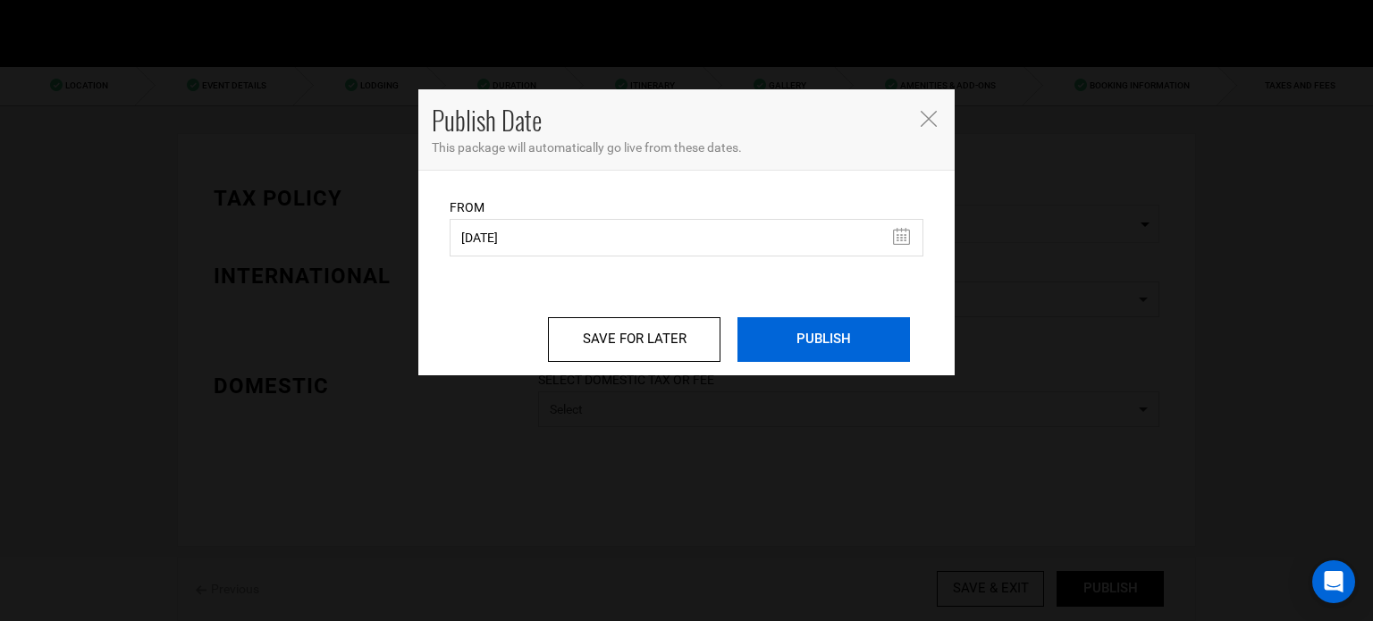
click at [803, 339] on input "PUBLISH" at bounding box center [824, 339] width 173 height 45
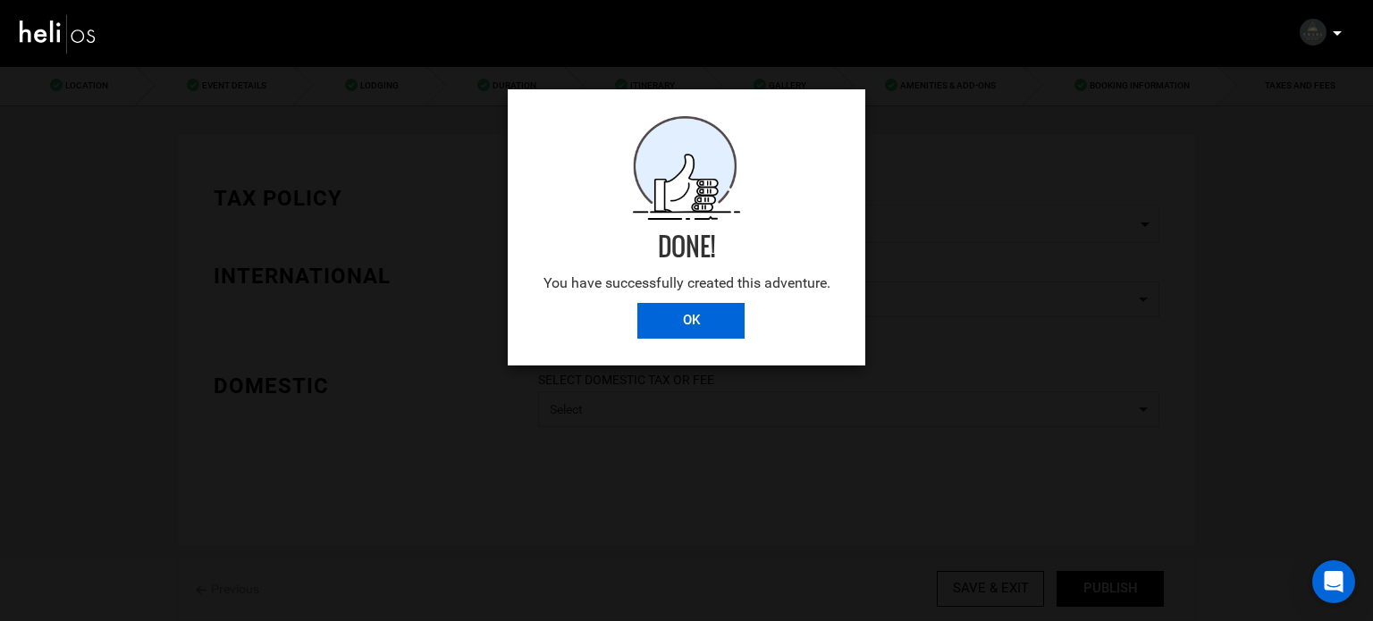
click at [687, 321] on input "OK" at bounding box center [691, 321] width 107 height 36
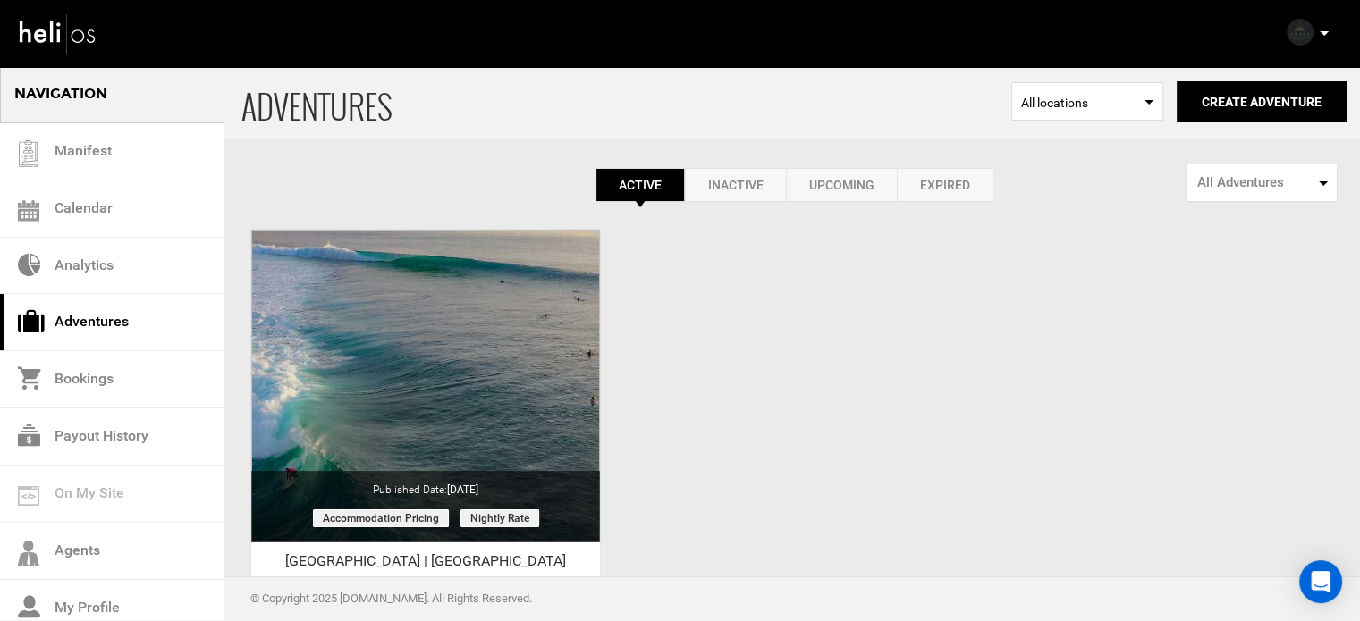
click at [1322, 32] on icon at bounding box center [1324, 33] width 9 height 4
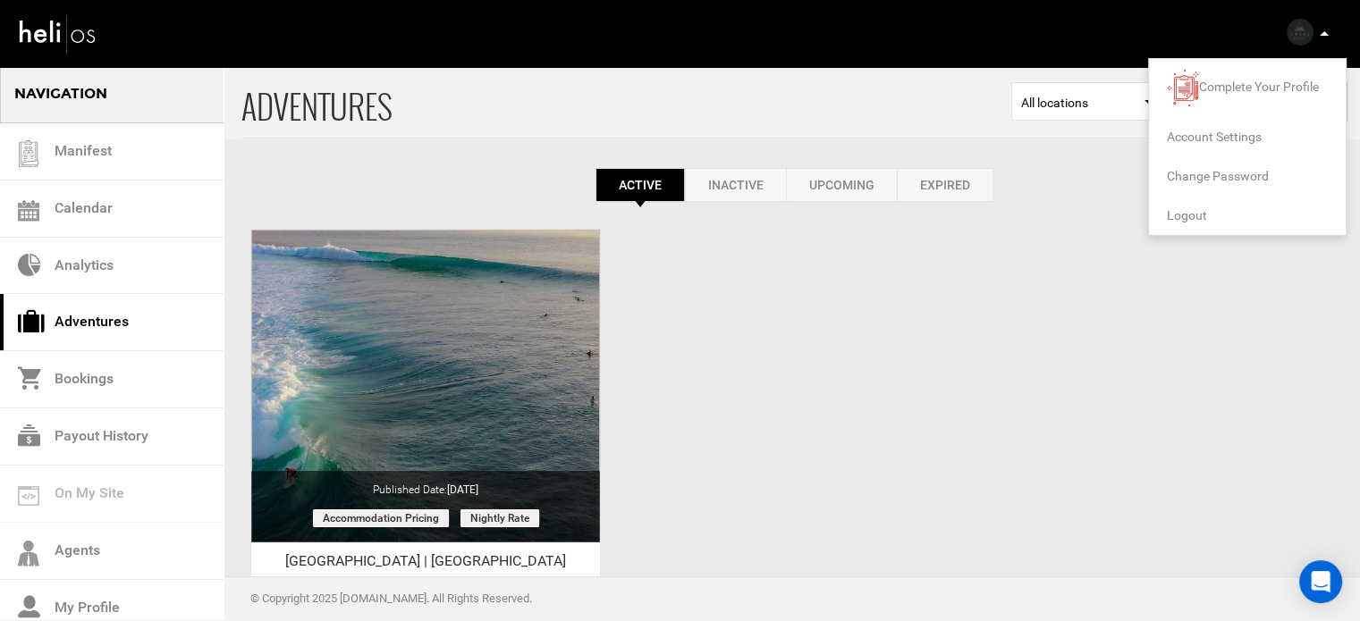
click at [1190, 212] on span "Logout" at bounding box center [1187, 215] width 40 height 14
